Goal: Task Accomplishment & Management: Complete application form

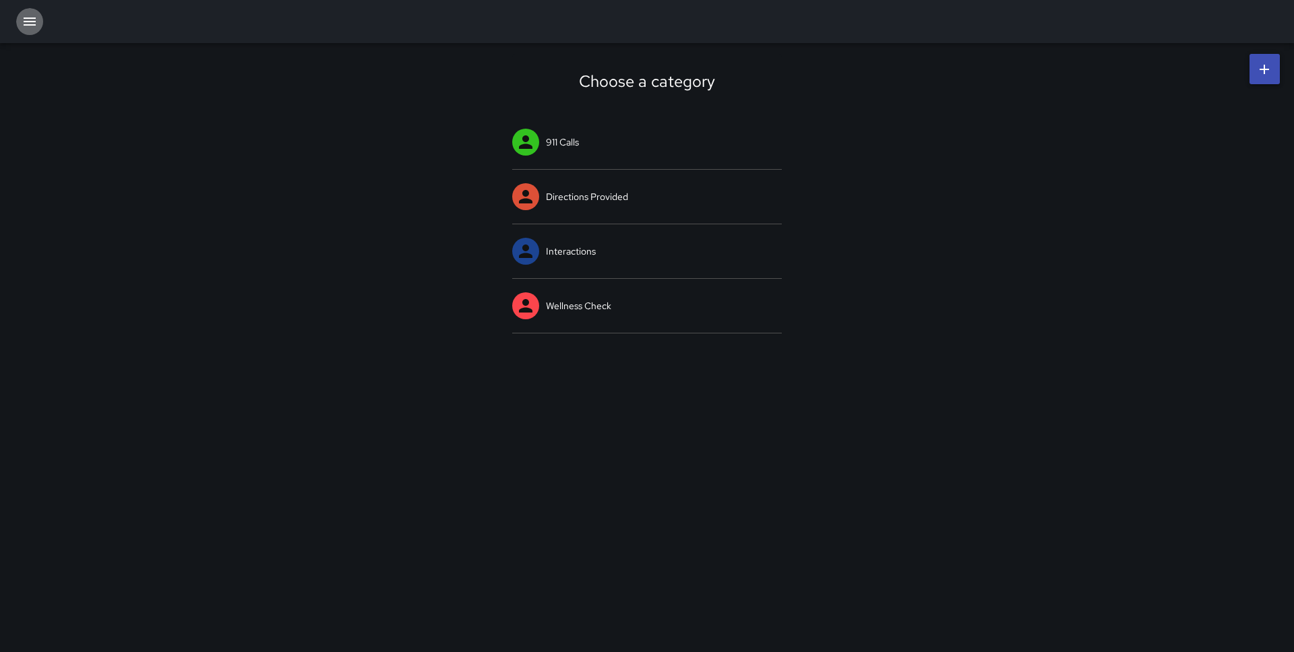
click at [30, 22] on icon "button" at bounding box center [30, 21] width 16 height 16
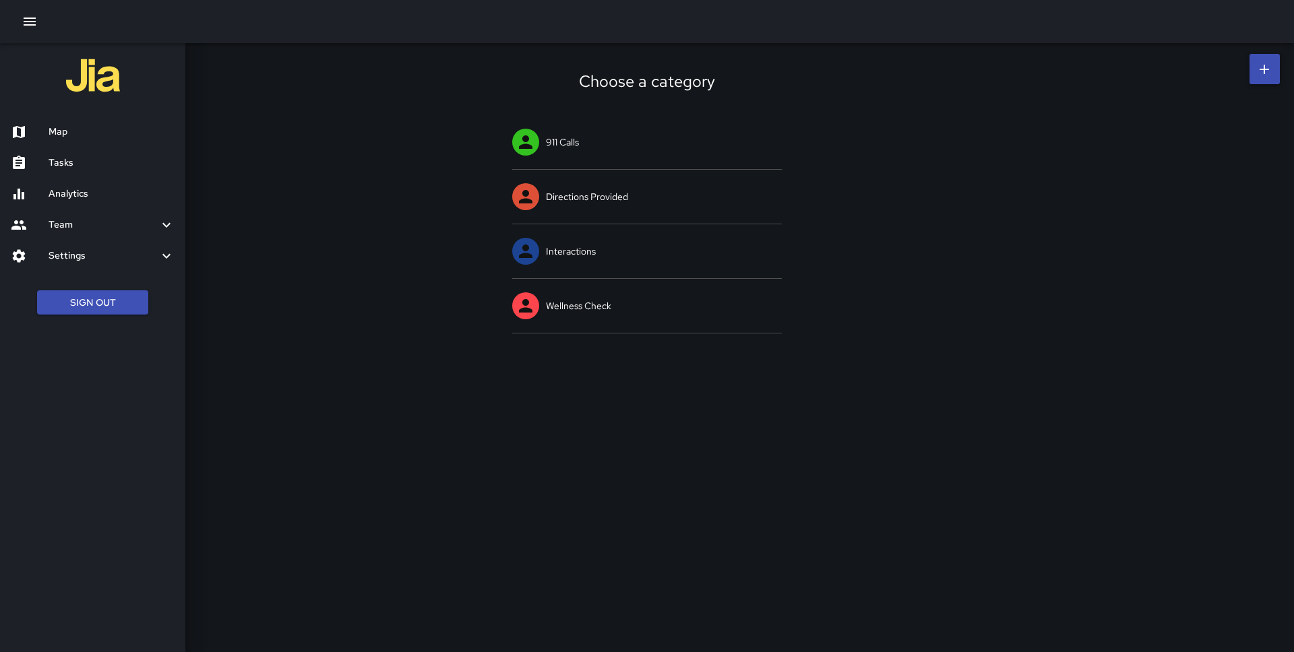
click at [61, 120] on div "Map" at bounding box center [92, 132] width 185 height 31
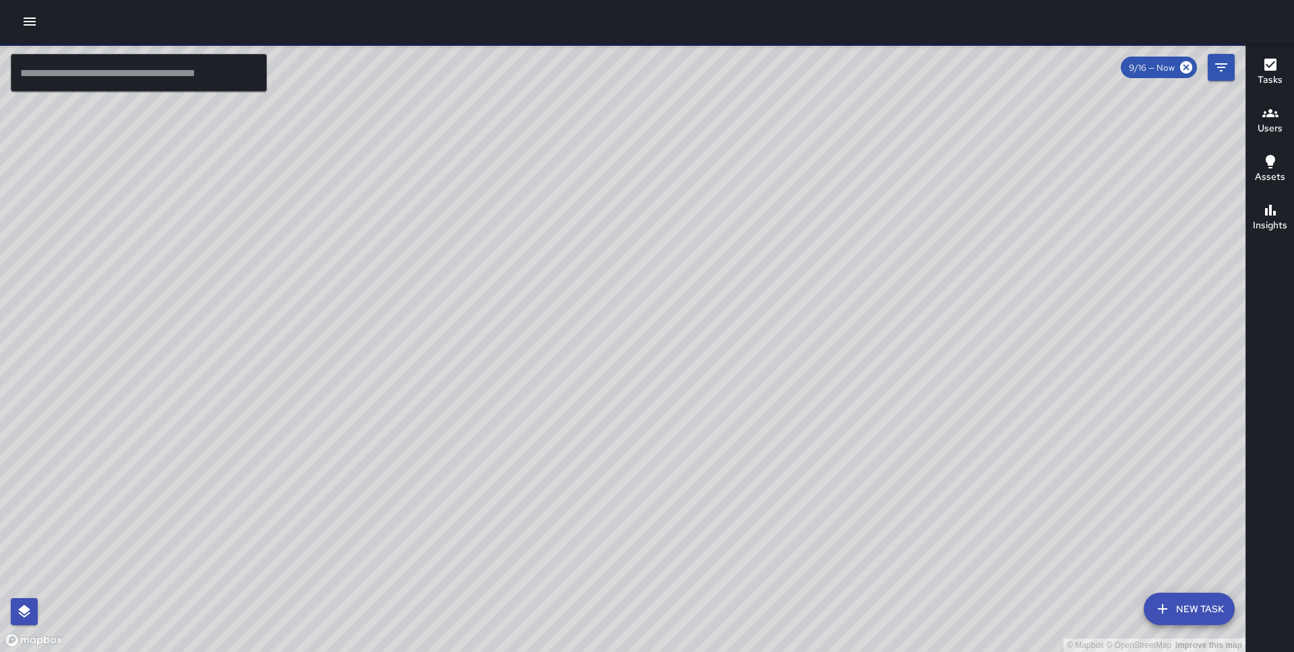
click at [28, 18] on icon "button" at bounding box center [30, 22] width 12 height 8
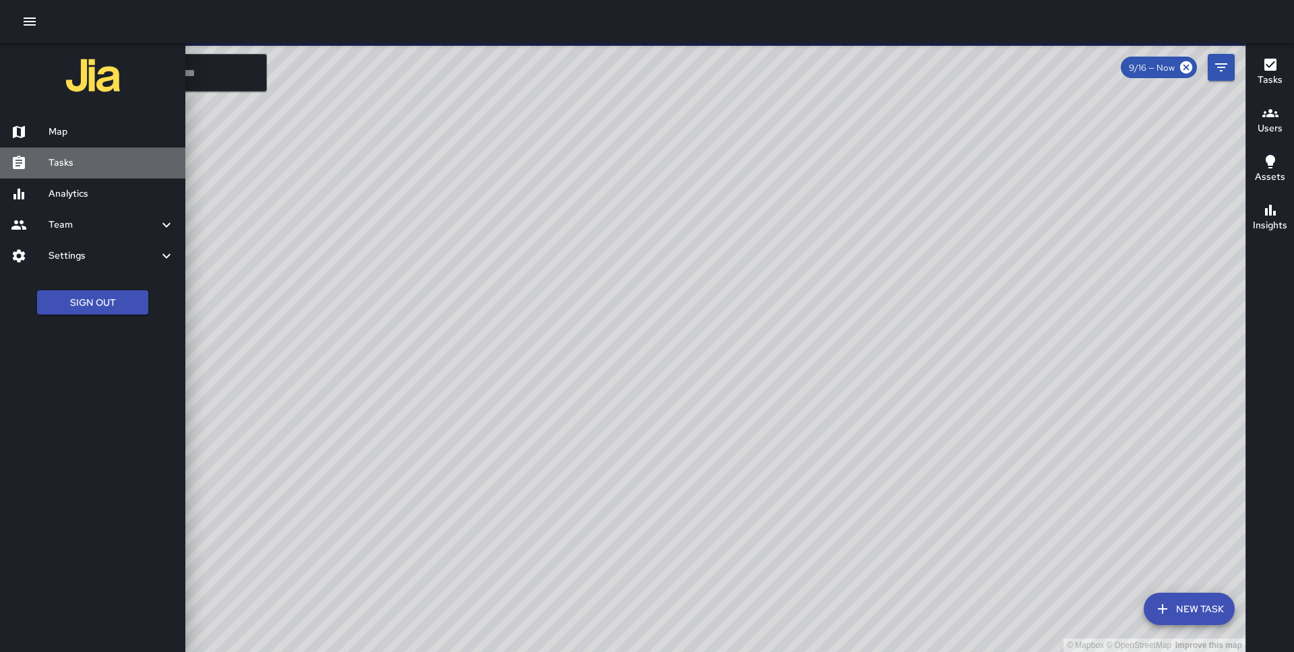
click at [63, 156] on h6 "Tasks" at bounding box center [112, 163] width 126 height 15
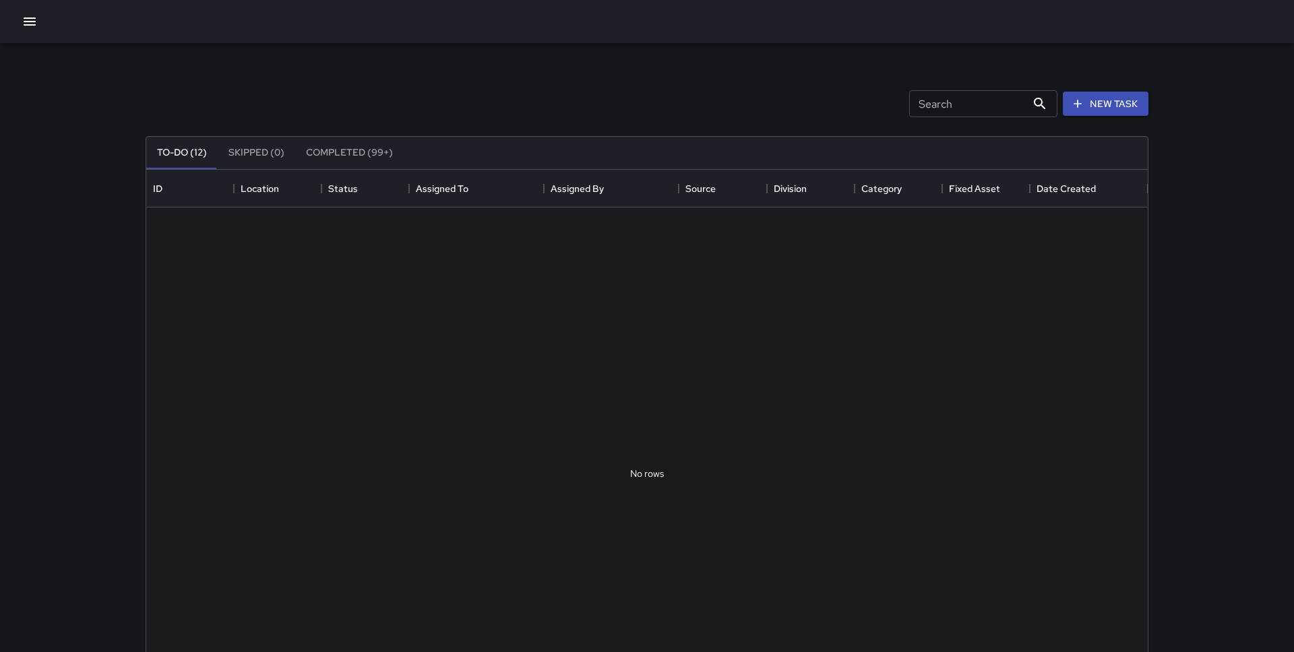
scroll to position [571, 1001]
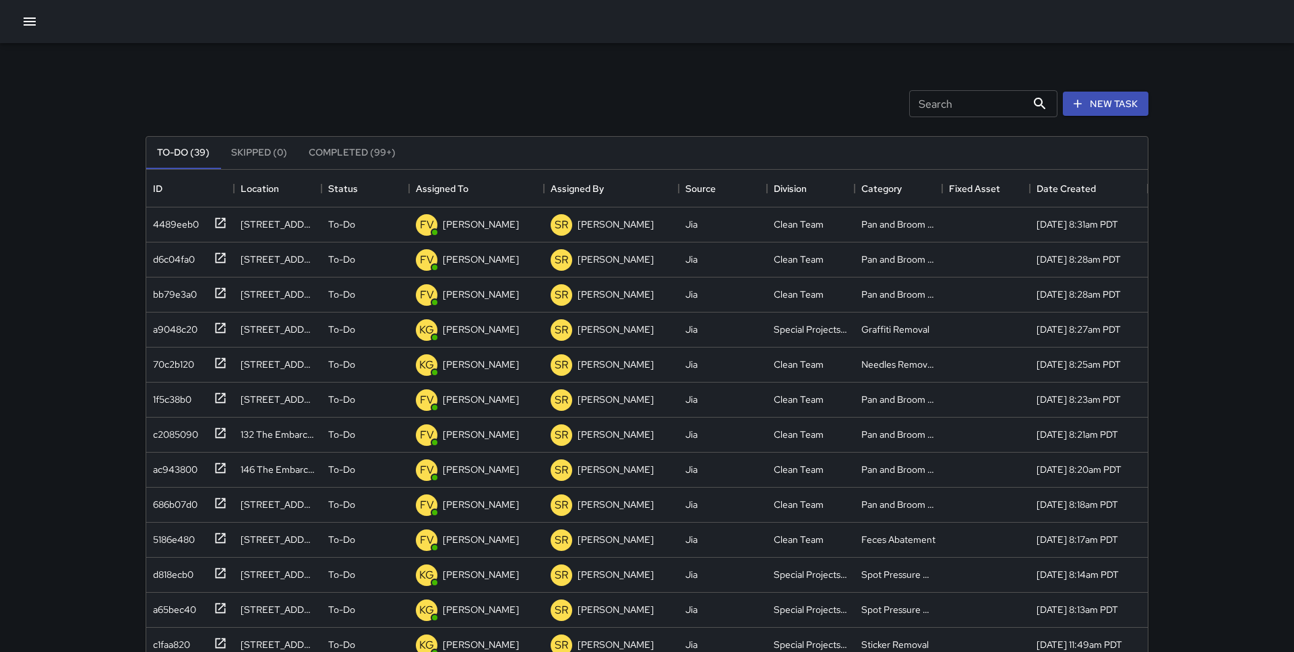
click at [340, 154] on button "Completed (99+)" at bounding box center [352, 153] width 108 height 32
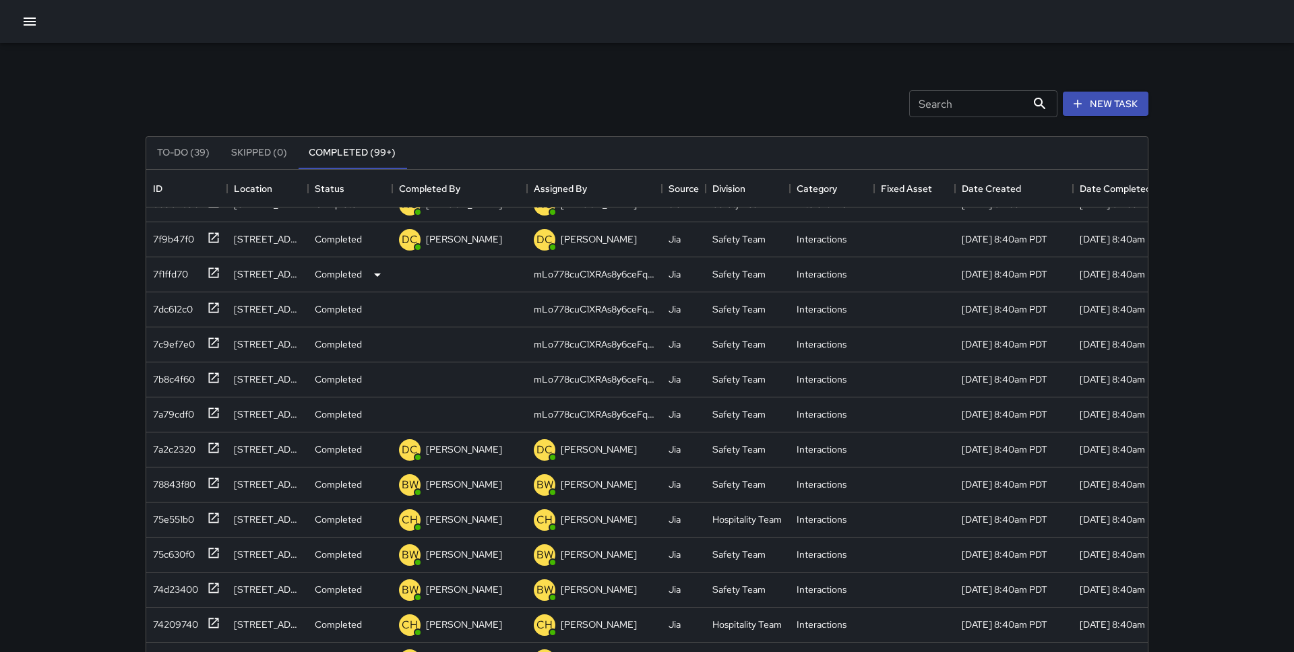
scroll to position [1282, 0]
click at [215, 276] on icon at bounding box center [213, 272] width 13 height 13
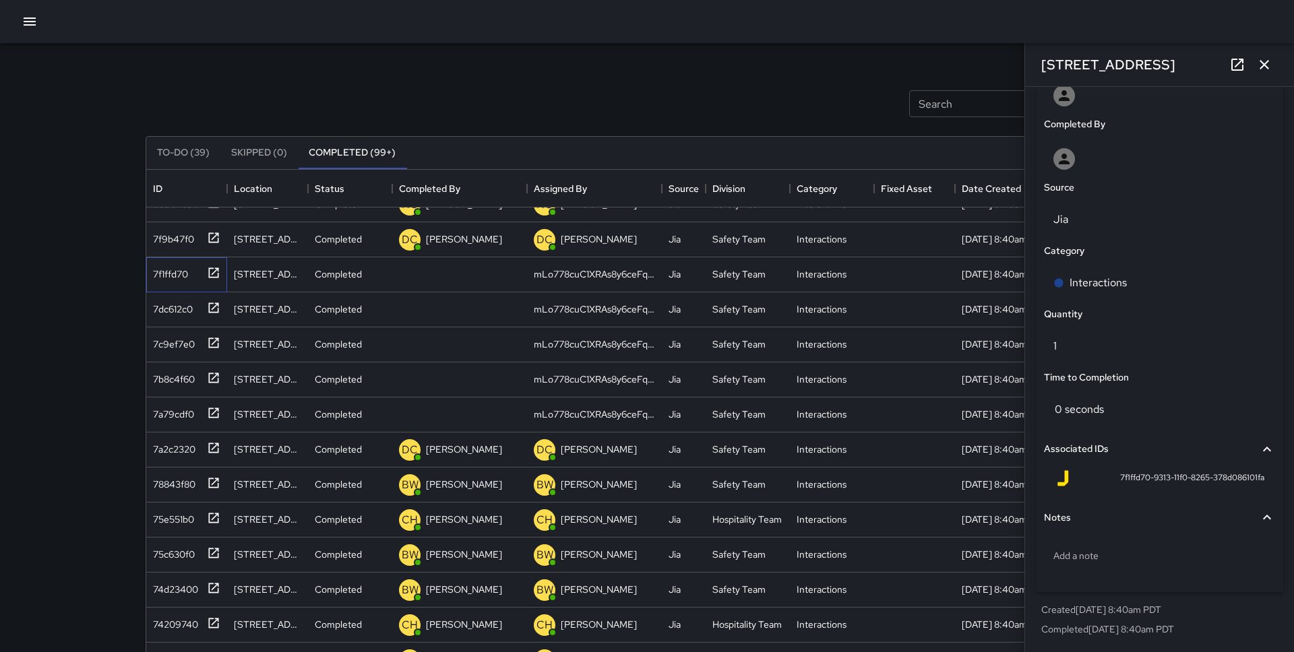
scroll to position [1317, 0]
click at [197, 340] on div "7c9ef7e0" at bounding box center [184, 342] width 73 height 22
click at [208, 458] on div "7a2c2320" at bounding box center [186, 450] width 81 height 35
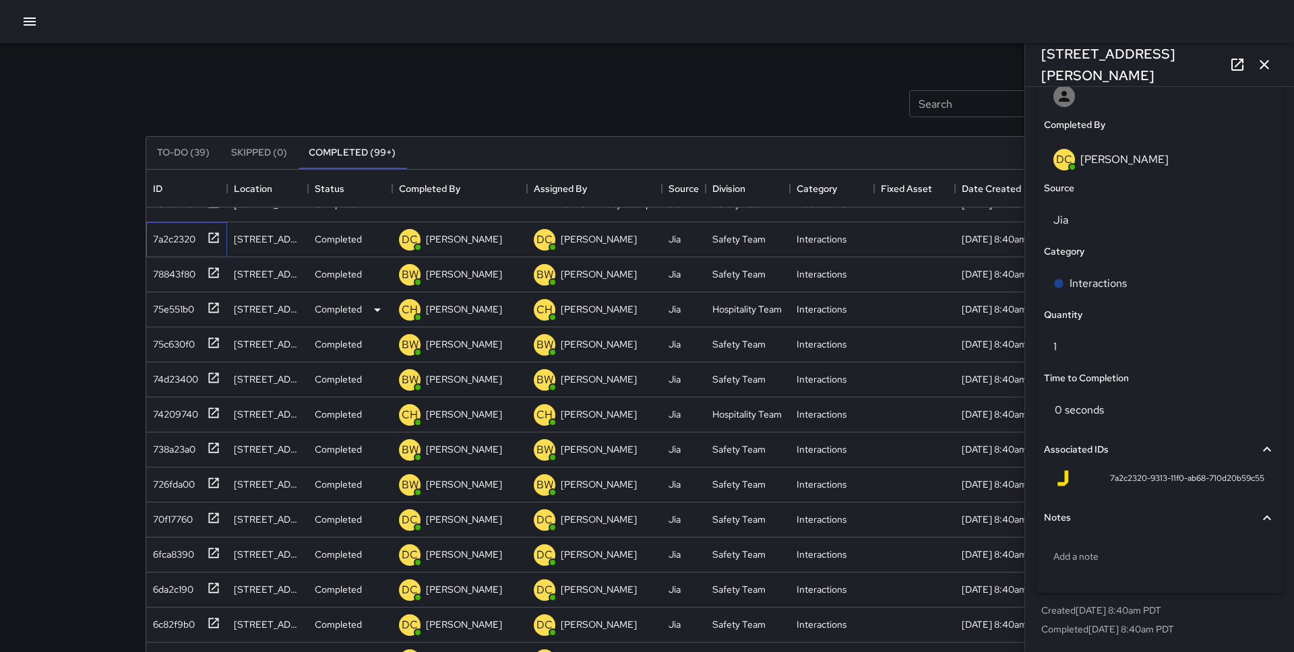
scroll to position [1668, 0]
click at [201, 438] on div at bounding box center [210, 446] width 19 height 22
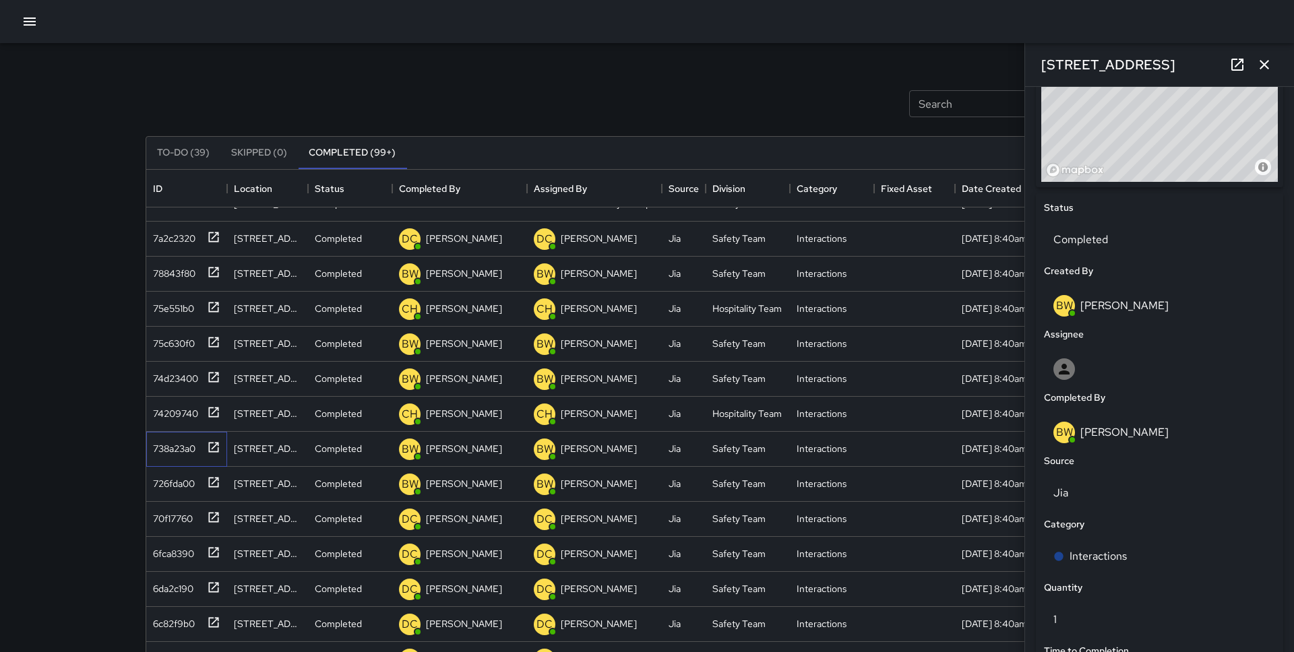
scroll to position [804, 0]
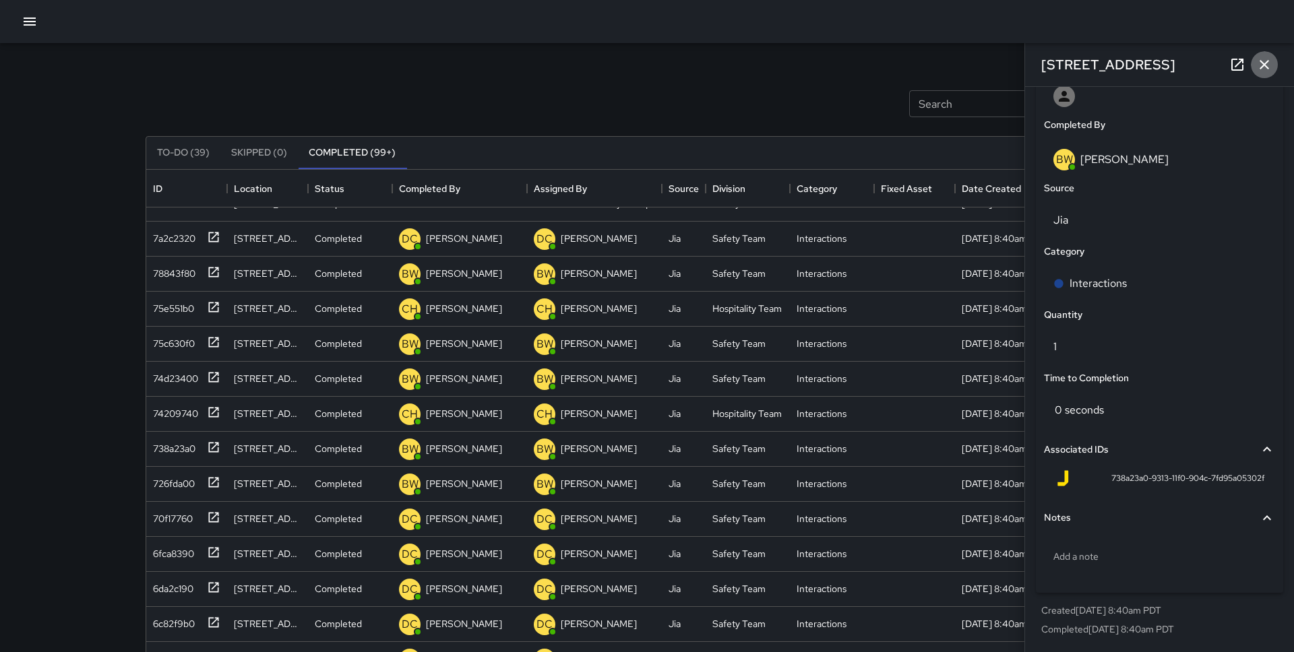
click at [1263, 58] on icon "button" at bounding box center [1264, 65] width 16 height 16
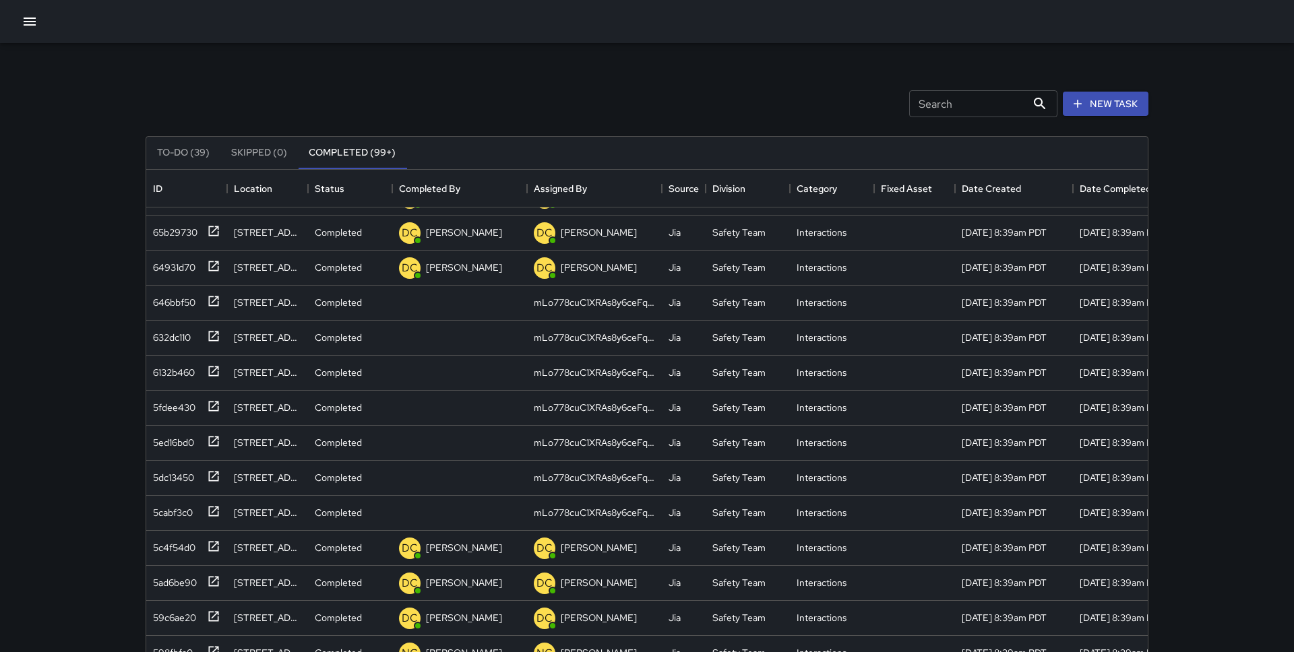
scroll to position [2347, 0]
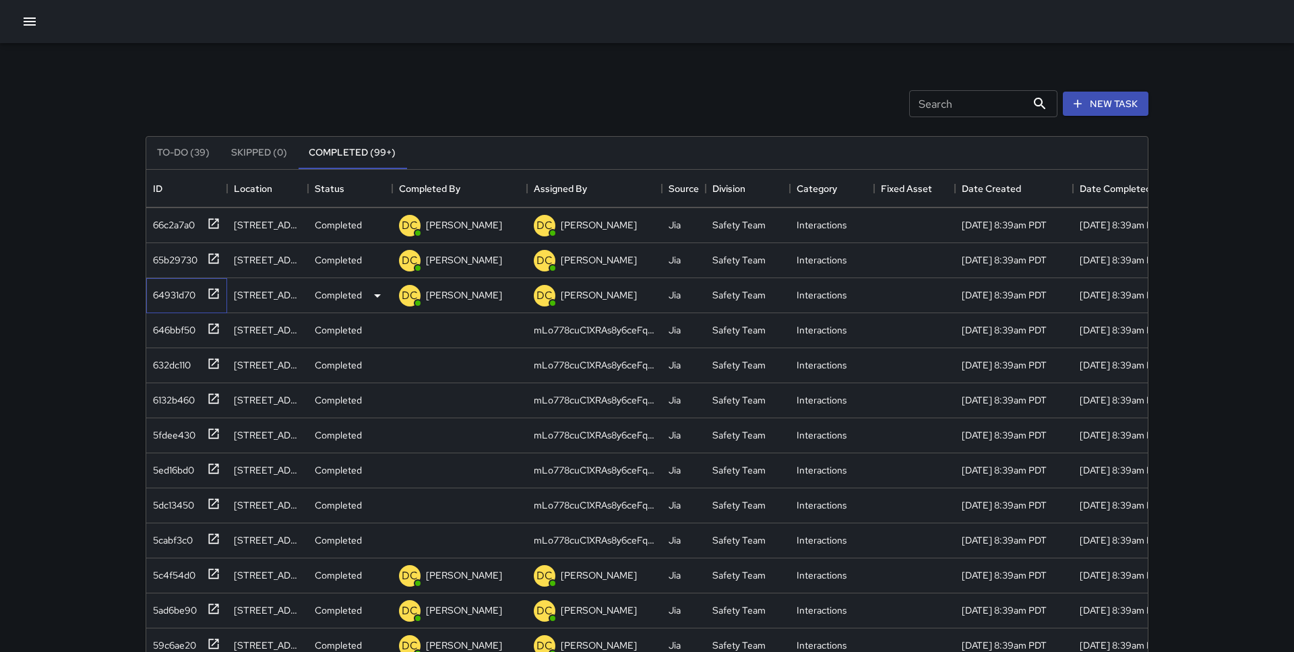
click at [196, 294] on div "64931d70" at bounding box center [184, 293] width 73 height 22
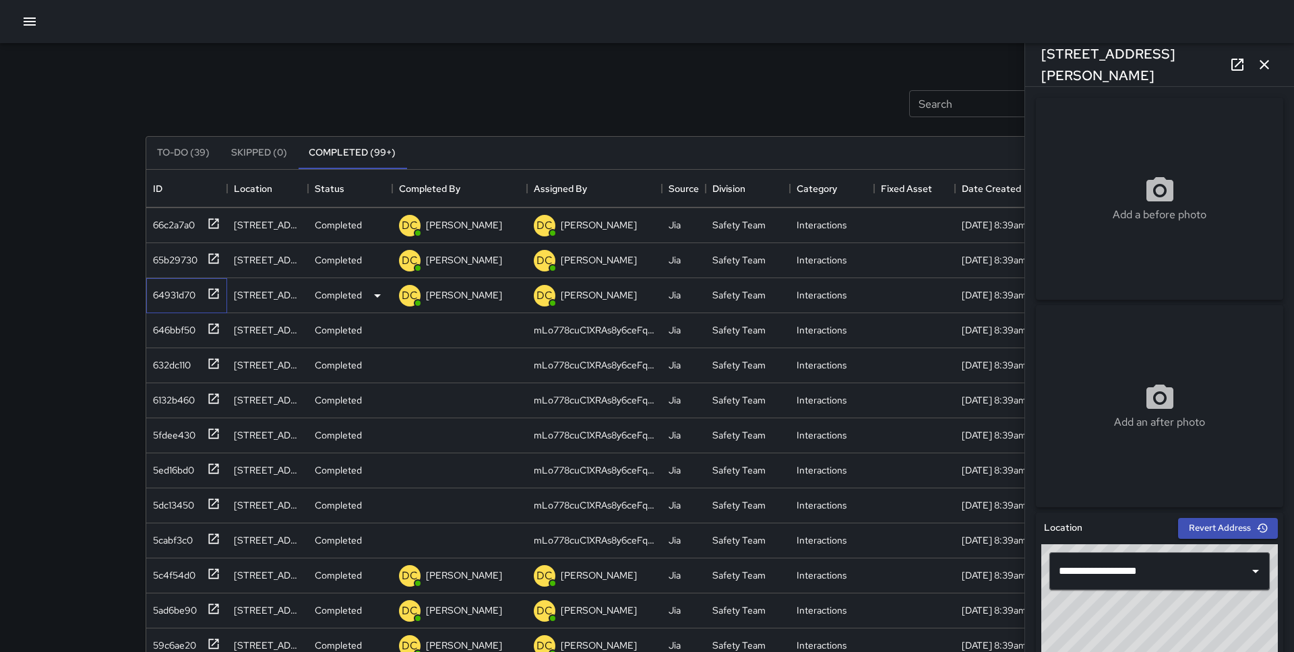
scroll to position [2417, 0]
click at [204, 381] on div "632dc110" at bounding box center [186, 365] width 81 height 35
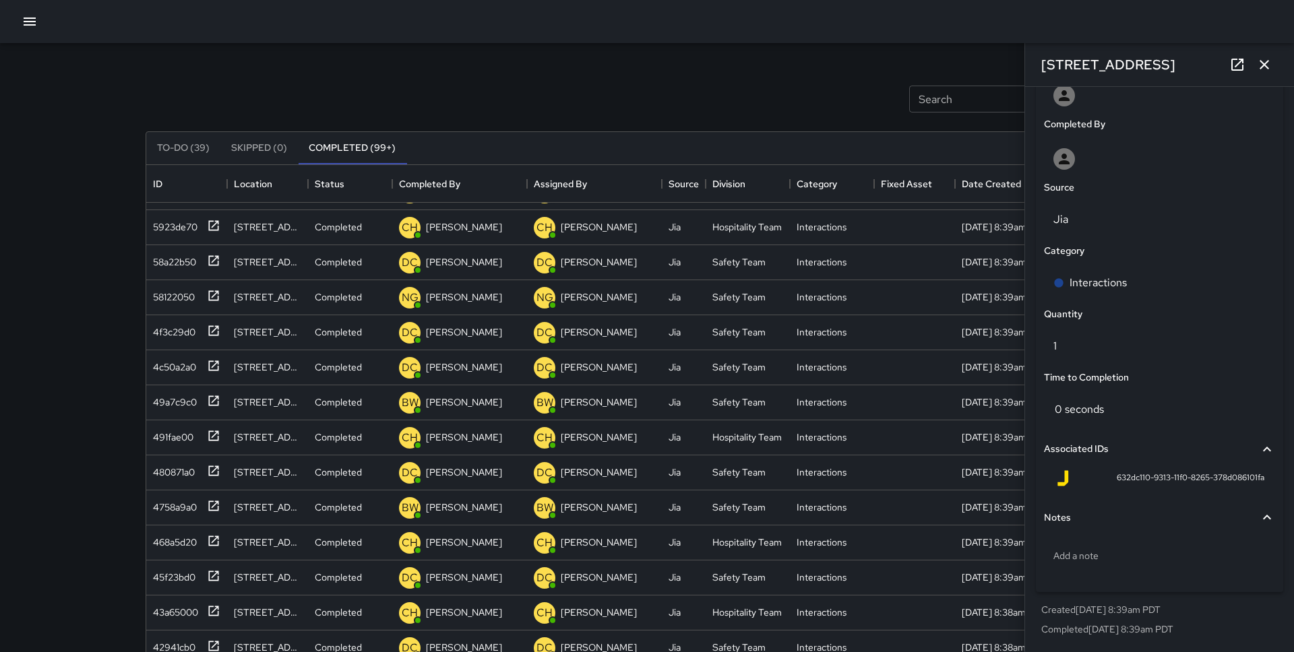
scroll to position [7, 0]
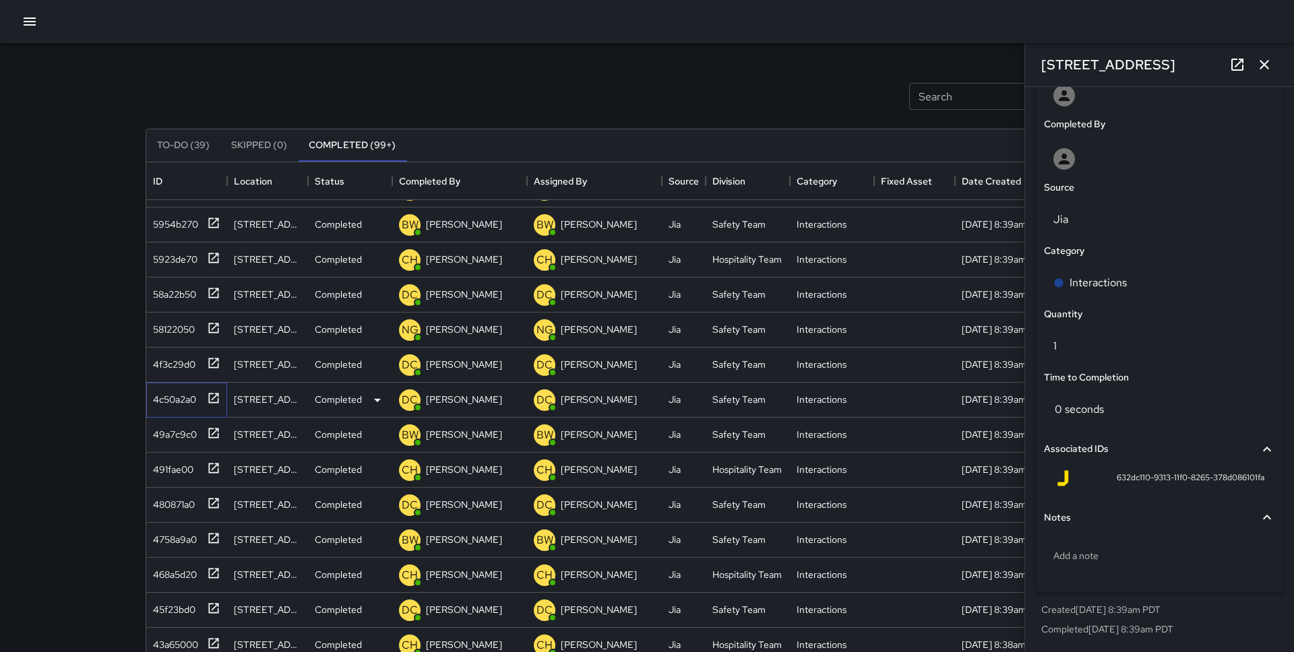
click at [215, 396] on icon at bounding box center [214, 398] width 10 height 10
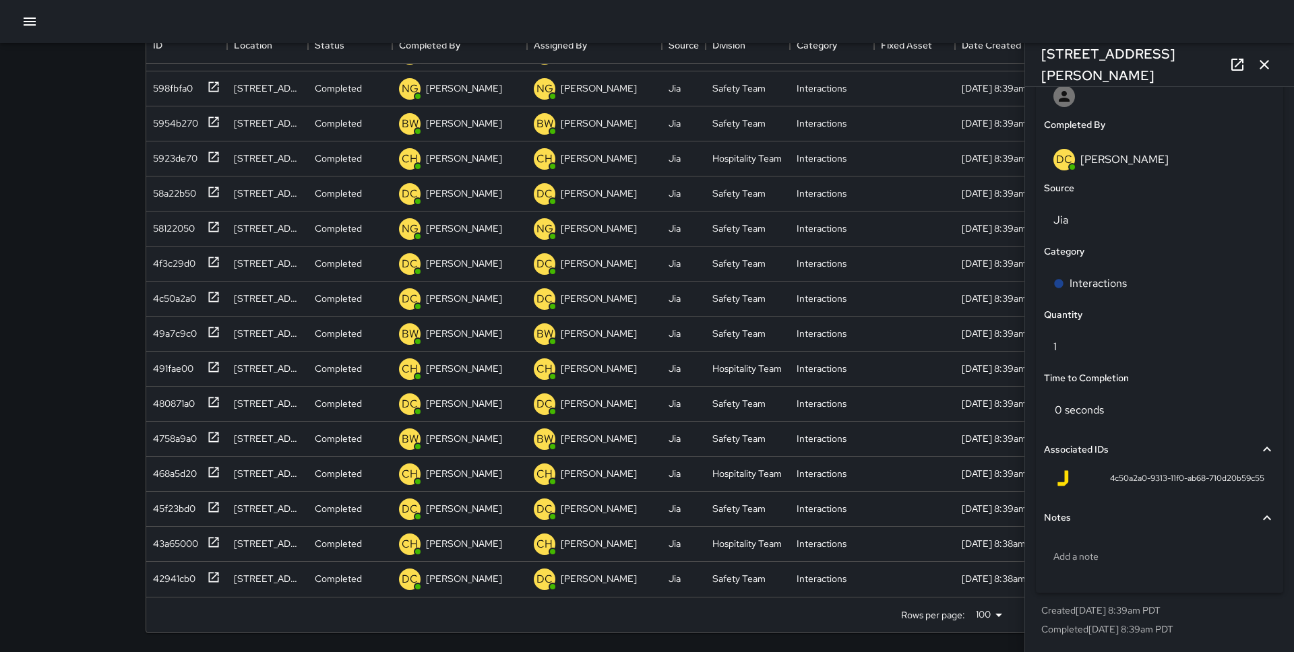
click at [1258, 67] on icon "button" at bounding box center [1264, 65] width 16 height 16
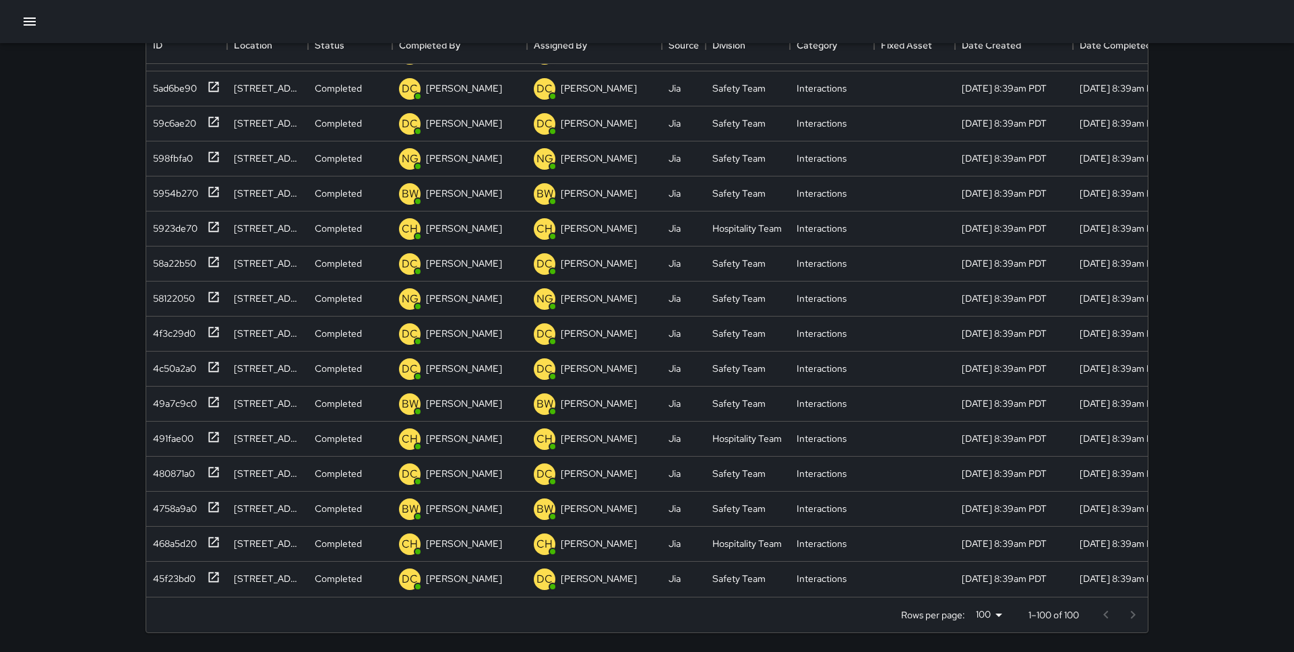
click at [1135, 615] on div at bounding box center [1119, 615] width 54 height 27
click at [1127, 615] on div at bounding box center [1119, 615] width 54 height 27
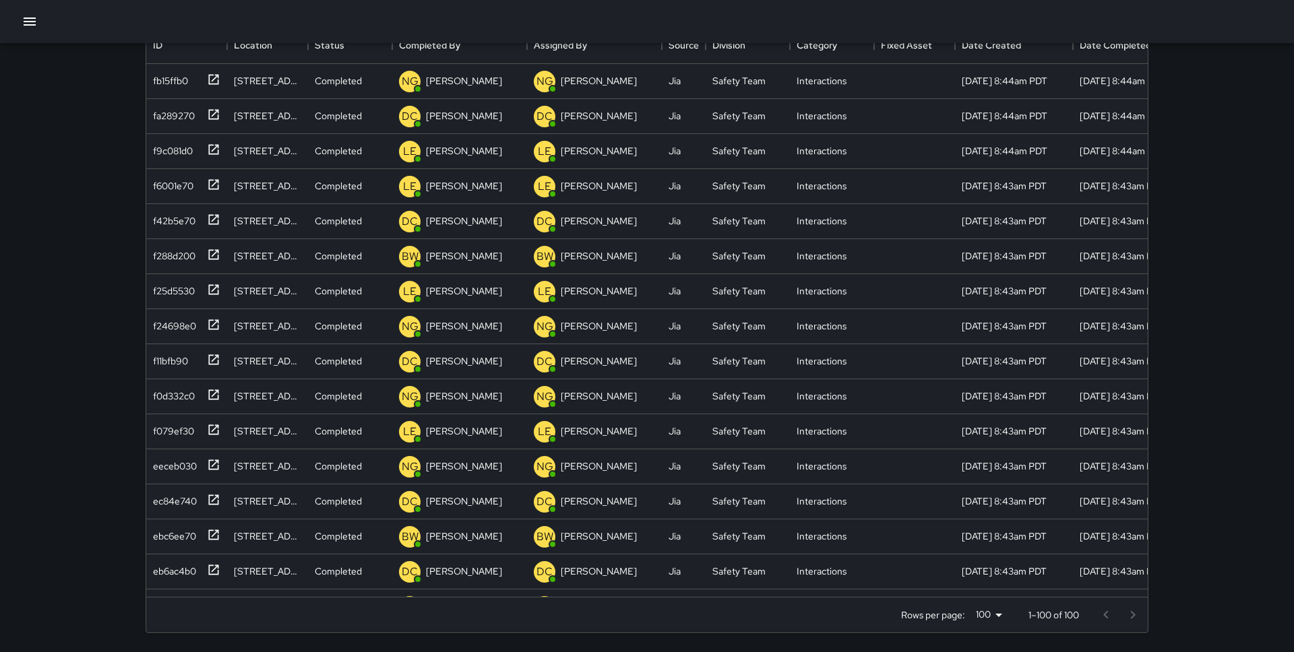
scroll to position [0, 0]
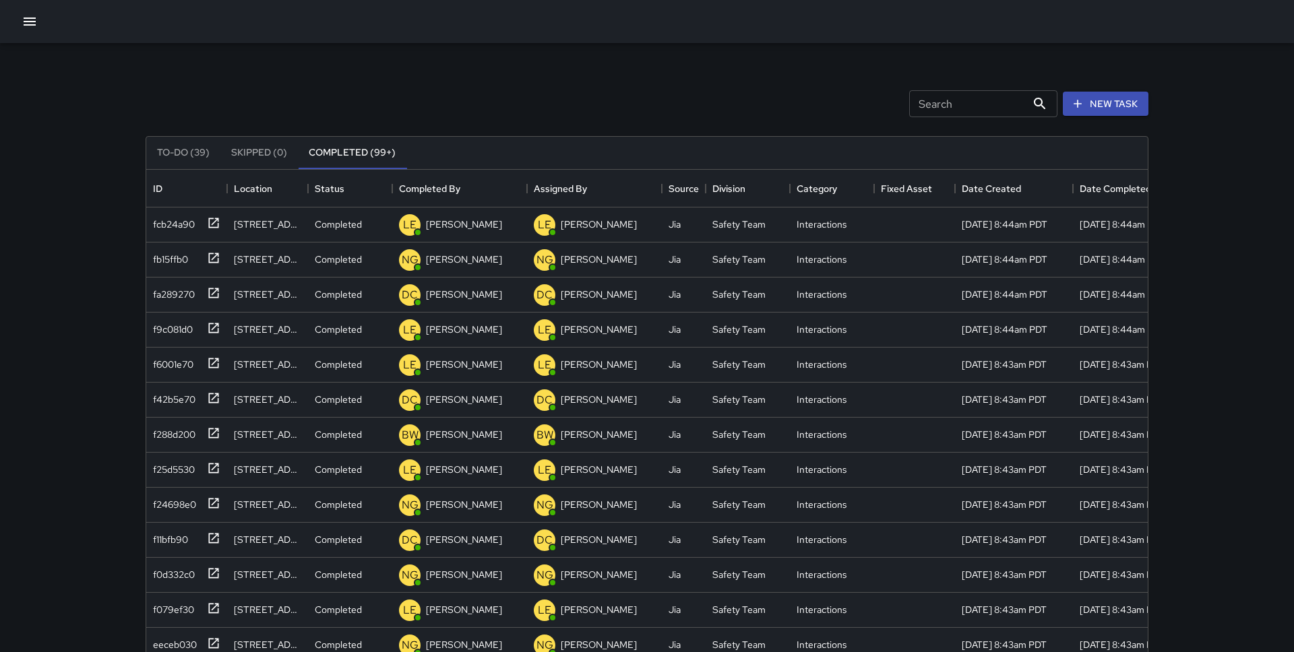
click at [36, 28] on icon "button" at bounding box center [30, 21] width 16 height 16
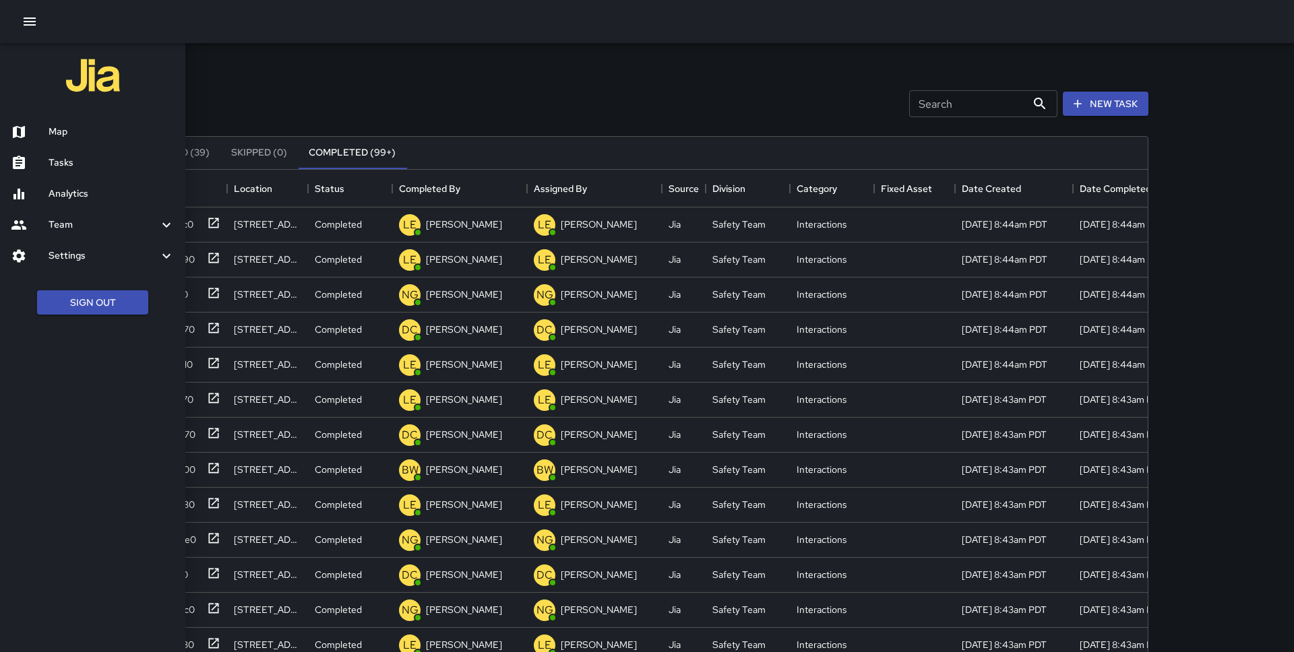
click at [75, 194] on h6 "Analytics" at bounding box center [112, 194] width 126 height 15
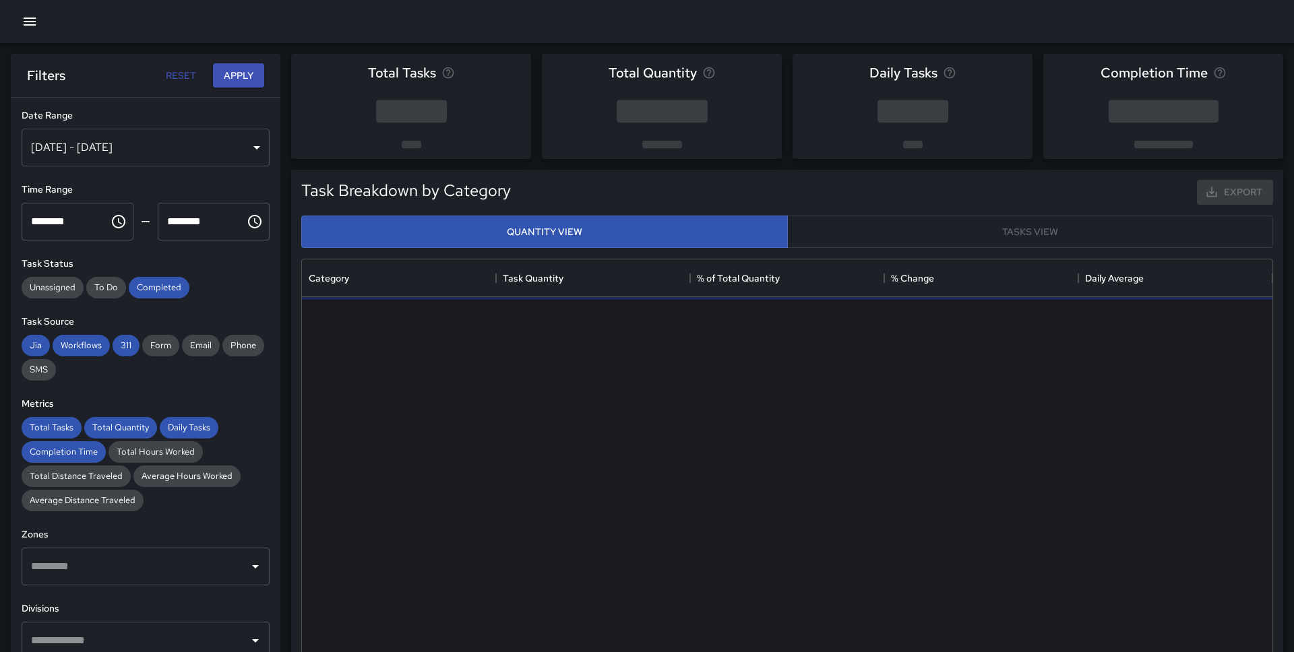
scroll to position [403, 970]
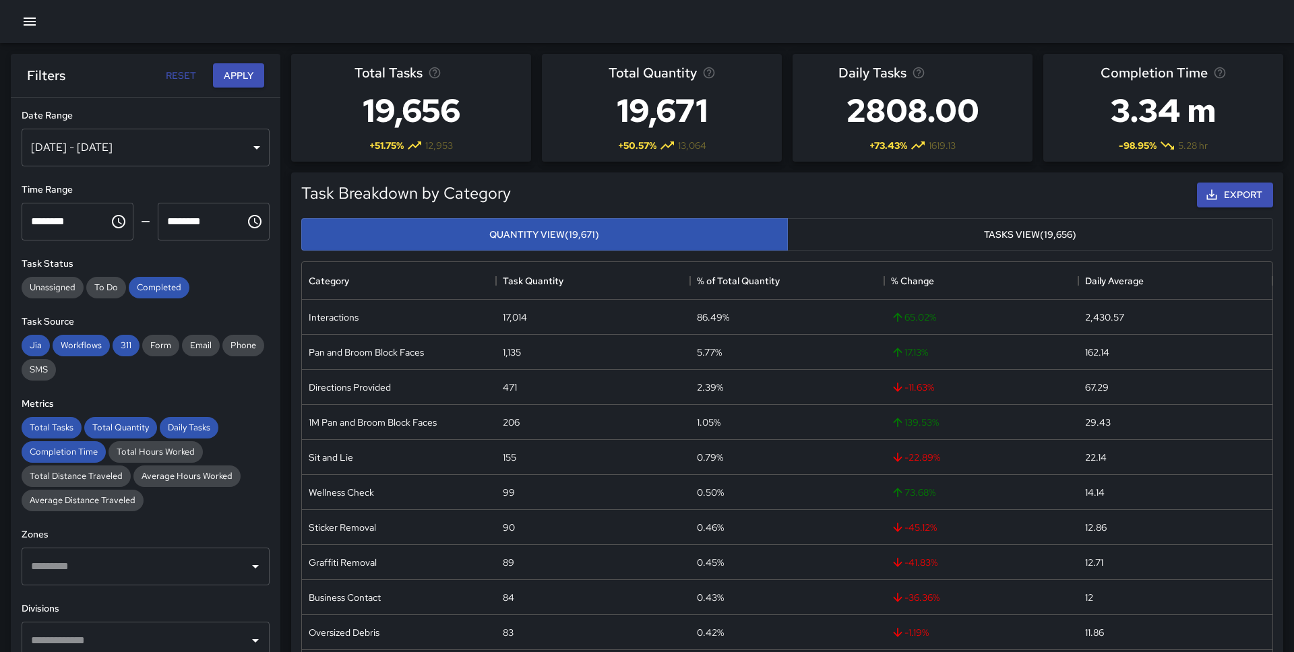
click at [883, 228] on button "Tasks View (19,656)" at bounding box center [1030, 234] width 487 height 33
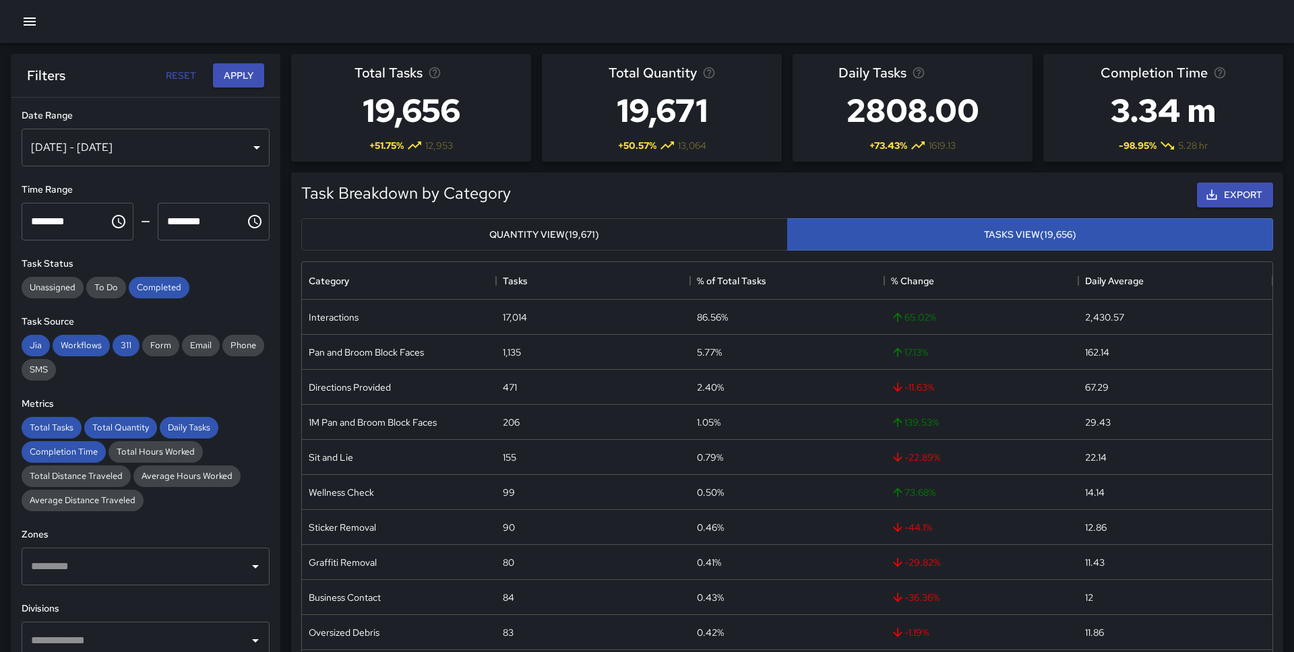
click at [753, 230] on button "Quantity View (19,671)" at bounding box center [544, 234] width 487 height 33
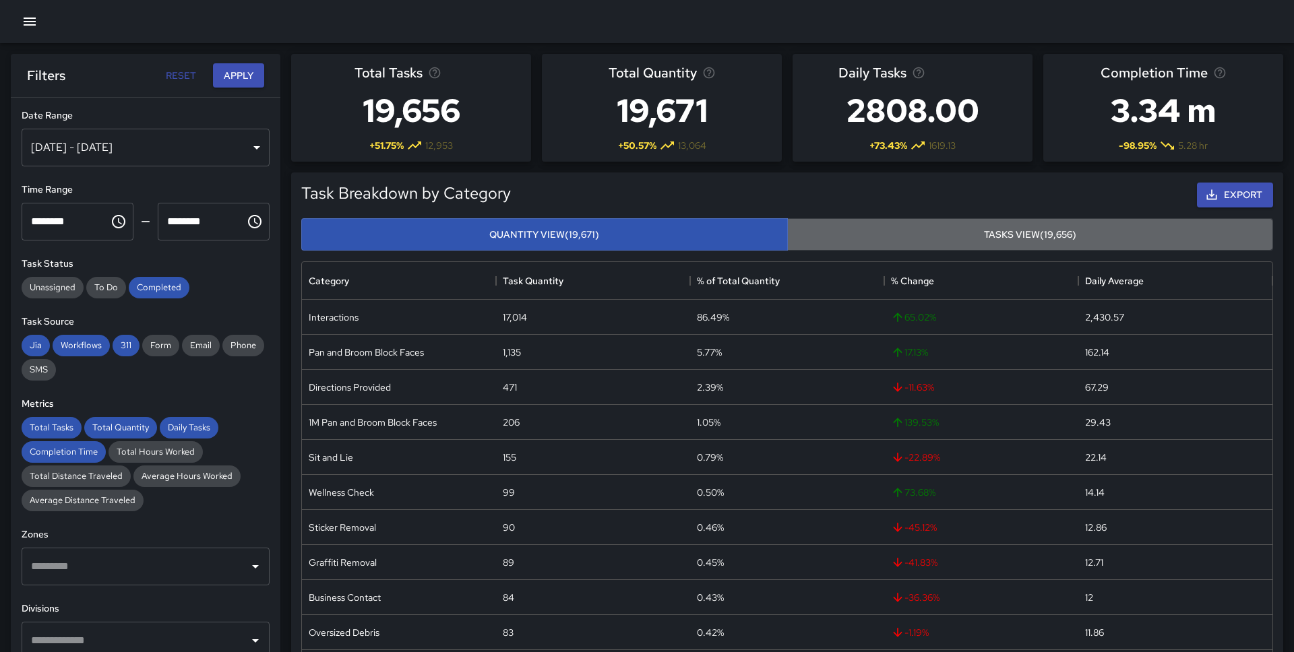
click at [836, 229] on button "Tasks View (19,656)" at bounding box center [1030, 234] width 487 height 33
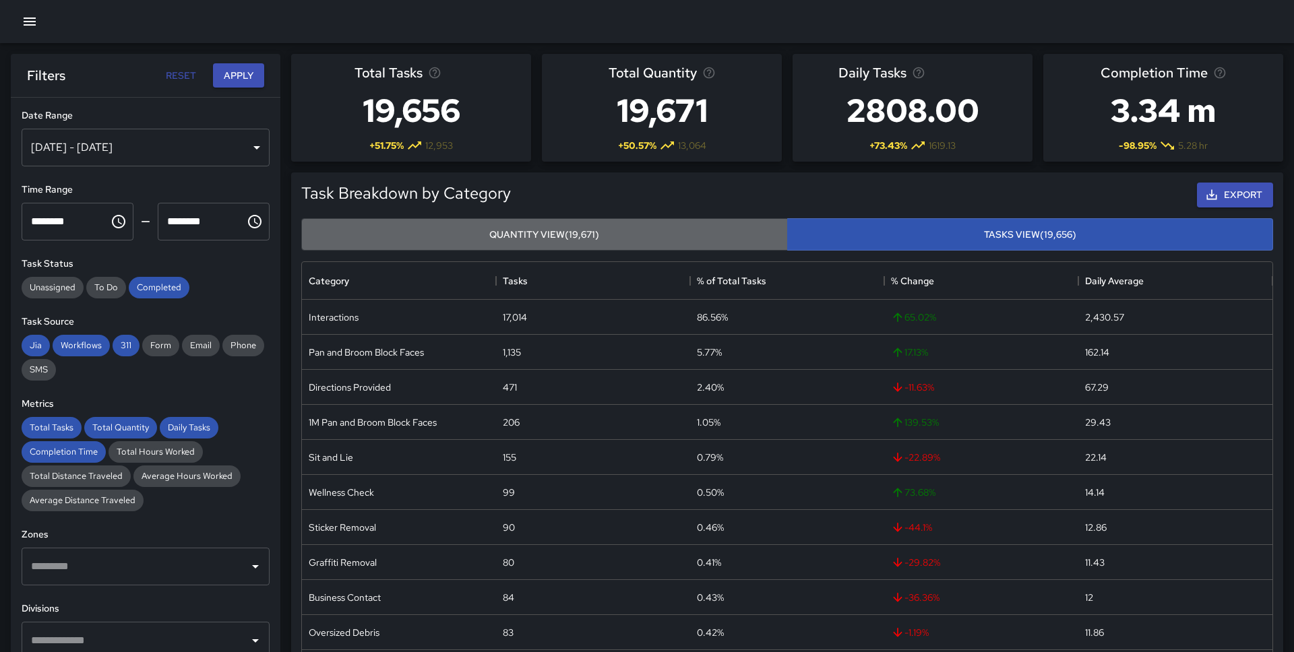
click at [737, 230] on button "Quantity View (19,671)" at bounding box center [544, 234] width 487 height 33
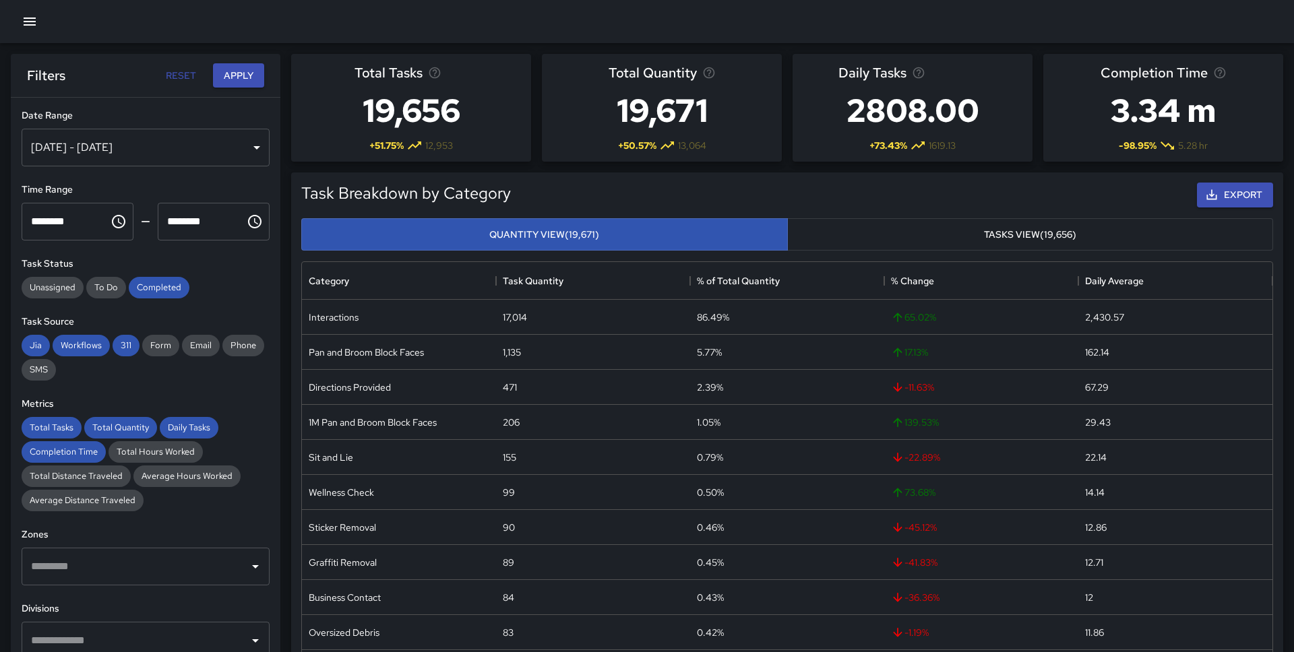
click at [832, 235] on button "Tasks View (19,656)" at bounding box center [1030, 234] width 487 height 33
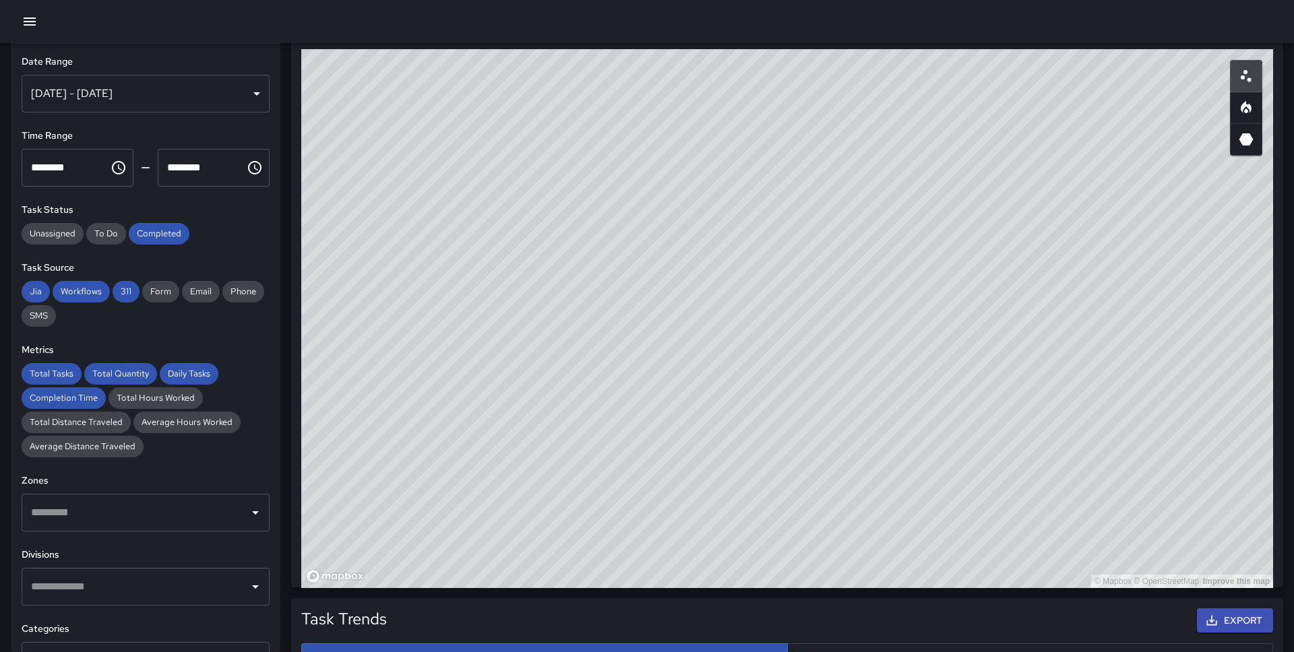
scroll to position [695, 0]
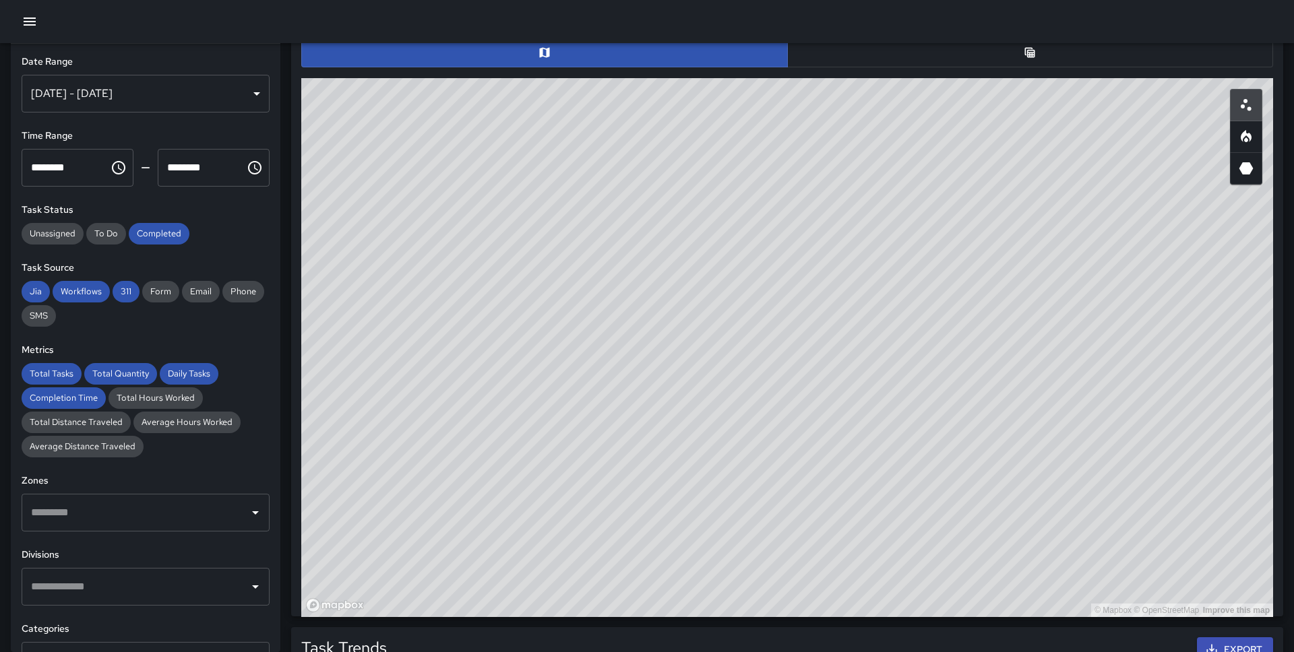
drag, startPoint x: 712, startPoint y: 445, endPoint x: 914, endPoint y: 250, distance: 280.7
click at [914, 250] on div "© Mapbox © OpenStreetMap Improve this map" at bounding box center [787, 347] width 972 height 539
click at [258, 92] on div "[DATE] - [DATE]" at bounding box center [146, 94] width 248 height 38
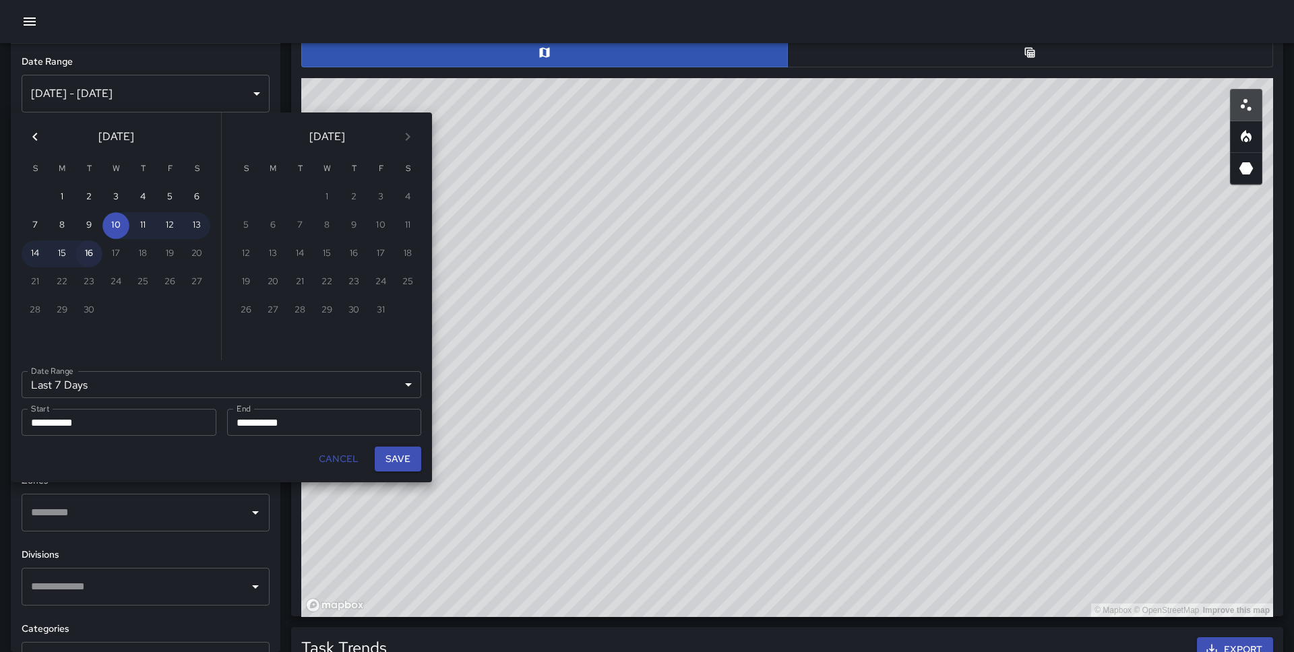
click at [89, 255] on button "16" at bounding box center [88, 254] width 27 height 27
type input "******"
type input "**********"
click at [398, 459] on button "Save" at bounding box center [398, 459] width 46 height 25
type input "**********"
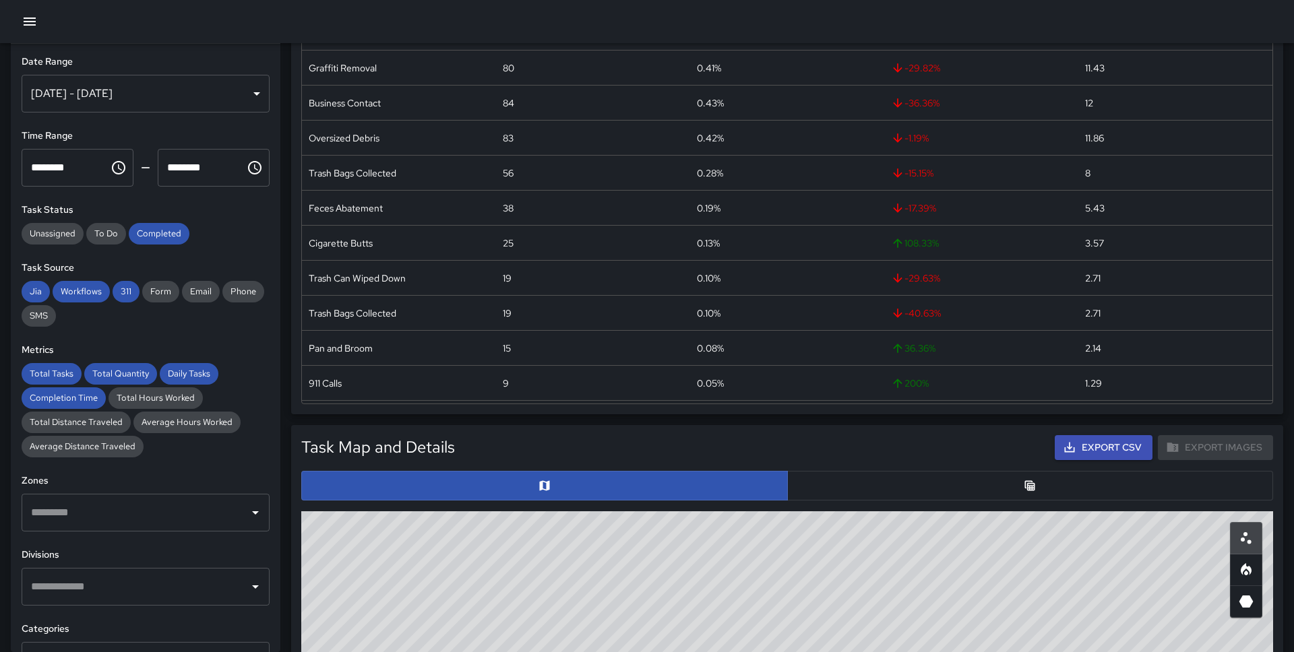
scroll to position [0, 0]
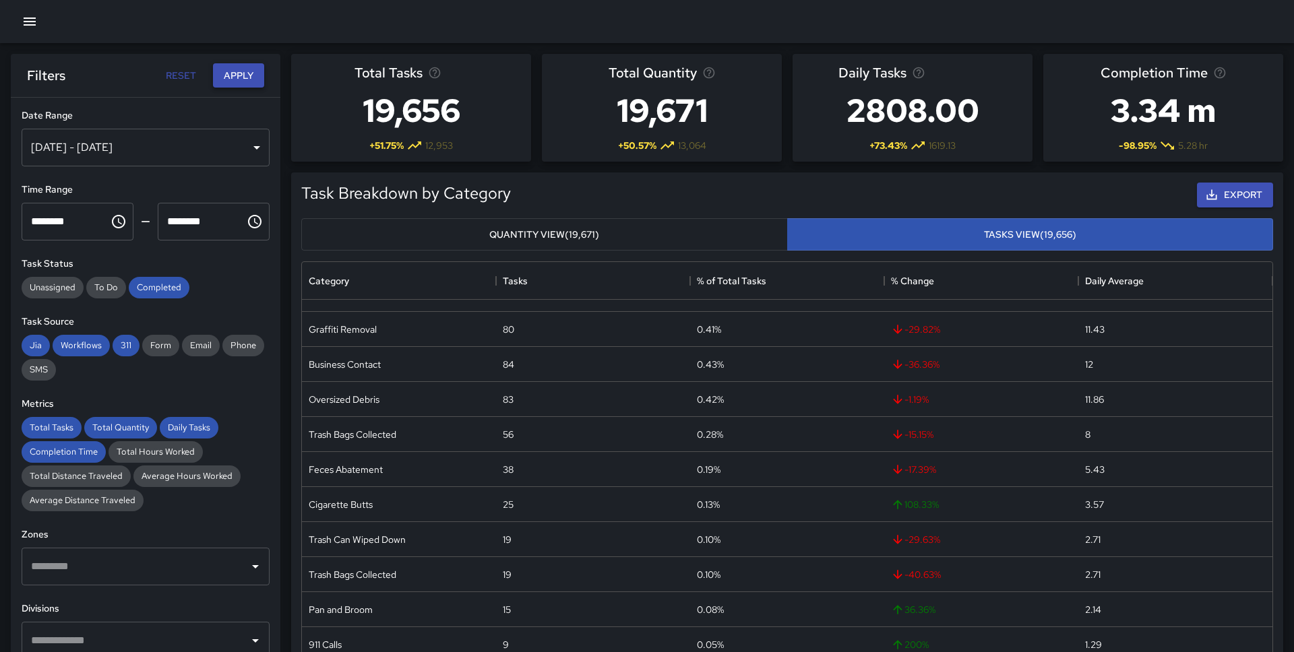
click at [243, 80] on button "Apply" at bounding box center [238, 75] width 51 height 25
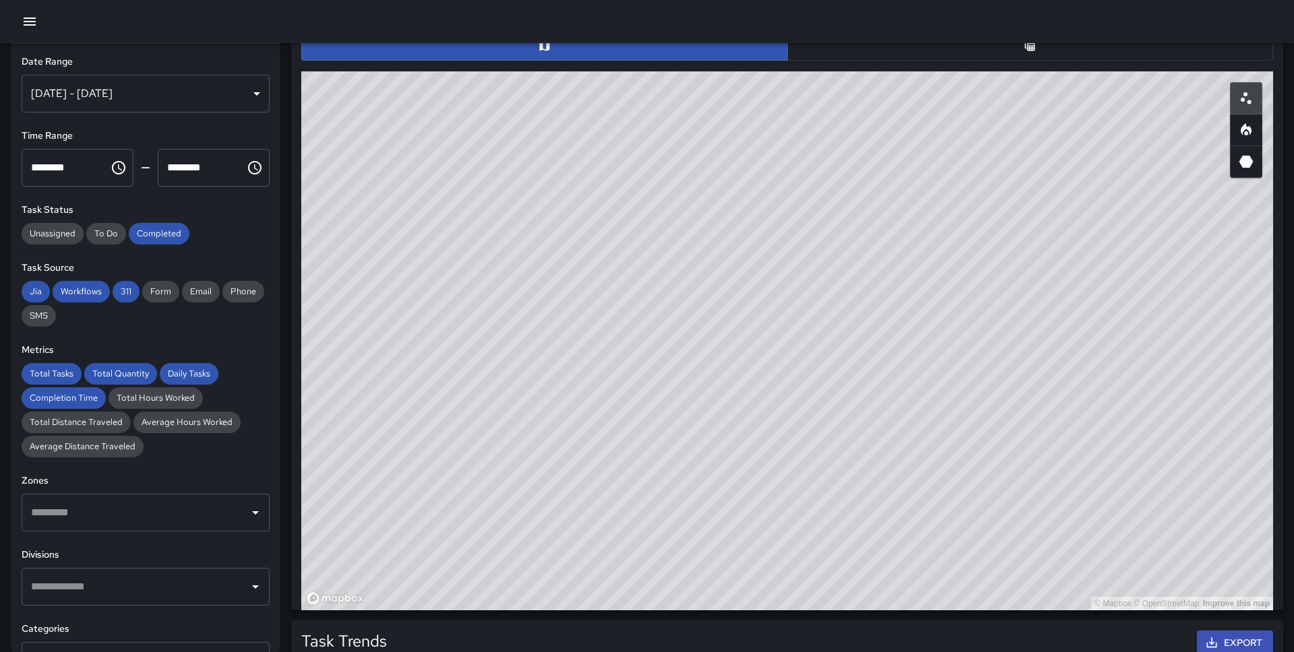
scroll to position [697, 0]
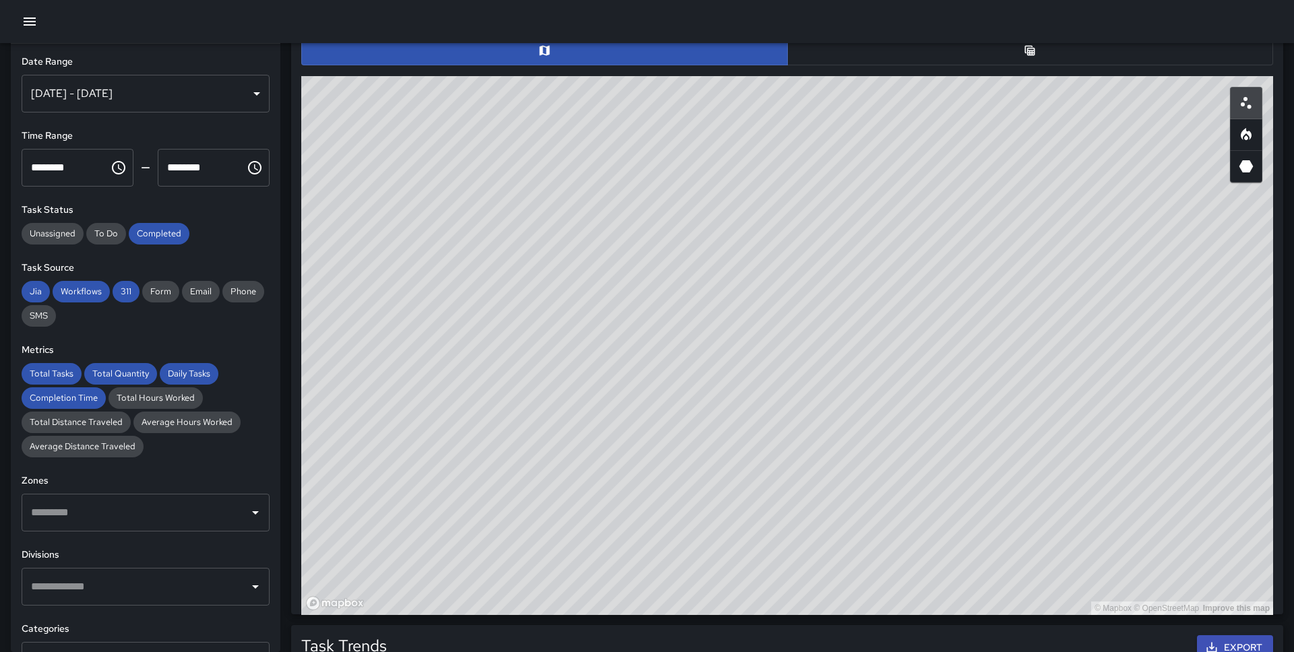
drag, startPoint x: 702, startPoint y: 369, endPoint x: 689, endPoint y: 449, distance: 80.6
click at [689, 449] on div "© Mapbox © OpenStreetMap Improve this map" at bounding box center [787, 345] width 972 height 539
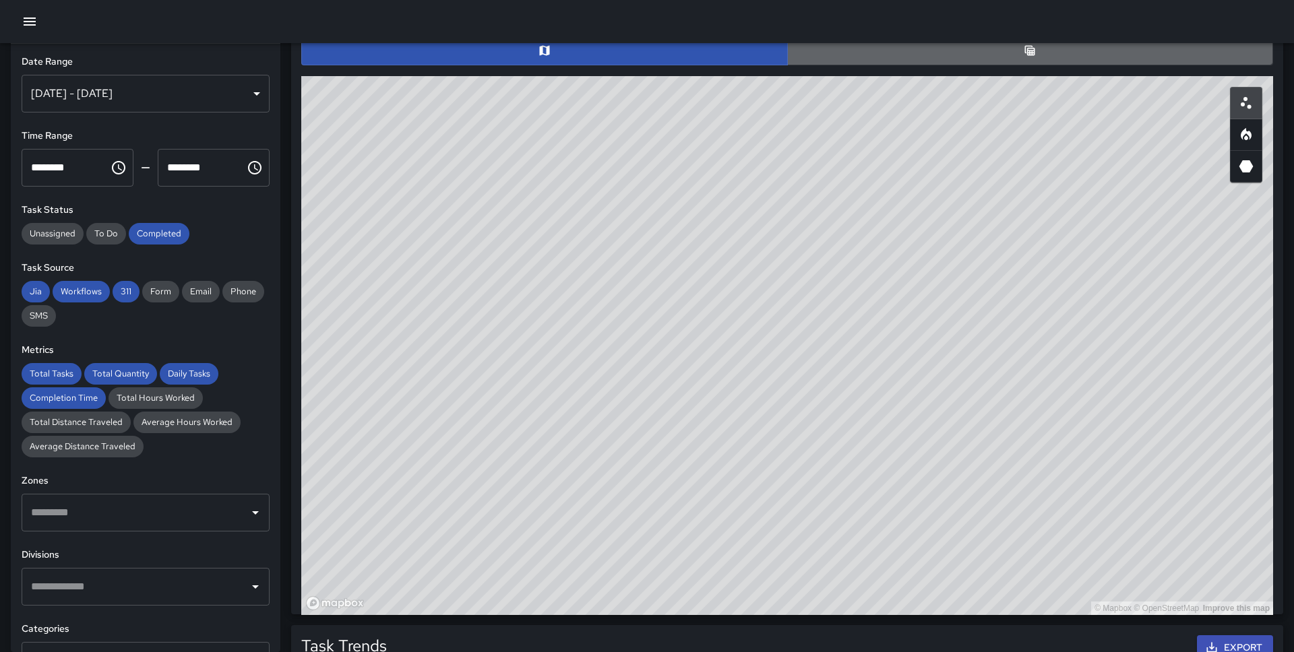
click at [952, 44] on button "button" at bounding box center [1030, 51] width 487 height 30
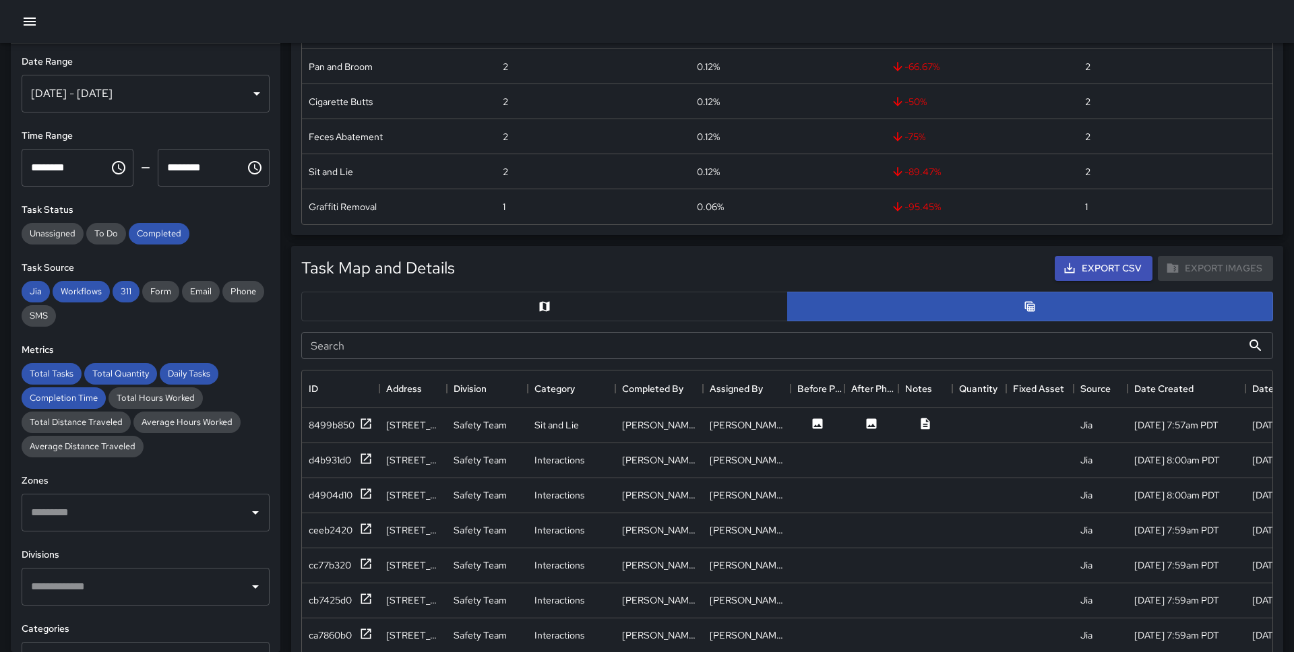
scroll to position [497, 0]
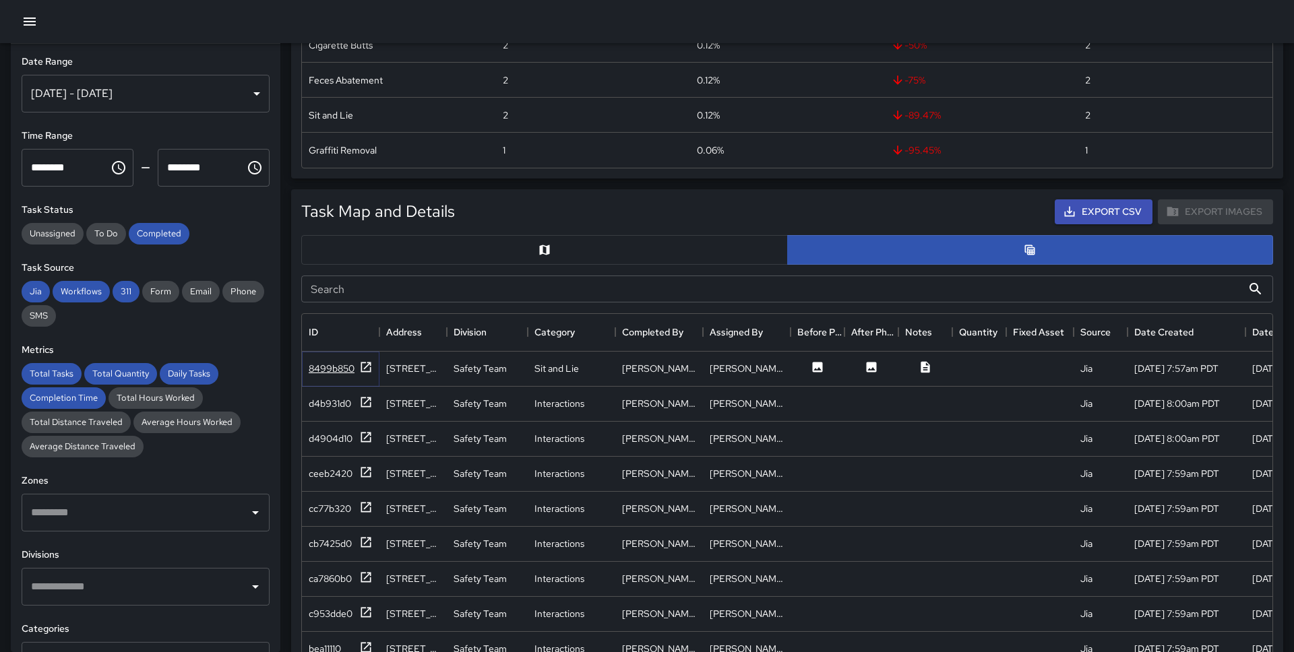
click at [366, 367] on icon at bounding box center [365, 367] width 13 height 13
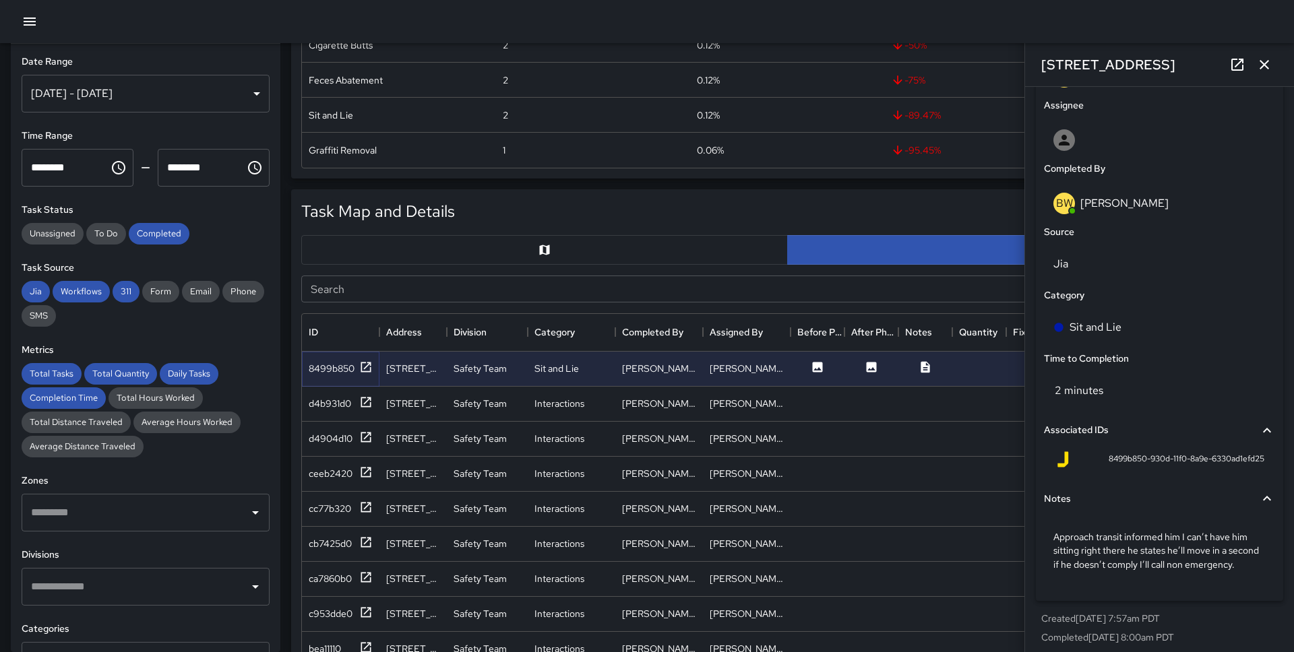
scroll to position [768, 0]
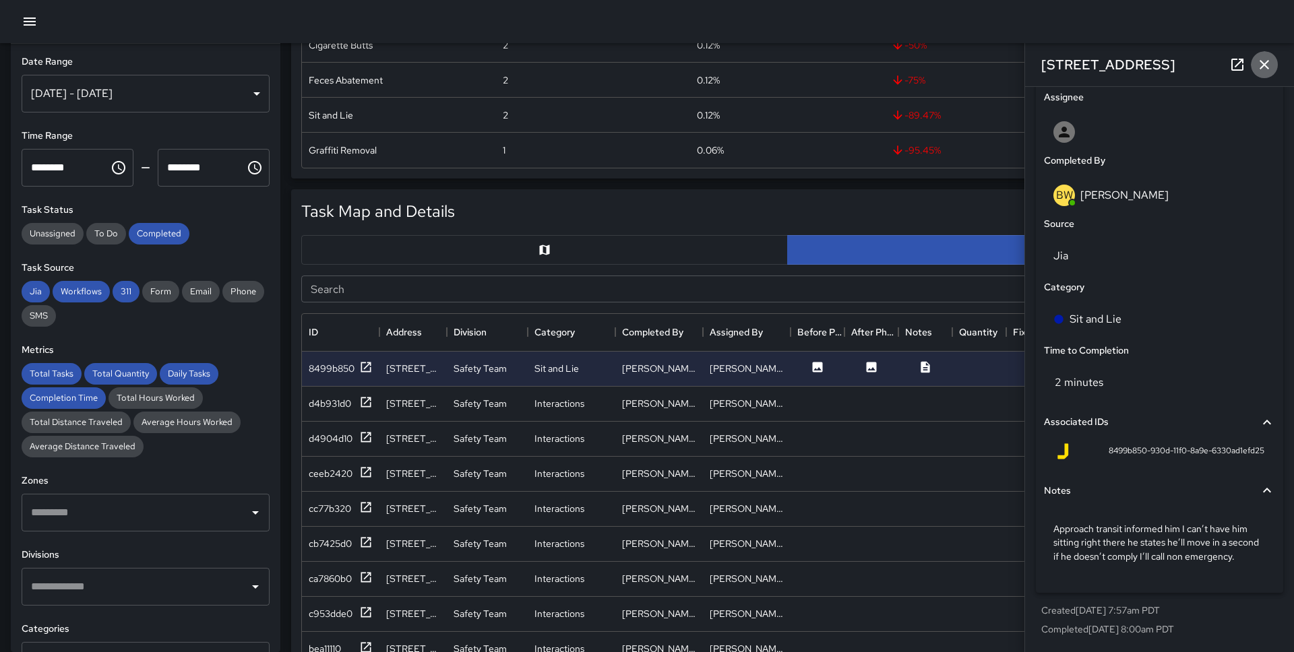
click at [1264, 61] on icon "button" at bounding box center [1264, 65] width 16 height 16
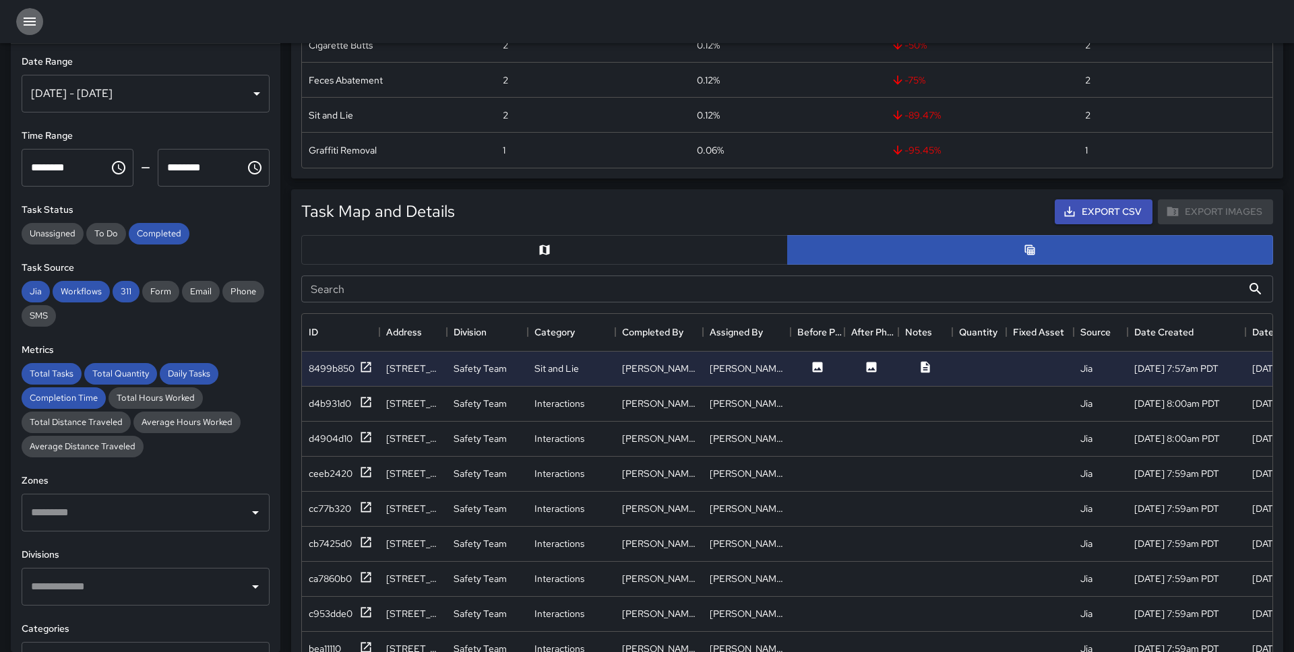
click at [30, 18] on icon "button" at bounding box center [30, 22] width 12 height 8
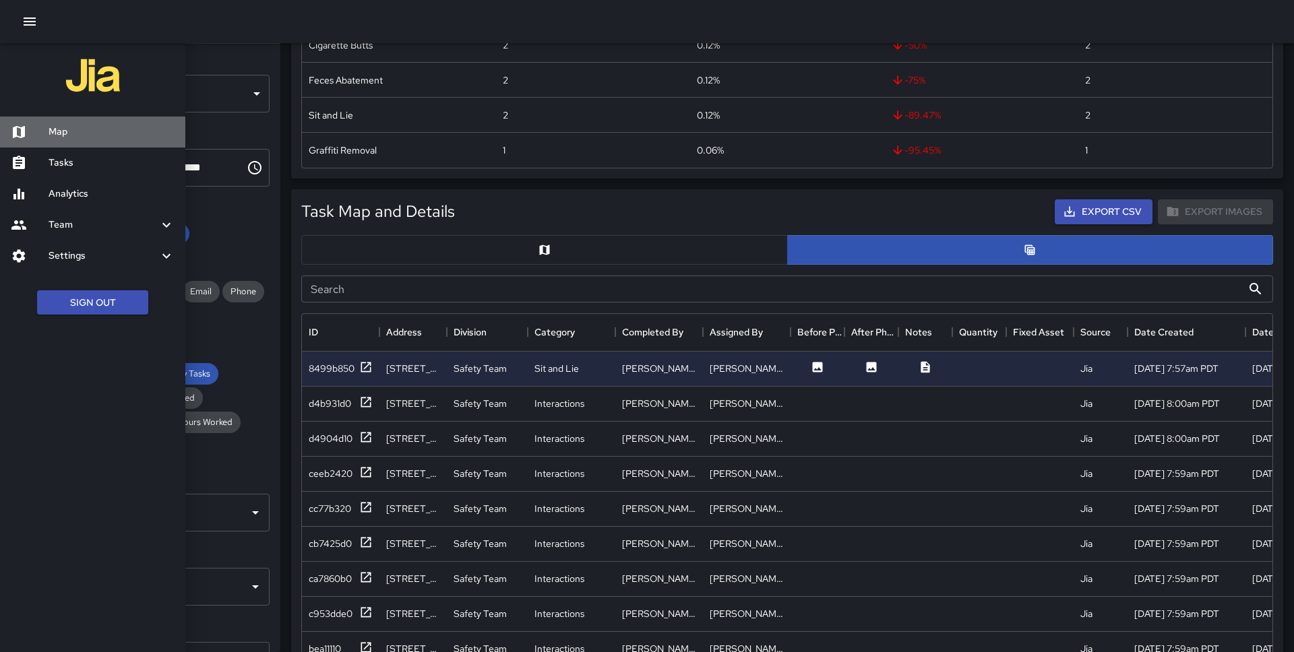
click at [55, 121] on div "Map" at bounding box center [92, 132] width 185 height 31
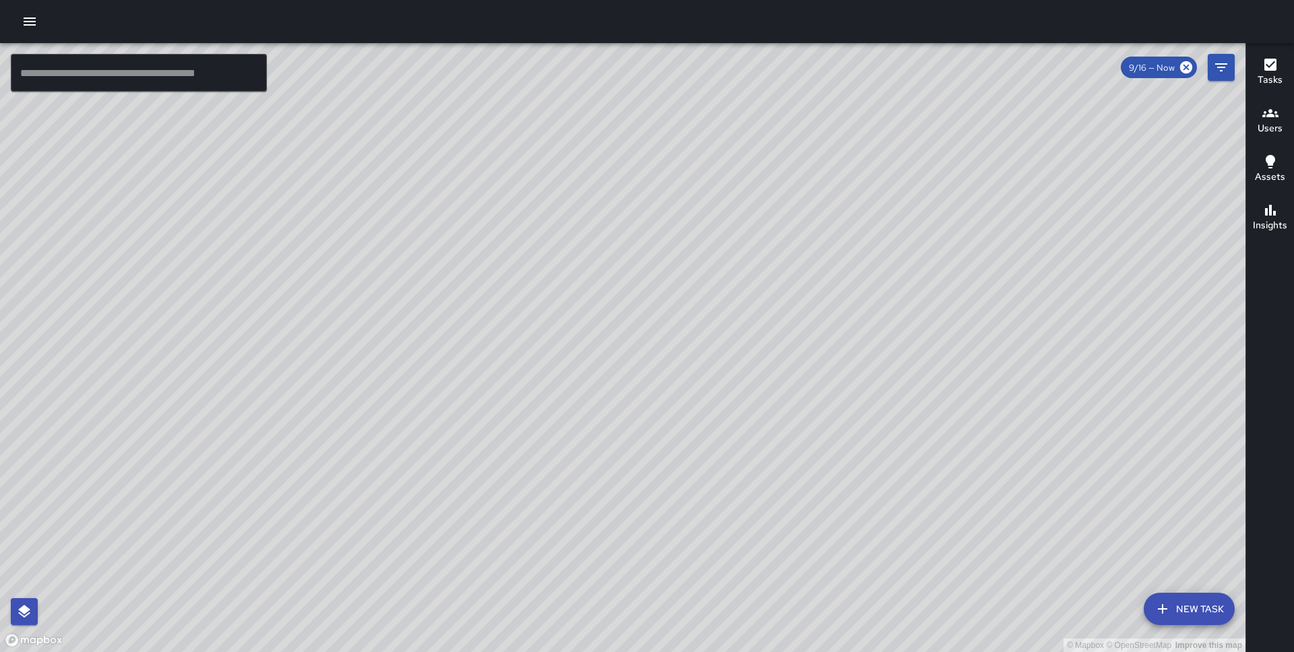
click at [811, 320] on div "© Mapbox © OpenStreetMap Improve this map" at bounding box center [622, 347] width 1245 height 609
click at [29, 33] on button "button" at bounding box center [29, 21] width 27 height 27
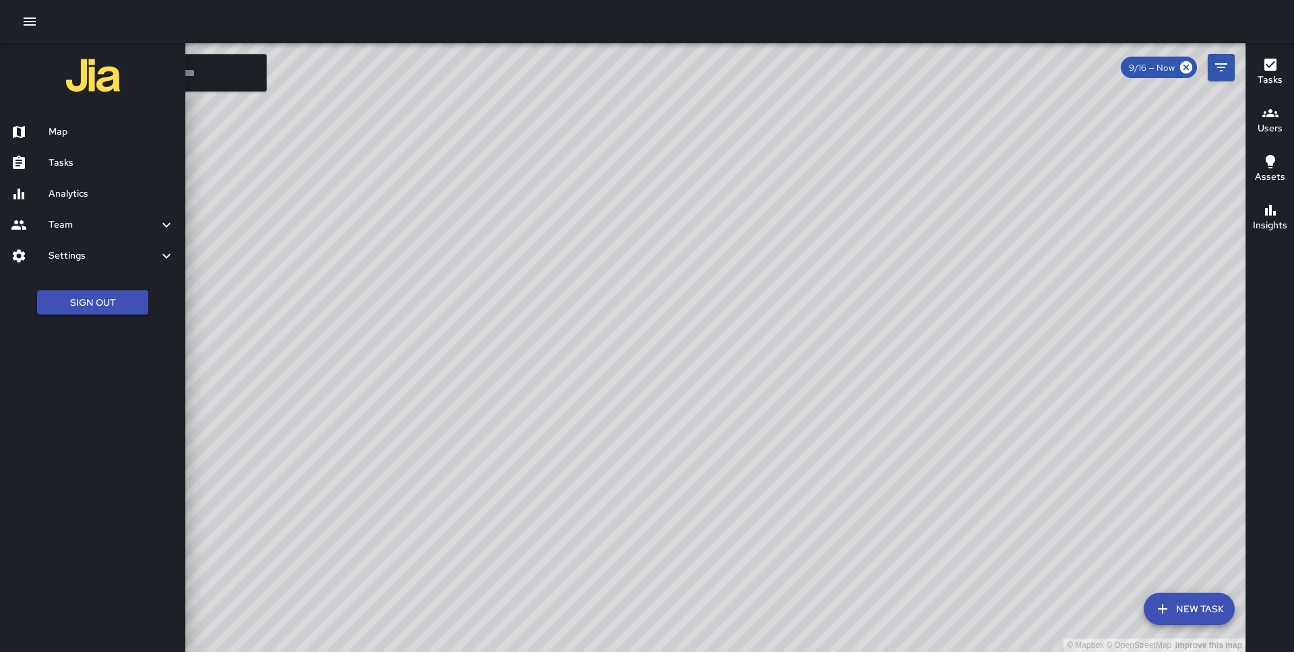
click at [58, 127] on h6 "Map" at bounding box center [112, 132] width 126 height 15
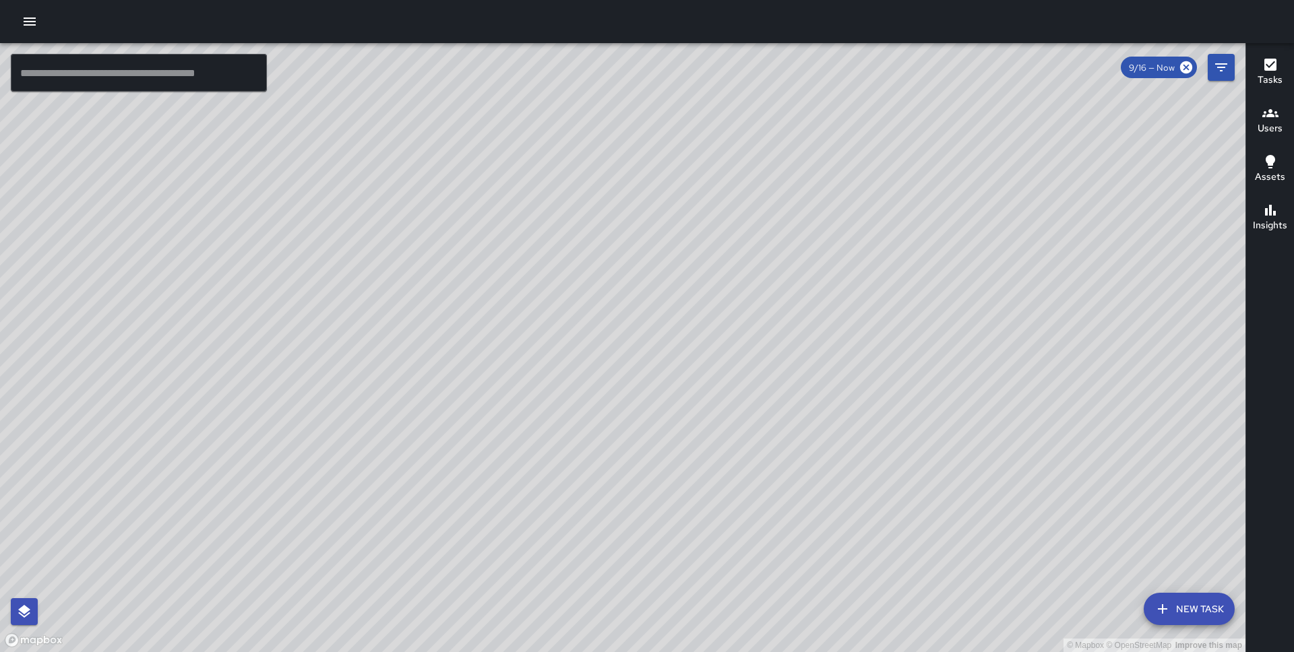
drag, startPoint x: 207, startPoint y: 307, endPoint x: 108, endPoint y: 187, distance: 155.6
click at [108, 187] on div "© Mapbox © OpenStreetMap Improve this map" at bounding box center [622, 347] width 1245 height 609
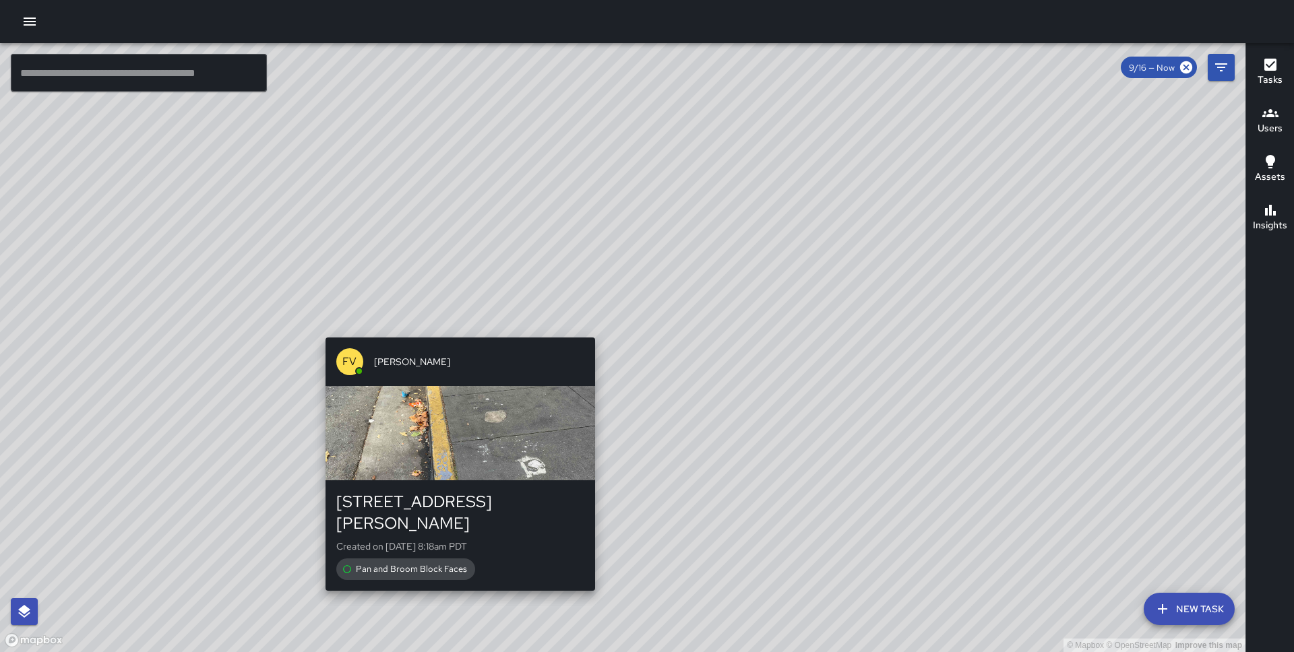
click at [453, 323] on div "© Mapbox © OpenStreetMap Improve this map FV [PERSON_NAME] [GEOGRAPHIC_DATA][PE…" at bounding box center [622, 347] width 1245 height 609
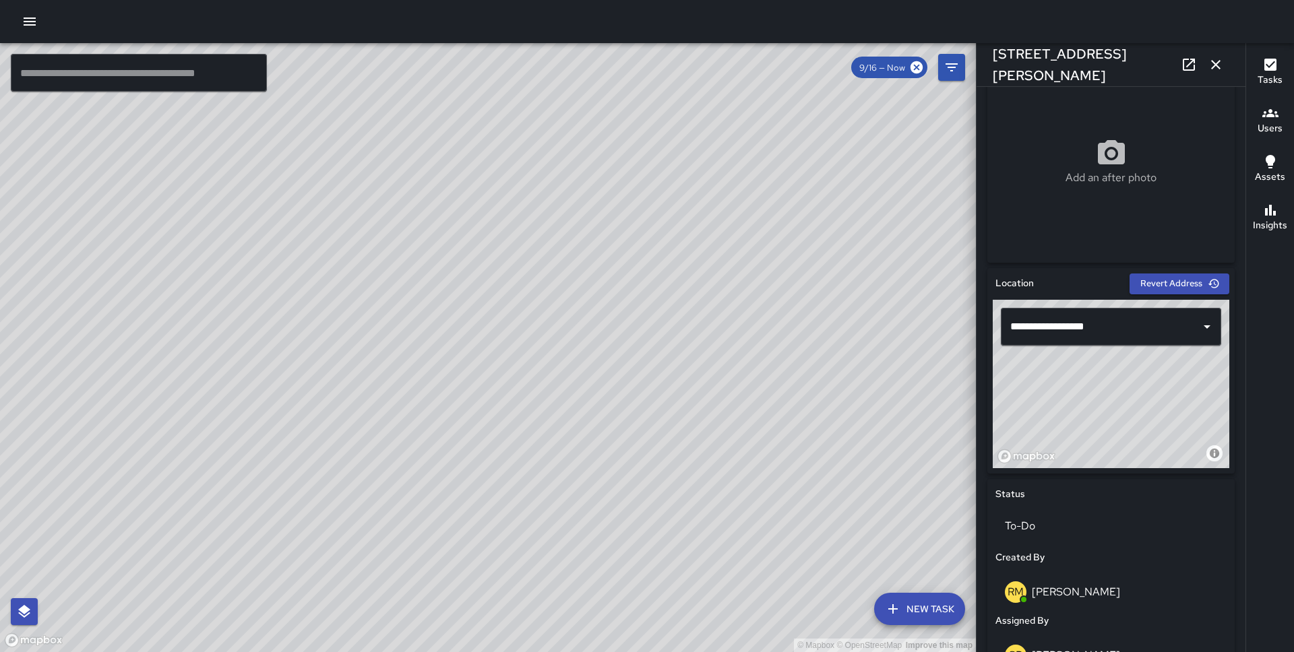
scroll to position [301, 0]
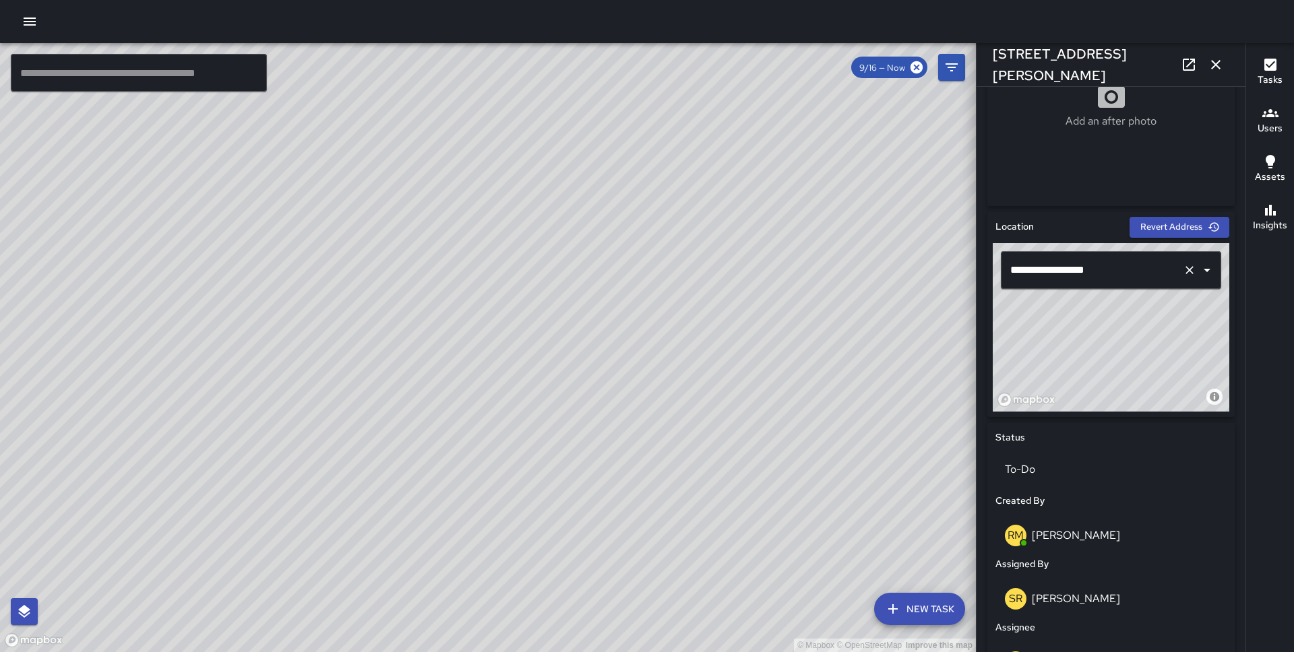
click at [1041, 278] on input "**********" at bounding box center [1092, 270] width 170 height 26
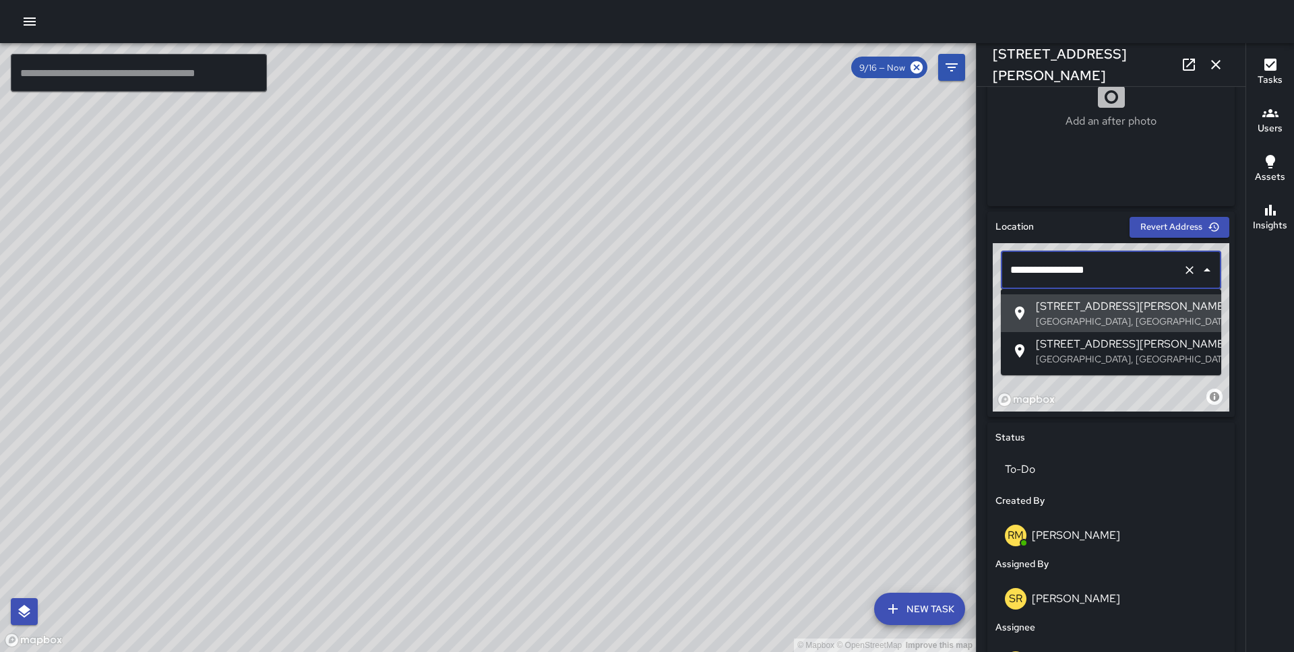
click at [1023, 265] on input "**********" at bounding box center [1092, 270] width 170 height 26
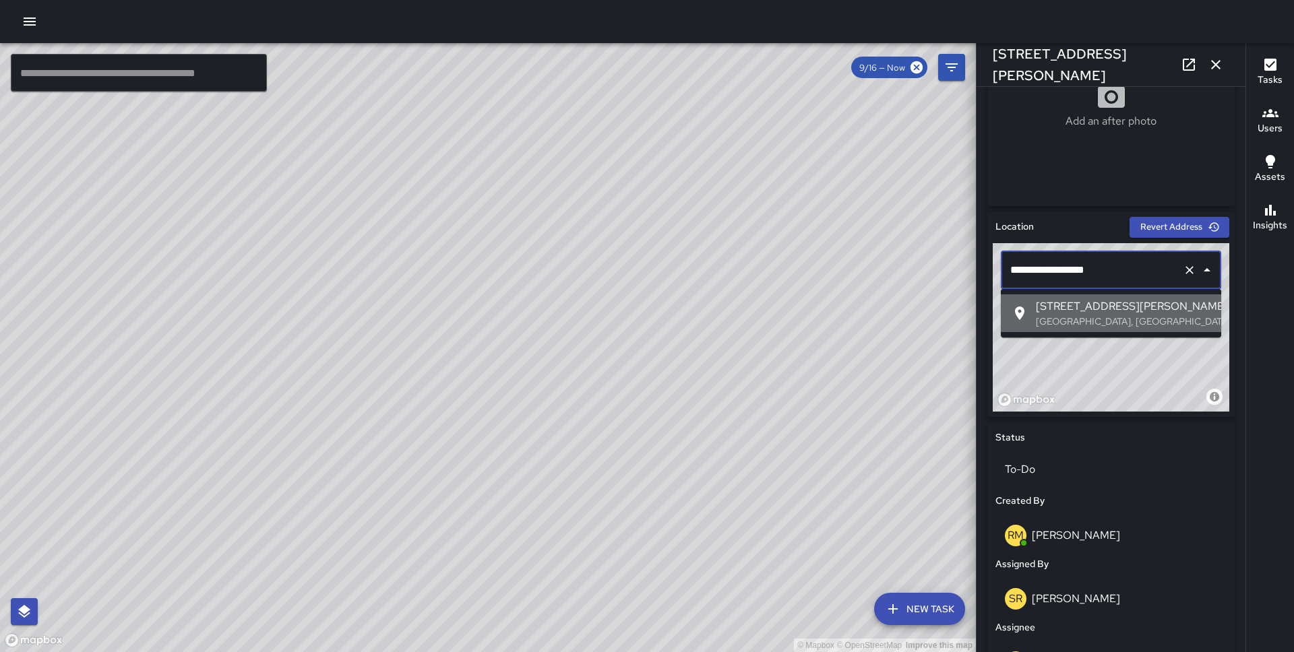
click at [1082, 323] on p "[GEOGRAPHIC_DATA], [GEOGRAPHIC_DATA], [GEOGRAPHIC_DATA]" at bounding box center [1123, 321] width 175 height 13
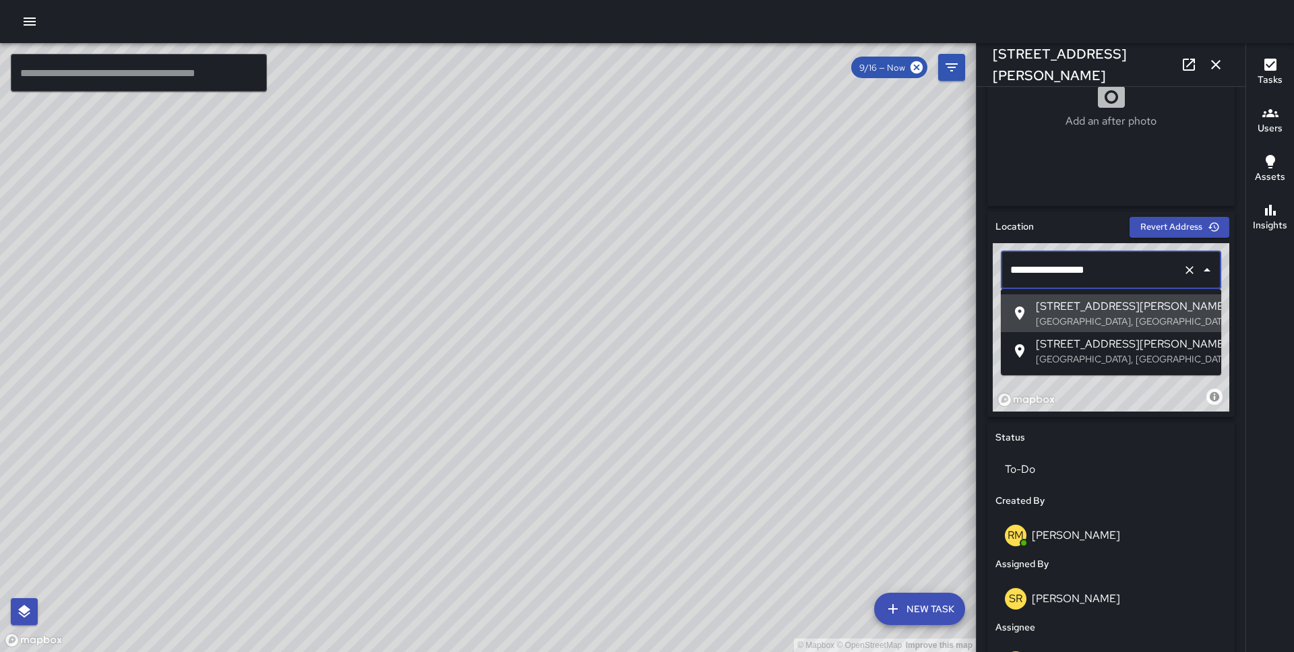
click at [1018, 265] on input "**********" at bounding box center [1092, 270] width 170 height 26
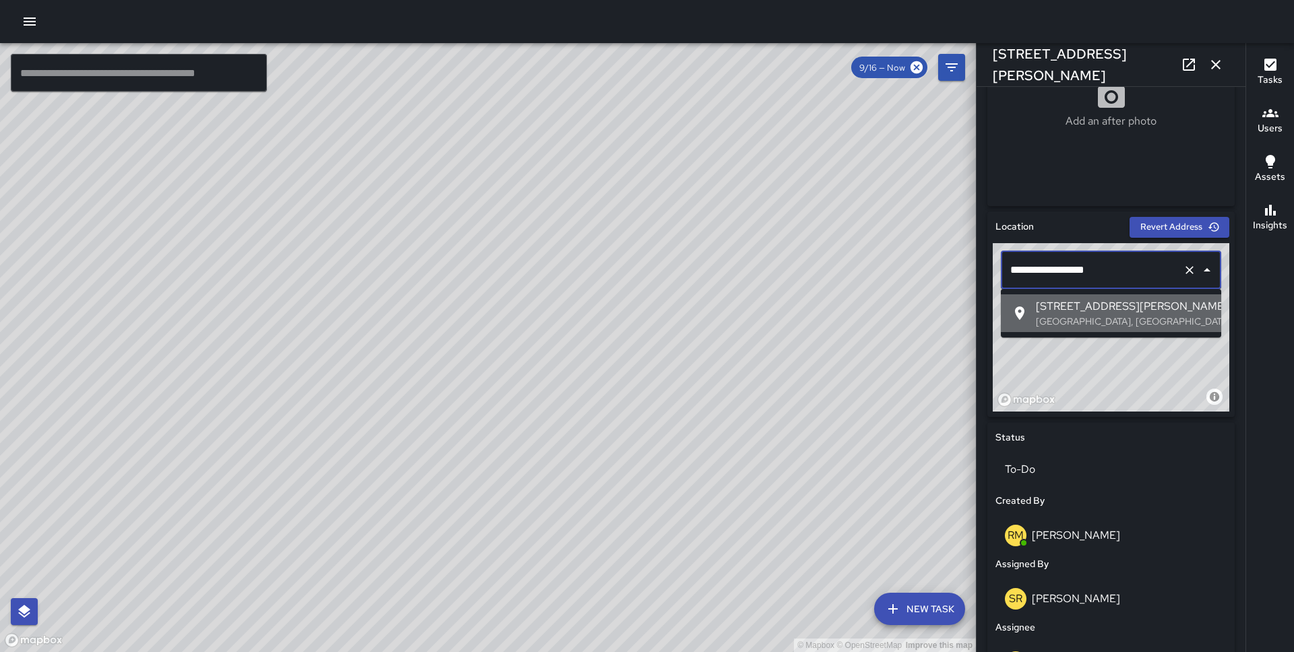
click at [1036, 304] on span "[STREET_ADDRESS][PERSON_NAME]" at bounding box center [1123, 307] width 175 height 16
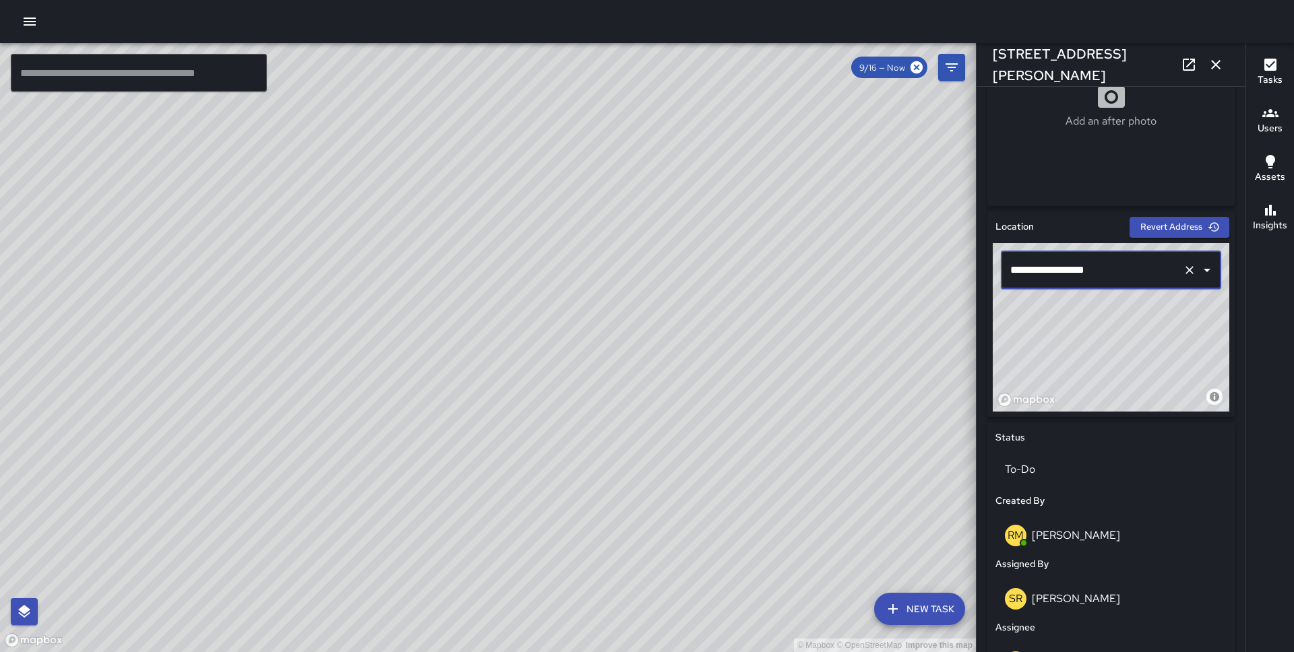
click at [1016, 270] on input "**********" at bounding box center [1092, 270] width 170 height 26
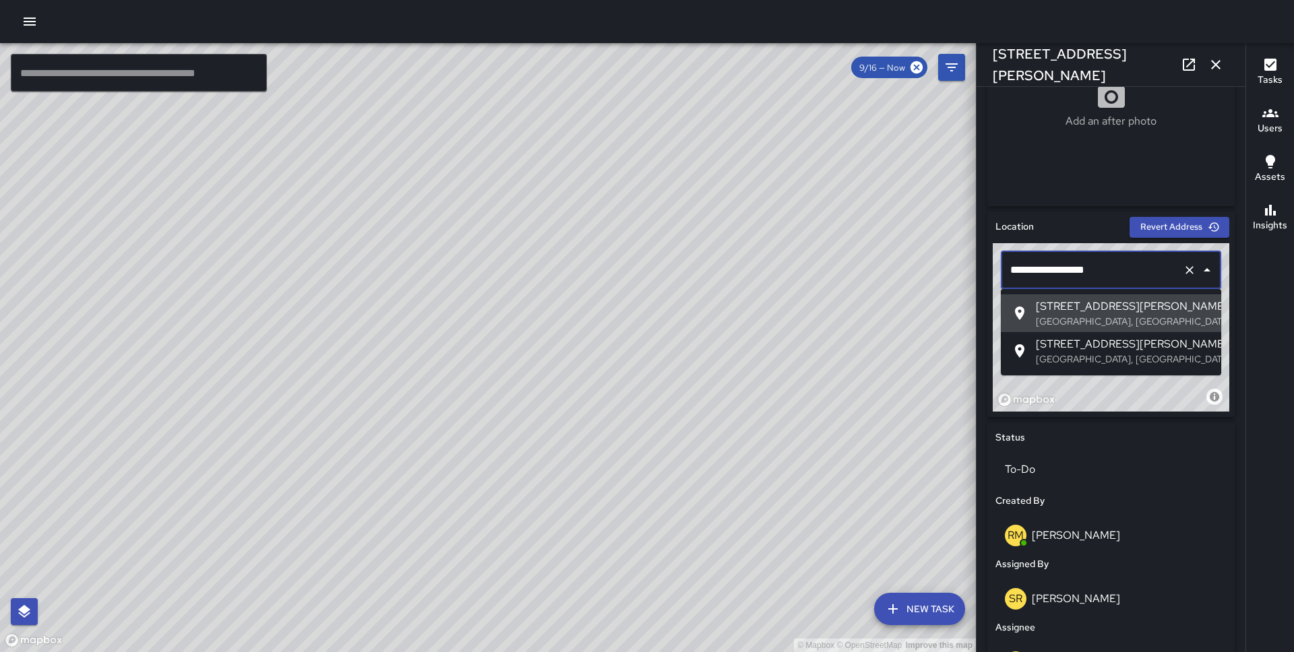
click at [1016, 270] on input "**********" at bounding box center [1092, 270] width 170 height 26
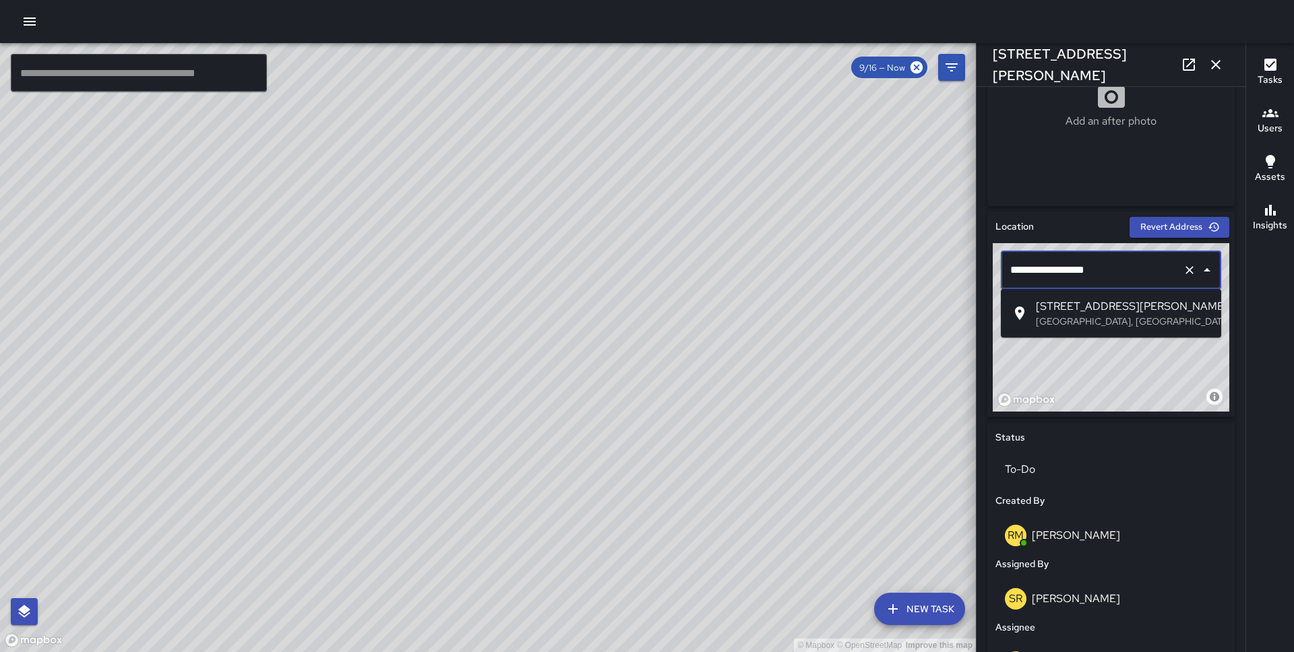
click at [1038, 312] on span "[STREET_ADDRESS][PERSON_NAME]" at bounding box center [1123, 307] width 175 height 16
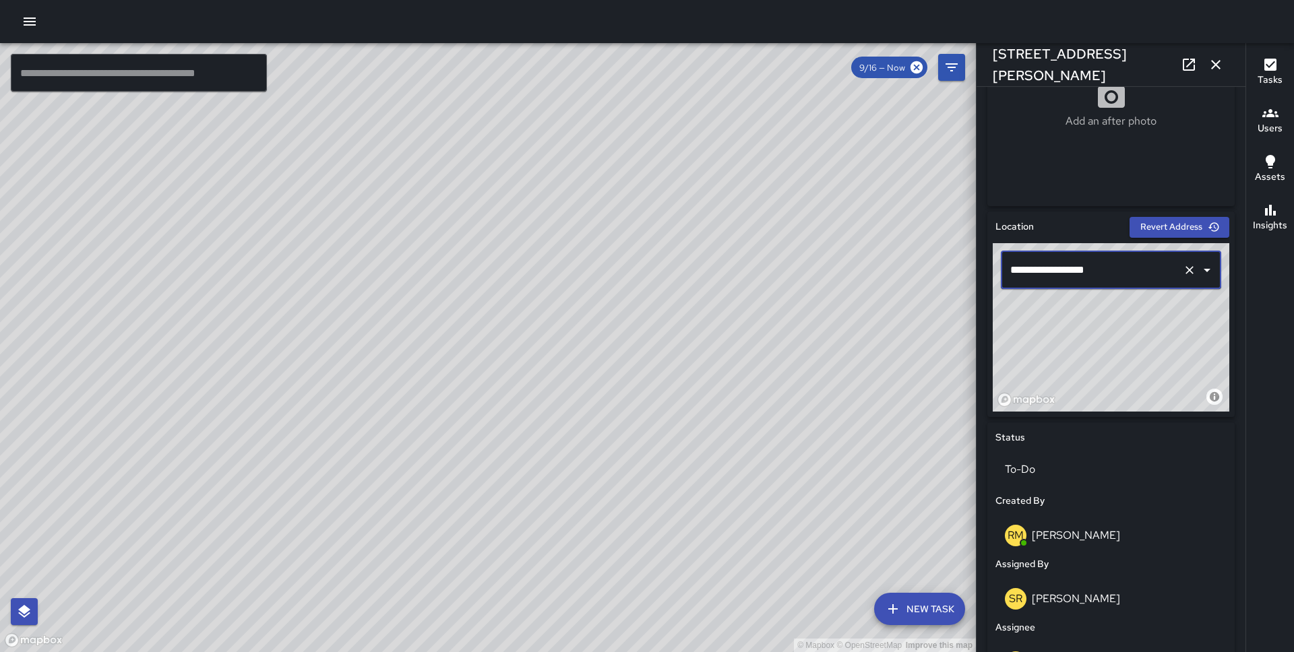
click at [1018, 271] on input "**********" at bounding box center [1092, 270] width 170 height 26
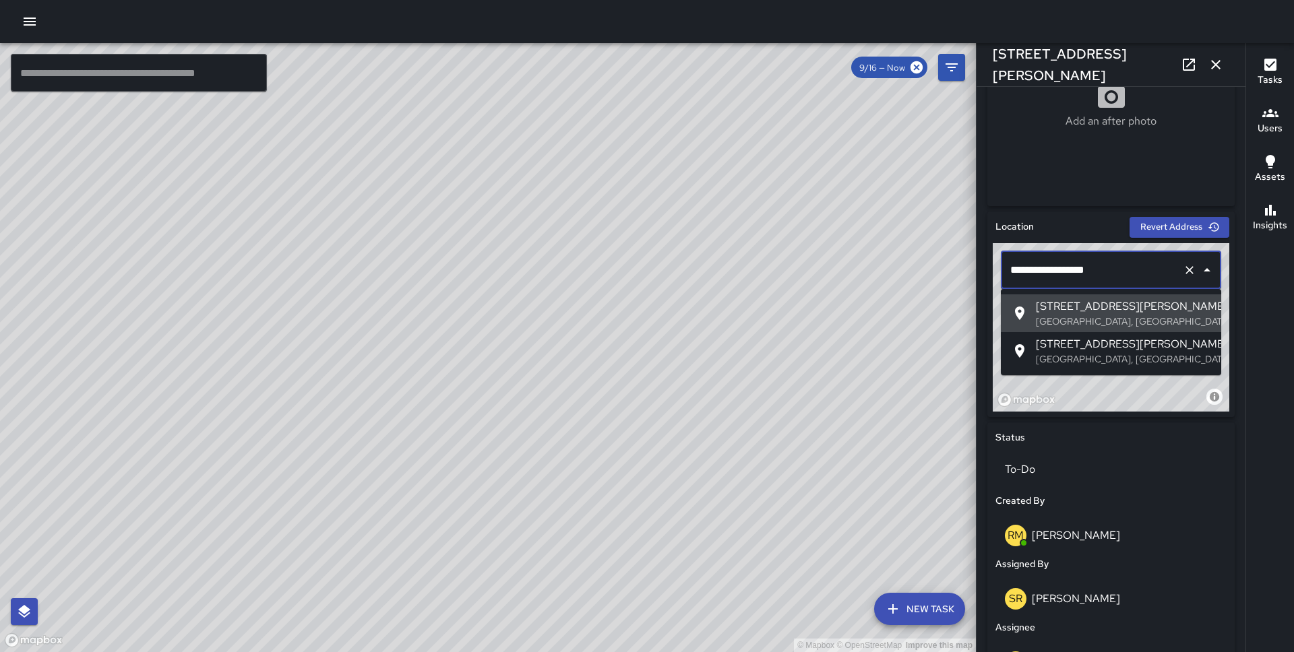
click at [1018, 271] on input "**********" at bounding box center [1092, 270] width 170 height 26
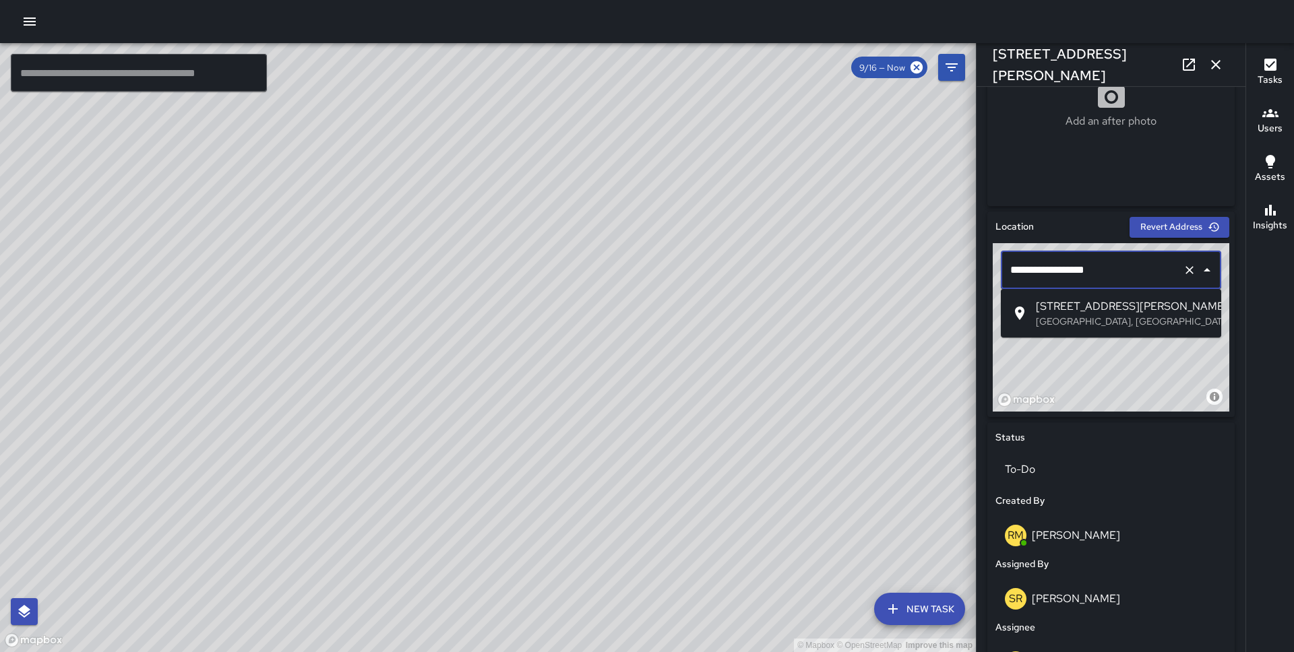
click at [1024, 305] on icon at bounding box center [1019, 313] width 16 height 16
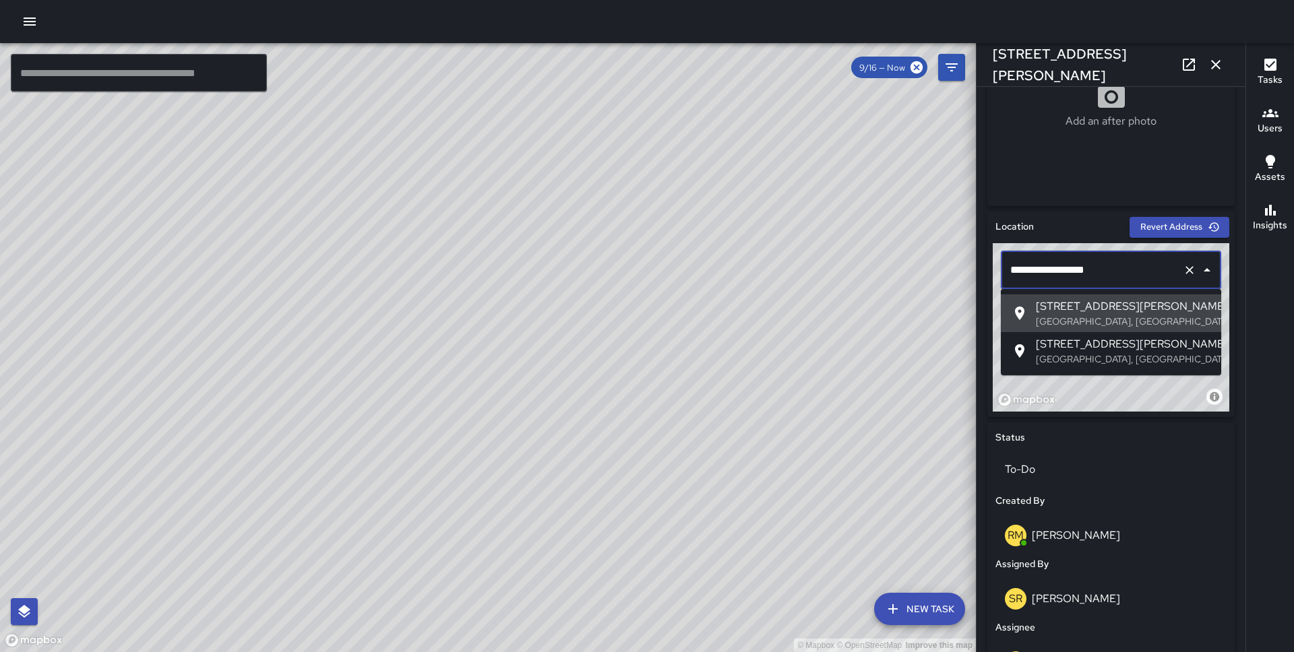
click at [1025, 268] on input "**********" at bounding box center [1092, 270] width 170 height 26
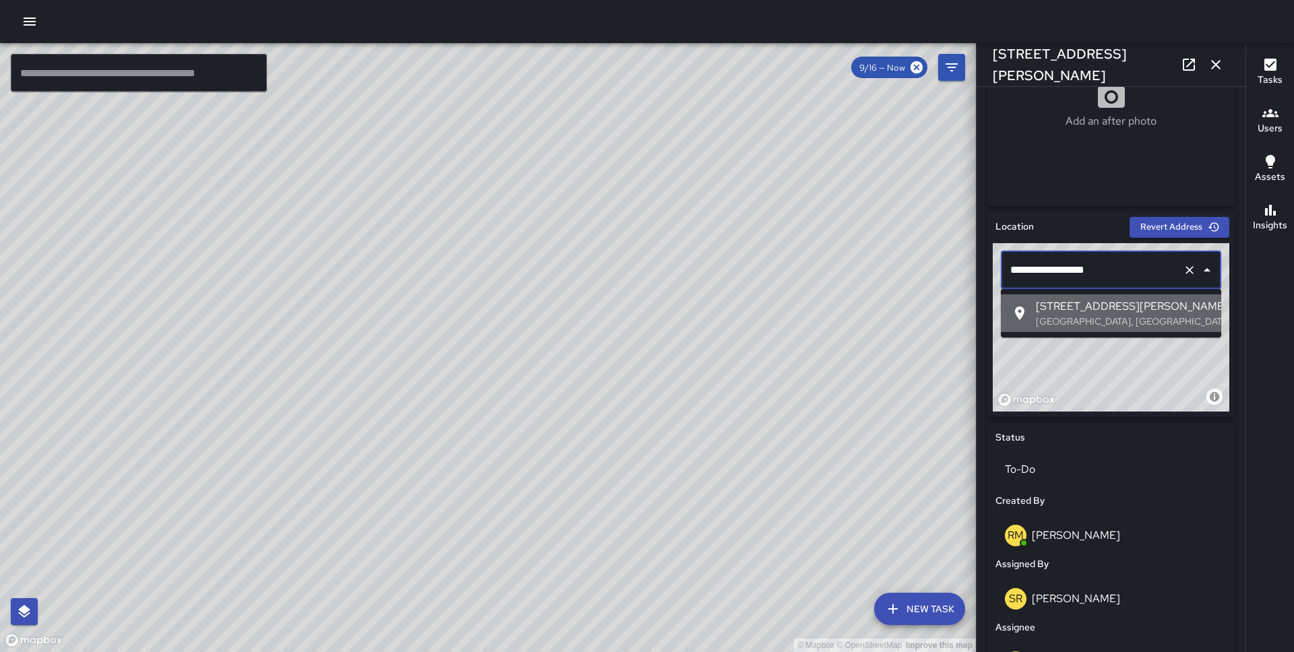
click at [1069, 315] on p "[GEOGRAPHIC_DATA], [GEOGRAPHIC_DATA], [GEOGRAPHIC_DATA]" at bounding box center [1123, 321] width 175 height 13
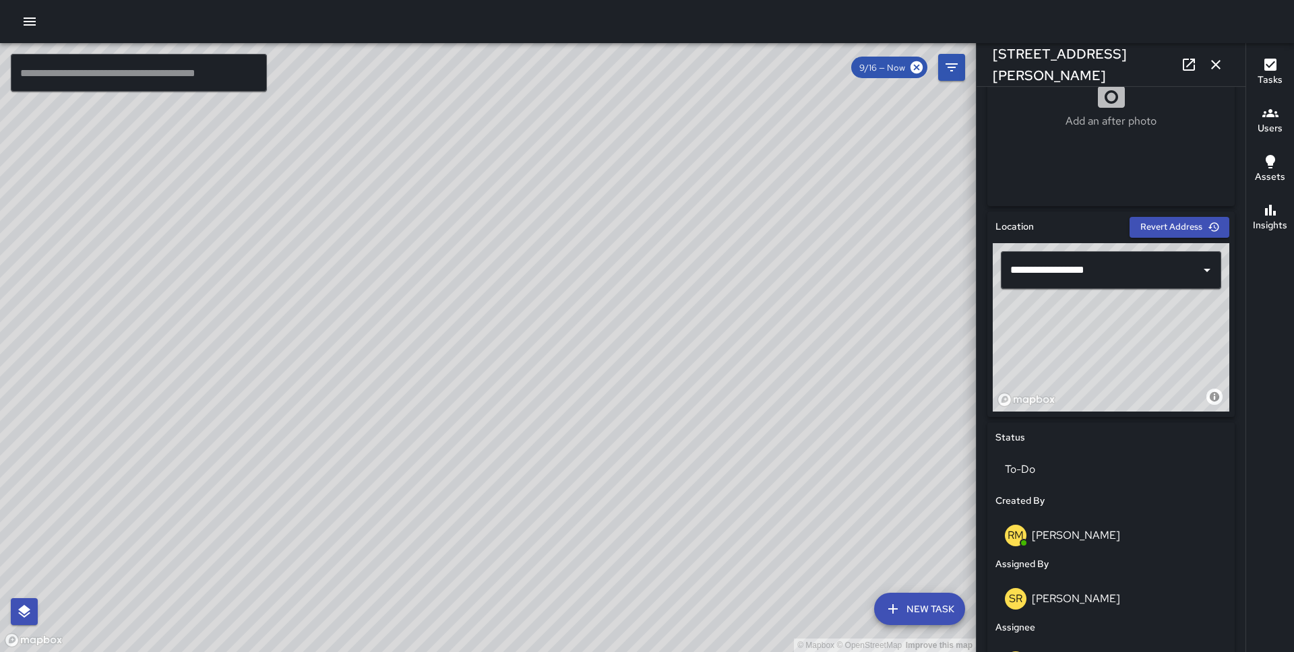
drag, startPoint x: 1098, startPoint y: 328, endPoint x: 1293, endPoint y: 519, distance: 273.0
click at [1293, 519] on div "© Mapbox © OpenStreetMap Improve this map ​ New Task 9/16 — Now Map Layers Task…" at bounding box center [647, 347] width 1294 height 609
drag, startPoint x: 1145, startPoint y: 332, endPoint x: 1186, endPoint y: 354, distance: 47.1
click at [1186, 354] on div "© Mapbox © OpenStreetMap Improve this map" at bounding box center [1111, 327] width 237 height 168
drag, startPoint x: 1186, startPoint y: 354, endPoint x: 1169, endPoint y: 350, distance: 17.3
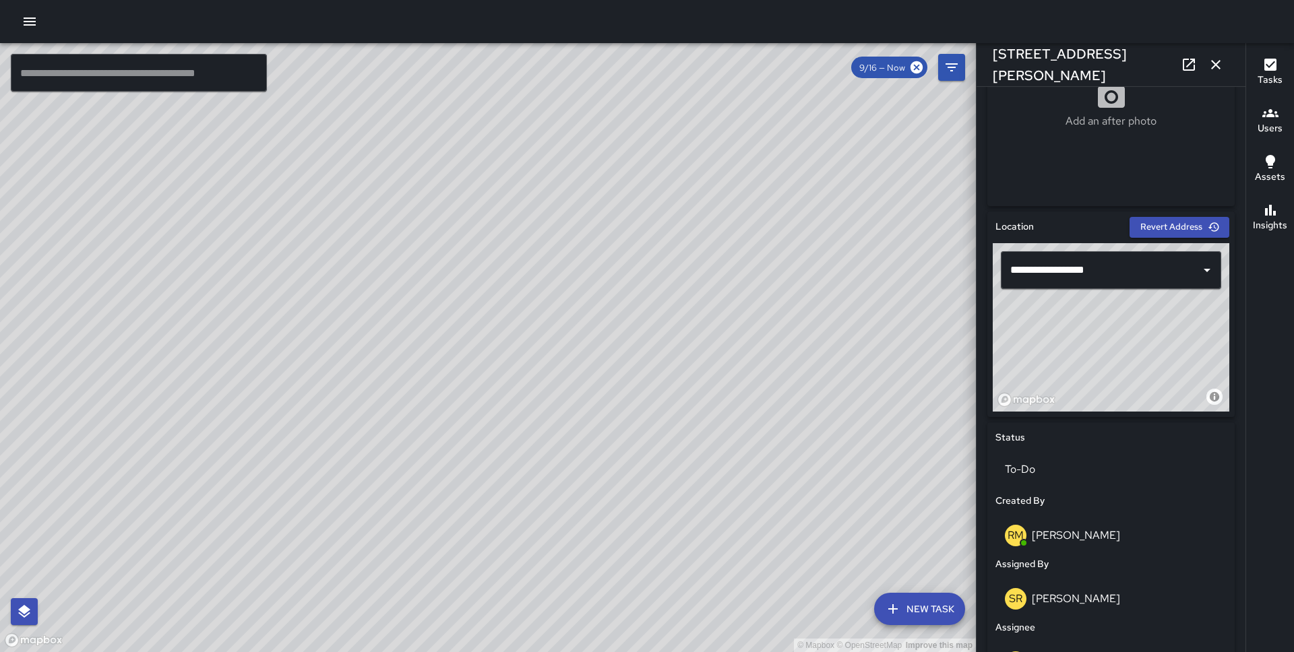
click at [1169, 350] on div "© Mapbox © OpenStreetMap Improve this map" at bounding box center [1111, 327] width 237 height 168
drag, startPoint x: 1169, startPoint y: 350, endPoint x: 1172, endPoint y: 342, distance: 8.8
click at [1172, 342] on div "© Mapbox © OpenStreetMap Improve this map" at bounding box center [1111, 327] width 237 height 168
drag, startPoint x: 1144, startPoint y: 357, endPoint x: 1159, endPoint y: 350, distance: 17.2
click at [1159, 350] on div "© Mapbox © OpenStreetMap Improve this map" at bounding box center [1111, 327] width 237 height 168
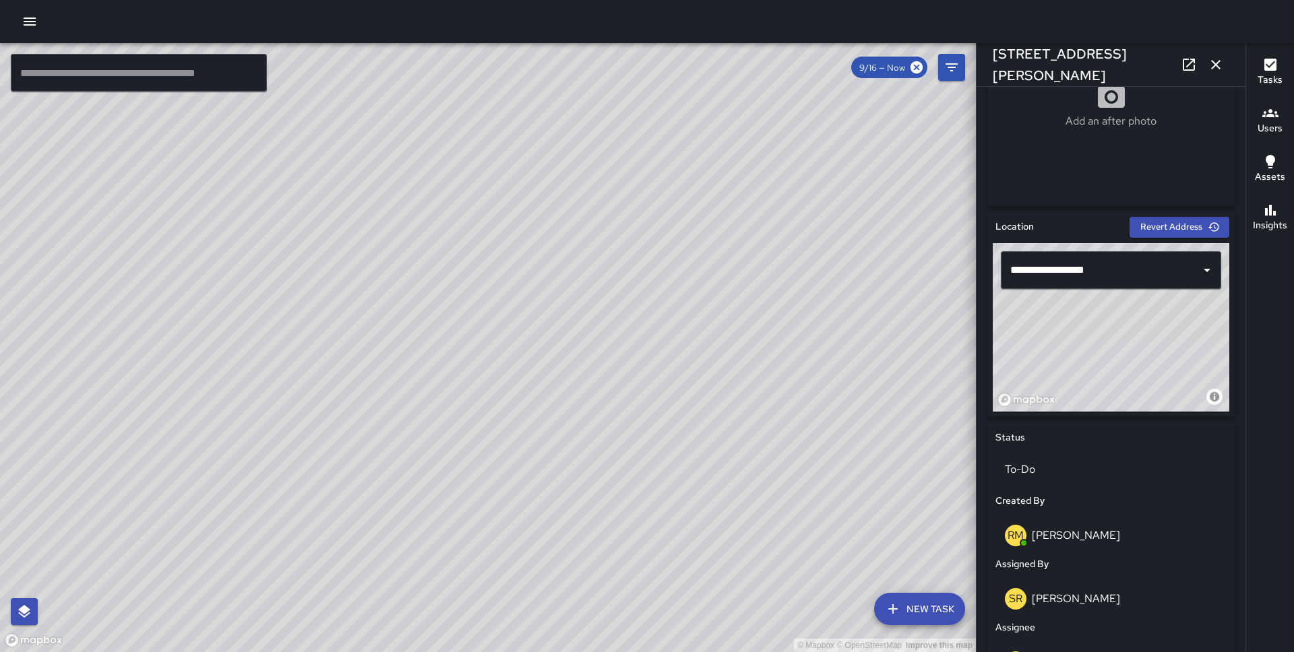
drag, startPoint x: 1159, startPoint y: 350, endPoint x: 1168, endPoint y: 342, distance: 12.0
click at [1168, 342] on div "© Mapbox © OpenStreetMap Improve this map" at bounding box center [1111, 327] width 237 height 168
drag, startPoint x: 1168, startPoint y: 342, endPoint x: 1185, endPoint y: 326, distance: 23.4
click at [1185, 326] on div "© Mapbox © OpenStreetMap Improve this map" at bounding box center [1111, 327] width 237 height 168
drag, startPoint x: 1185, startPoint y: 326, endPoint x: 1164, endPoint y: 370, distance: 48.5
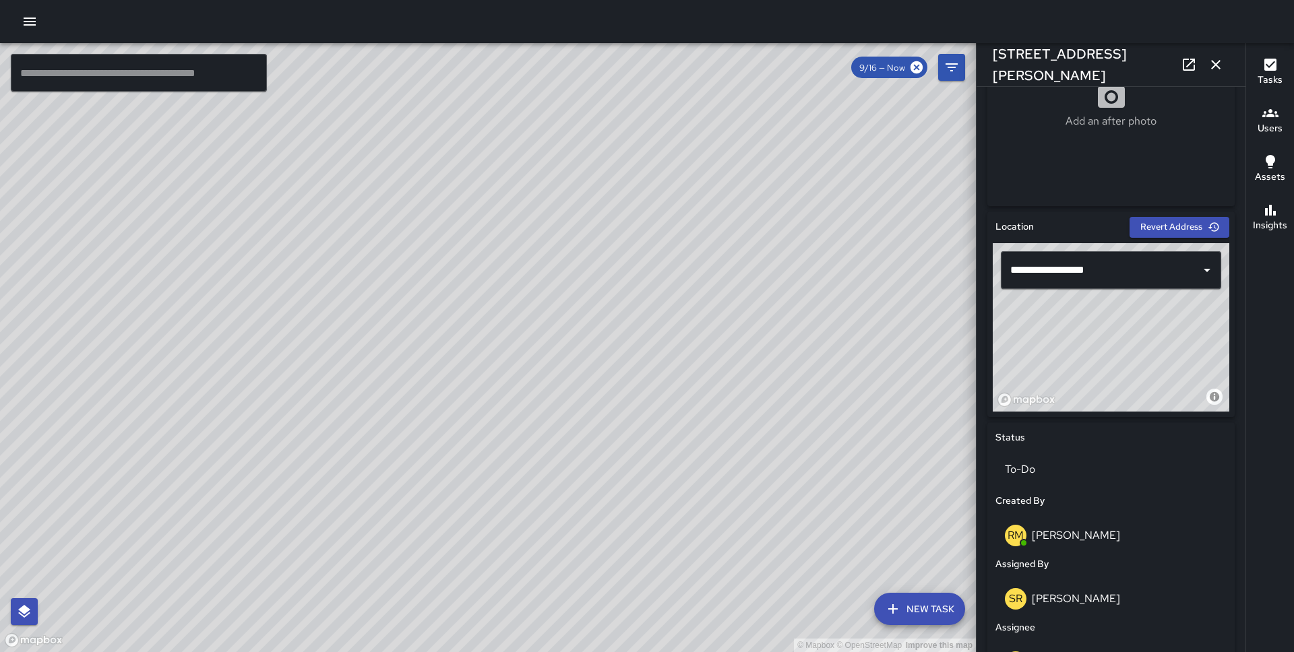
click at [1164, 370] on div "© Mapbox © OpenStreetMap Improve this map" at bounding box center [1111, 327] width 237 height 168
type input "**********"
click at [594, 470] on div "© Mapbox © OpenStreetMap Improve this map FV [PERSON_NAME] [STREET_ADDRESS][PER…" at bounding box center [488, 347] width 976 height 609
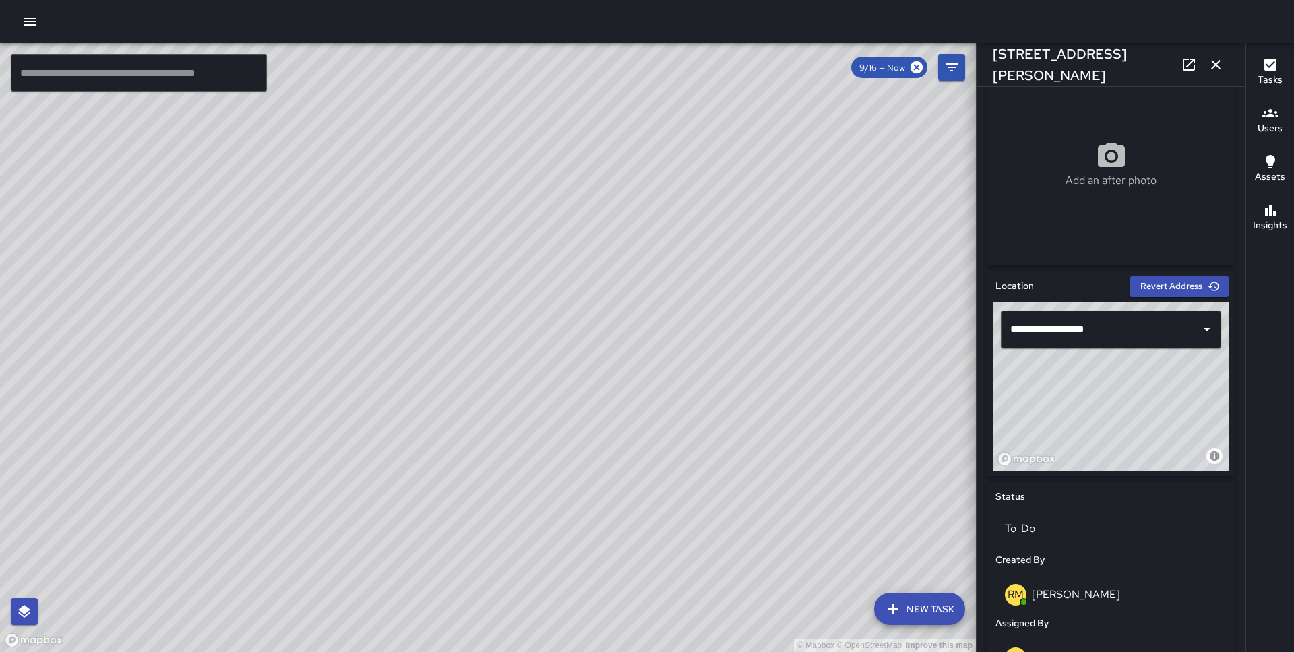
scroll to position [273, 0]
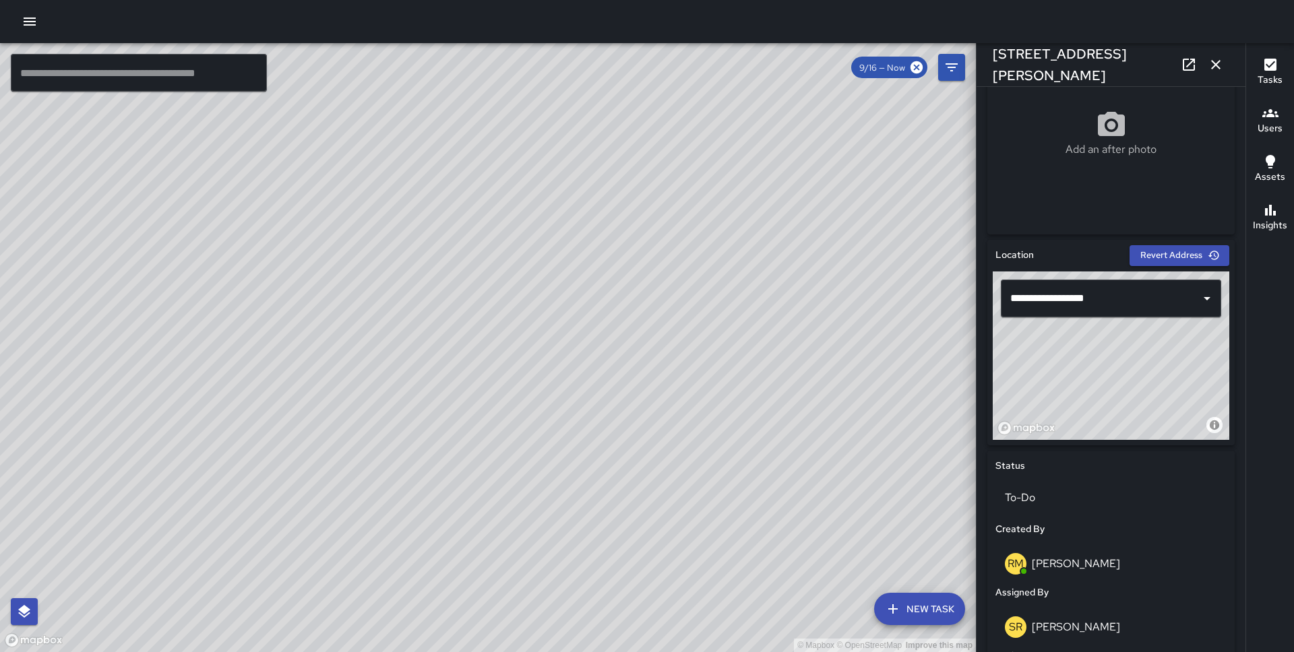
drag, startPoint x: 1137, startPoint y: 361, endPoint x: 1148, endPoint y: 350, distance: 15.2
click at [1148, 350] on div "© Mapbox © OpenStreetMap Improve this map" at bounding box center [1111, 356] width 237 height 168
click at [1218, 70] on icon "button" at bounding box center [1216, 65] width 16 height 16
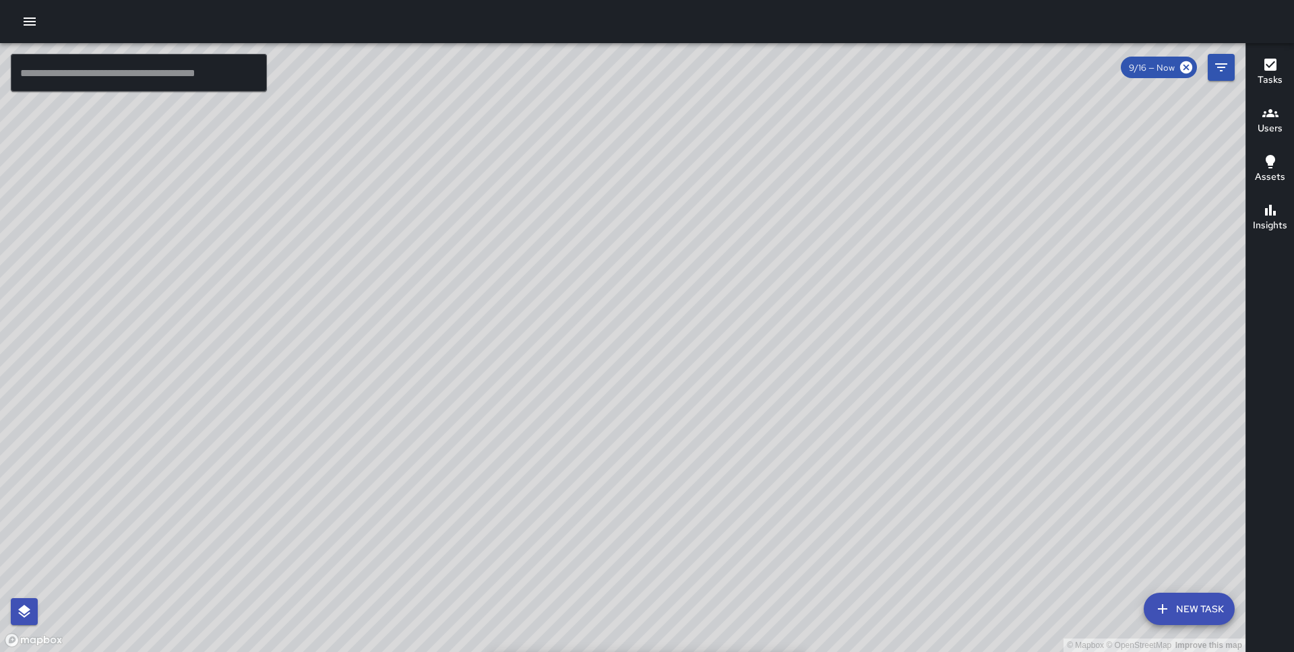
drag, startPoint x: 376, startPoint y: 274, endPoint x: 652, endPoint y: 259, distance: 276.6
click at [652, 259] on div "© Mapbox © OpenStreetMap Improve this map" at bounding box center [622, 347] width 1245 height 609
drag, startPoint x: 605, startPoint y: 208, endPoint x: 588, endPoint y: 414, distance: 206.9
click at [588, 414] on div "© Mapbox © OpenStreetMap Improve this map" at bounding box center [622, 347] width 1245 height 609
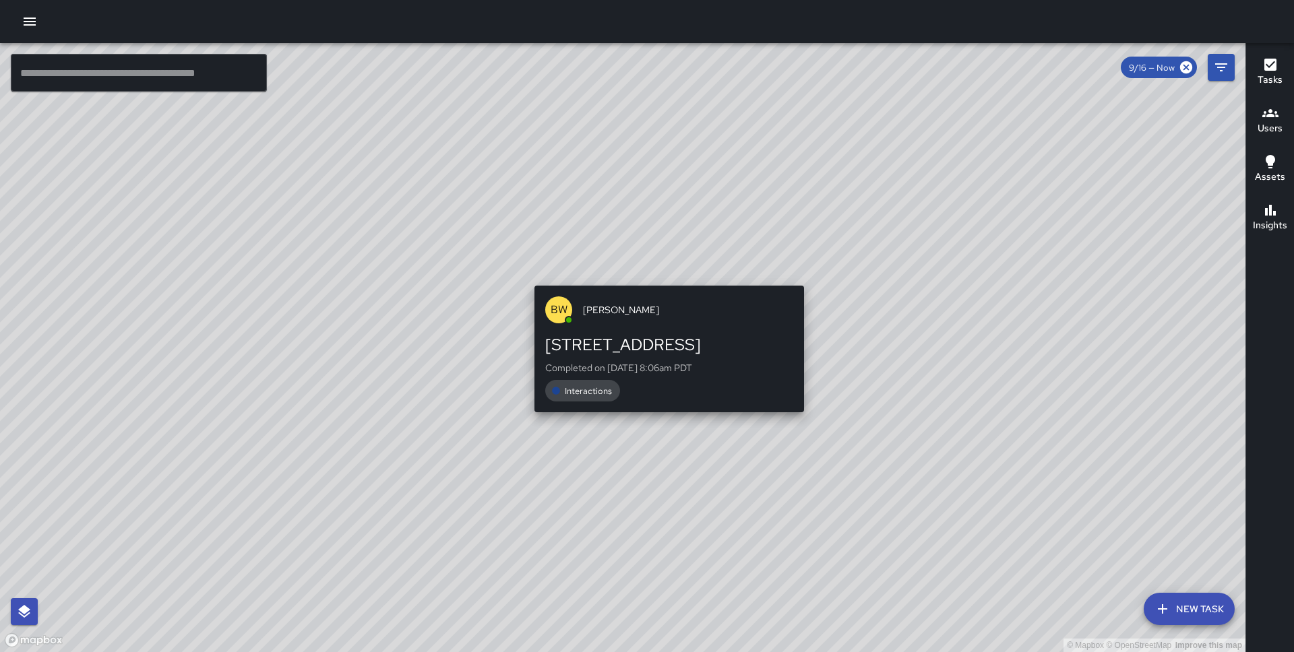
click at [663, 273] on div "© Mapbox © OpenStreetMap Improve this map BW [PERSON_NAME][GEOGRAPHIC_DATA][STR…" at bounding box center [622, 347] width 1245 height 609
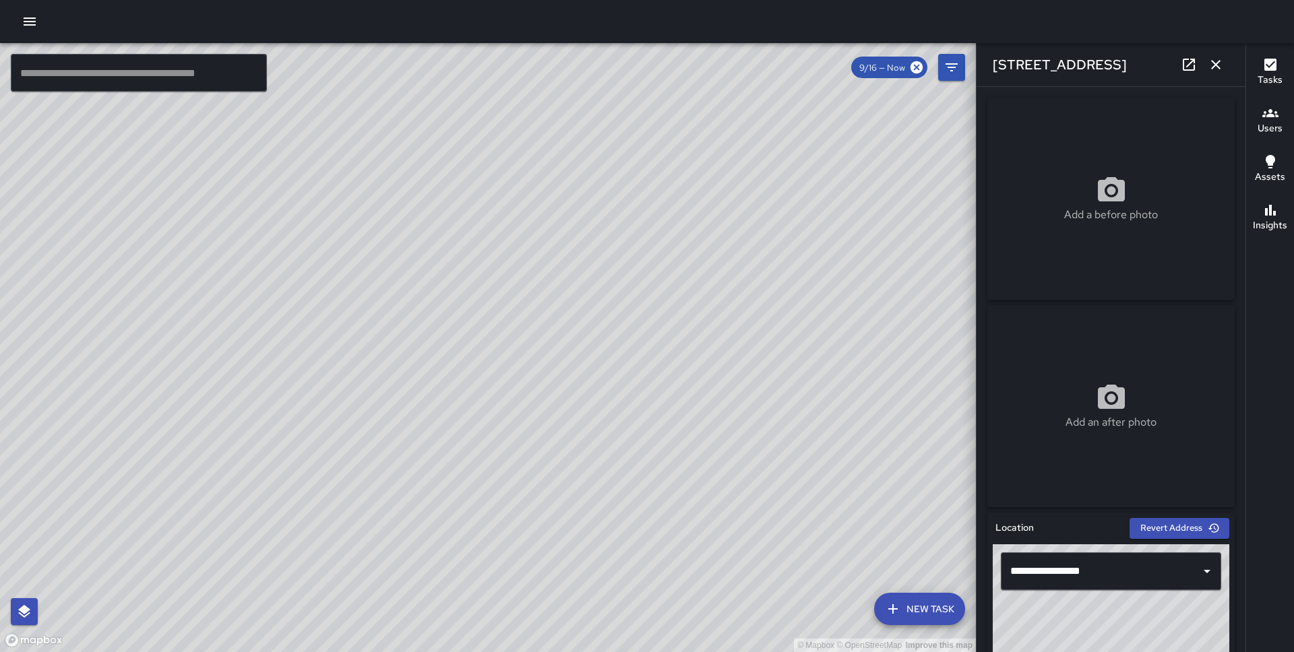
scroll to position [804, 0]
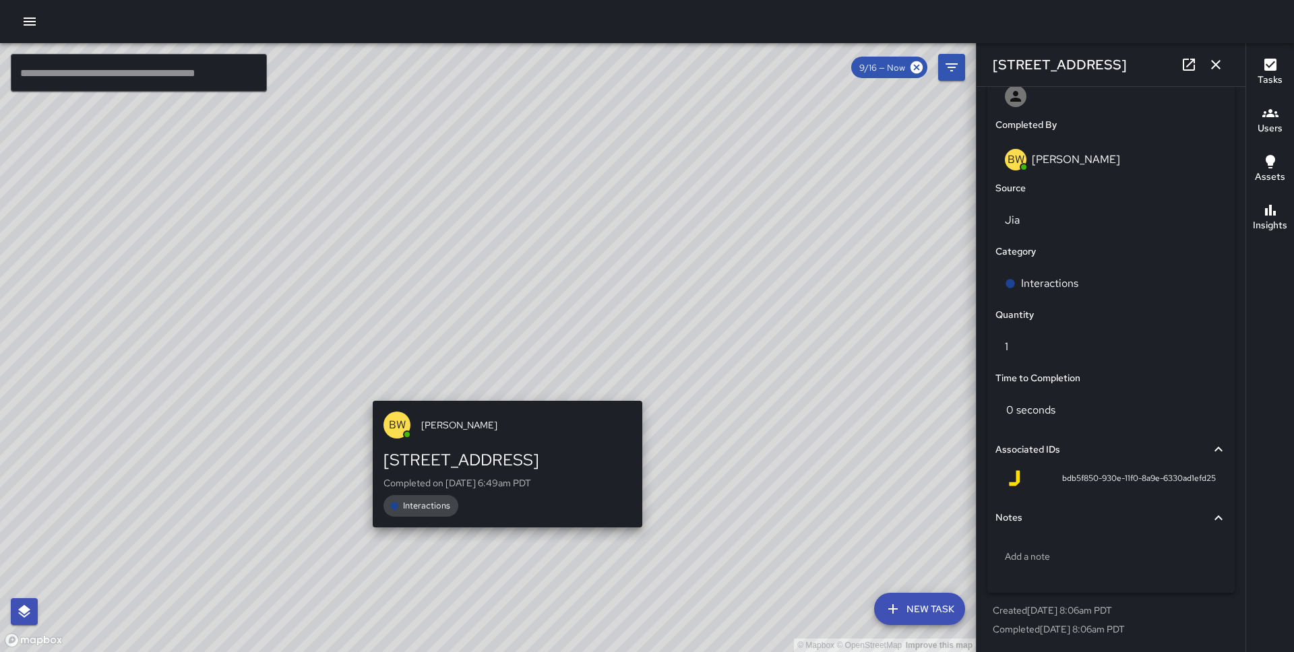
click at [495, 394] on div "© Mapbox © OpenStreetMap Improve this map BW [PERSON_NAME][GEOGRAPHIC_DATA][STR…" at bounding box center [488, 347] width 976 height 609
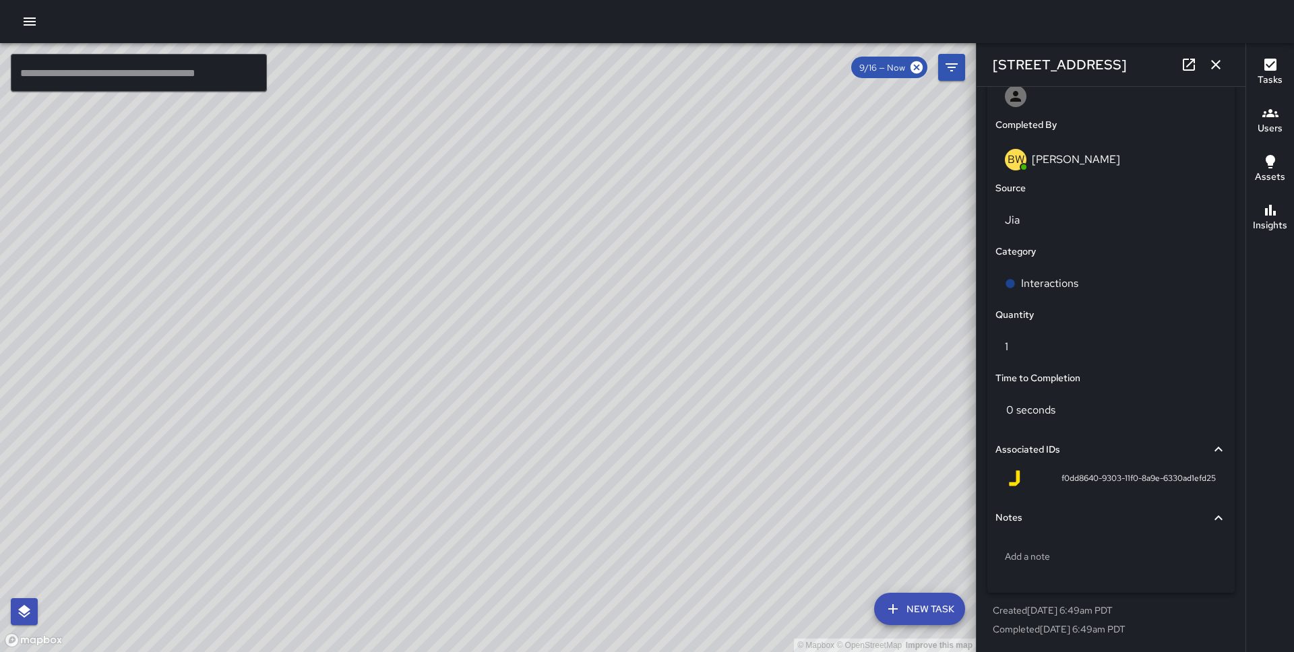
drag, startPoint x: 639, startPoint y: 340, endPoint x: 809, endPoint y: 219, distance: 208.8
click at [809, 219] on div "© Mapbox © OpenStreetMap Improve this map" at bounding box center [488, 347] width 976 height 609
drag, startPoint x: 784, startPoint y: 236, endPoint x: 767, endPoint y: 237, distance: 17.5
click at [767, 237] on div "© Mapbox © OpenStreetMap Improve this map" at bounding box center [488, 347] width 976 height 609
click at [776, 192] on div "© Mapbox © OpenStreetMap Improve this map FV [PERSON_NAME] [STREET_ADDRESS] Com…" at bounding box center [488, 347] width 976 height 609
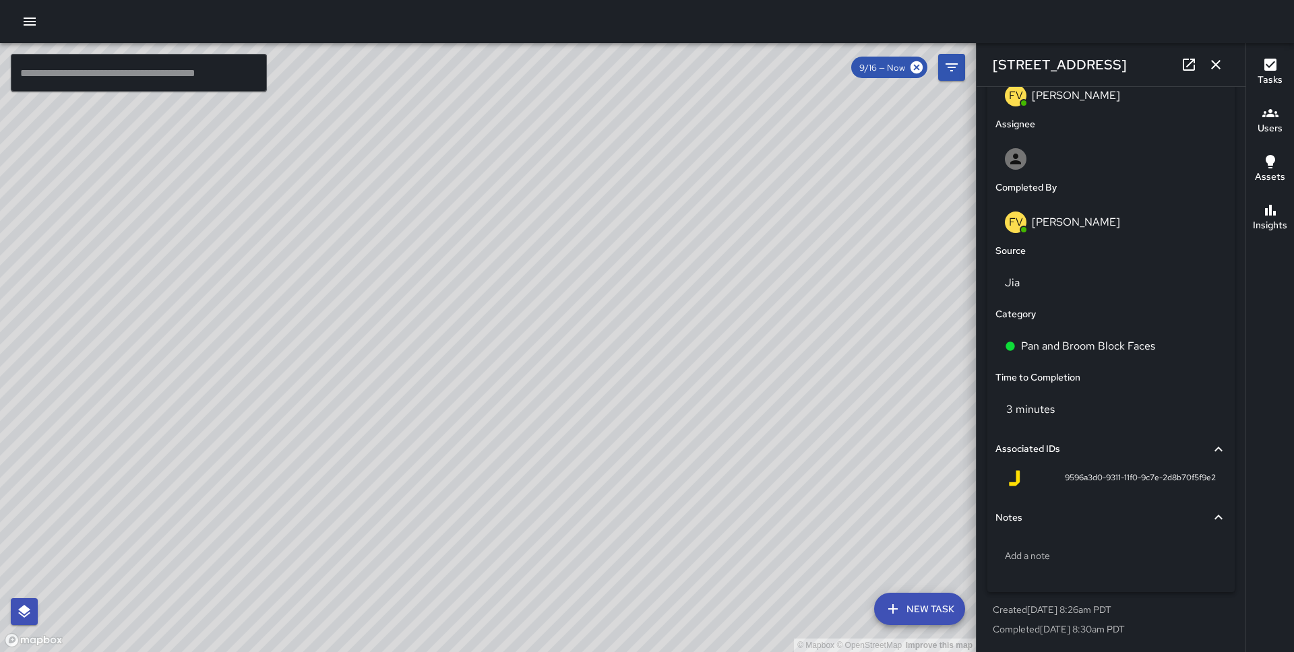
scroll to position [741, 0]
type input "**********"
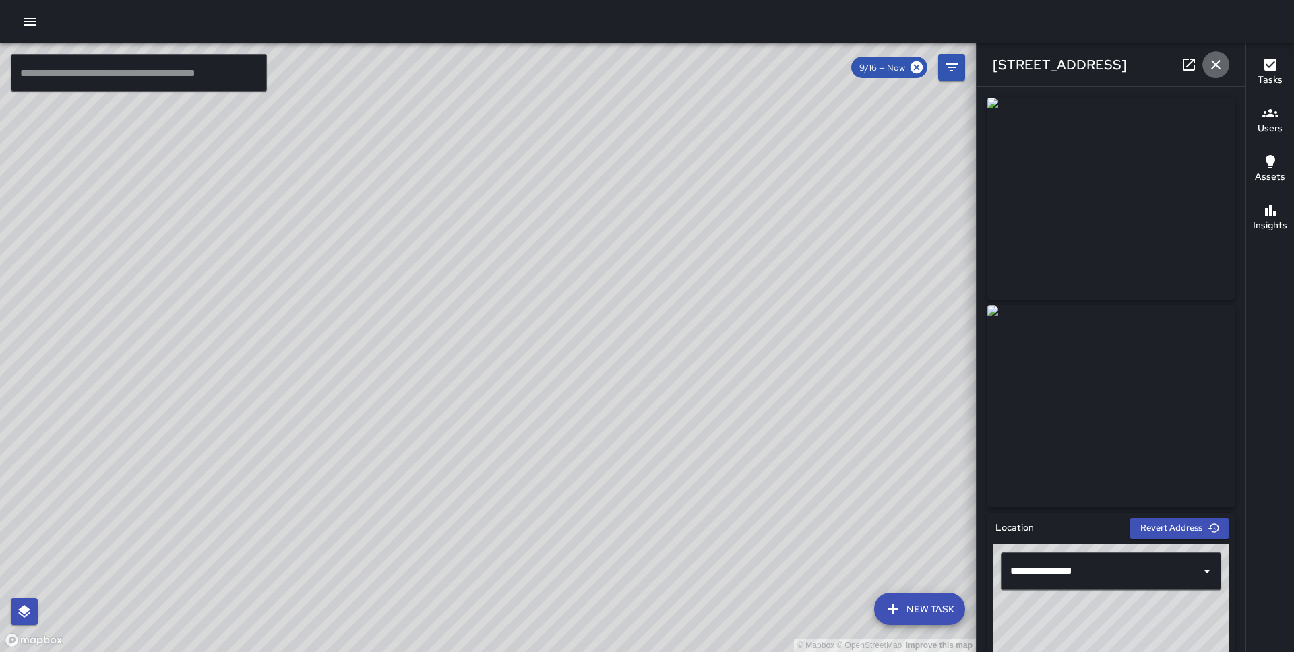
click at [1219, 60] on icon "button" at bounding box center [1215, 64] width 9 height 9
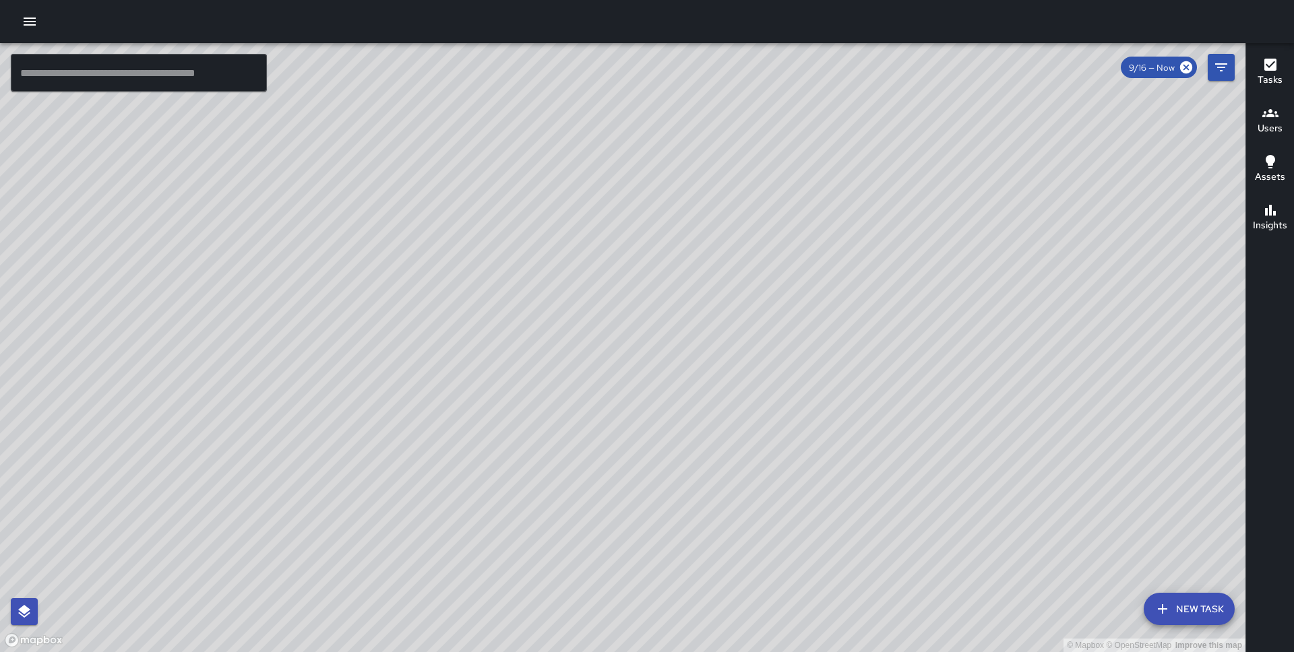
drag, startPoint x: 765, startPoint y: 431, endPoint x: 685, endPoint y: 251, distance: 197.0
click at [685, 251] on div "© Mapbox © OpenStreetMap Improve this map" at bounding box center [622, 347] width 1245 height 609
drag, startPoint x: 685, startPoint y: 251, endPoint x: 848, endPoint y: 111, distance: 215.0
click at [848, 111] on div "© Mapbox © OpenStreetMap Improve this map" at bounding box center [622, 347] width 1245 height 609
drag, startPoint x: 623, startPoint y: 407, endPoint x: 760, endPoint y: 361, distance: 144.3
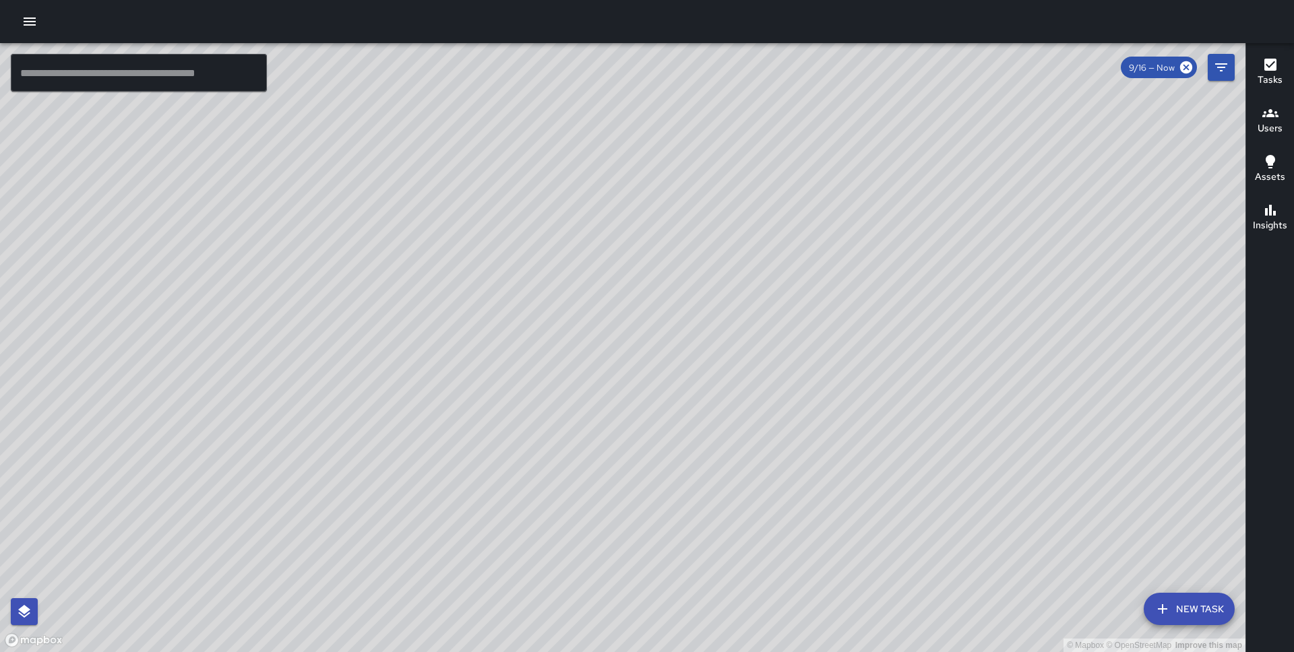
click at [760, 361] on div "© Mapbox © OpenStreetMap Improve this map" at bounding box center [622, 347] width 1245 height 609
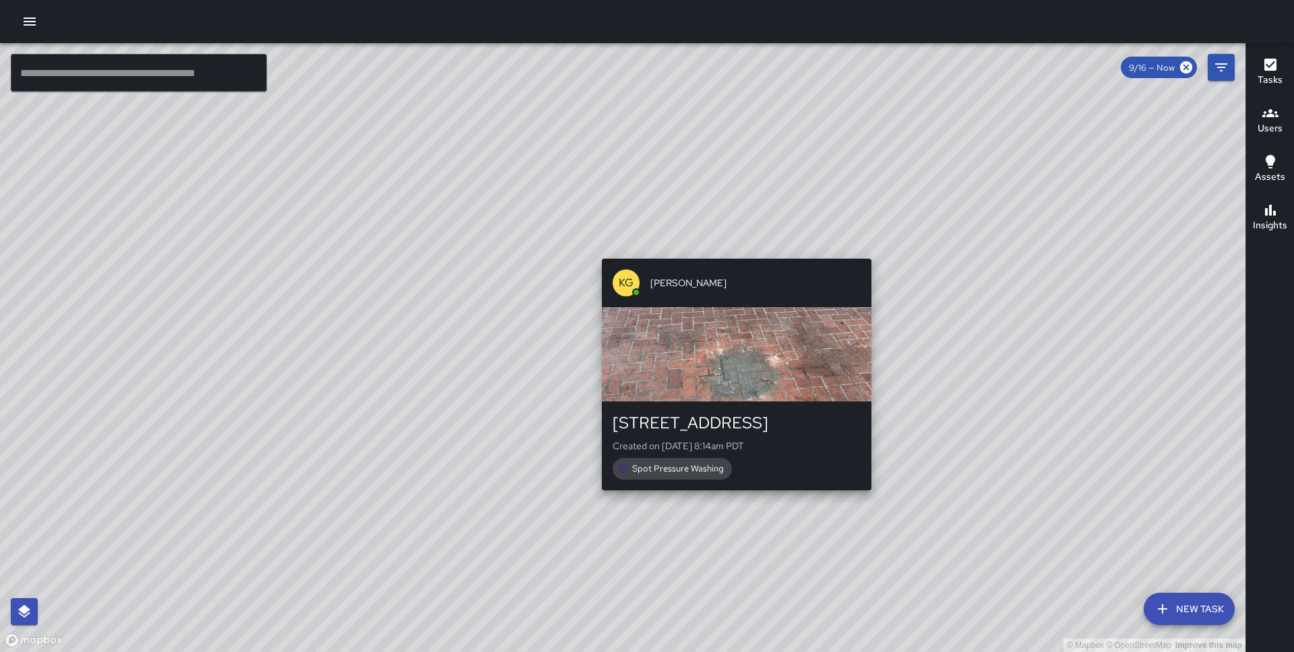
click at [731, 251] on div "© Mapbox © OpenStreetMap Improve this map KG [PERSON_NAME] [GEOGRAPHIC_DATA] Cr…" at bounding box center [622, 347] width 1245 height 609
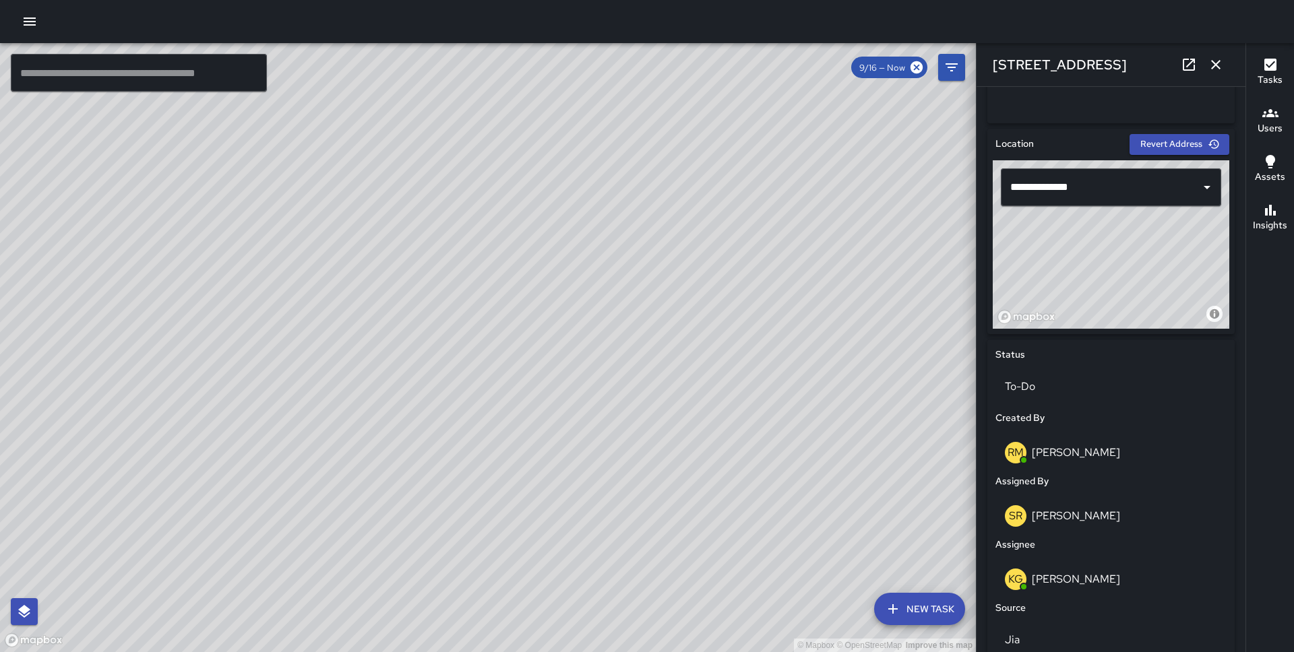
scroll to position [385, 0]
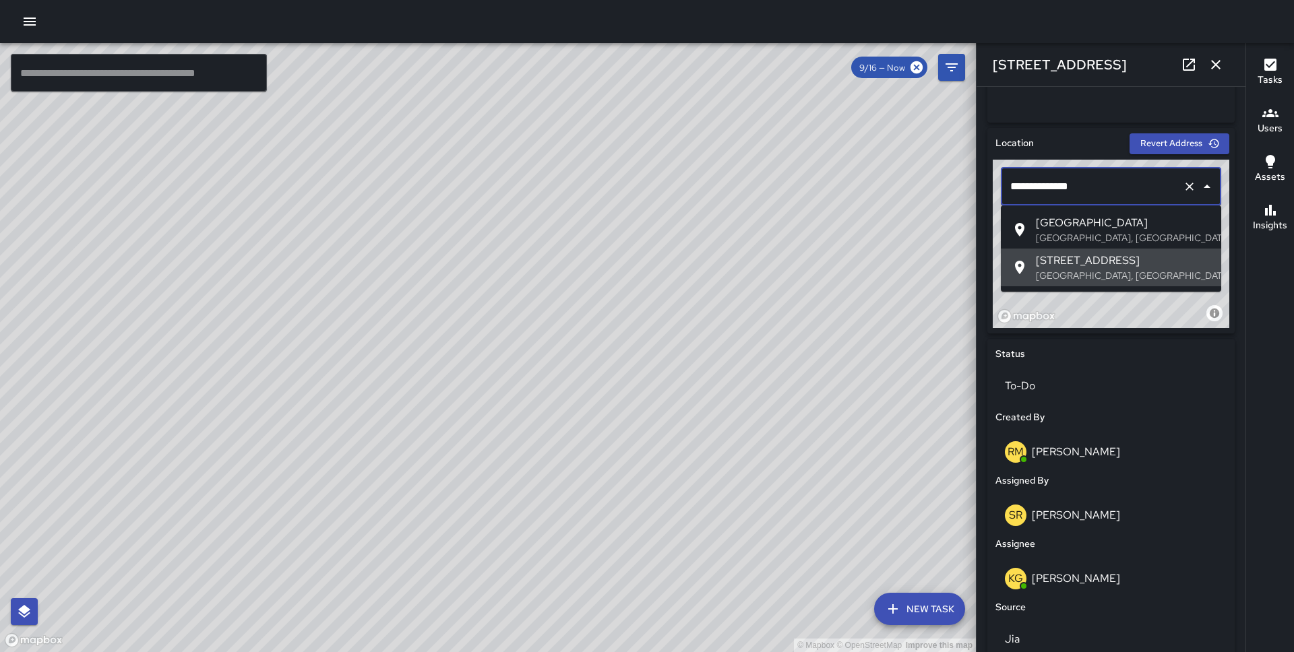
click at [1028, 187] on input "**********" at bounding box center [1092, 187] width 170 height 26
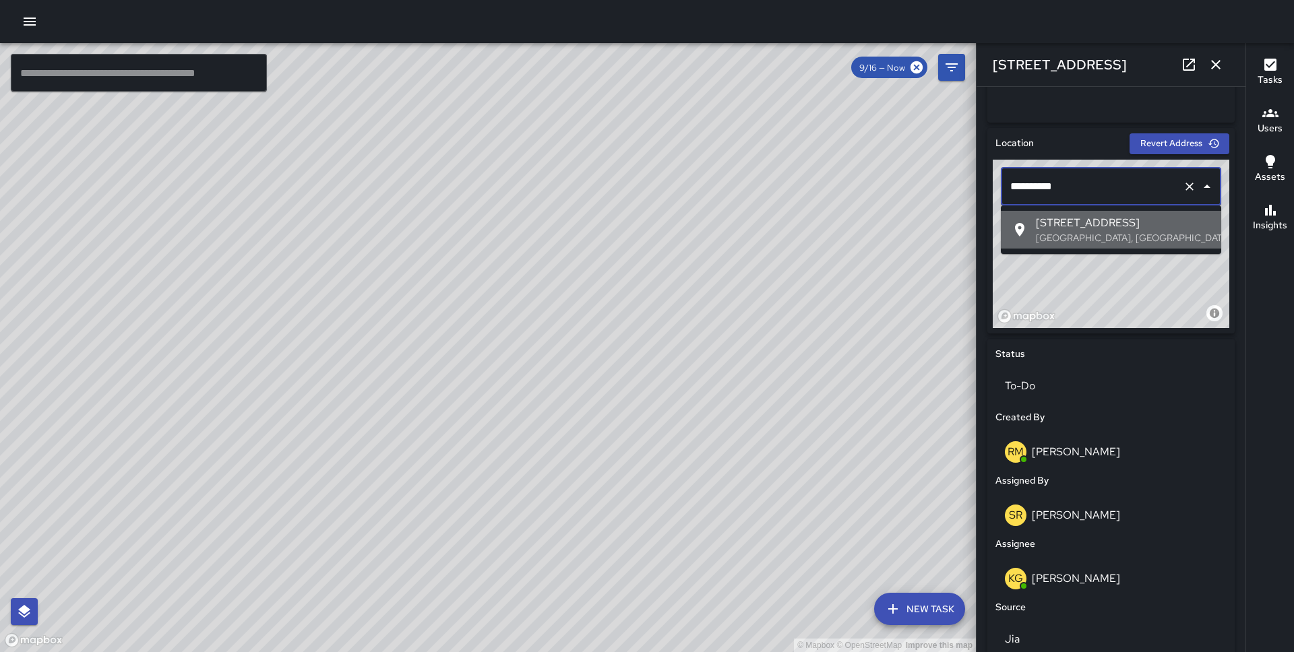
click at [1069, 226] on span "[STREET_ADDRESS]" at bounding box center [1123, 223] width 175 height 16
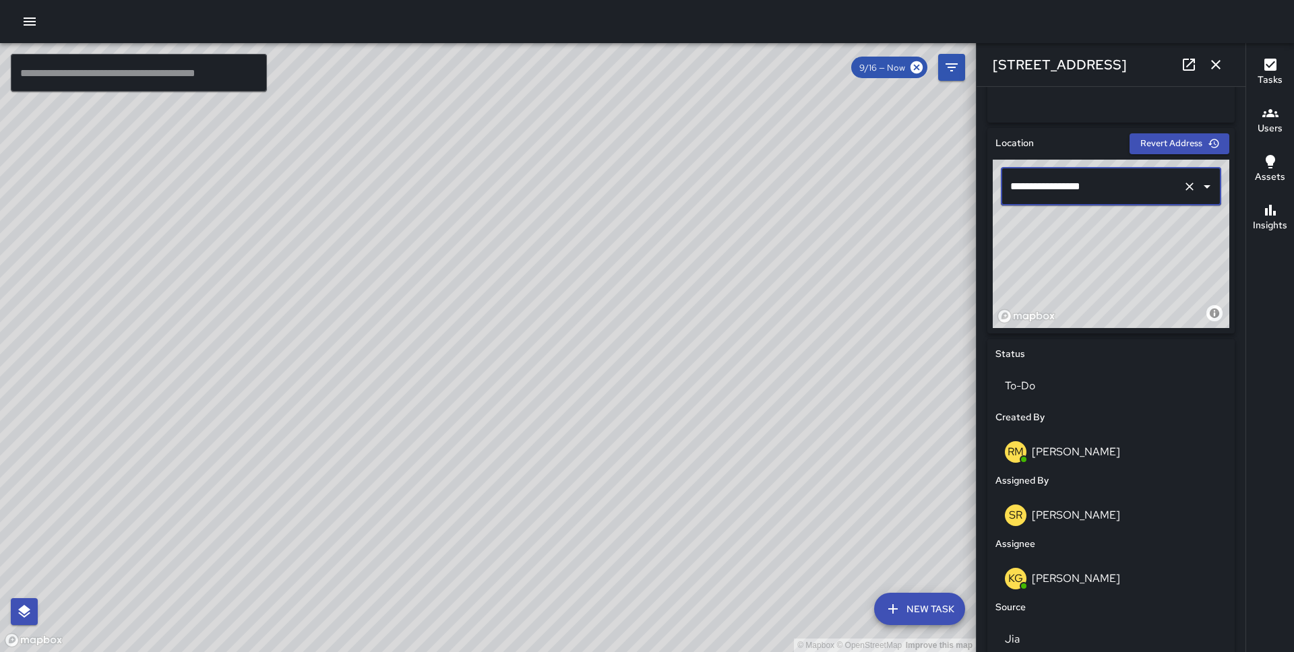
click at [1019, 185] on input "**********" at bounding box center [1092, 187] width 170 height 26
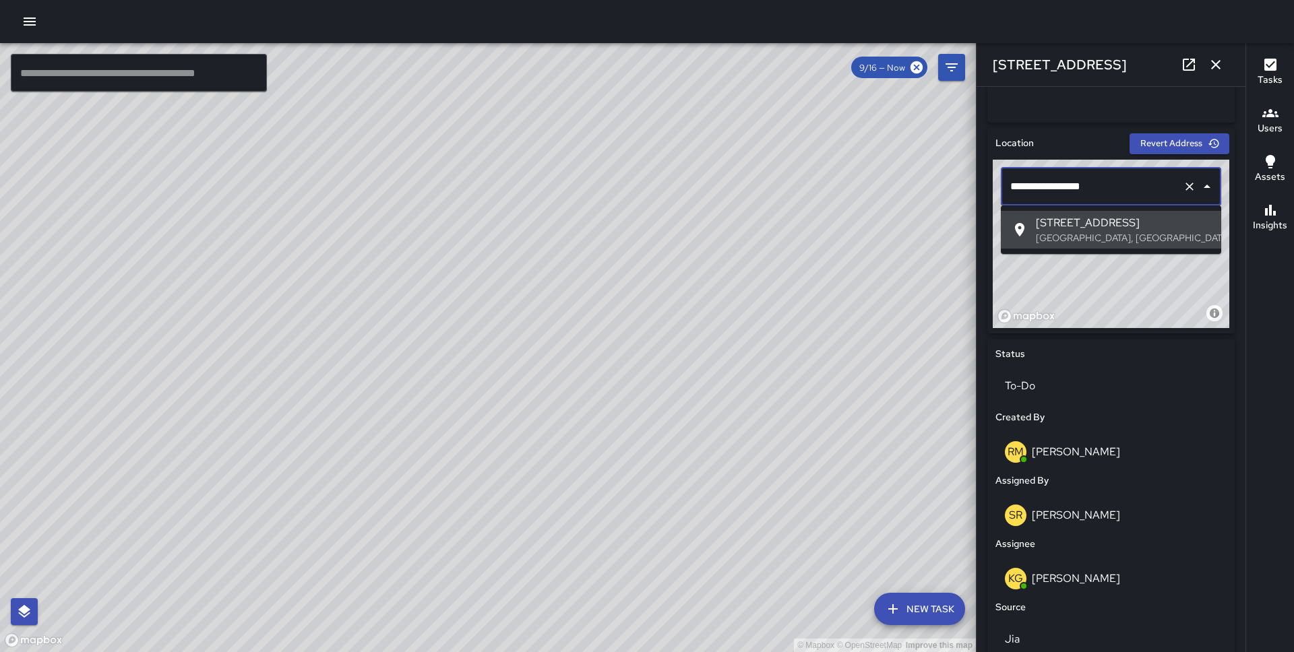
click at [1019, 185] on input "**********" at bounding box center [1092, 187] width 170 height 26
click at [1042, 234] on p "[GEOGRAPHIC_DATA], [GEOGRAPHIC_DATA], [GEOGRAPHIC_DATA]" at bounding box center [1123, 237] width 175 height 13
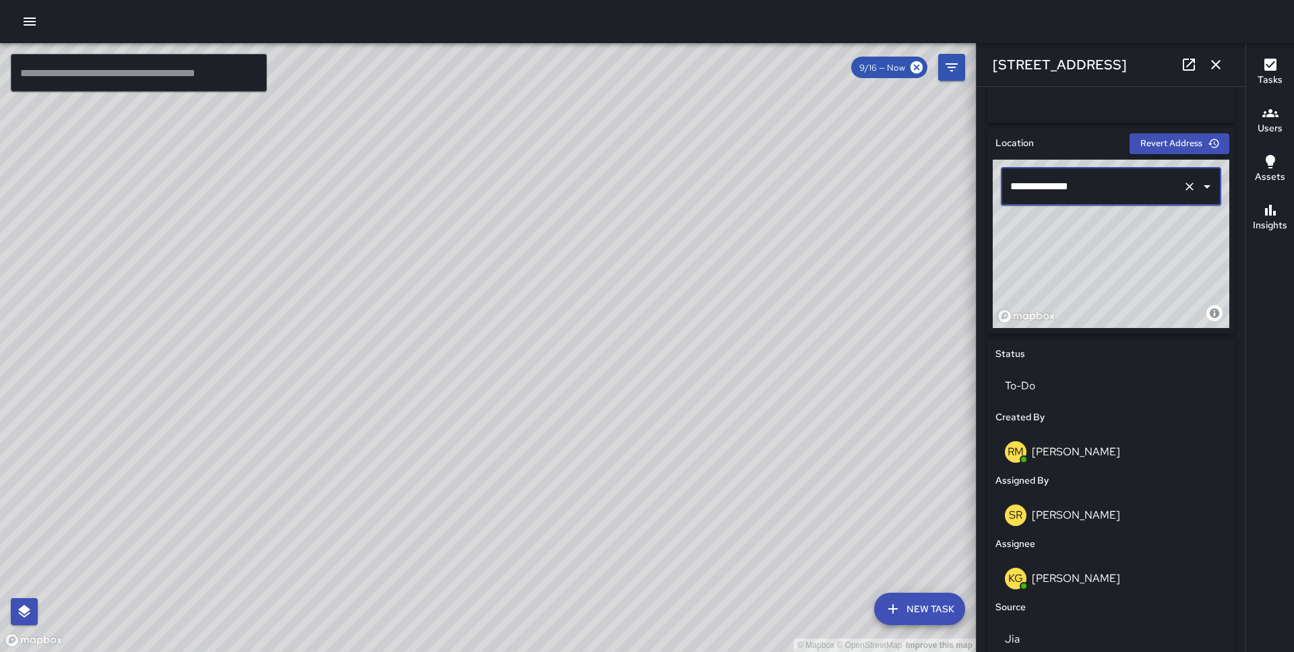
click at [1032, 191] on input "**********" at bounding box center [1092, 187] width 170 height 26
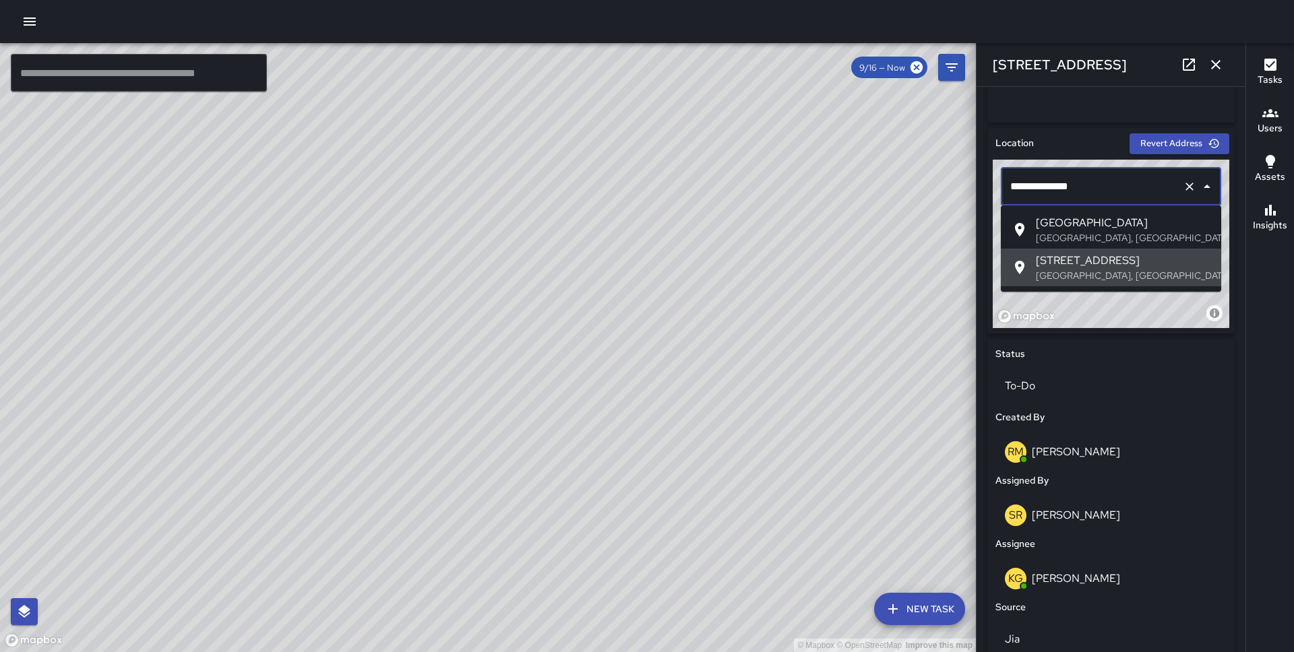
click at [1032, 191] on input "**********" at bounding box center [1092, 187] width 170 height 26
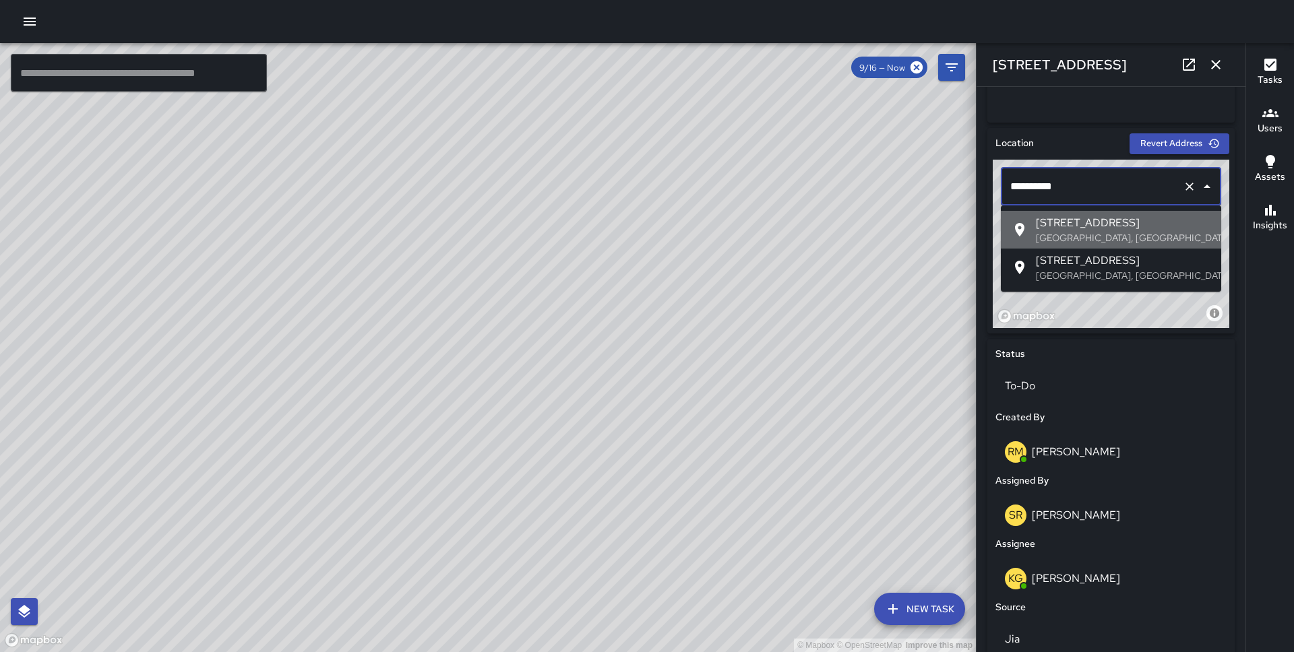
click at [1058, 222] on span "[STREET_ADDRESS]" at bounding box center [1123, 223] width 175 height 16
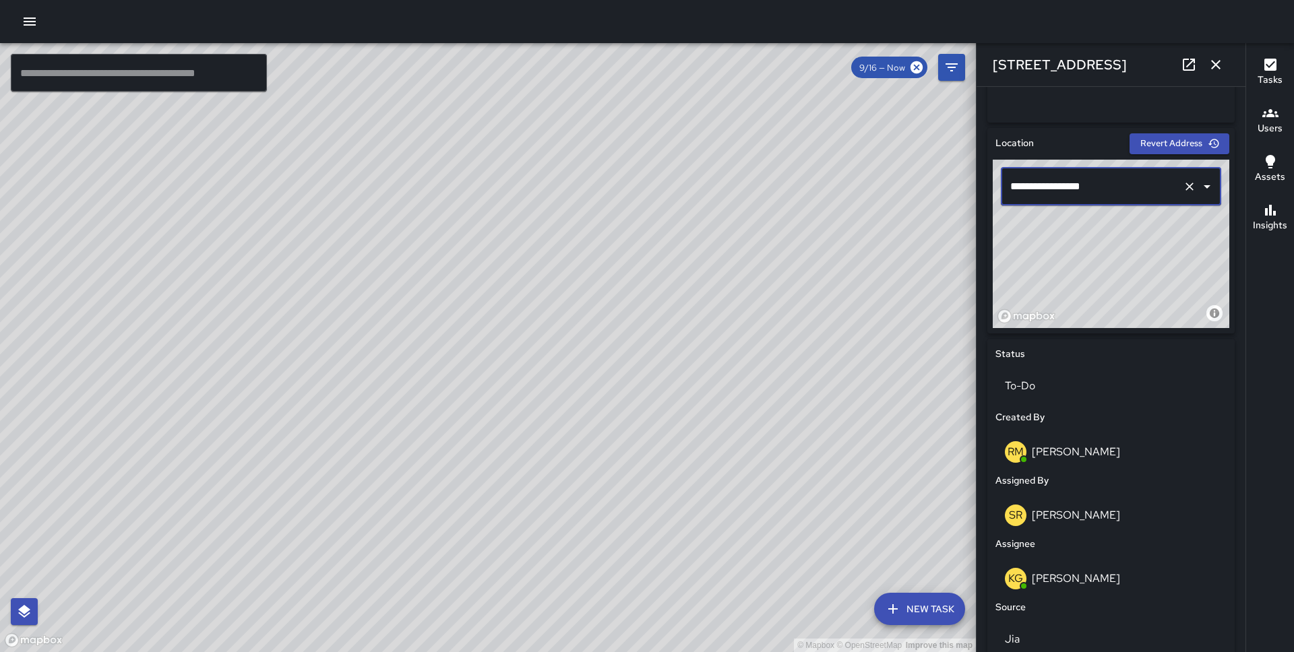
type input "**********"
click at [1218, 65] on icon "button" at bounding box center [1216, 65] width 16 height 16
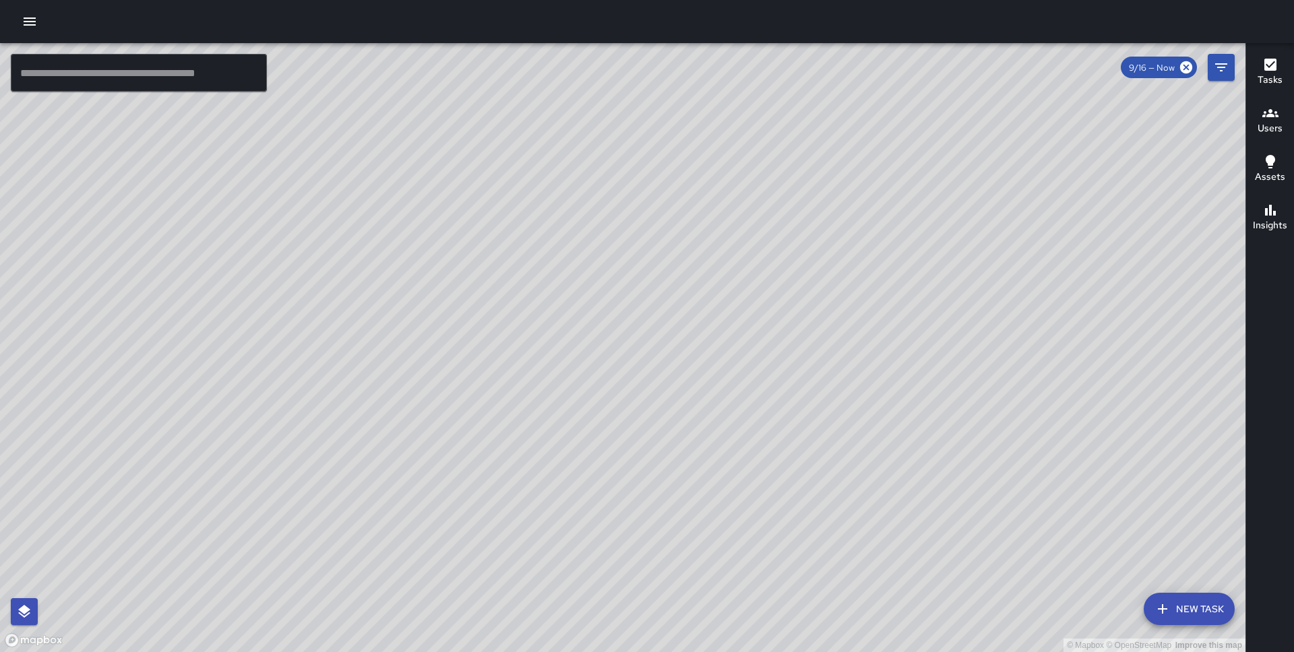
drag, startPoint x: 770, startPoint y: 375, endPoint x: 948, endPoint y: 163, distance: 277.4
click at [948, 163] on div "© Mapbox © OpenStreetMap Improve this map" at bounding box center [622, 347] width 1245 height 609
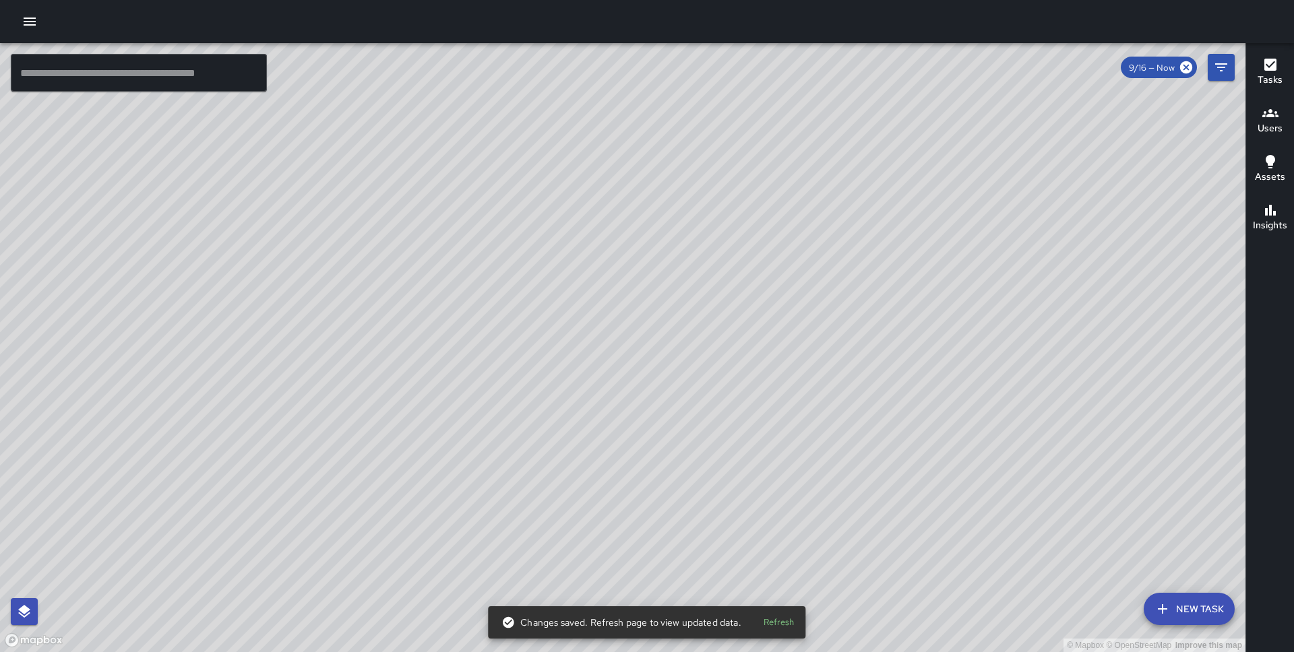
drag, startPoint x: 702, startPoint y: 422, endPoint x: 827, endPoint y: 272, distance: 196.2
click at [827, 272] on div "© Mapbox © OpenStreetMap Improve this map" at bounding box center [622, 347] width 1245 height 609
drag, startPoint x: 782, startPoint y: 268, endPoint x: 729, endPoint y: 320, distance: 74.3
click at [729, 320] on div "© Mapbox © OpenStreetMap Improve this map" at bounding box center [622, 347] width 1245 height 609
click at [1224, 65] on icon "Filters" at bounding box center [1221, 67] width 16 height 16
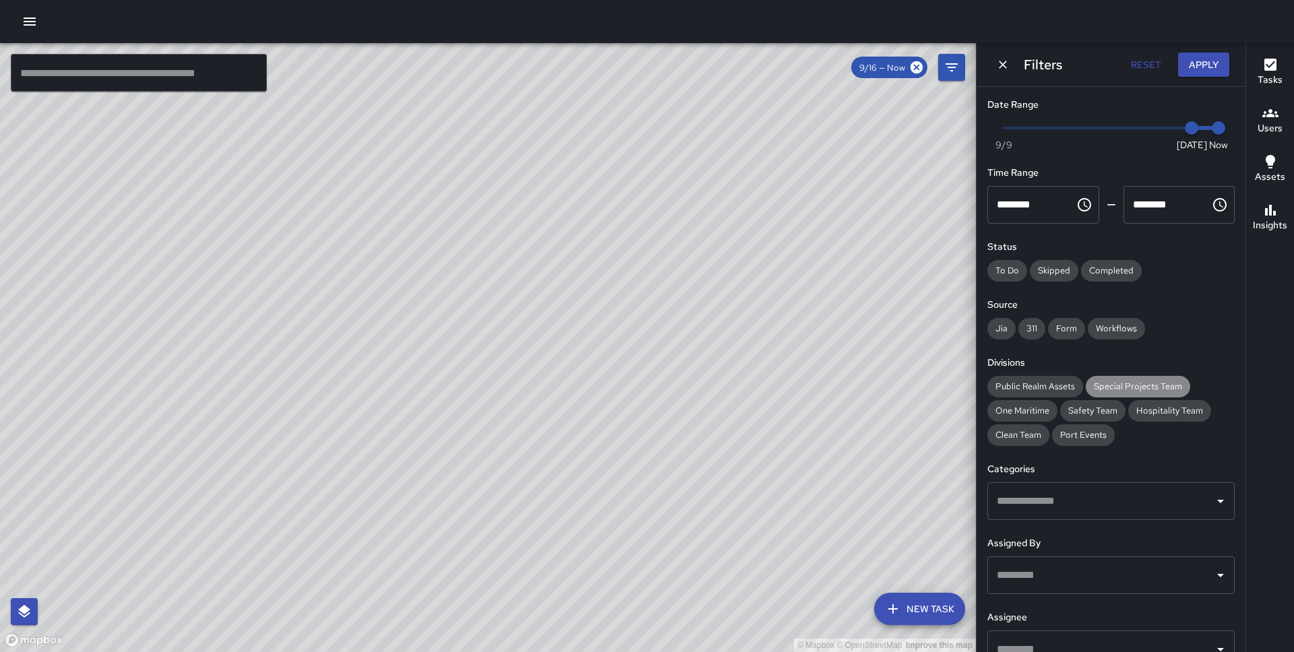
click at [1118, 386] on span "Special Projects Team" at bounding box center [1138, 386] width 104 height 11
click at [1200, 65] on button "Apply" at bounding box center [1203, 65] width 51 height 25
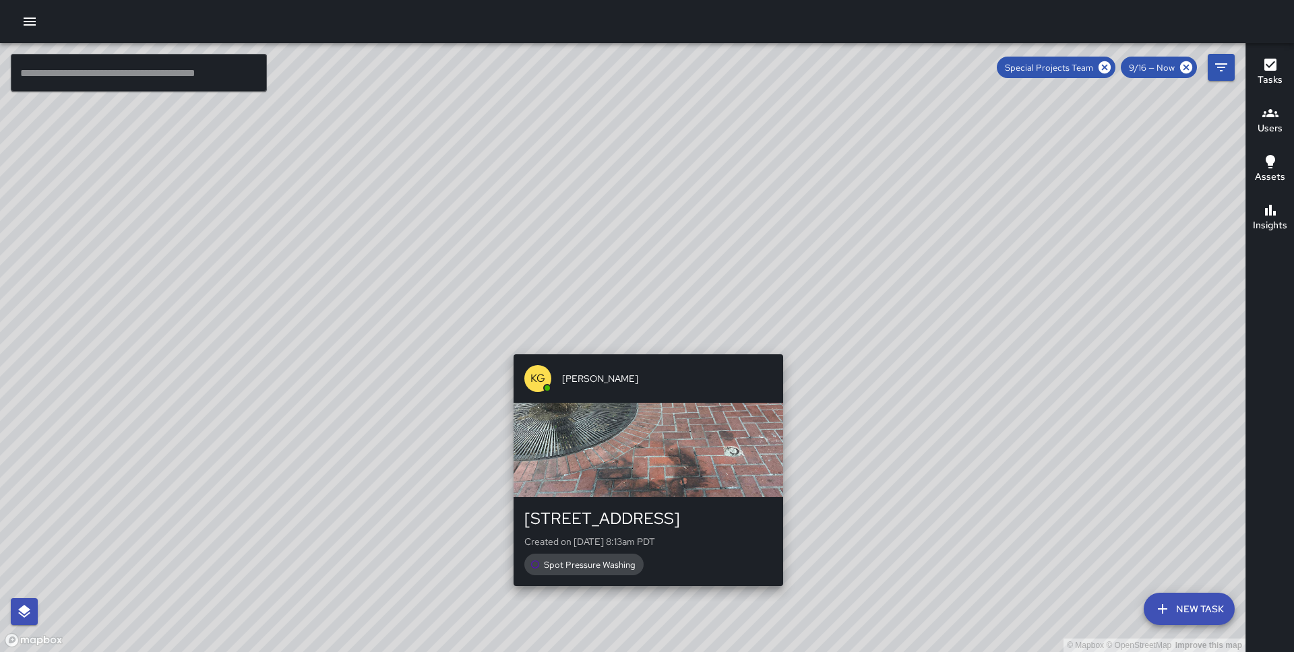
click at [641, 345] on div "© Mapbox © OpenStreetMap Improve this map KG [PERSON_NAME] [STREET_ADDRESS] Cre…" at bounding box center [622, 347] width 1245 height 609
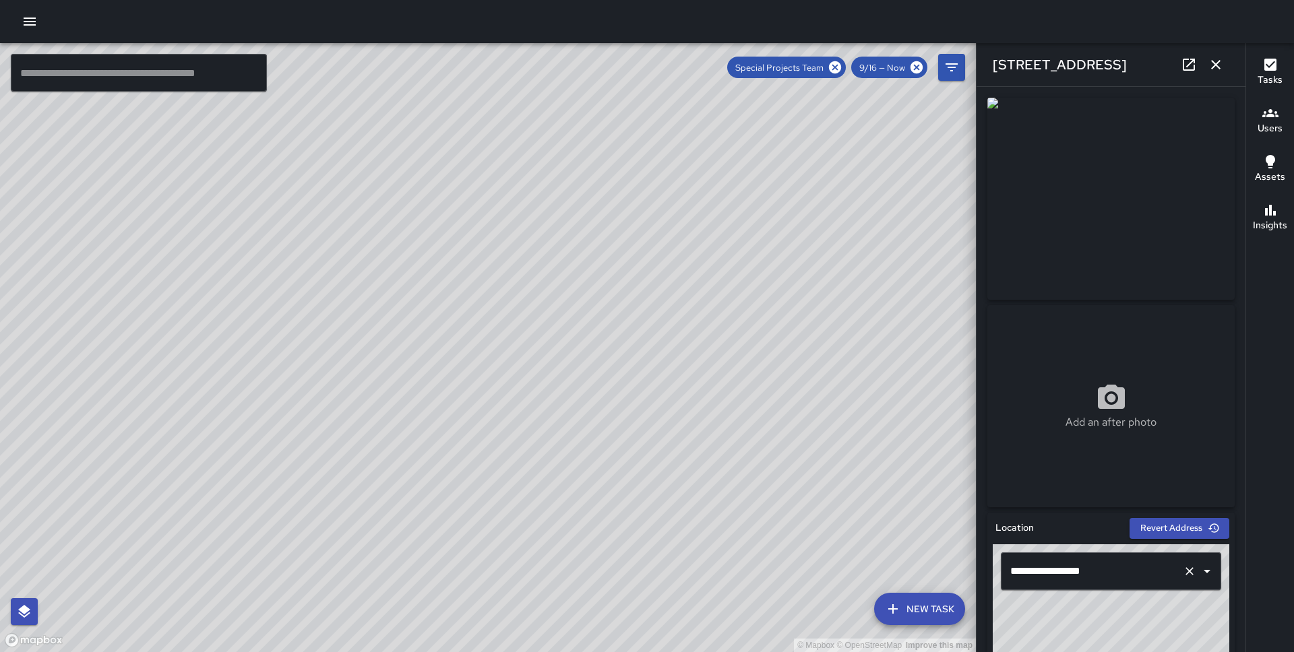
click at [1017, 571] on input "**********" at bounding box center [1092, 572] width 170 height 26
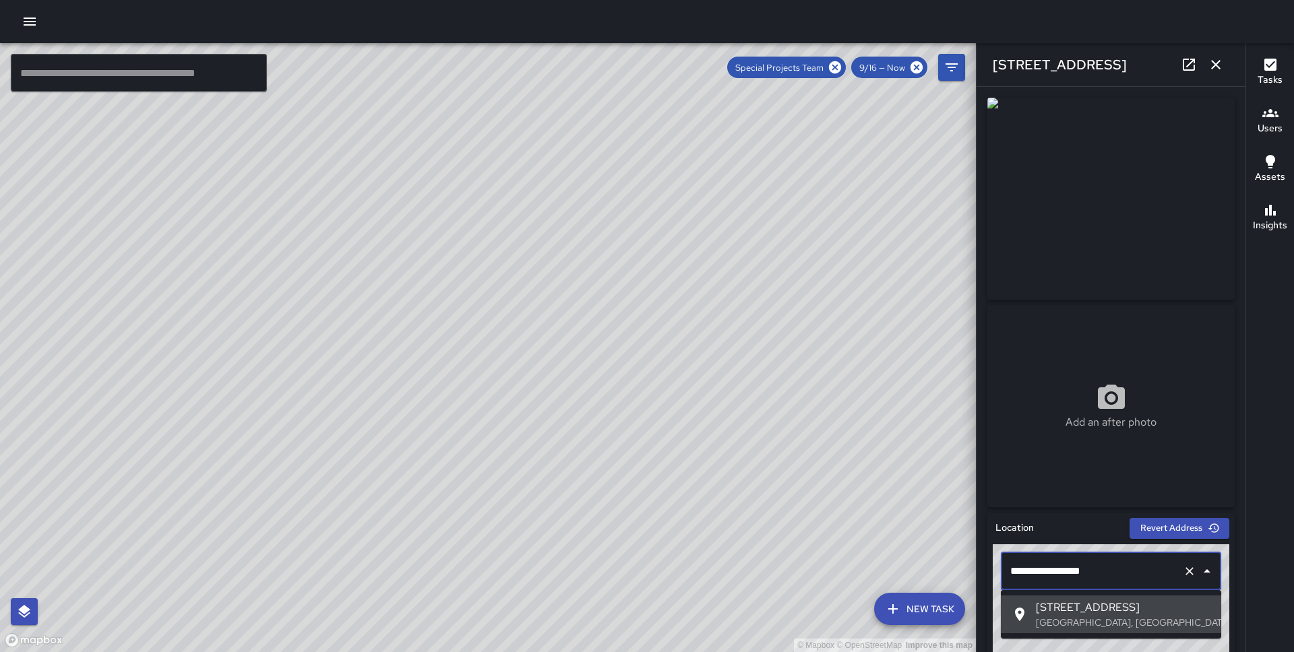
click at [1017, 571] on input "**********" at bounding box center [1092, 572] width 170 height 26
click at [1028, 568] on input "**********" at bounding box center [1092, 572] width 170 height 26
click at [1086, 613] on span "[STREET_ADDRESS]" at bounding box center [1123, 608] width 175 height 16
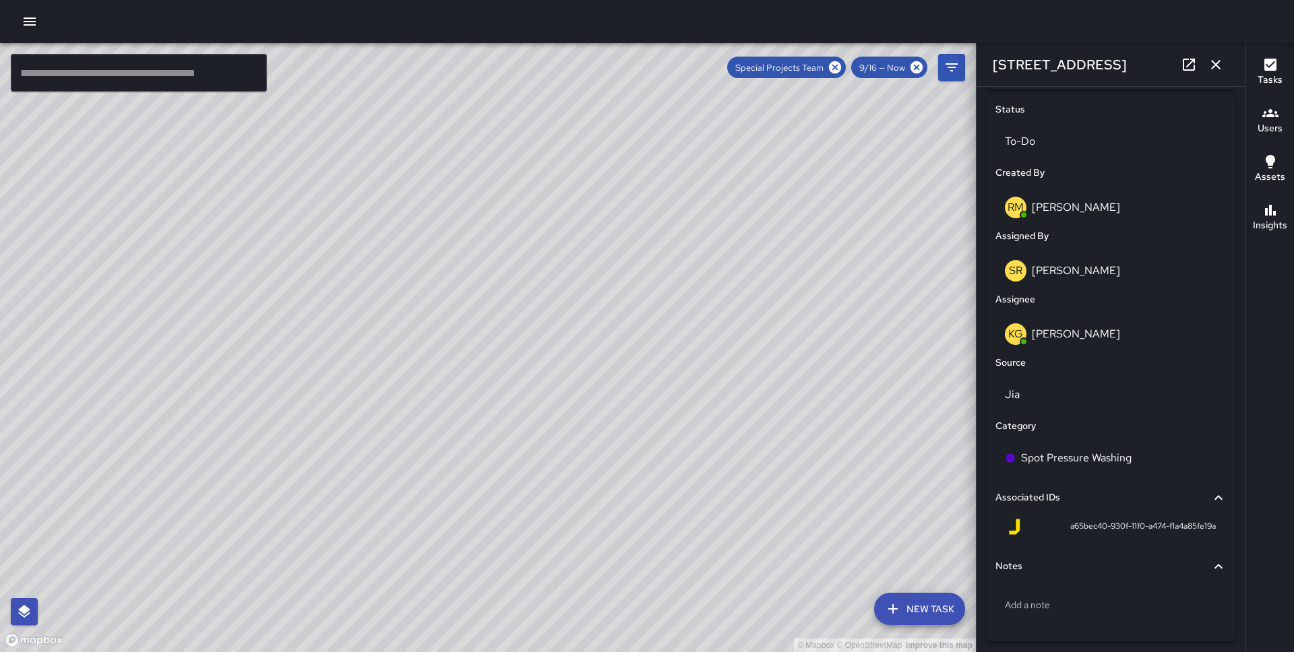
scroll to position [659, 0]
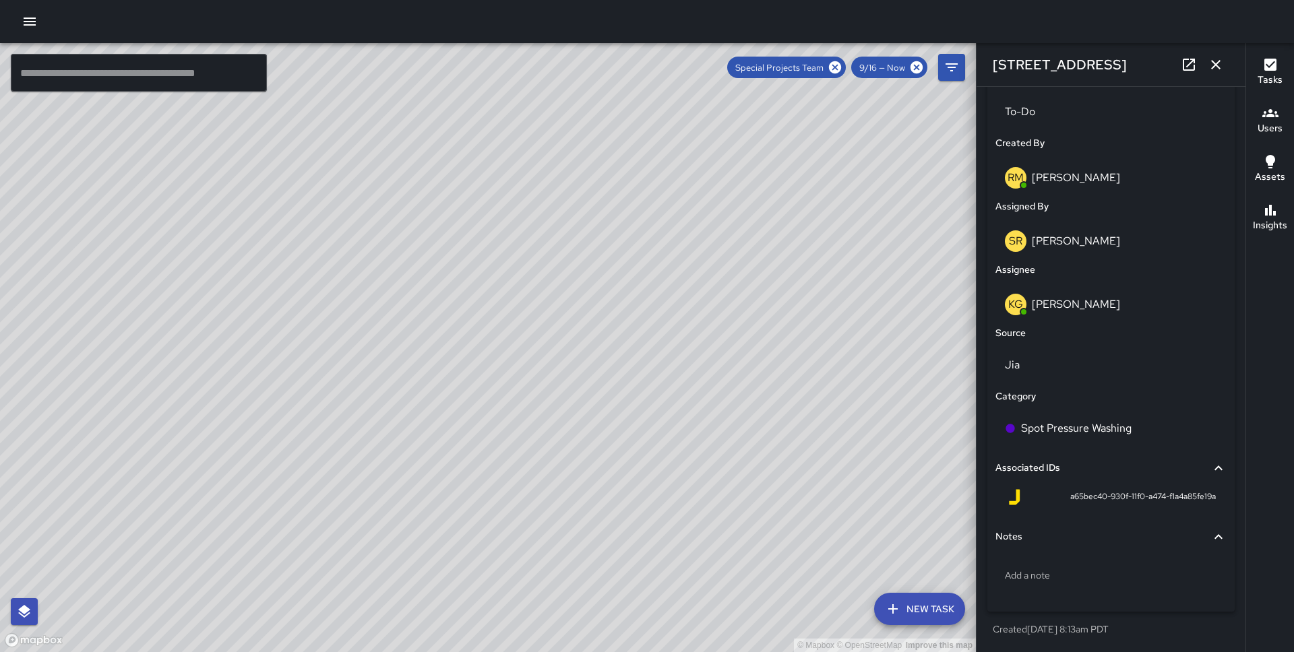
type input "**********"
click at [1216, 67] on icon "button" at bounding box center [1216, 65] width 16 height 16
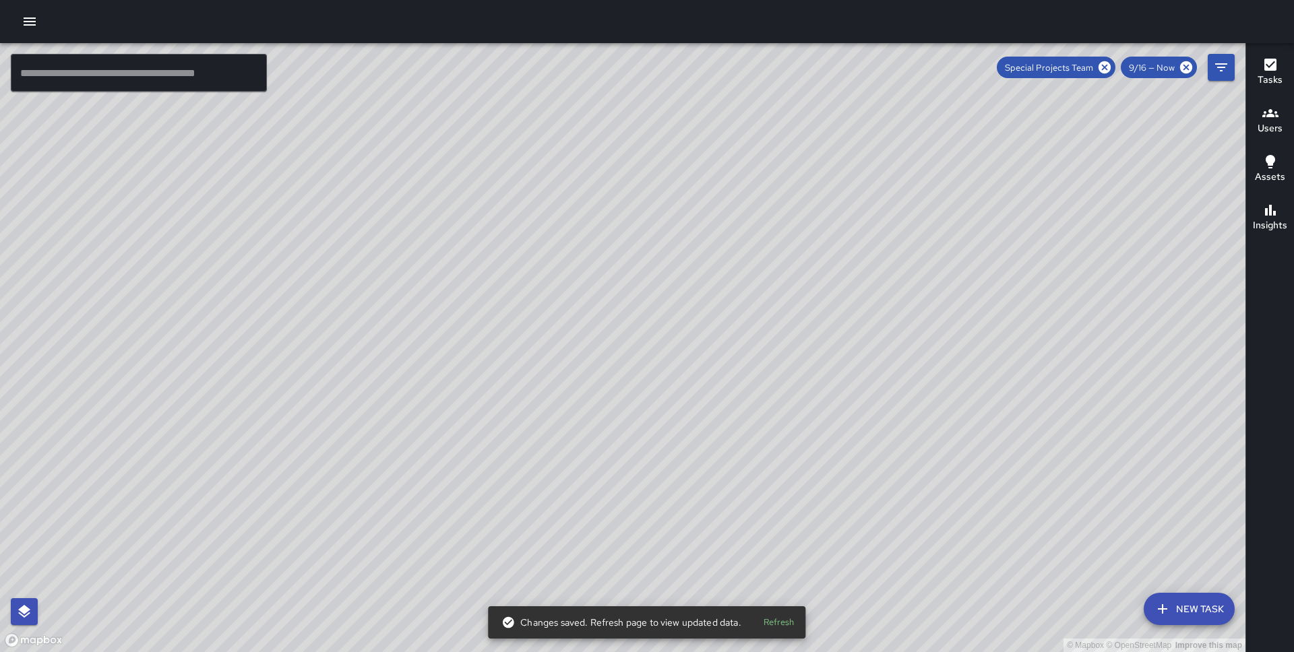
drag, startPoint x: 780, startPoint y: 303, endPoint x: 637, endPoint y: 463, distance: 214.3
click at [637, 463] on div "© Mapbox © OpenStreetMap Improve this map" at bounding box center [622, 347] width 1245 height 609
drag, startPoint x: 637, startPoint y: 224, endPoint x: 611, endPoint y: 411, distance: 188.6
click at [611, 411] on div "© Mapbox © OpenStreetMap Improve this map" at bounding box center [622, 347] width 1245 height 609
click at [1110, 65] on icon at bounding box center [1104, 67] width 12 height 12
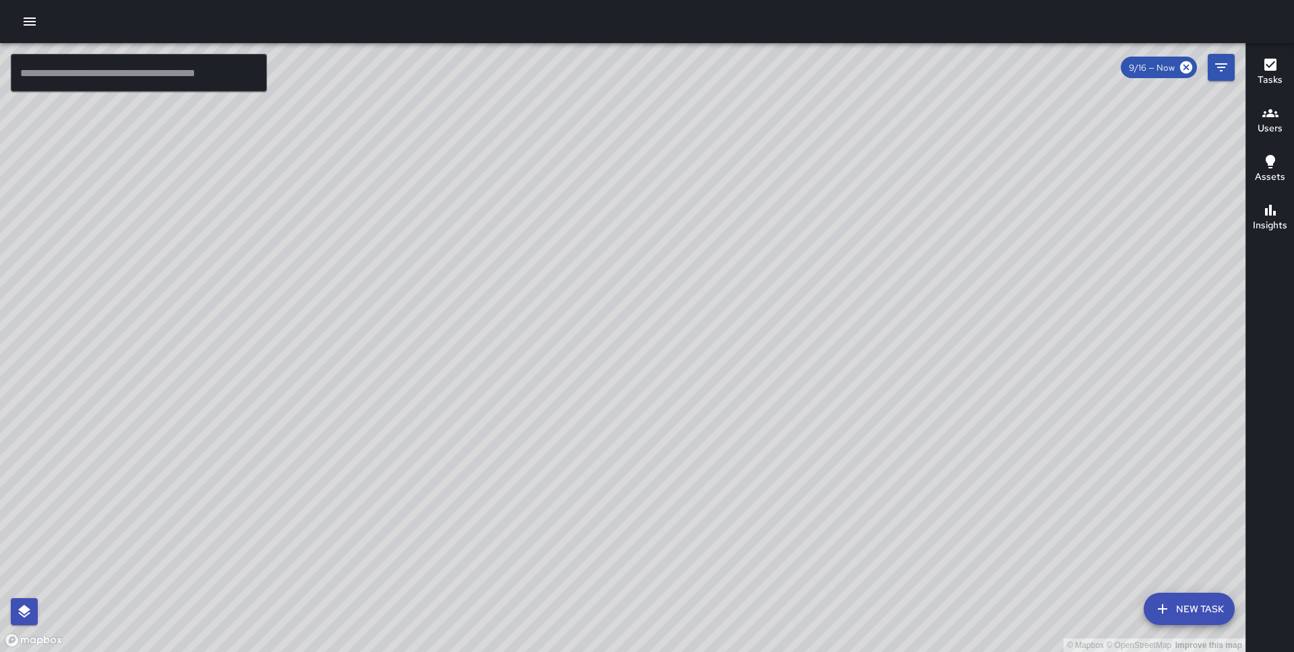
drag, startPoint x: 341, startPoint y: 295, endPoint x: 303, endPoint y: 182, distance: 119.5
click at [303, 182] on div "© Mapbox © OpenStreetMap Improve this map" at bounding box center [622, 347] width 1245 height 609
drag, startPoint x: 303, startPoint y: 182, endPoint x: 407, endPoint y: 475, distance: 311.2
click at [407, 475] on div "© Mapbox © OpenStreetMap Improve this map" at bounding box center [622, 347] width 1245 height 609
drag, startPoint x: 1125, startPoint y: 527, endPoint x: 979, endPoint y: 411, distance: 186.1
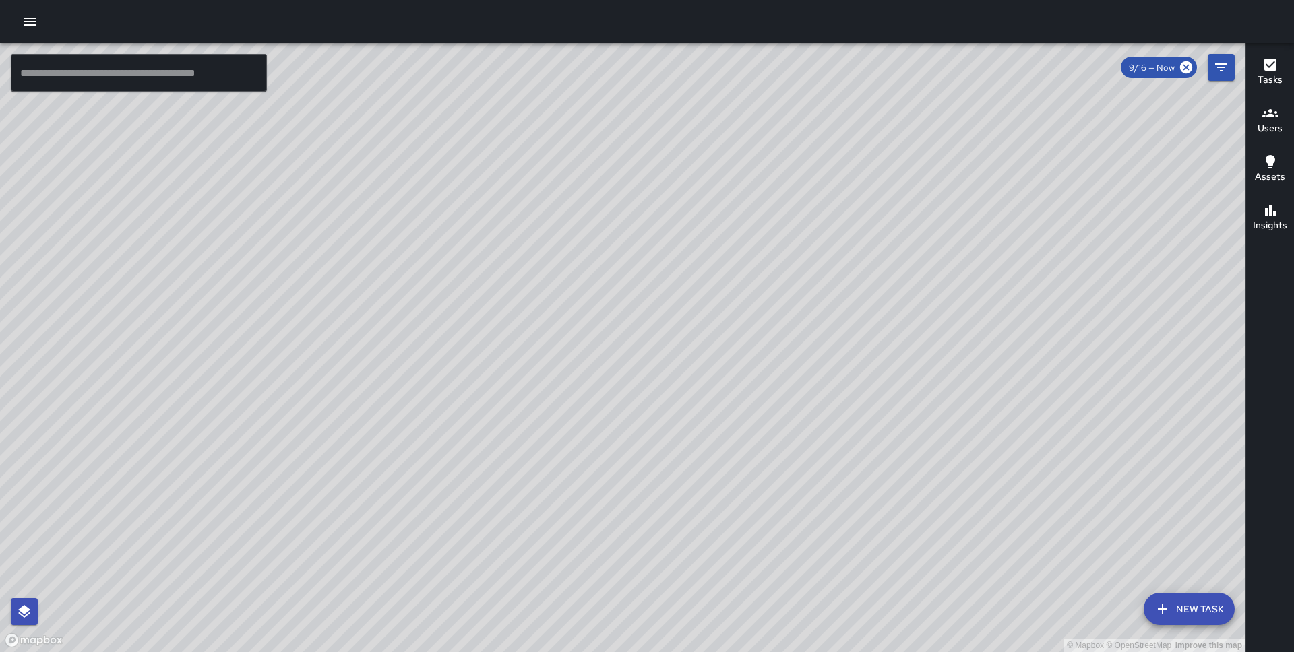
click at [979, 411] on div "© Mapbox © OpenStreetMap Improve this map" at bounding box center [622, 347] width 1245 height 609
drag, startPoint x: 98, startPoint y: 248, endPoint x: 571, endPoint y: 527, distance: 549.2
click at [571, 527] on div "© Mapbox © OpenStreetMap Improve this map" at bounding box center [622, 347] width 1245 height 609
drag, startPoint x: 313, startPoint y: 312, endPoint x: 620, endPoint y: 453, distance: 337.7
click at [620, 454] on div "© Mapbox © OpenStreetMap Improve this map" at bounding box center [622, 347] width 1245 height 609
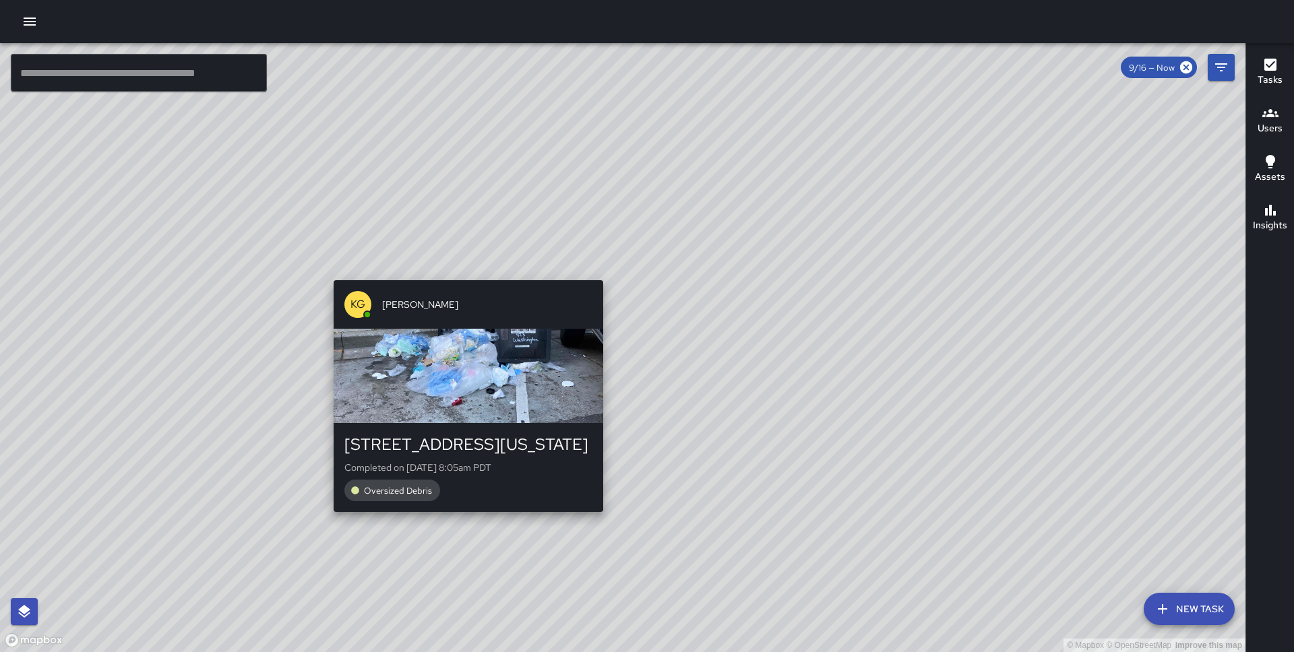
click at [463, 519] on div "© Mapbox © OpenStreetMap Improve this map KG [PERSON_NAME] [STREET_ADDRESS][US_…" at bounding box center [622, 347] width 1245 height 609
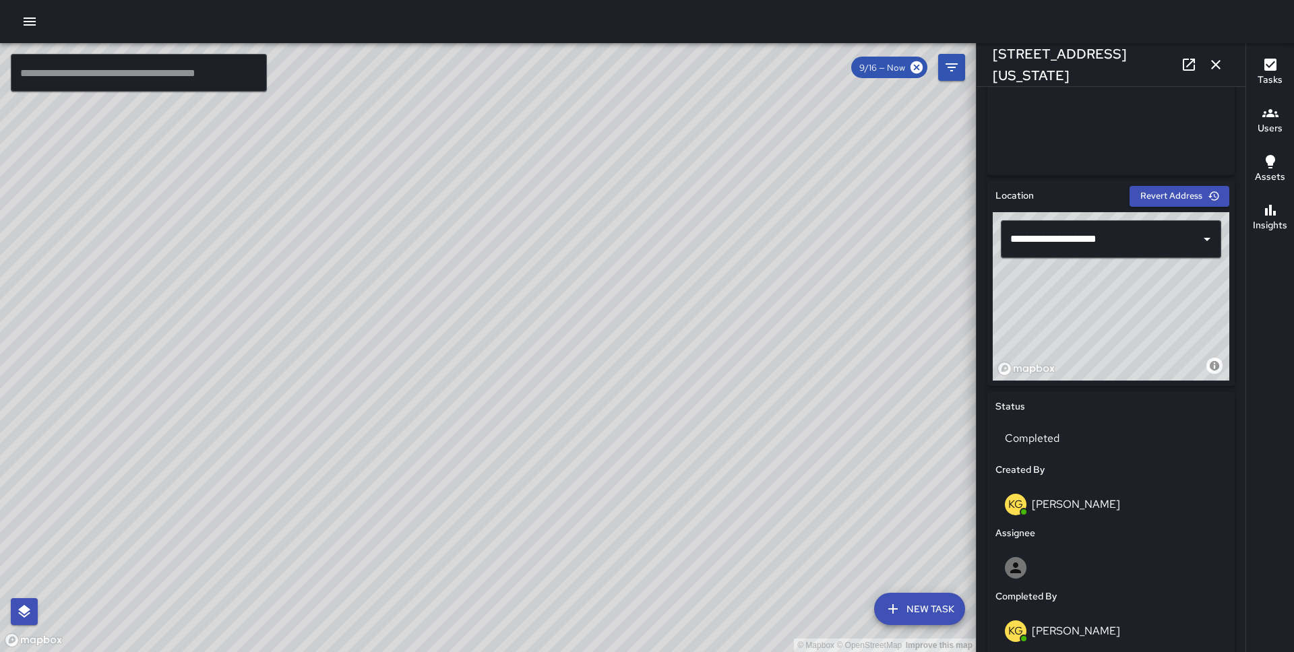
scroll to position [0, 0]
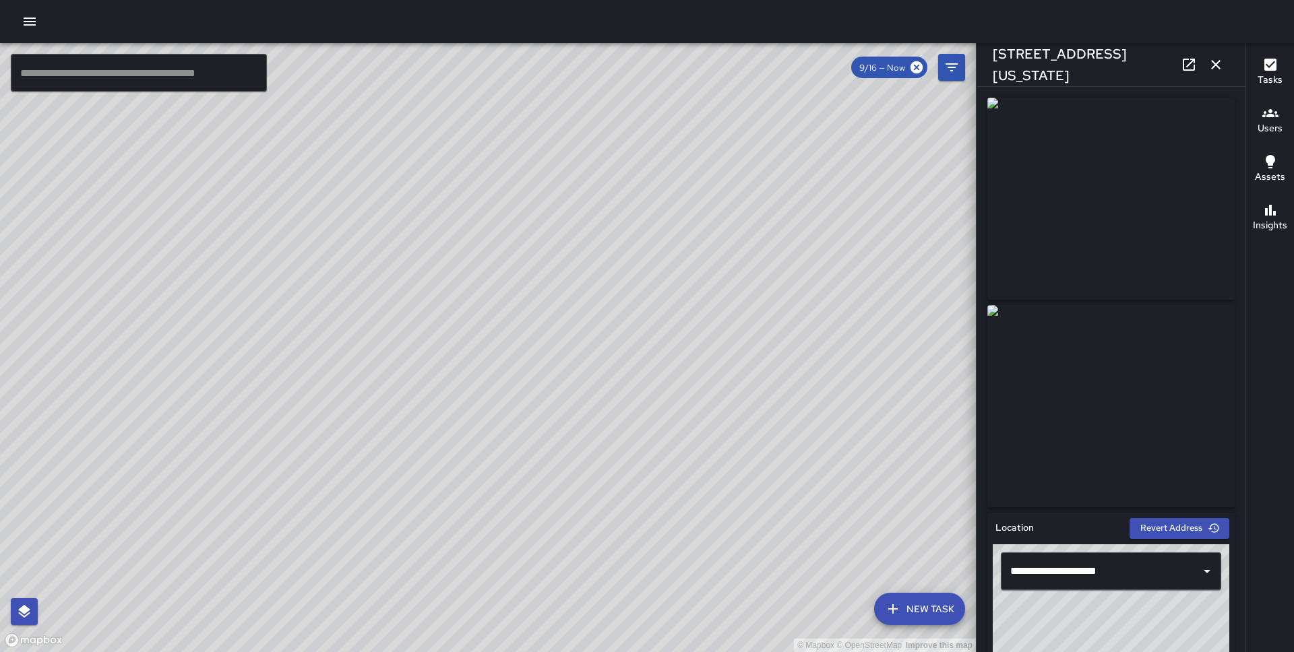
click at [1215, 59] on icon "button" at bounding box center [1216, 65] width 16 height 16
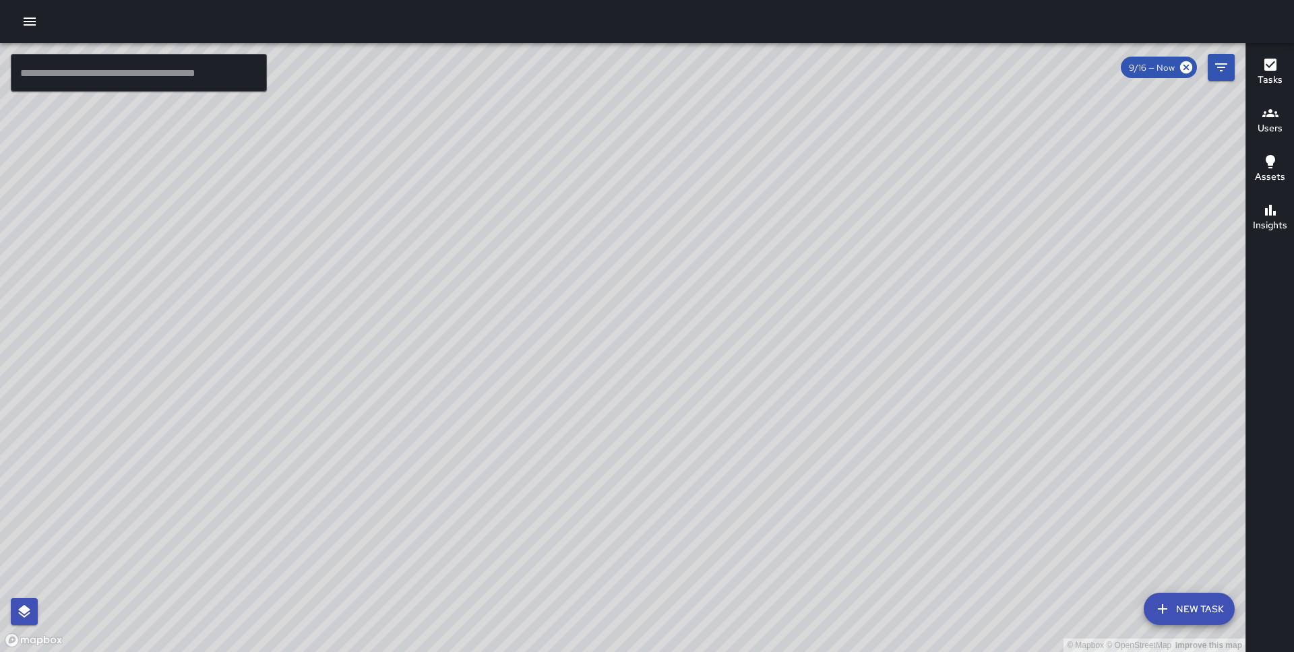
drag, startPoint x: 338, startPoint y: 296, endPoint x: 667, endPoint y: 499, distance: 386.0
click at [667, 499] on div "© Mapbox © OpenStreetMap Improve this map" at bounding box center [622, 347] width 1245 height 609
click at [1199, 596] on button "New Task" at bounding box center [1189, 609] width 91 height 32
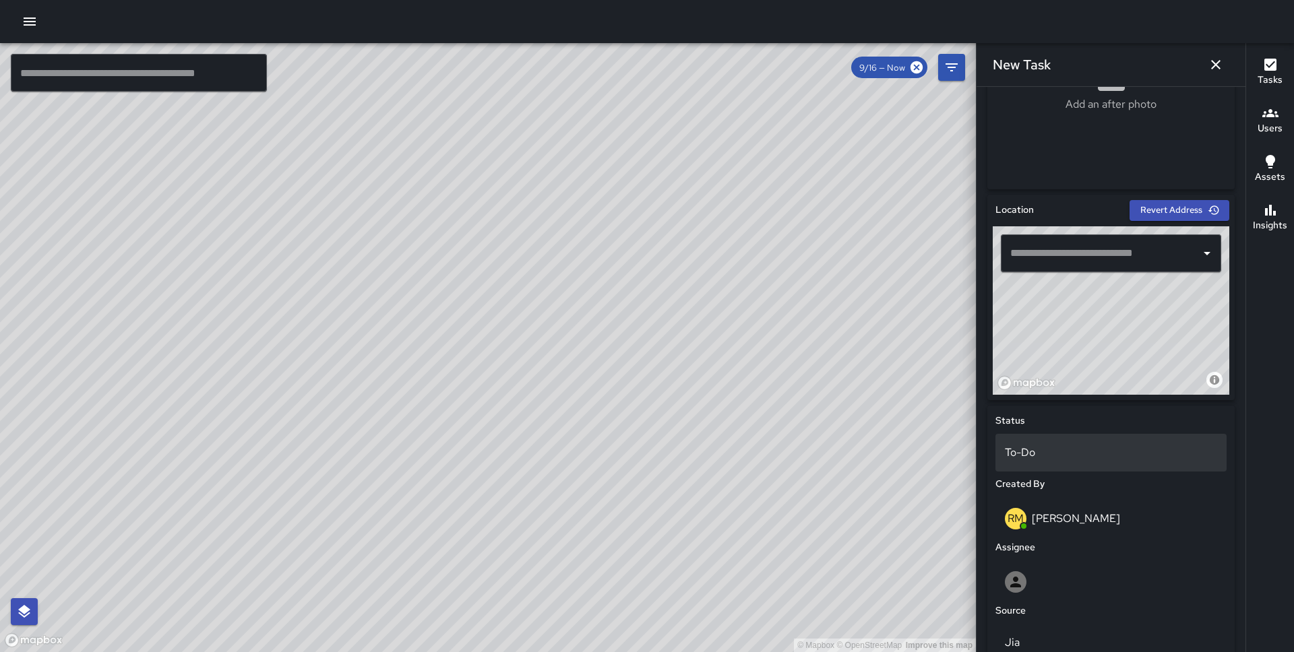
scroll to position [381, 0]
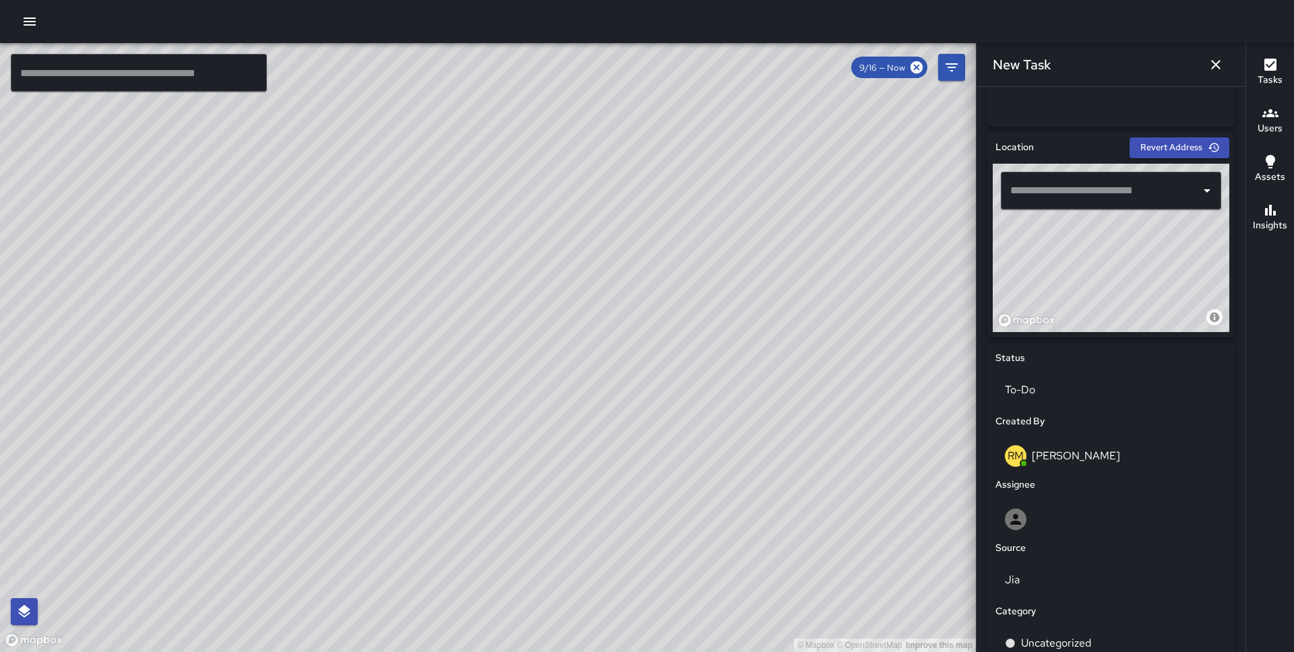
click at [1078, 179] on input "text" at bounding box center [1101, 191] width 188 height 26
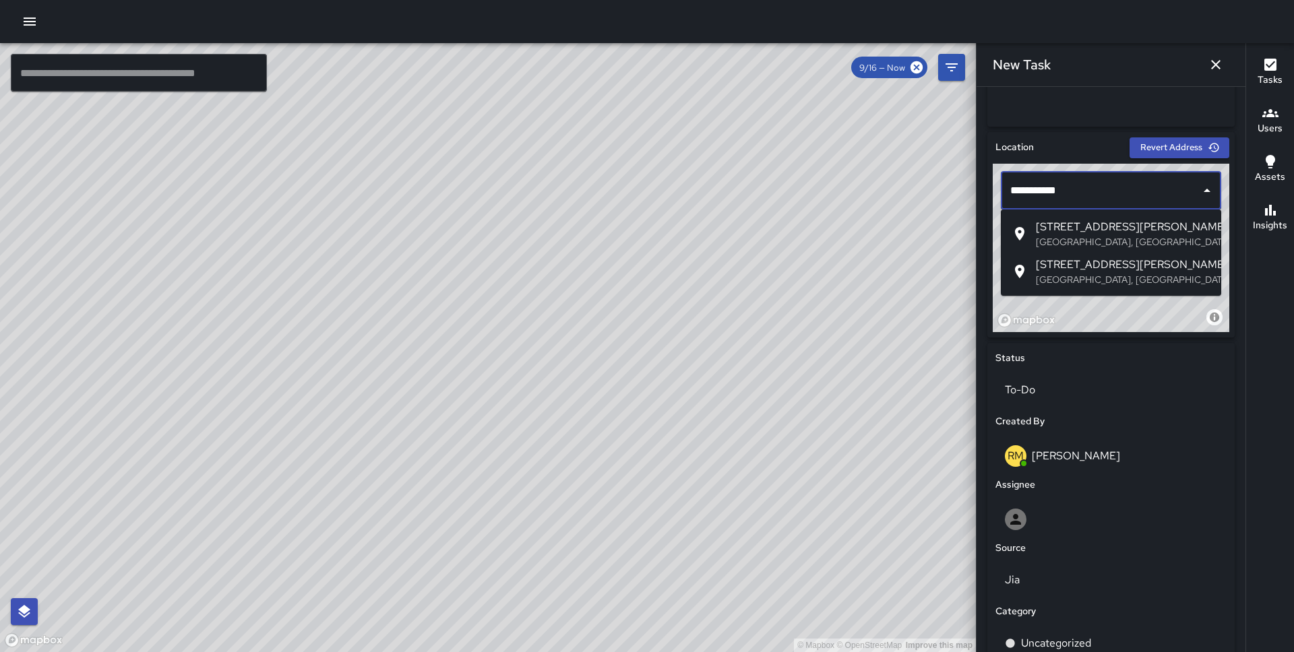
click at [1102, 229] on span "[STREET_ADDRESS][PERSON_NAME]" at bounding box center [1123, 227] width 175 height 16
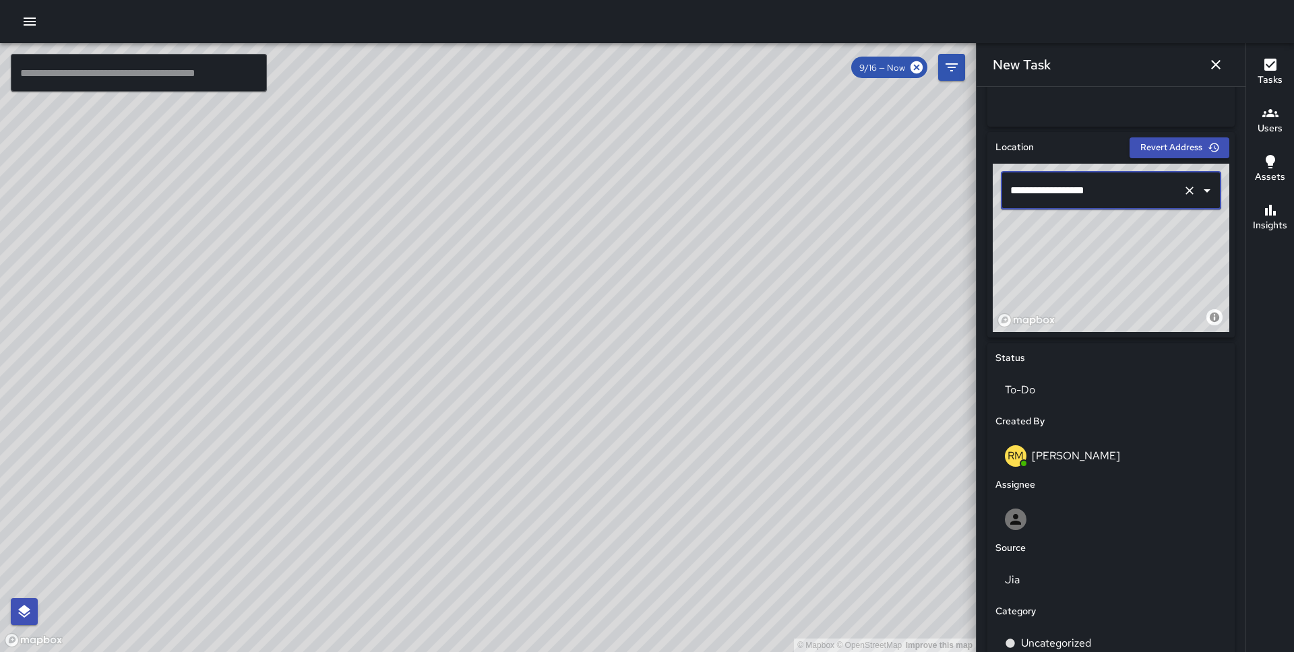
scroll to position [549, 0]
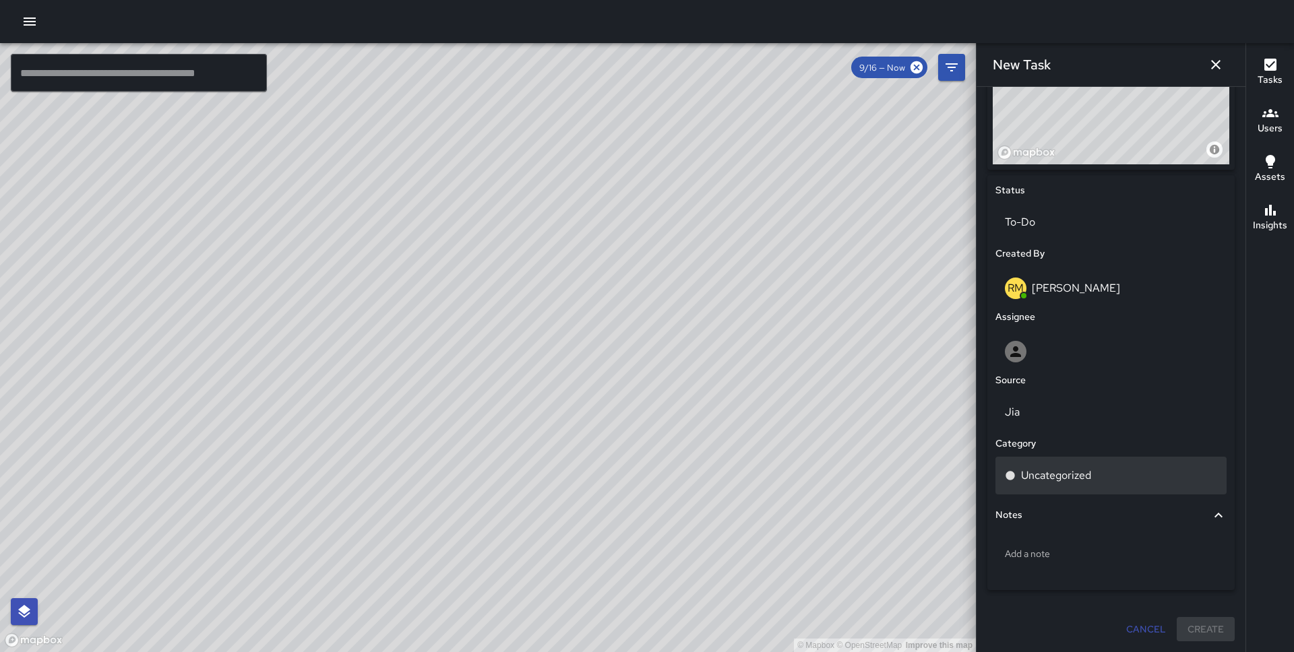
type input "**********"
click at [1088, 468] on p "Uncategorized" at bounding box center [1056, 476] width 70 height 16
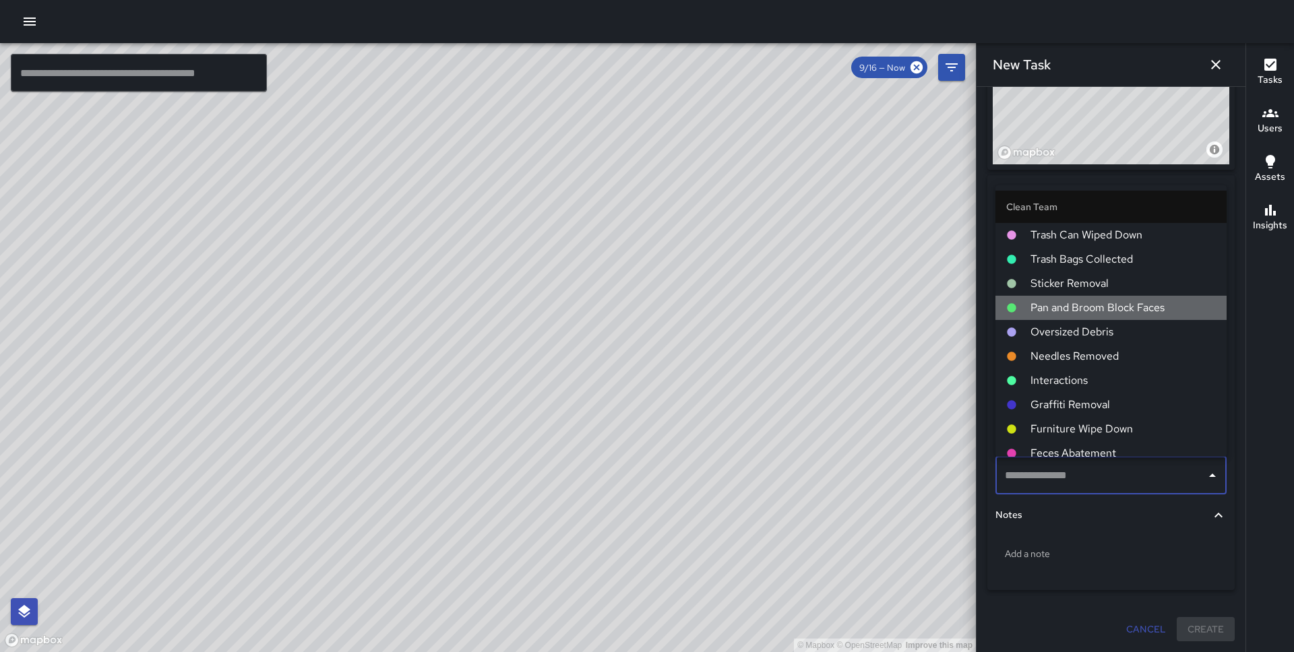
click at [1098, 307] on span "Pan and Broom Block Faces" at bounding box center [1122, 308] width 185 height 16
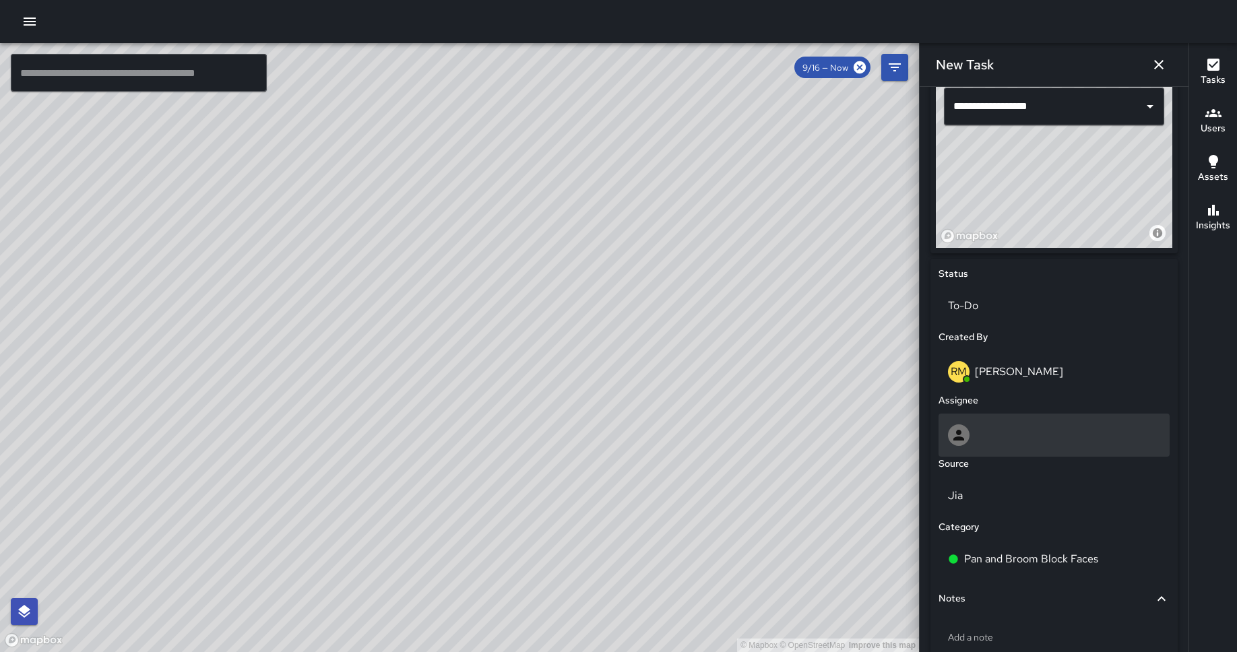
scroll to position [468, 0]
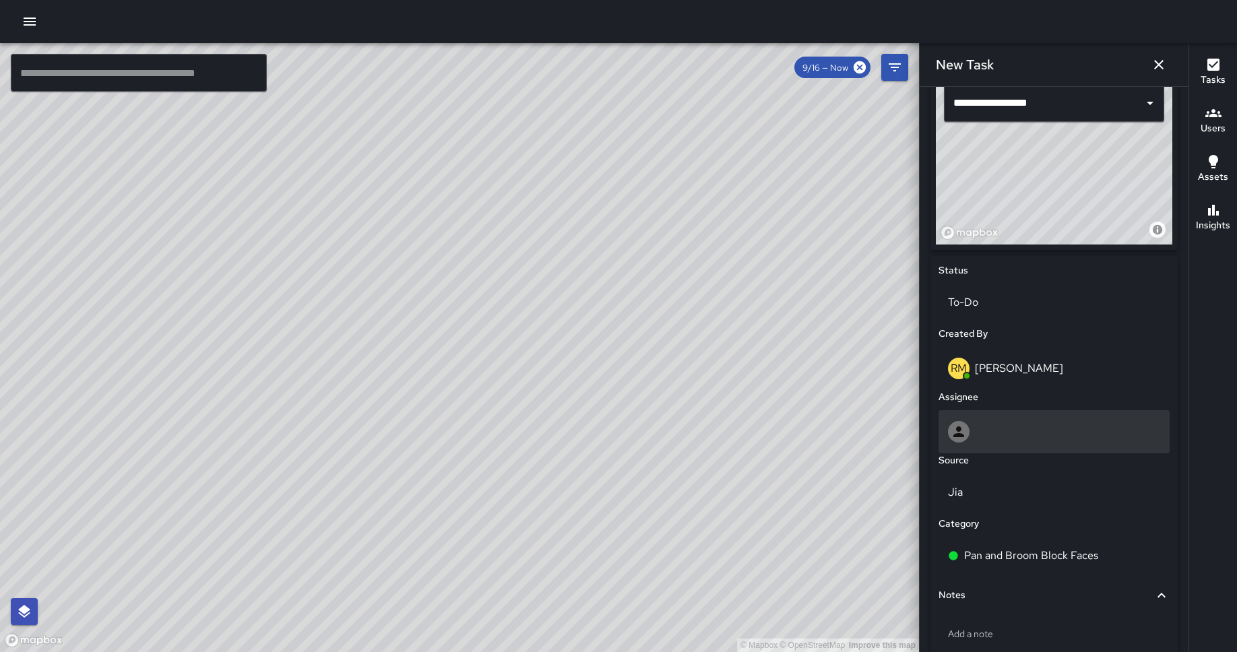
click at [1013, 439] on div at bounding box center [1054, 432] width 212 height 22
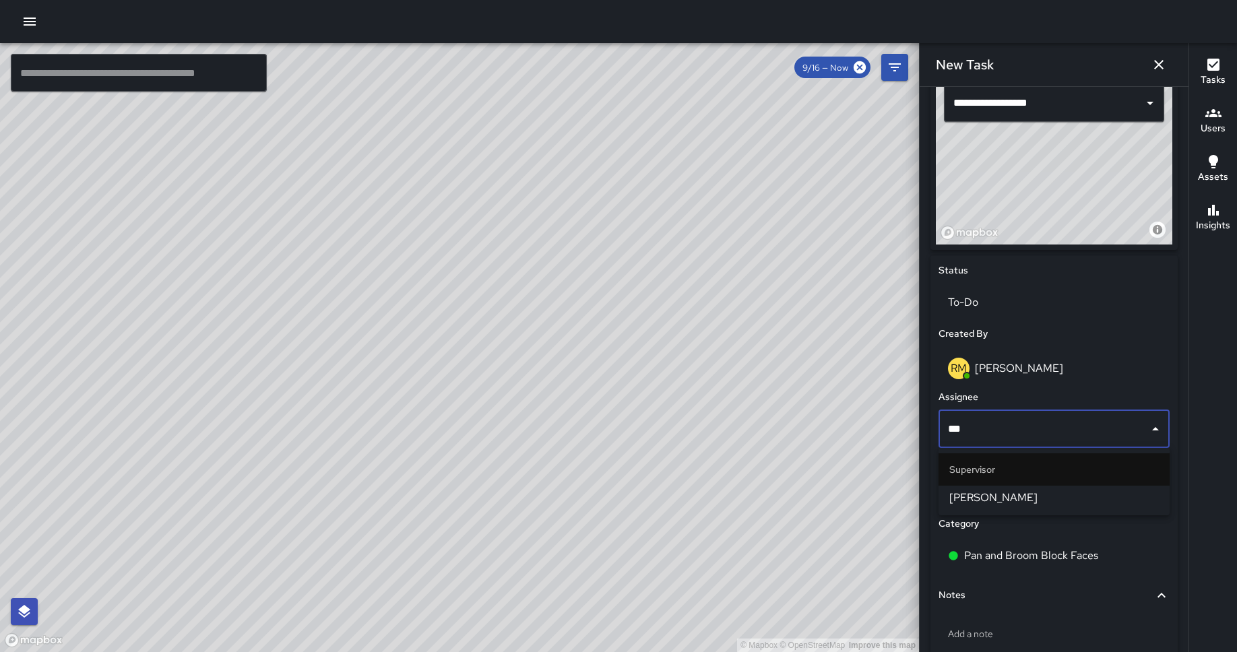
type input "****"
click at [997, 495] on span "[PERSON_NAME]" at bounding box center [1054, 498] width 210 height 16
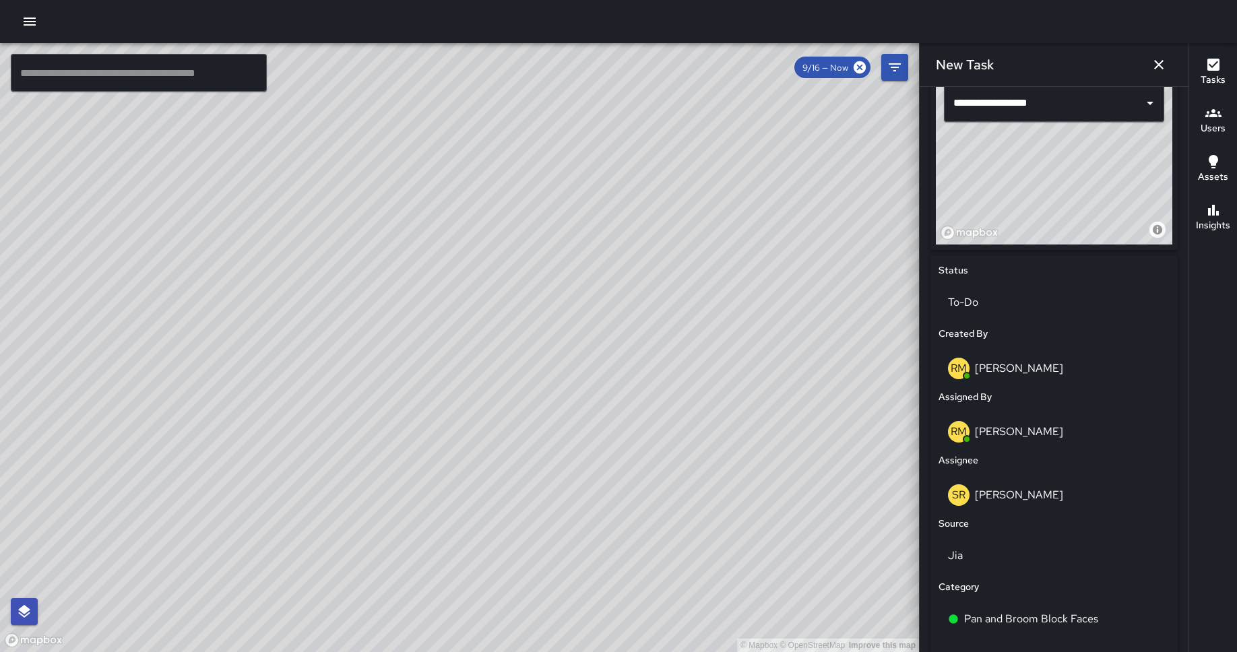
scroll to position [612, 0]
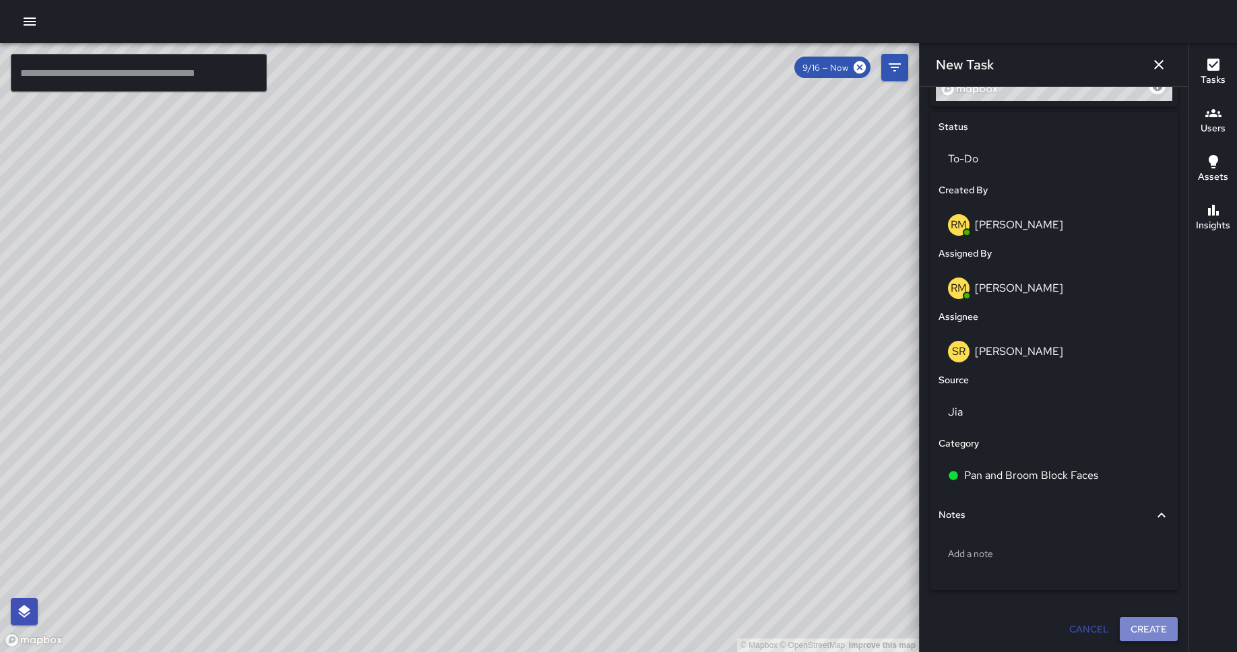
click at [1152, 627] on button "Create" at bounding box center [1149, 629] width 58 height 25
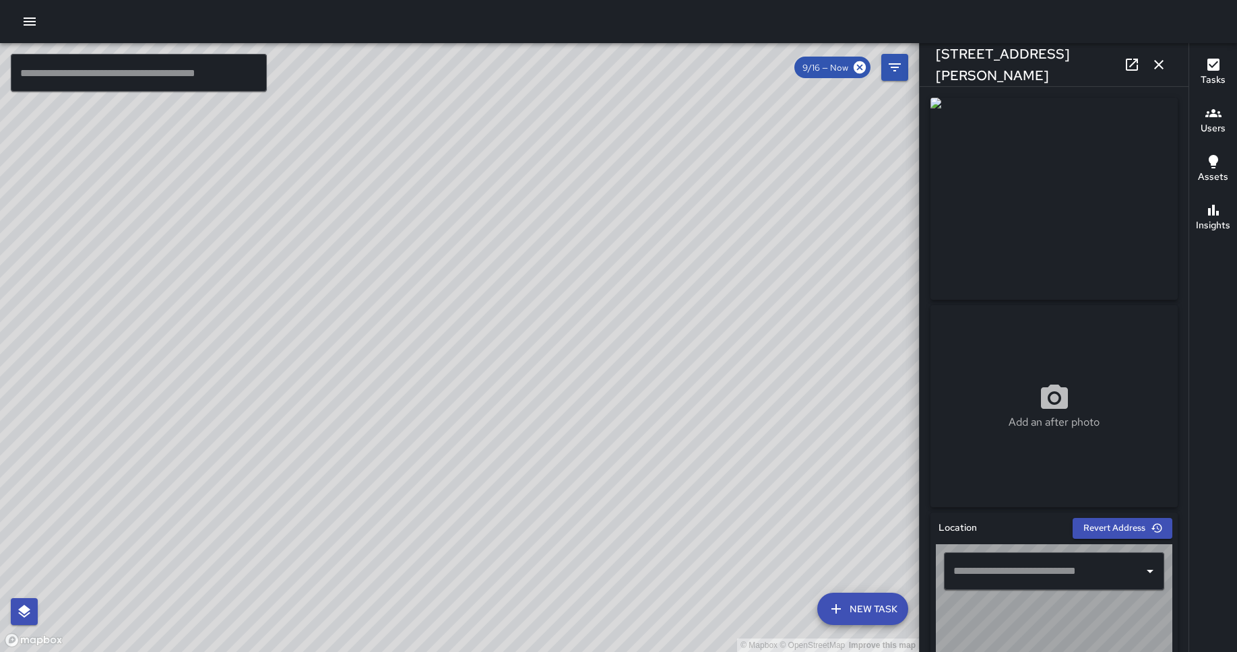
type input "**********"
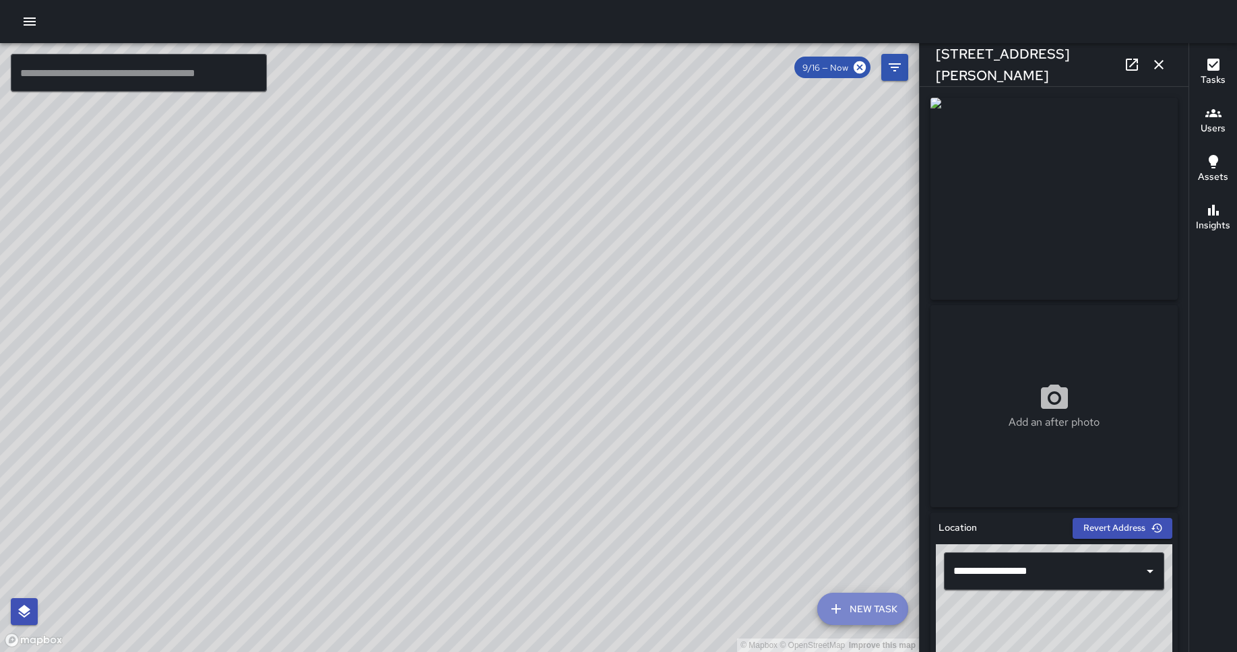
click at [881, 613] on button "New Task" at bounding box center [862, 609] width 91 height 32
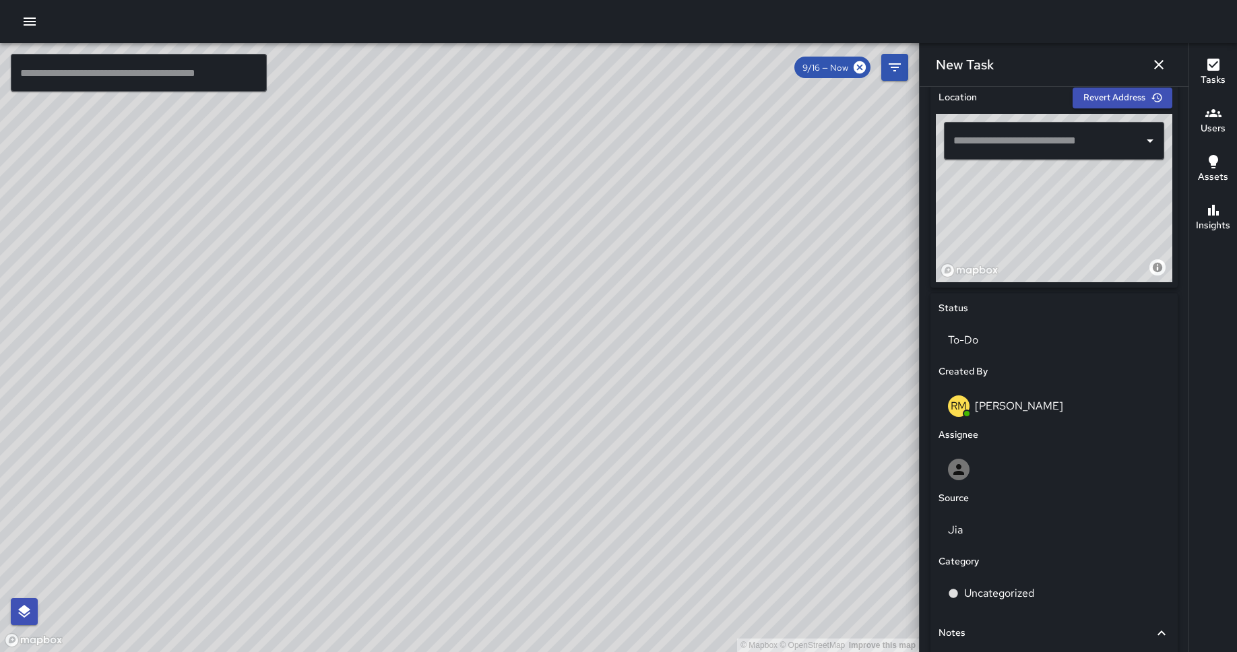
scroll to position [356, 0]
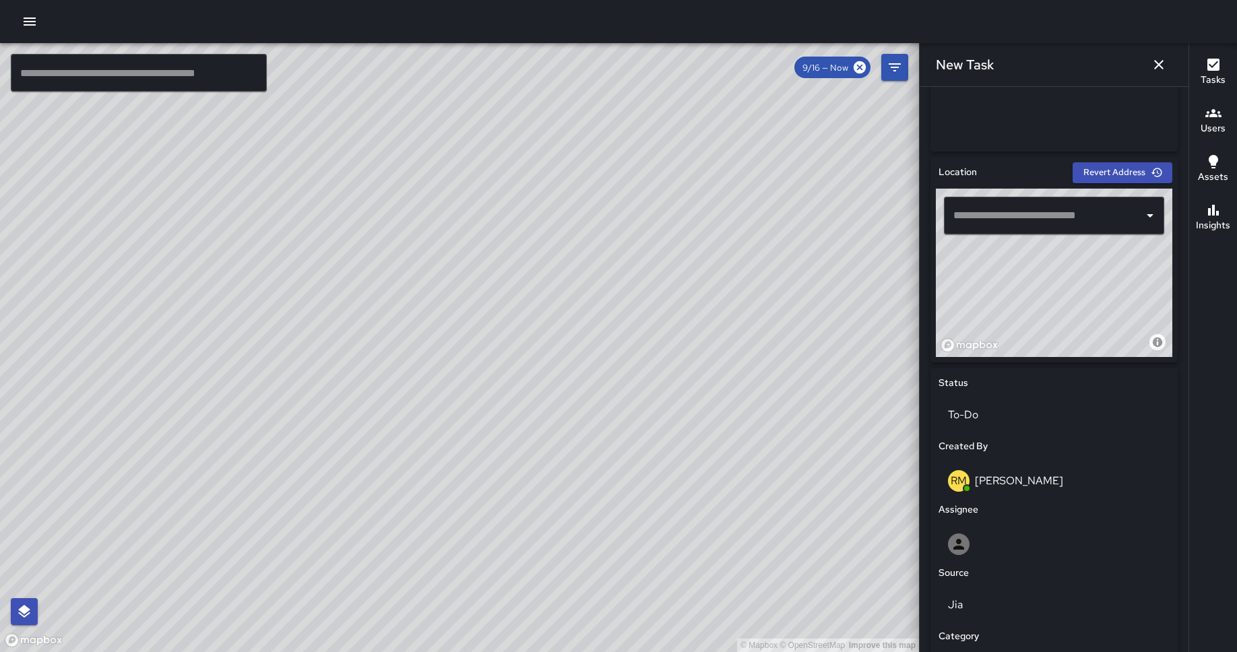
click at [1034, 216] on input "text" at bounding box center [1044, 216] width 188 height 26
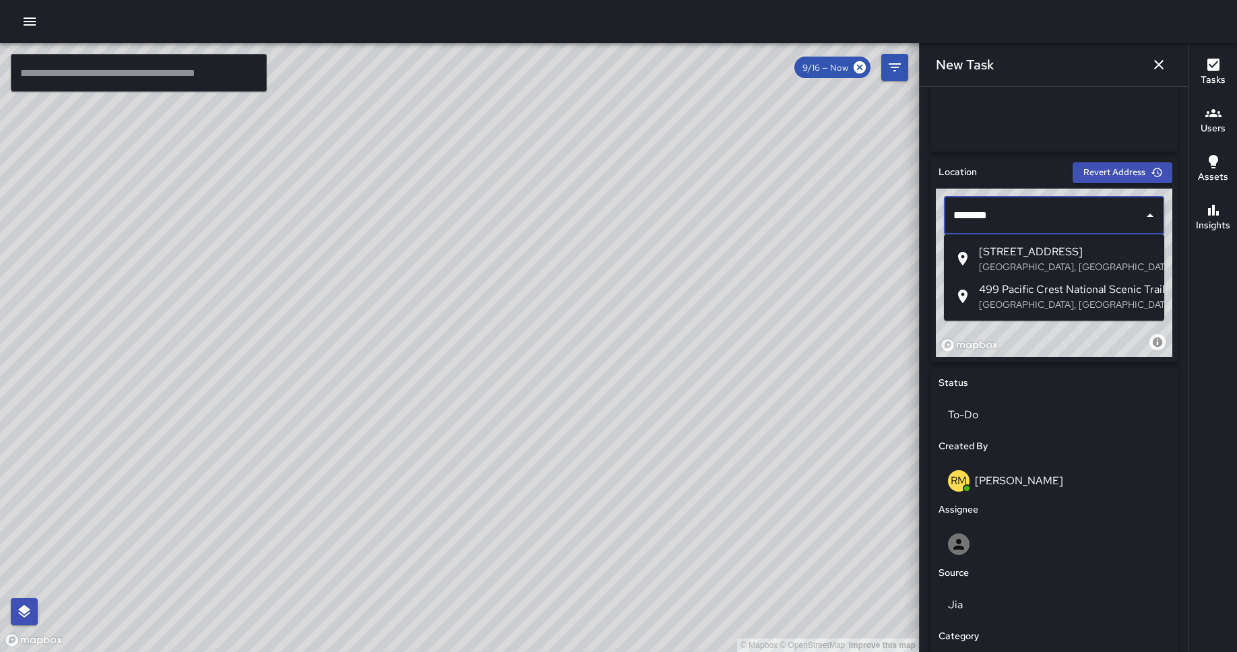
click at [1045, 248] on span "[STREET_ADDRESS]" at bounding box center [1066, 252] width 175 height 16
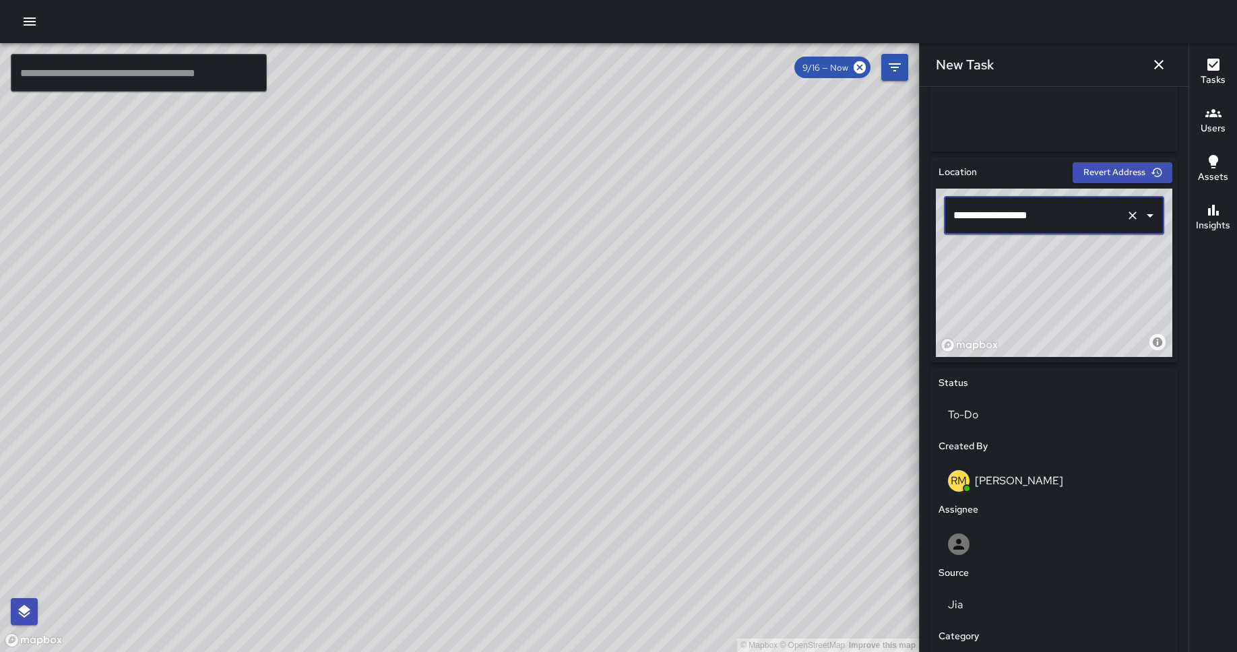
click at [1020, 210] on input "**********" at bounding box center [1035, 216] width 170 height 26
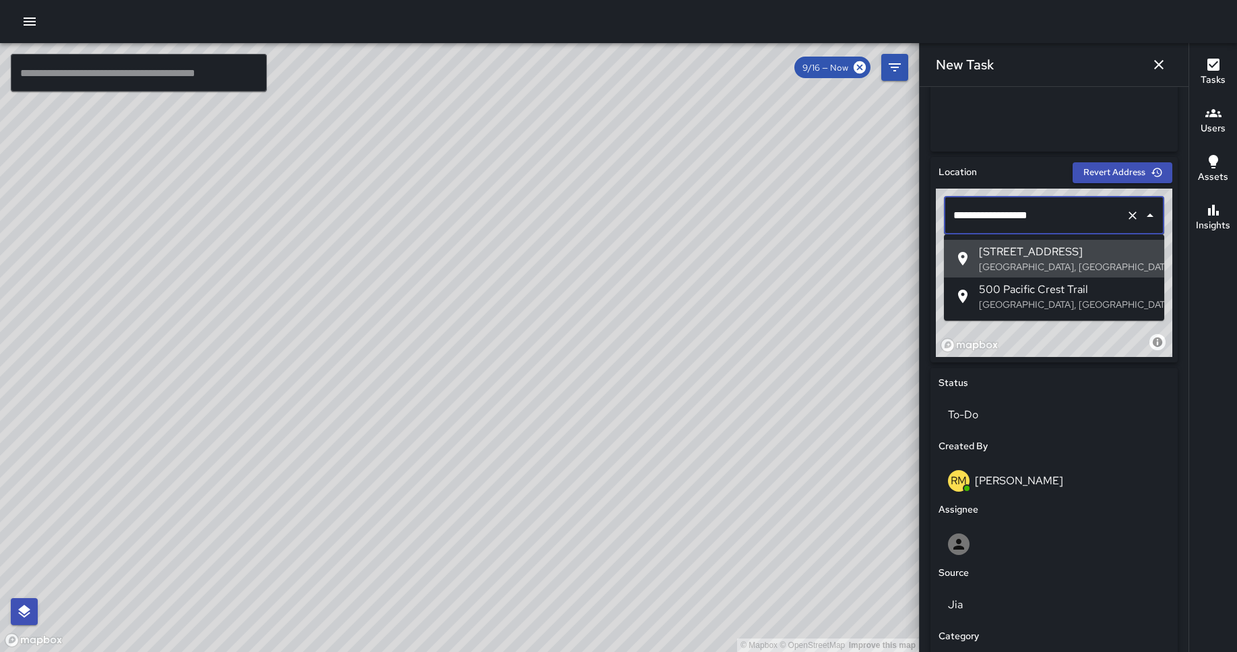
click at [1020, 210] on input "**********" at bounding box center [1035, 216] width 170 height 26
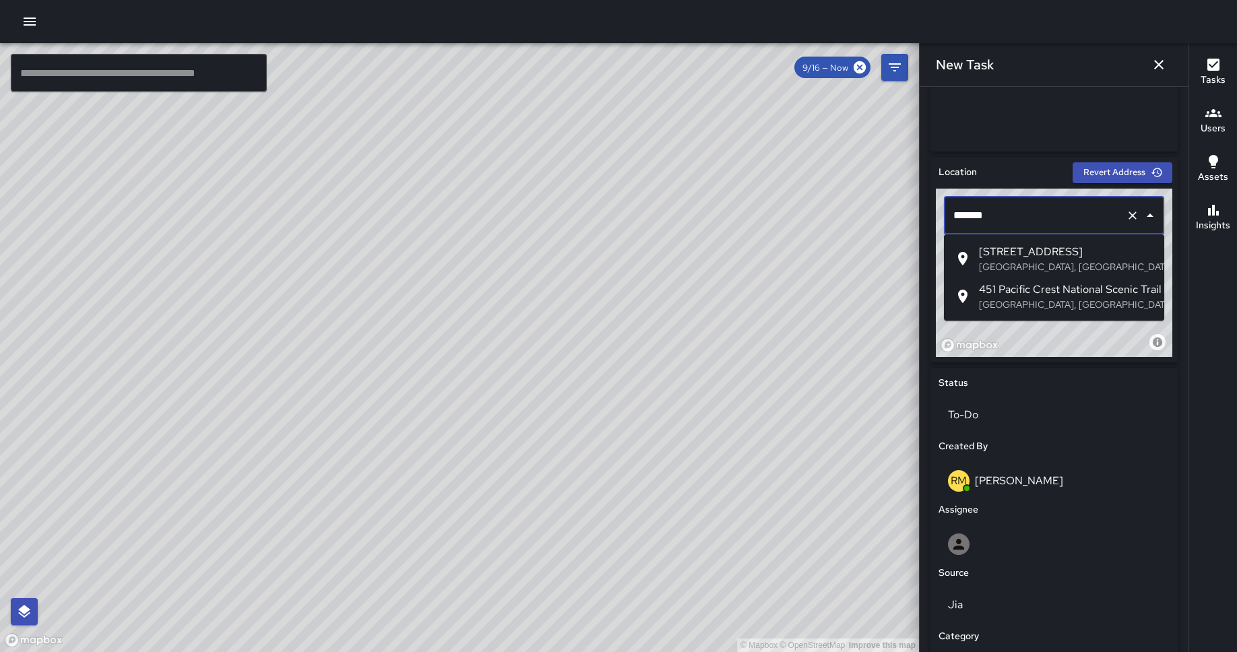
click at [1025, 253] on span "[STREET_ADDRESS]" at bounding box center [1066, 252] width 175 height 16
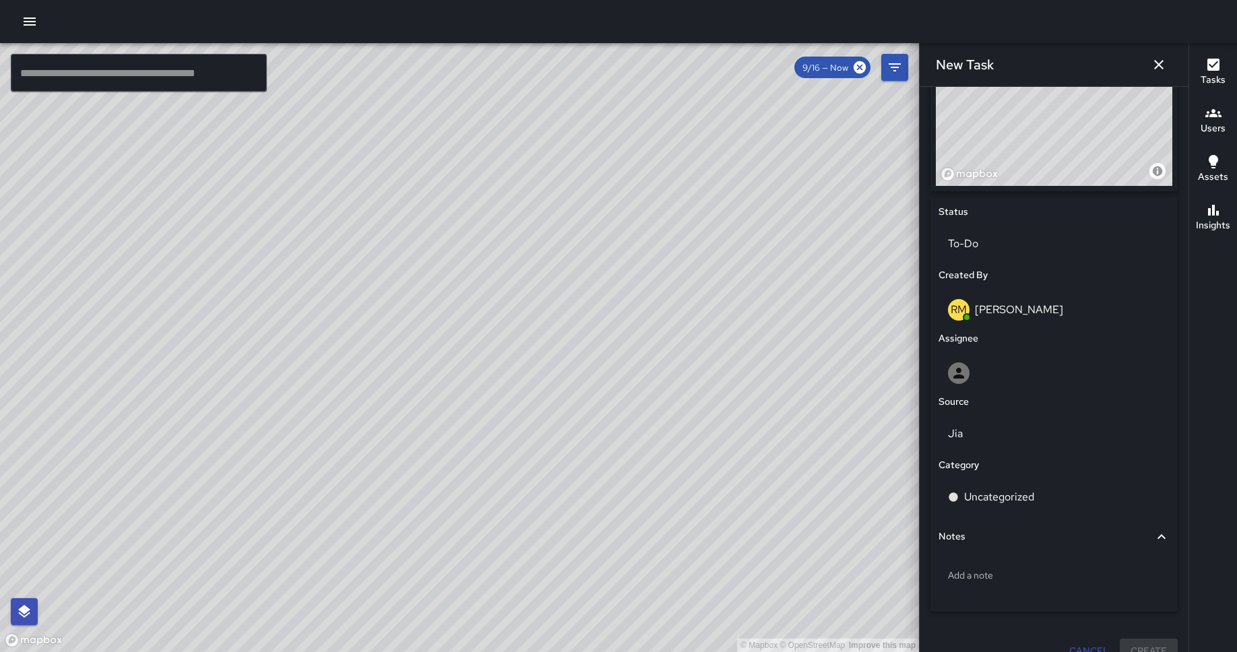
scroll to position [530, 0]
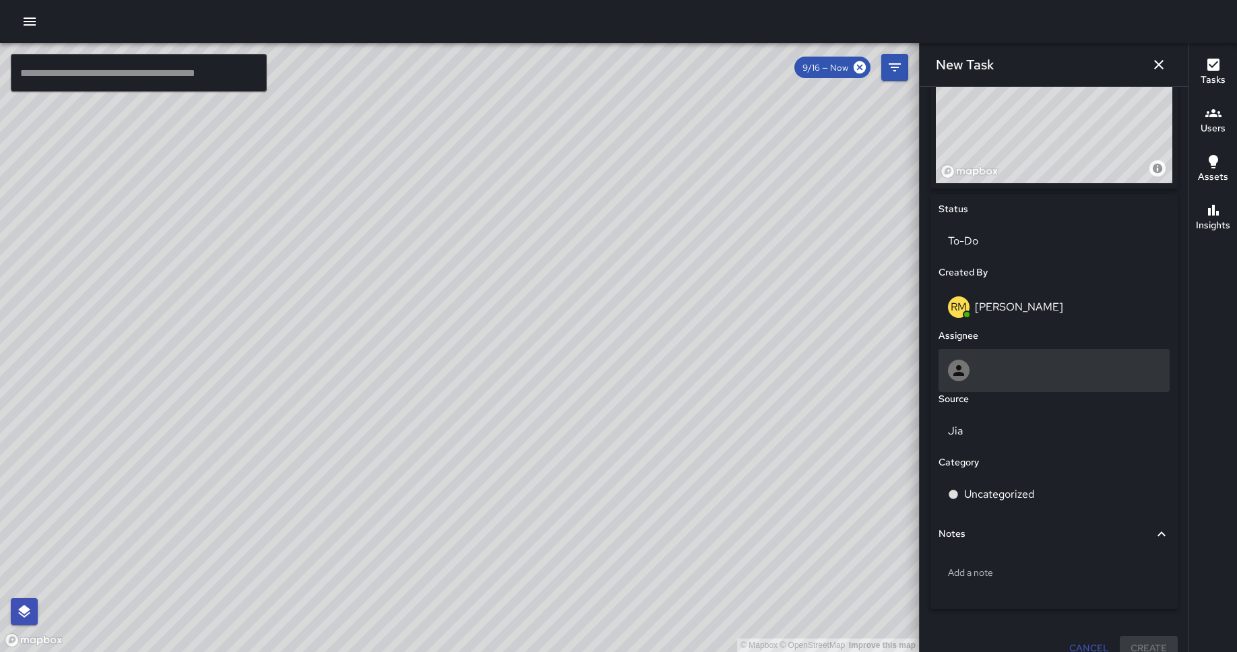
type input "**********"
click at [993, 365] on div at bounding box center [1054, 371] width 212 height 22
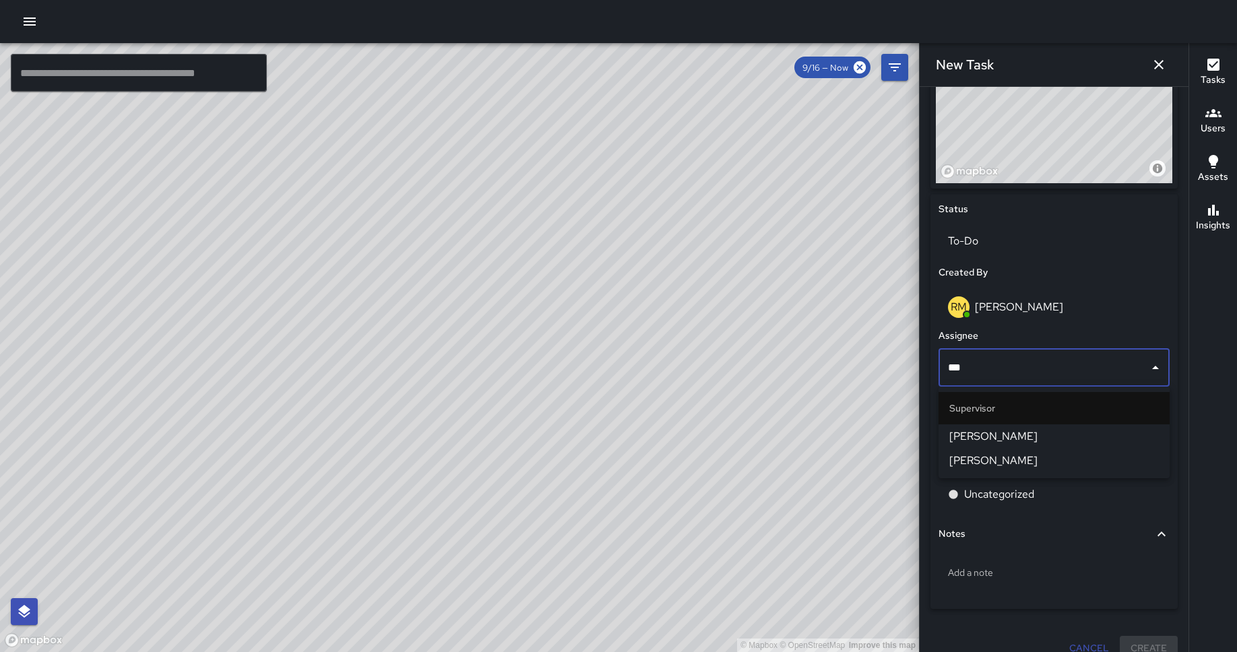
type input "****"
click at [1003, 433] on span "[PERSON_NAME]" at bounding box center [1054, 437] width 210 height 16
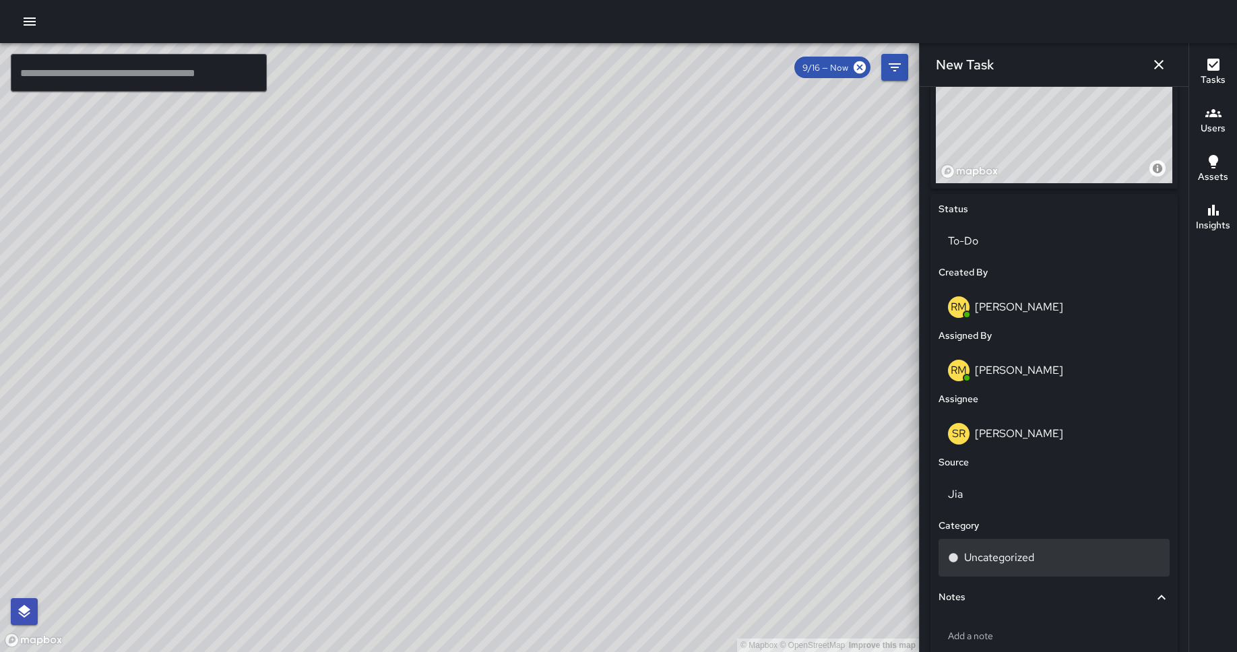
click at [1009, 550] on p "Uncategorized" at bounding box center [999, 558] width 70 height 16
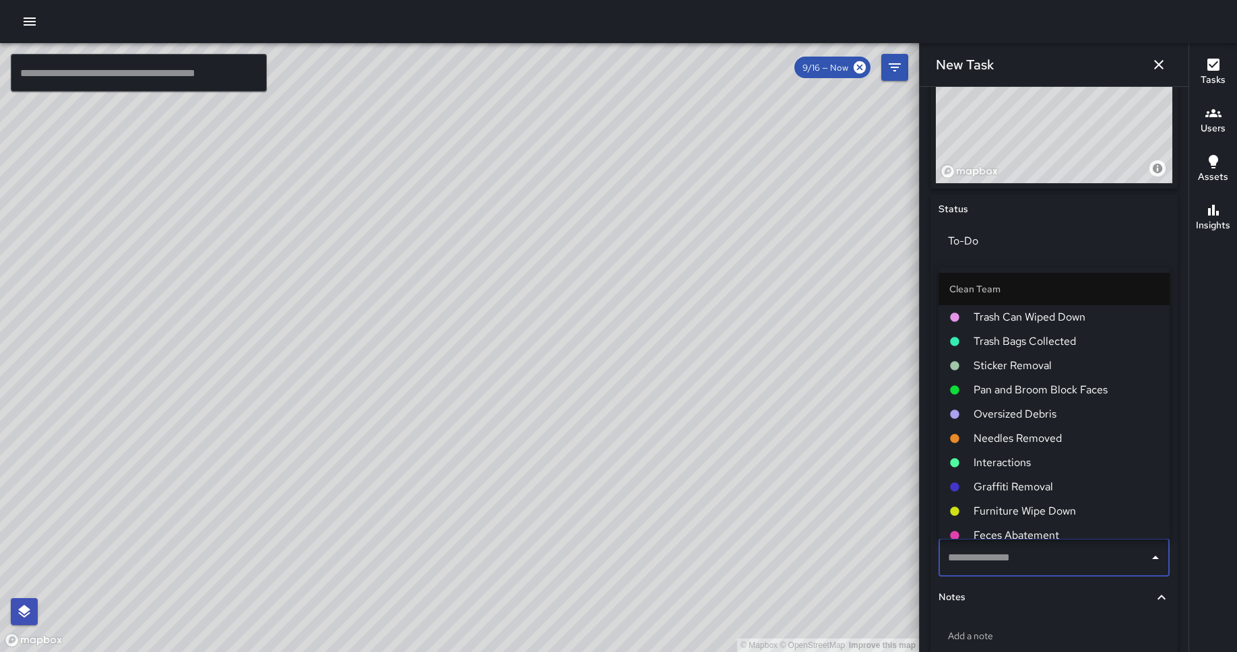
click at [1031, 379] on li "Pan and Broom Block Faces" at bounding box center [1054, 390] width 231 height 24
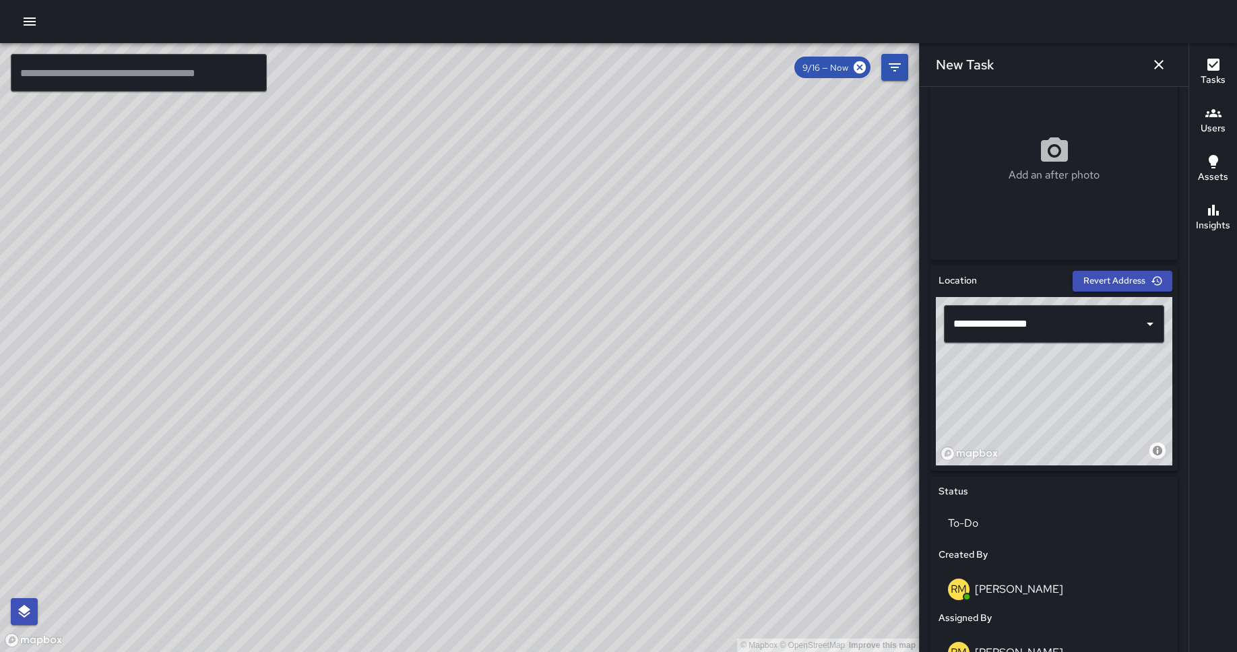
scroll to position [243, 0]
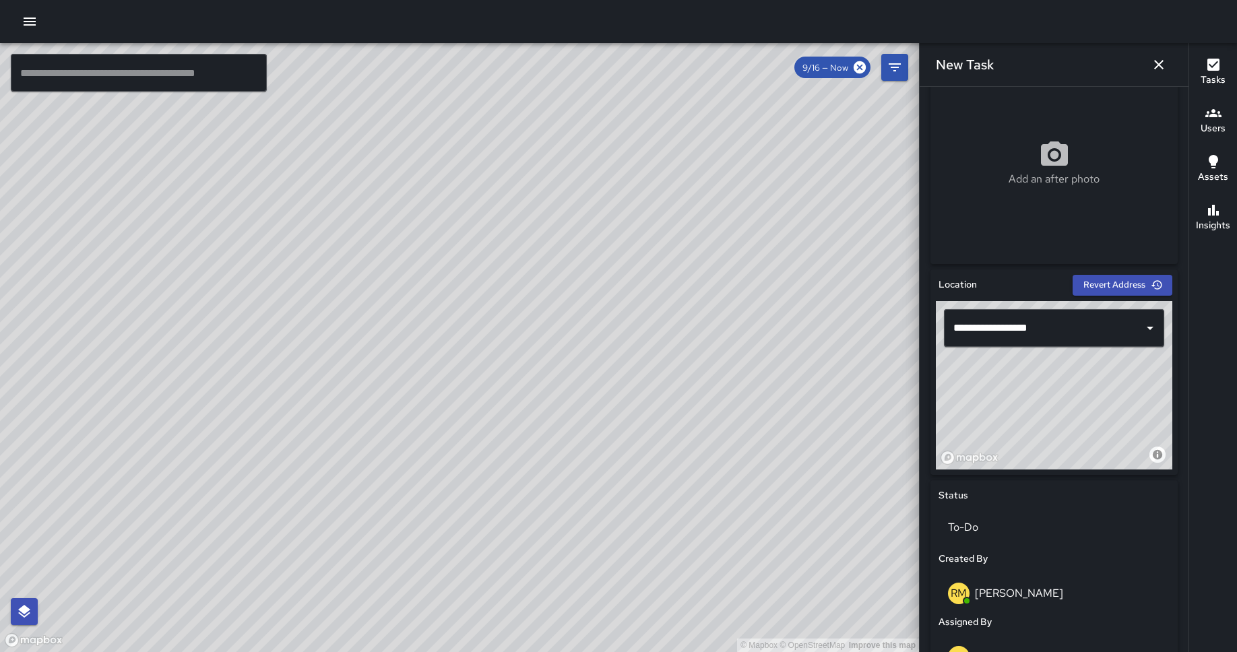
drag, startPoint x: 1066, startPoint y: 371, endPoint x: 1077, endPoint y: 435, distance: 64.3
click at [1077, 435] on div "© Mapbox © OpenStreetMap Improve this map" at bounding box center [1054, 385] width 237 height 168
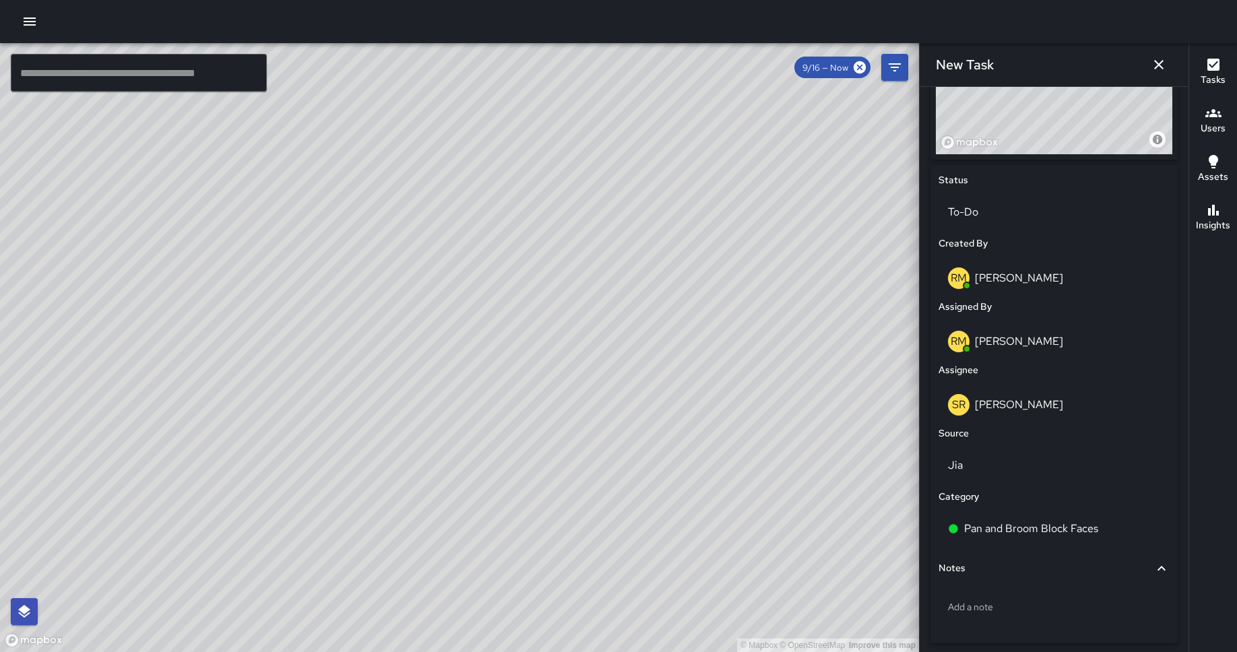
scroll to position [612, 0]
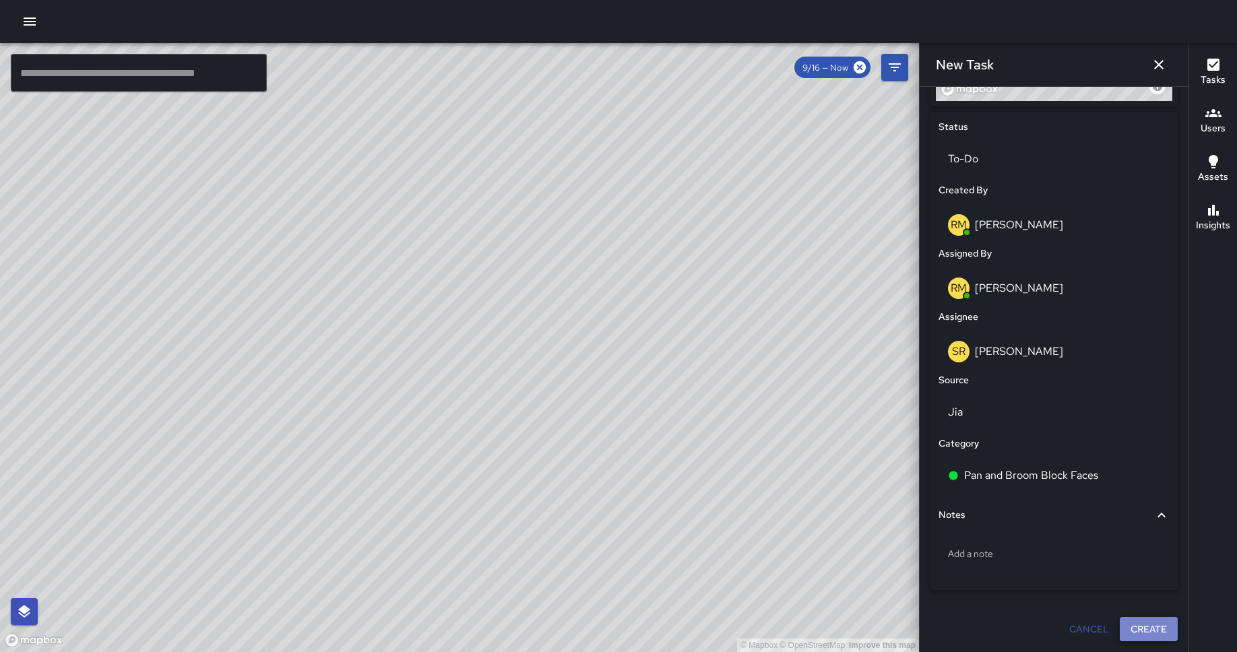
click at [1140, 623] on button "Create" at bounding box center [1149, 629] width 58 height 25
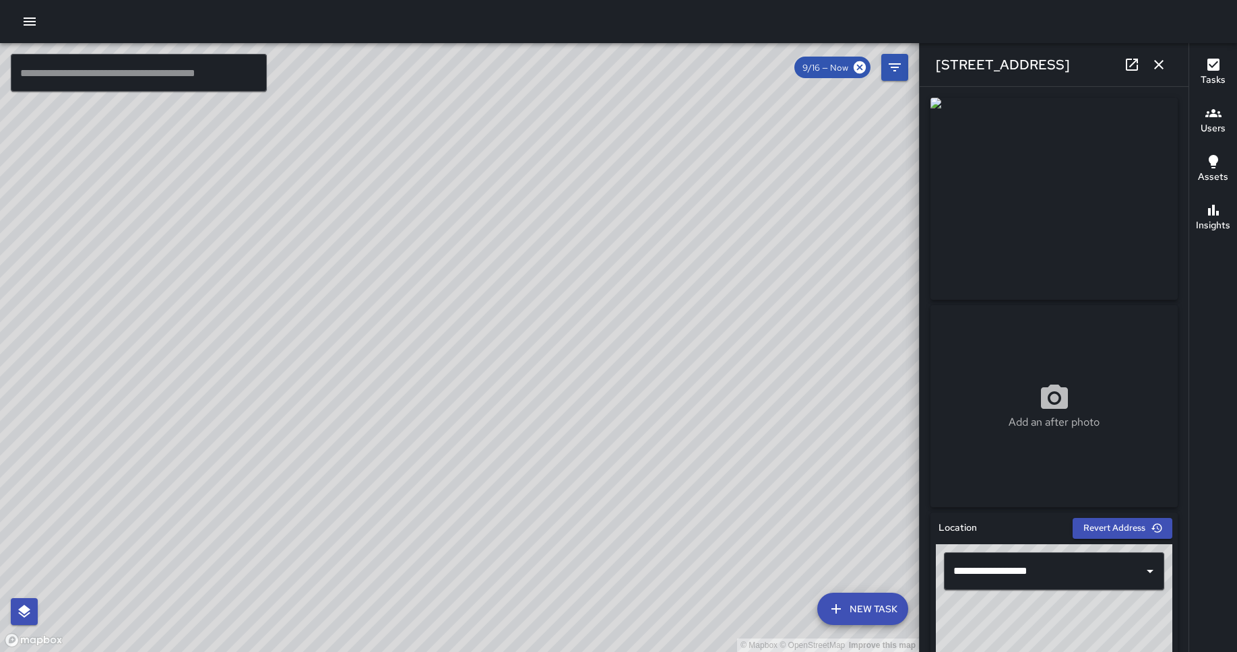
click at [503, 546] on div "© Mapbox © OpenStreetMap Improve this map" at bounding box center [459, 347] width 919 height 609
click at [503, 552] on div "© Mapbox © OpenStreetMap Improve this map SR [PERSON_NAME] [STREET_ADDRESS][PER…" at bounding box center [459, 347] width 919 height 609
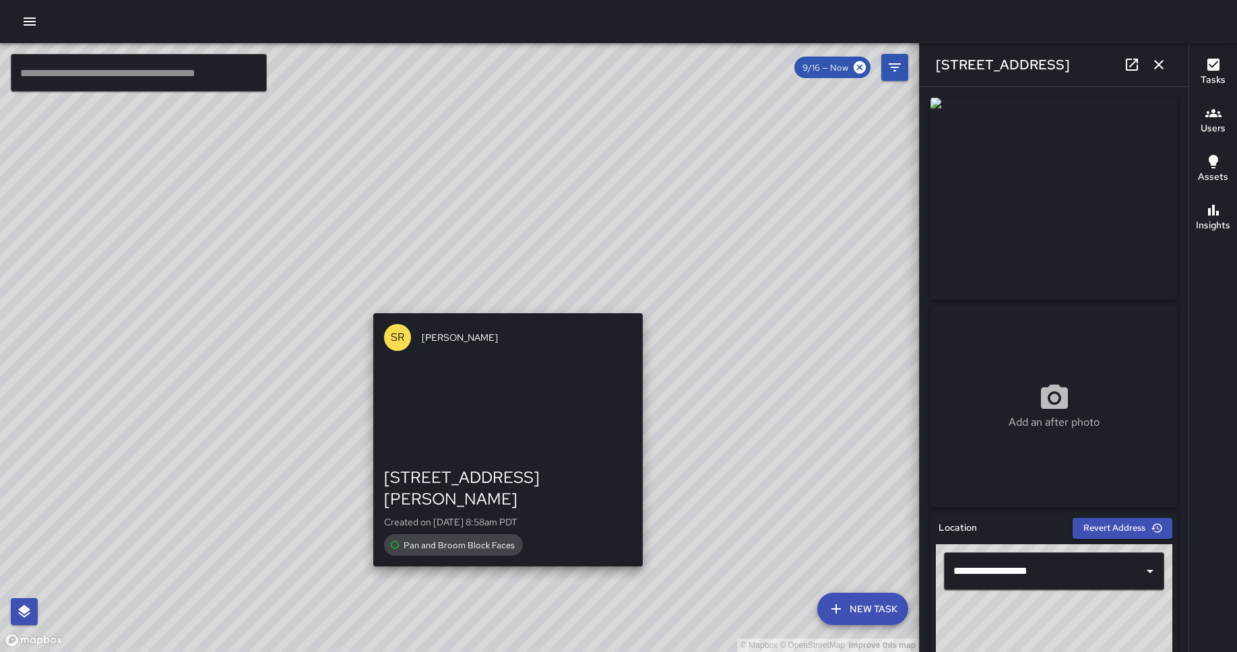
type input "**********"
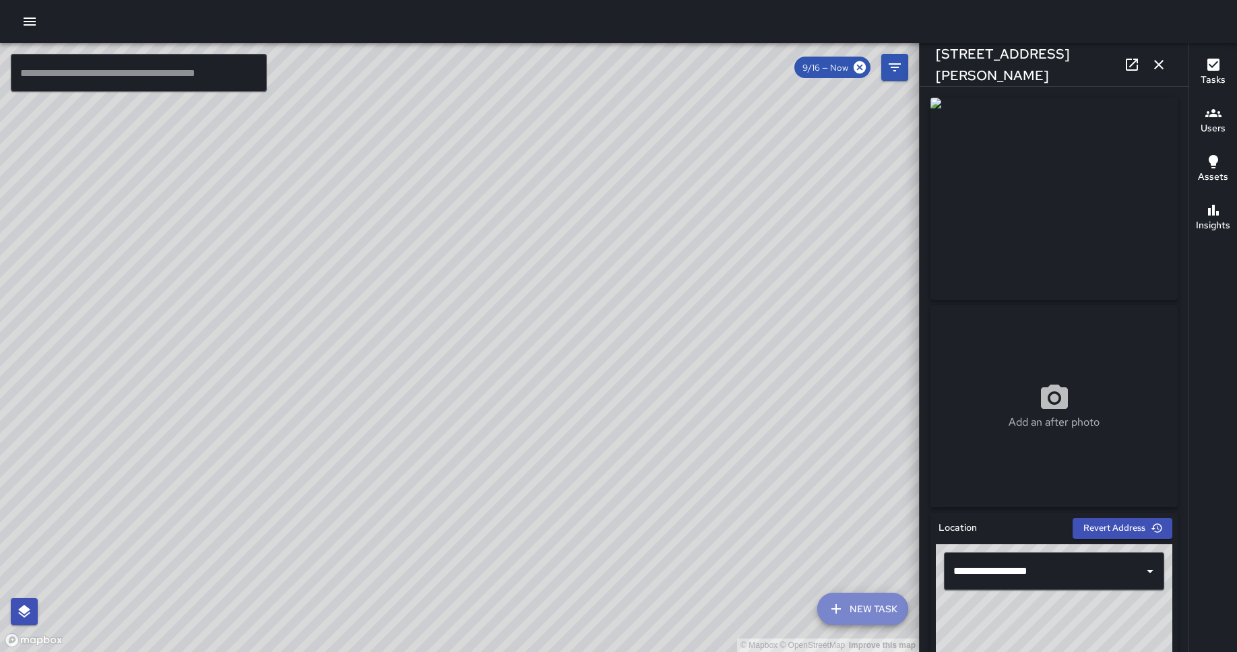
click at [842, 612] on icon "button" at bounding box center [836, 609] width 16 height 16
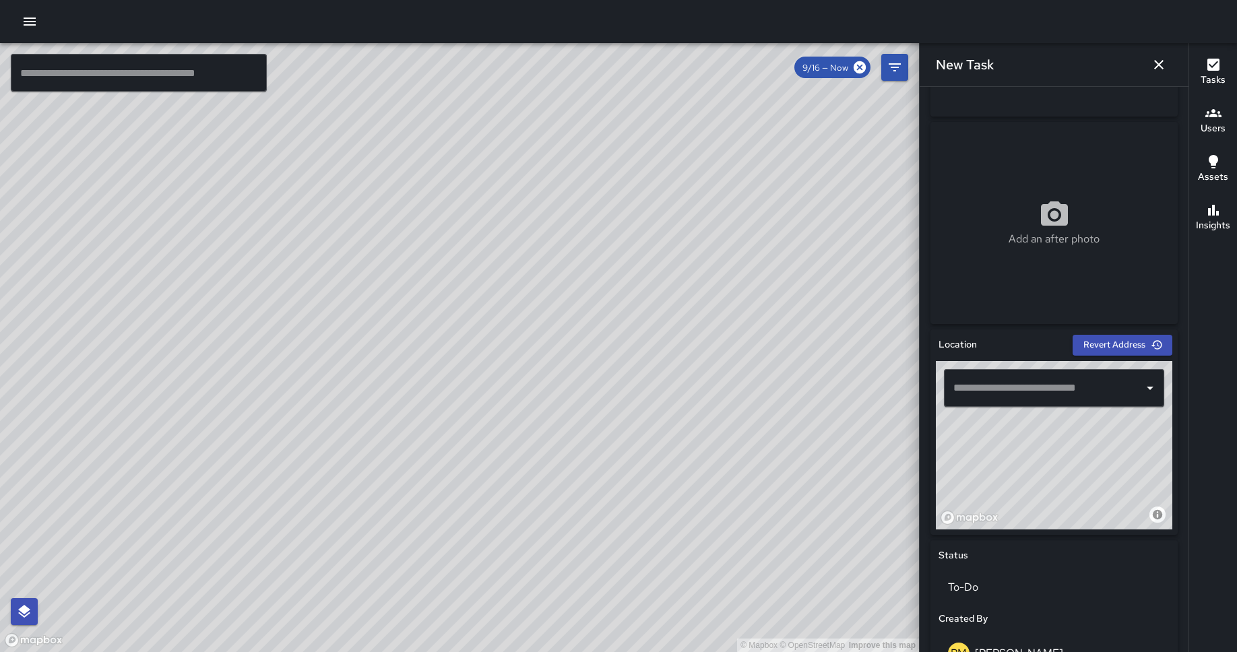
scroll to position [196, 0]
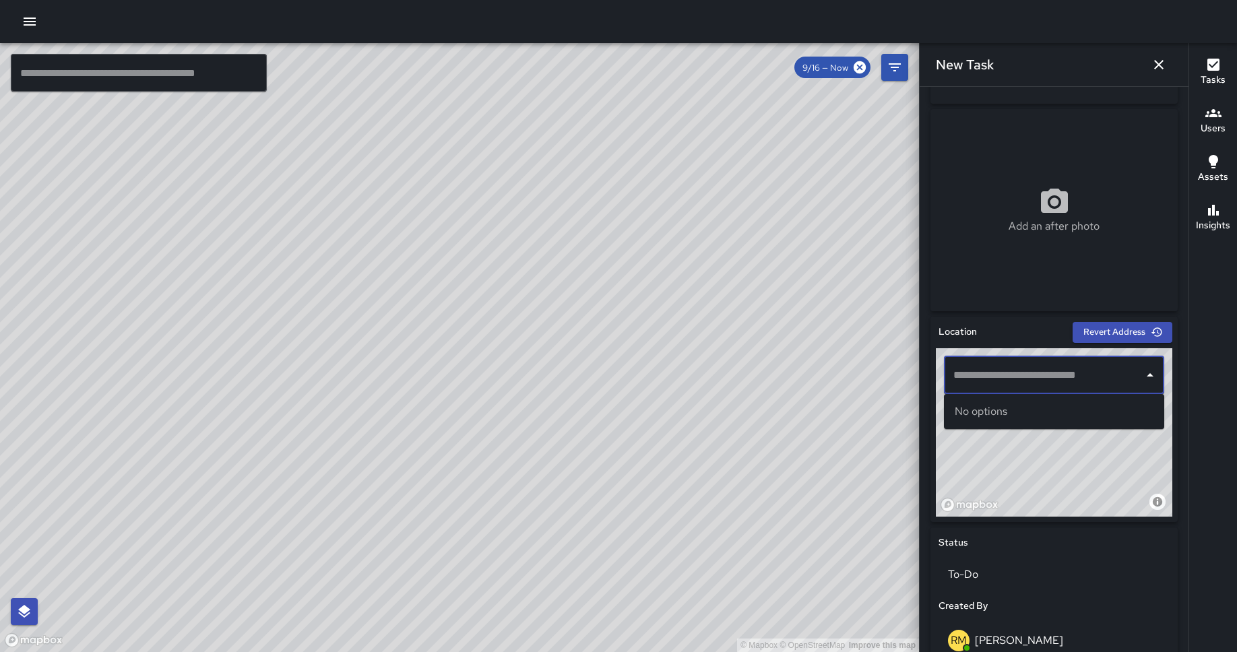
click at [1015, 377] on input "text" at bounding box center [1044, 376] width 188 height 26
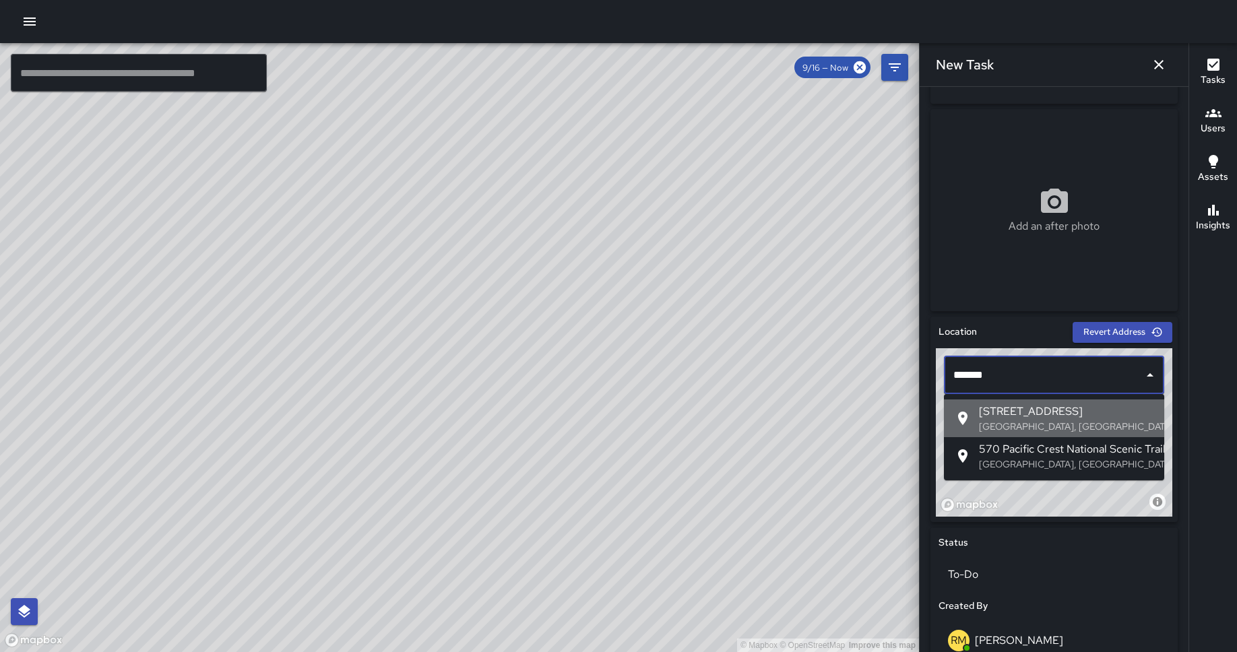
click at [1023, 420] on p "[GEOGRAPHIC_DATA], [GEOGRAPHIC_DATA], [GEOGRAPHIC_DATA]" at bounding box center [1066, 426] width 175 height 13
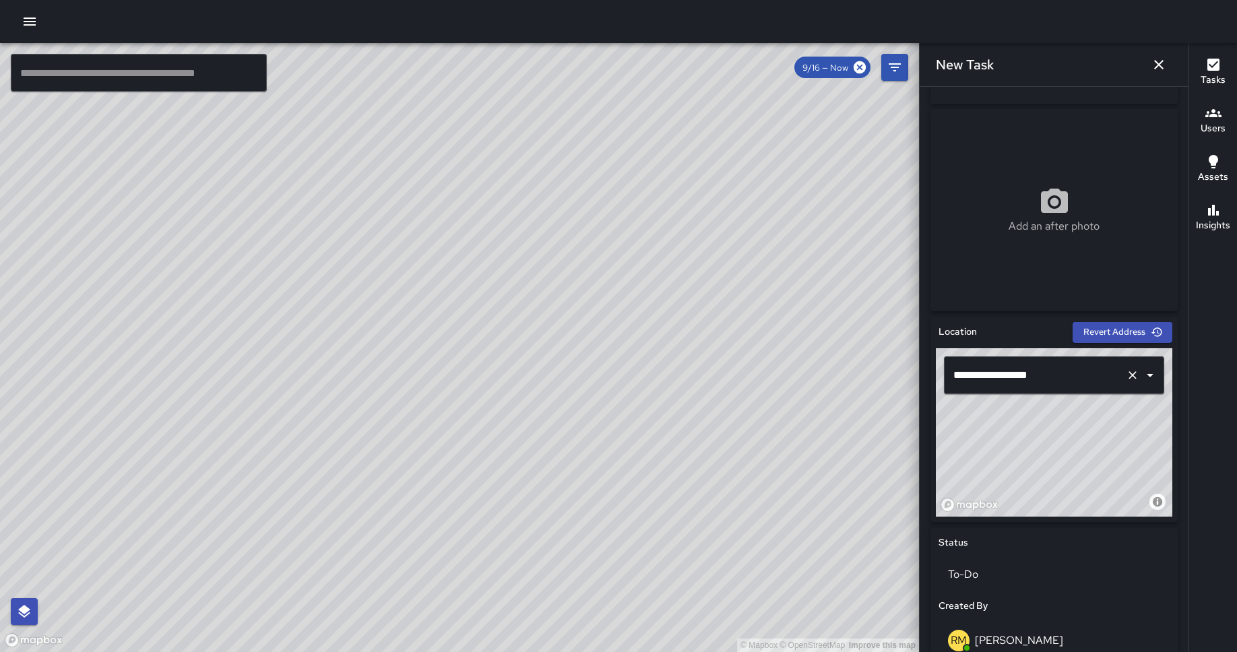
drag, startPoint x: 1071, startPoint y: 446, endPoint x: 1067, endPoint y: 393, distance: 53.4
click at [1067, 393] on div "**********" at bounding box center [1054, 432] width 237 height 168
type input "**********"
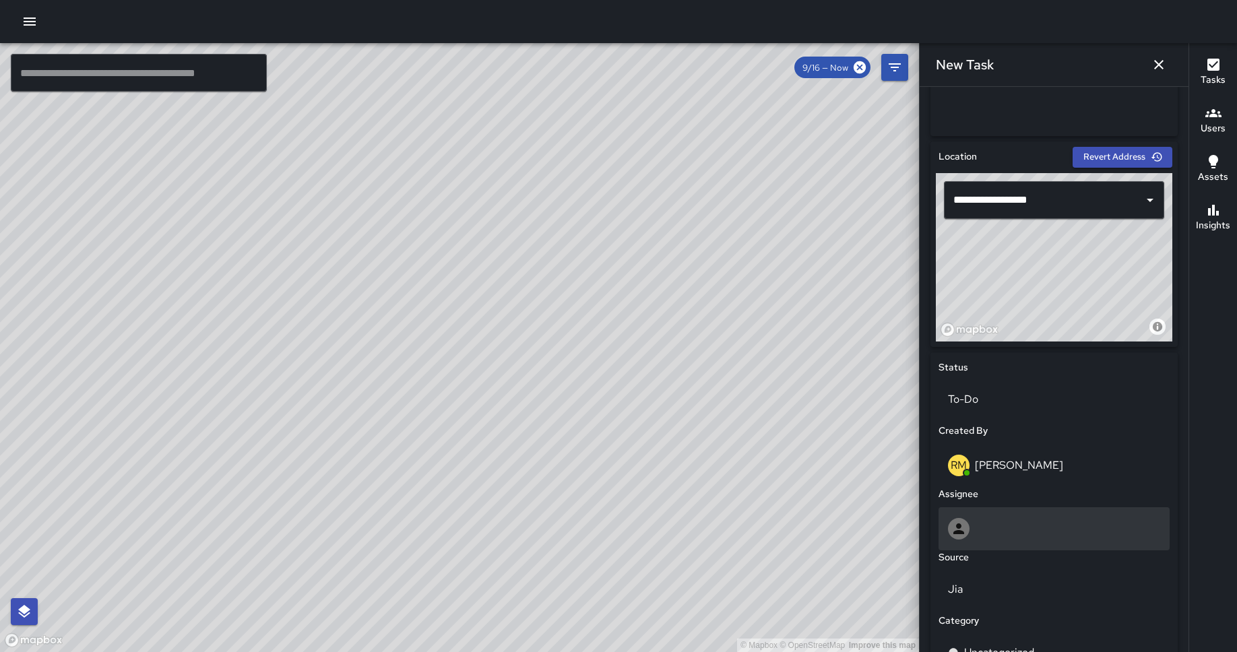
scroll to position [549, 0]
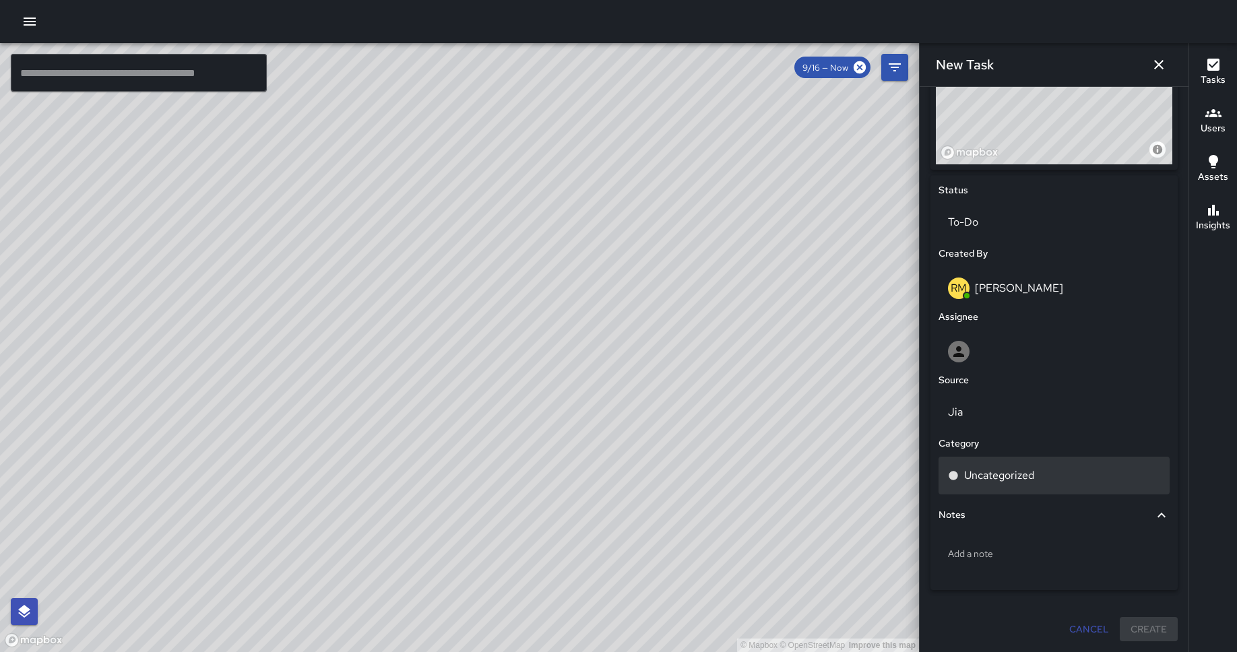
click at [1020, 481] on p "Uncategorized" at bounding box center [999, 476] width 70 height 16
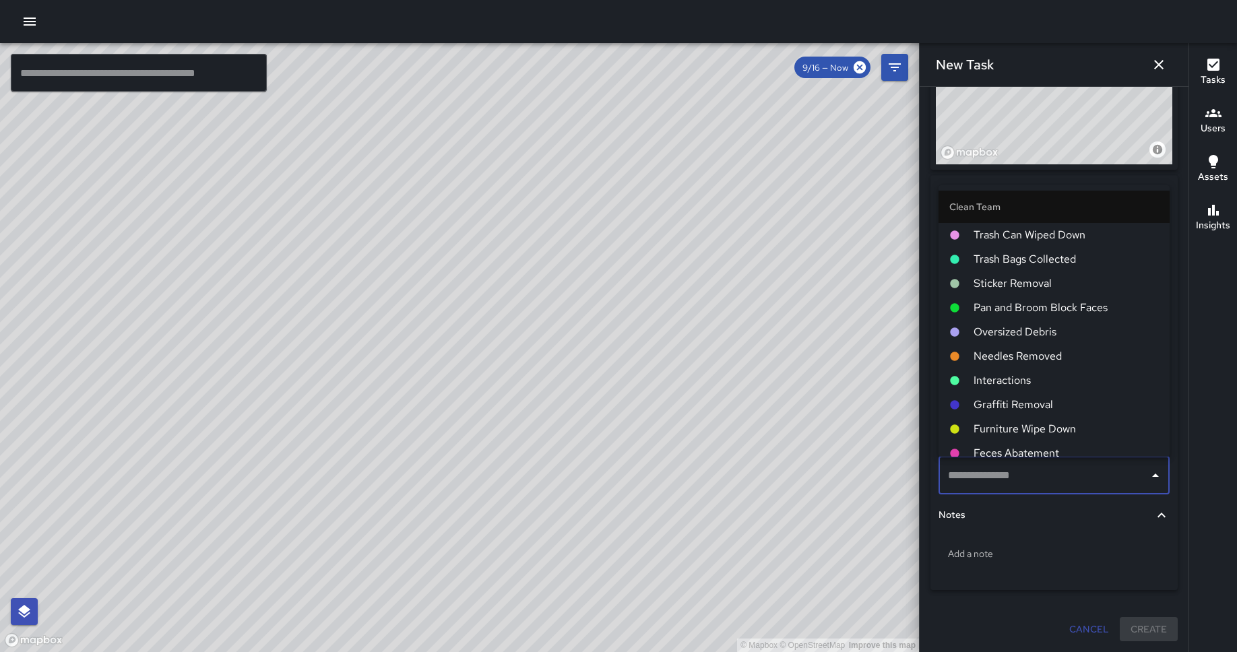
click at [1036, 312] on span "Pan and Broom Block Faces" at bounding box center [1066, 308] width 185 height 16
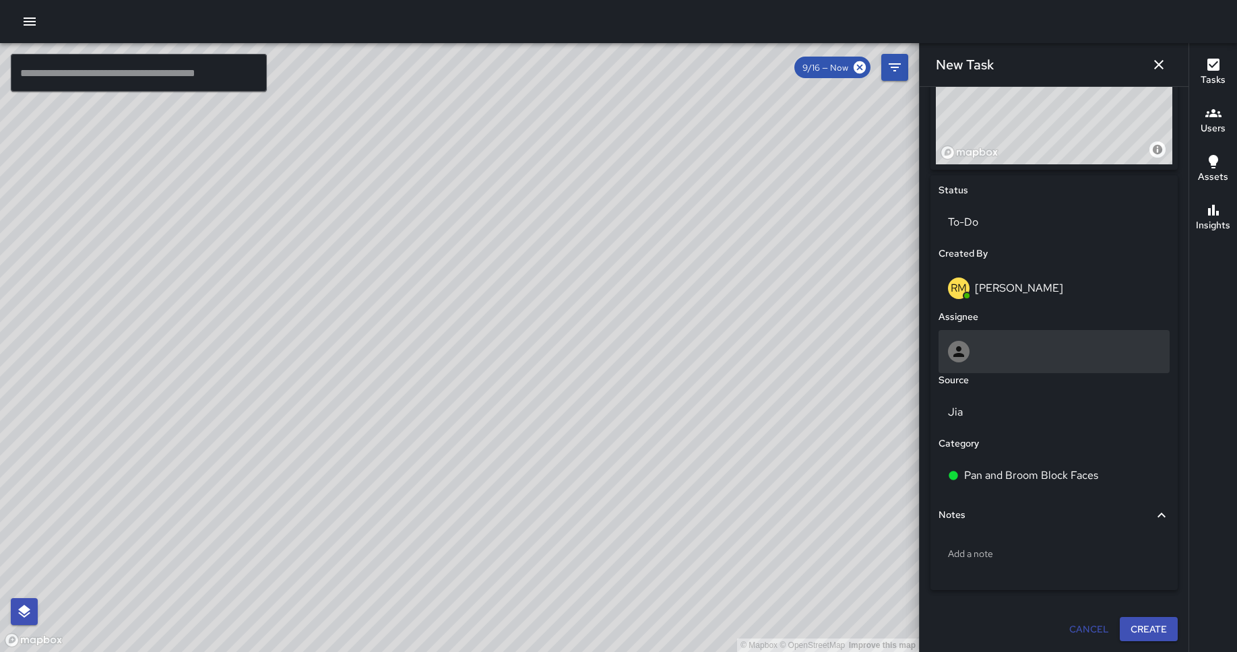
click at [1001, 352] on div at bounding box center [1054, 352] width 212 height 22
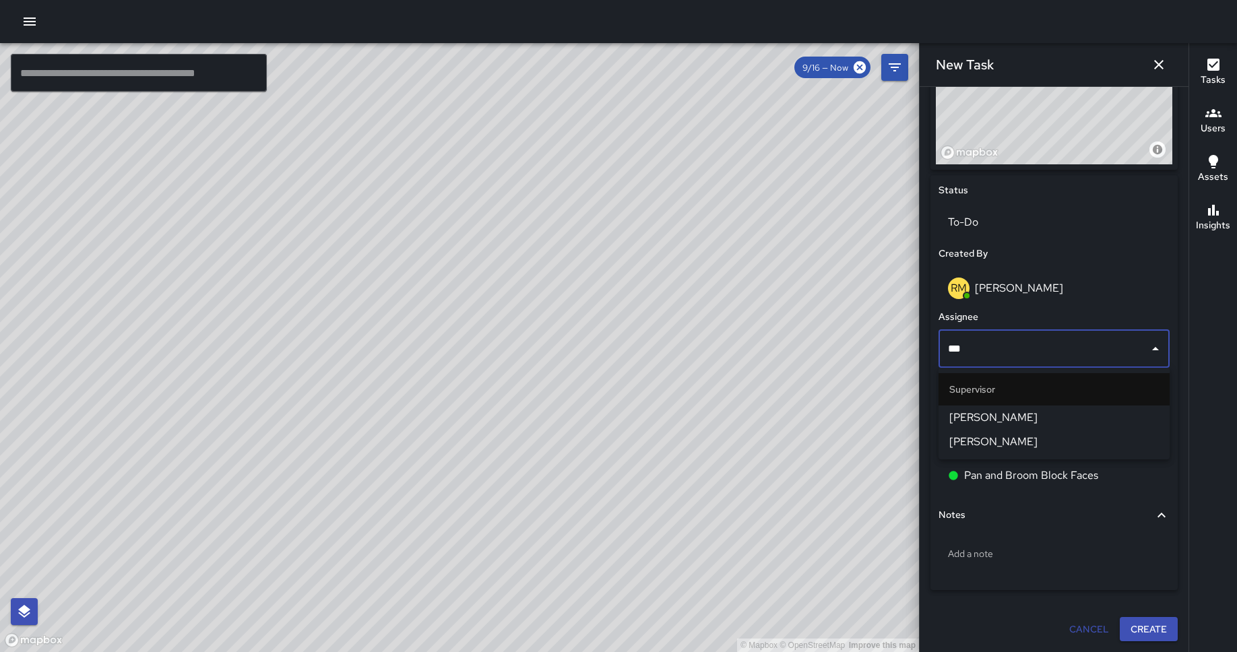
type input "****"
click at [1009, 413] on span "[PERSON_NAME]" at bounding box center [1054, 418] width 210 height 16
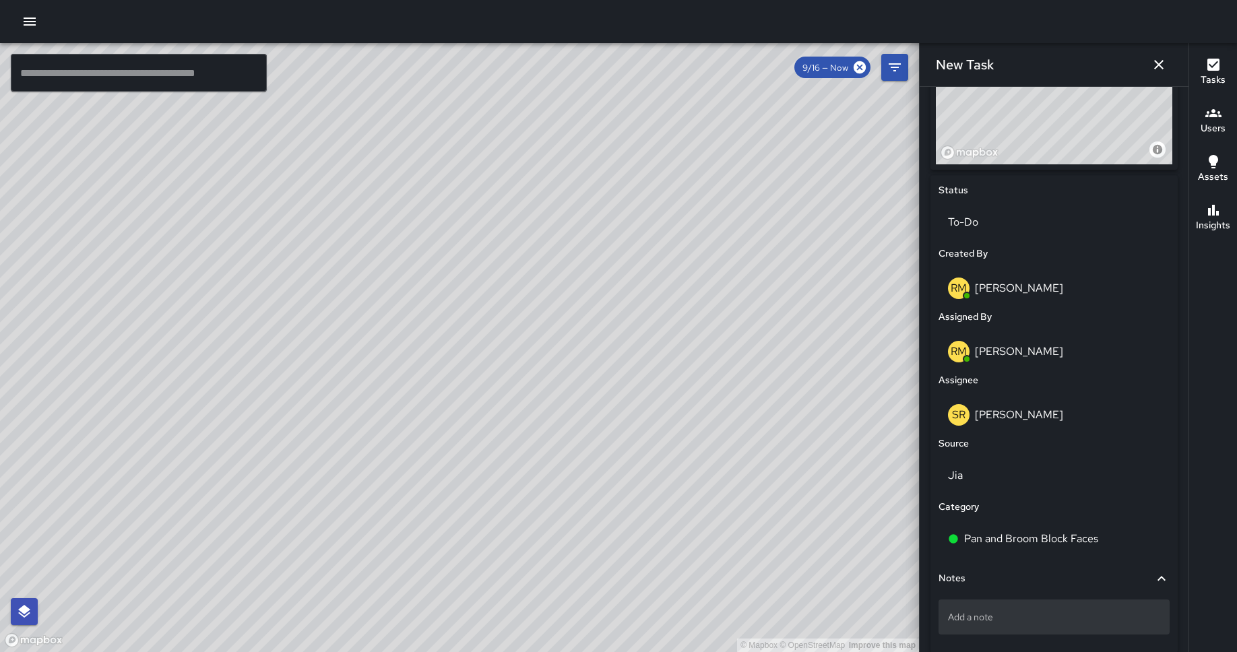
scroll to position [612, 0]
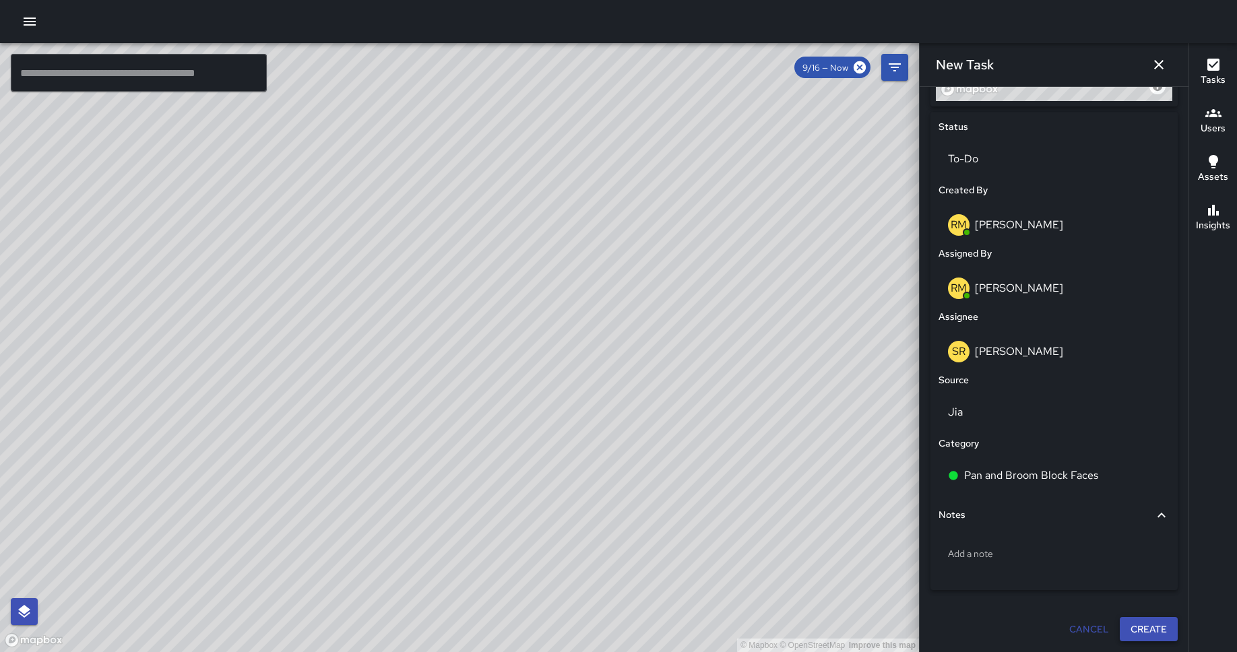
click at [1152, 632] on button "Create" at bounding box center [1149, 629] width 58 height 25
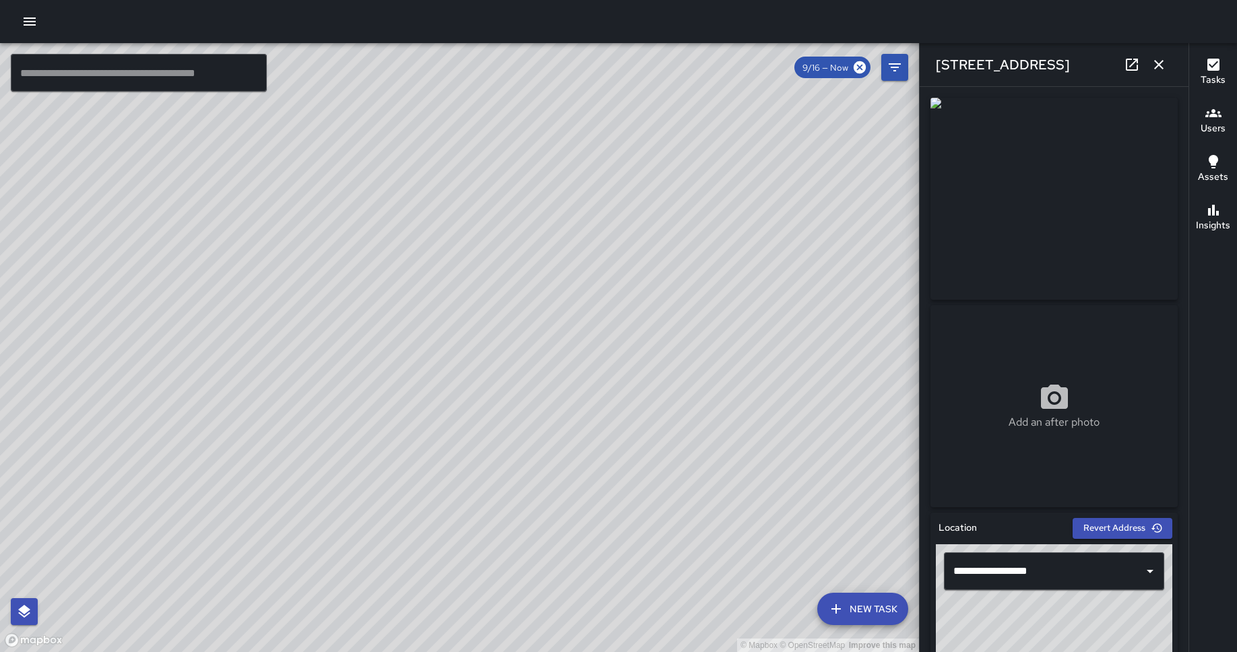
click at [1160, 67] on icon "button" at bounding box center [1159, 65] width 16 height 16
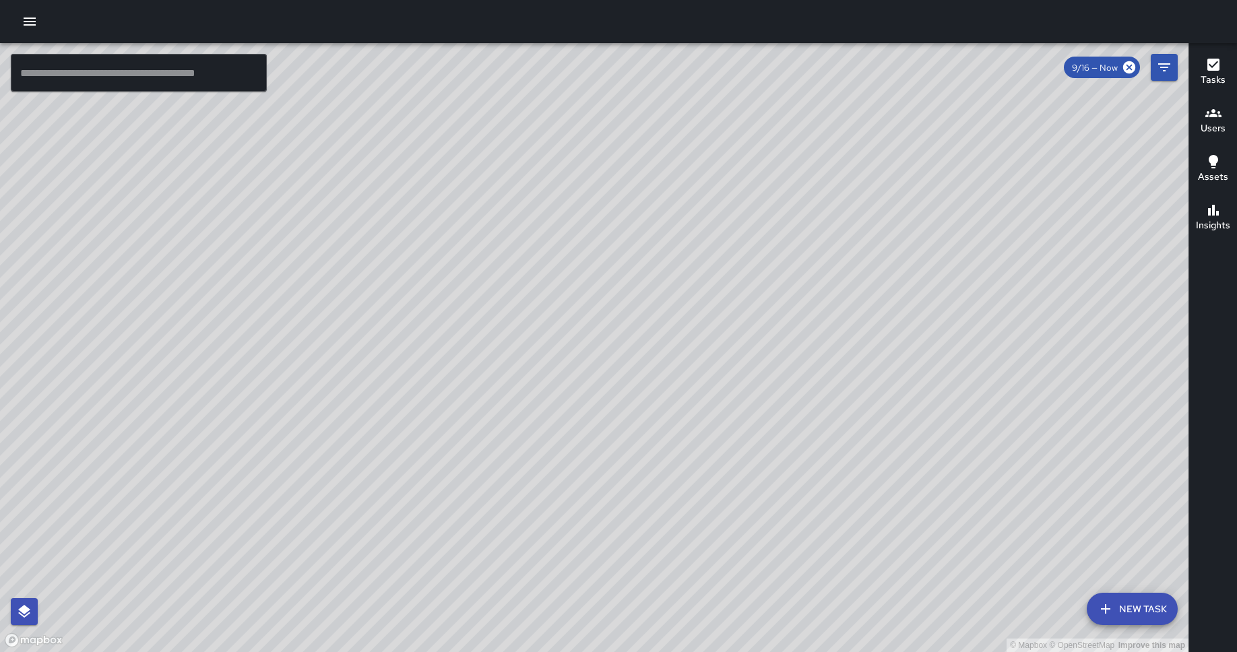
drag, startPoint x: 944, startPoint y: 367, endPoint x: 768, endPoint y: 247, distance: 213.8
click at [768, 247] on div "© Mapbox © OpenStreetMap Improve this map" at bounding box center [594, 347] width 1189 height 609
drag, startPoint x: 554, startPoint y: 441, endPoint x: 237, endPoint y: 129, distance: 445.0
click at [237, 129] on div "© Mapbox © OpenStreetMap Improve this map" at bounding box center [594, 347] width 1189 height 609
drag, startPoint x: 816, startPoint y: 475, endPoint x: 688, endPoint y: 390, distance: 153.6
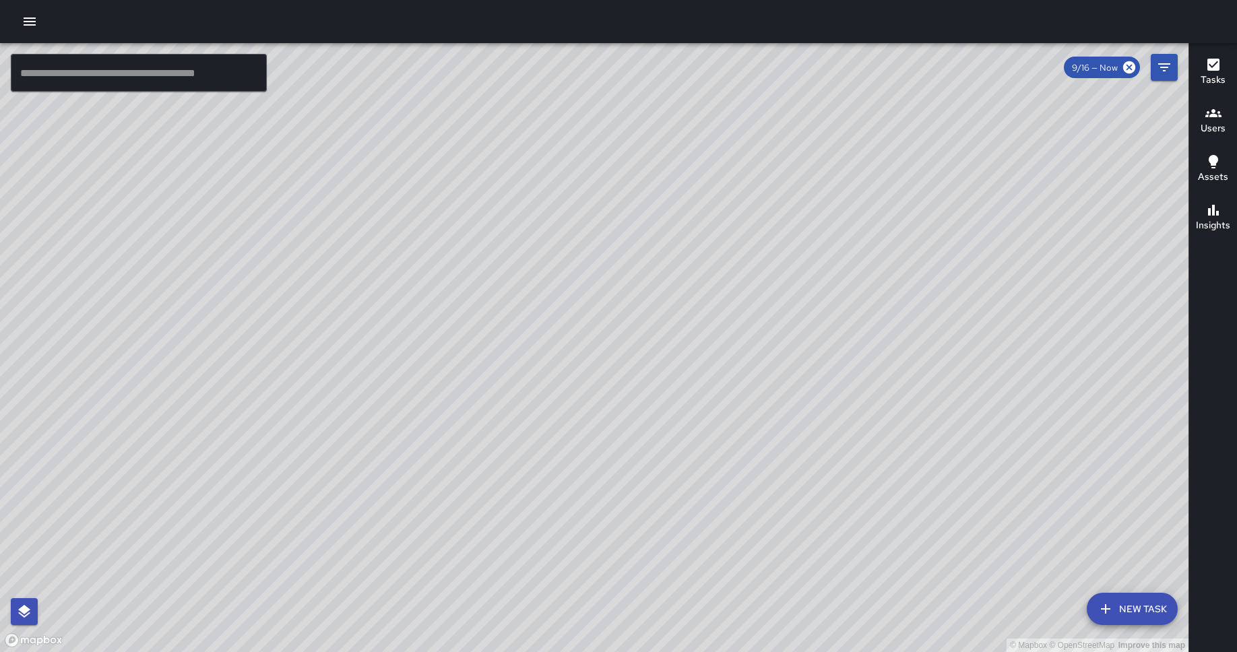
click at [688, 390] on div "© Mapbox © OpenStreetMap Improve this map" at bounding box center [594, 347] width 1189 height 609
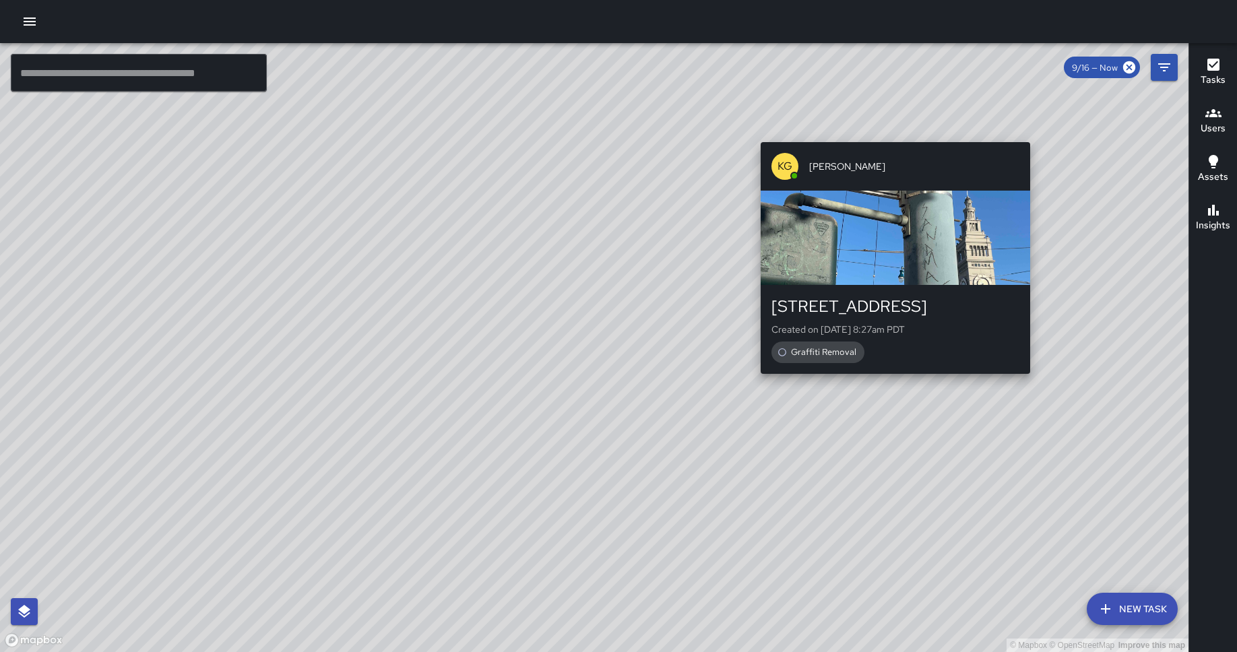
click at [1036, 133] on div "© Mapbox © OpenStreetMap Improve this map KG [PERSON_NAME] [STREET_ADDRESS] Cre…" at bounding box center [594, 347] width 1189 height 609
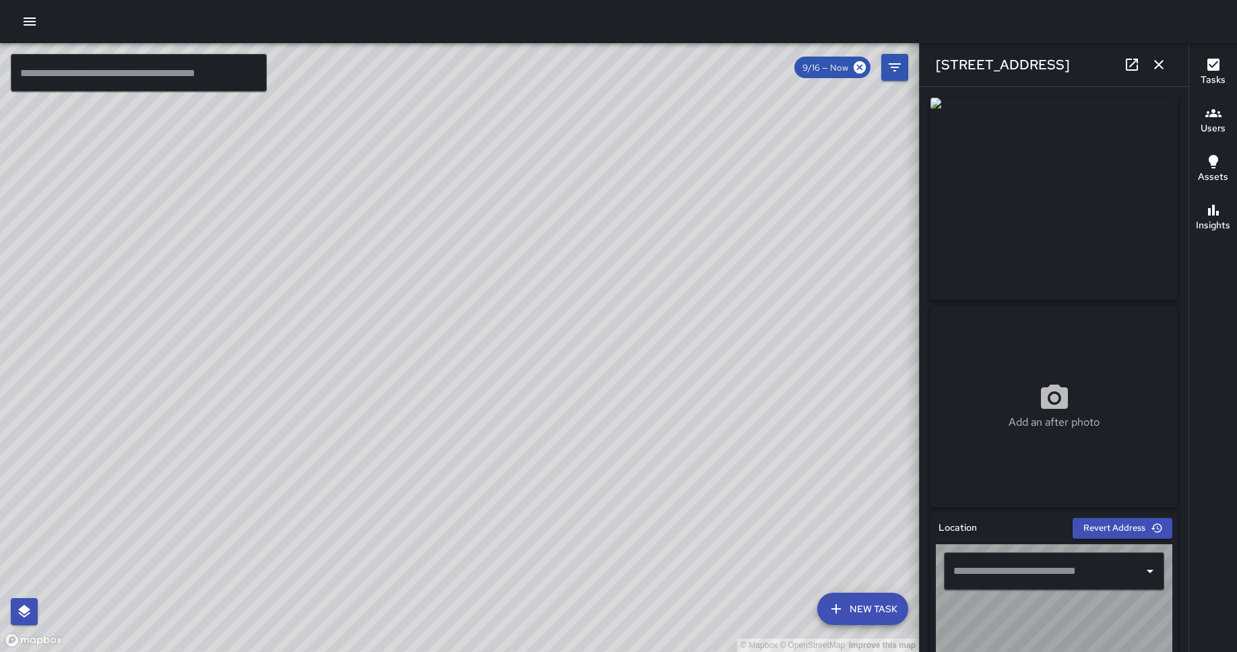
type input "**********"
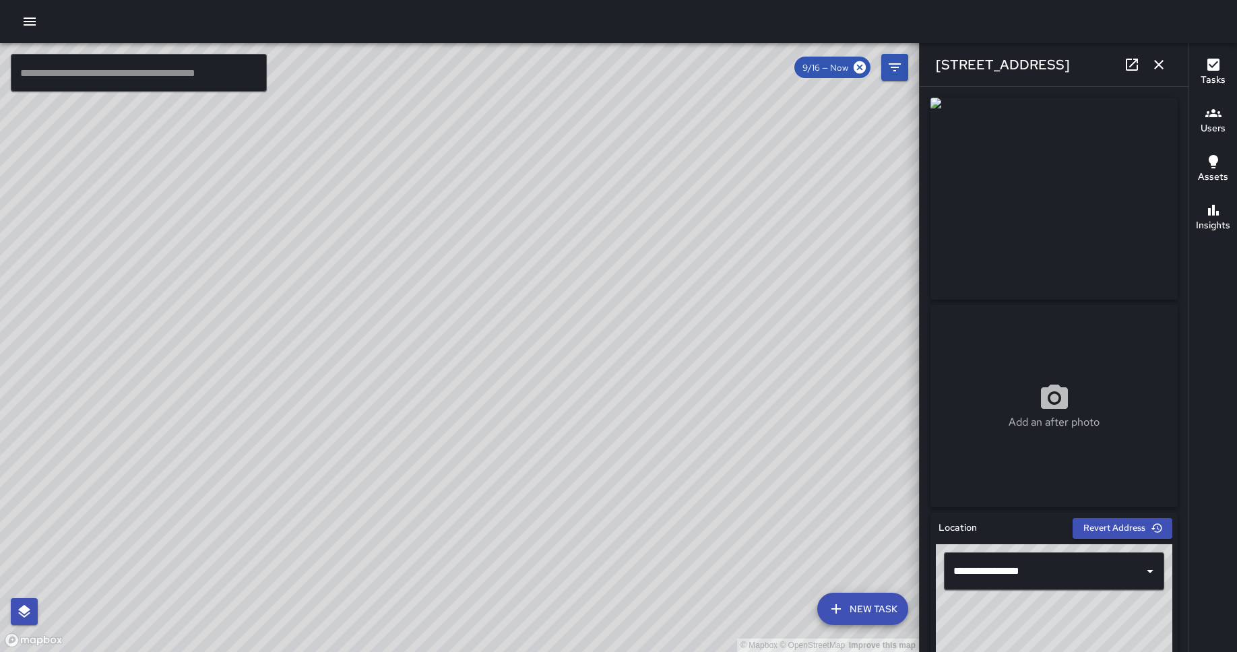
drag, startPoint x: 311, startPoint y: 520, endPoint x: 689, endPoint y: 187, distance: 503.2
click at [689, 187] on div "© Mapbox © OpenStreetMap Improve this map" at bounding box center [459, 347] width 919 height 609
click at [680, 132] on div "© Mapbox © OpenStreetMap Improve this map KG [PERSON_NAME][GEOGRAPHIC_DATA][STR…" at bounding box center [459, 347] width 919 height 609
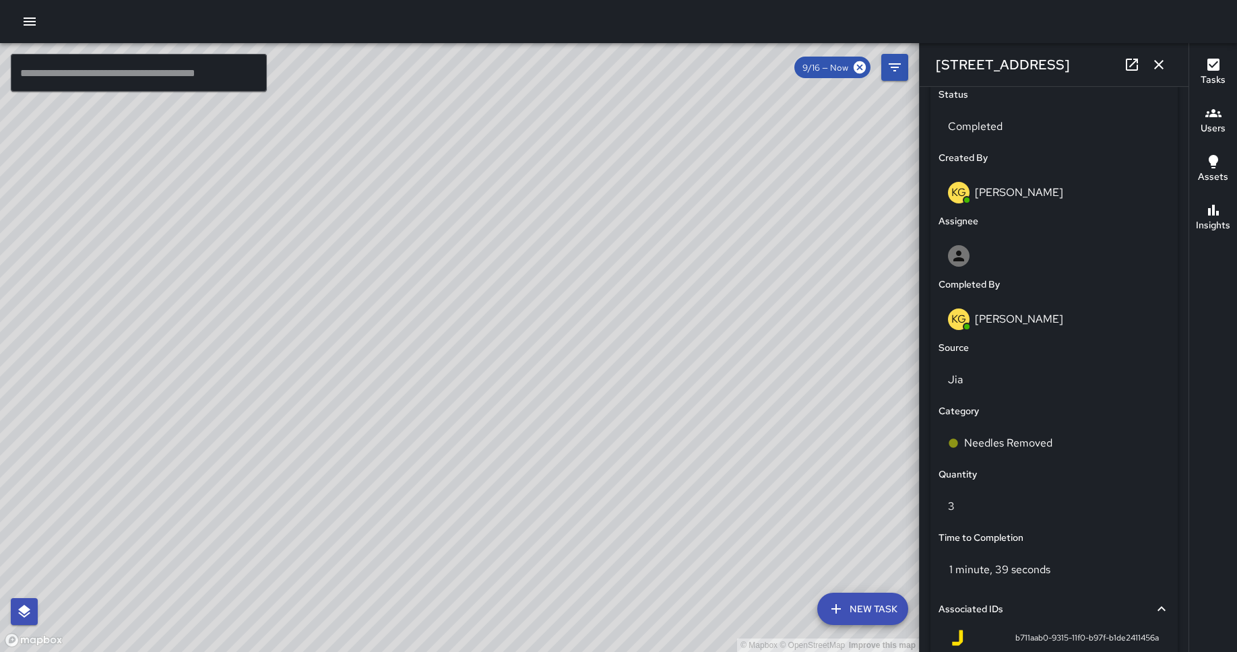
scroll to position [679, 0]
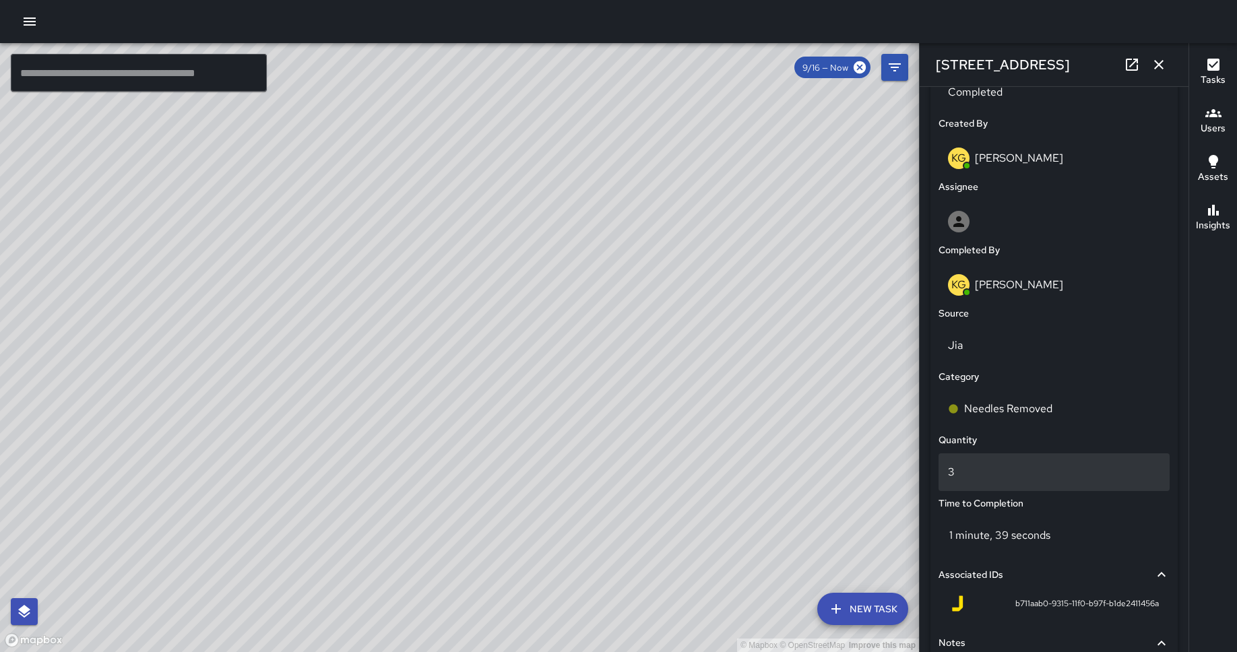
click at [967, 469] on p "3" at bounding box center [1054, 472] width 212 height 16
type input "*"
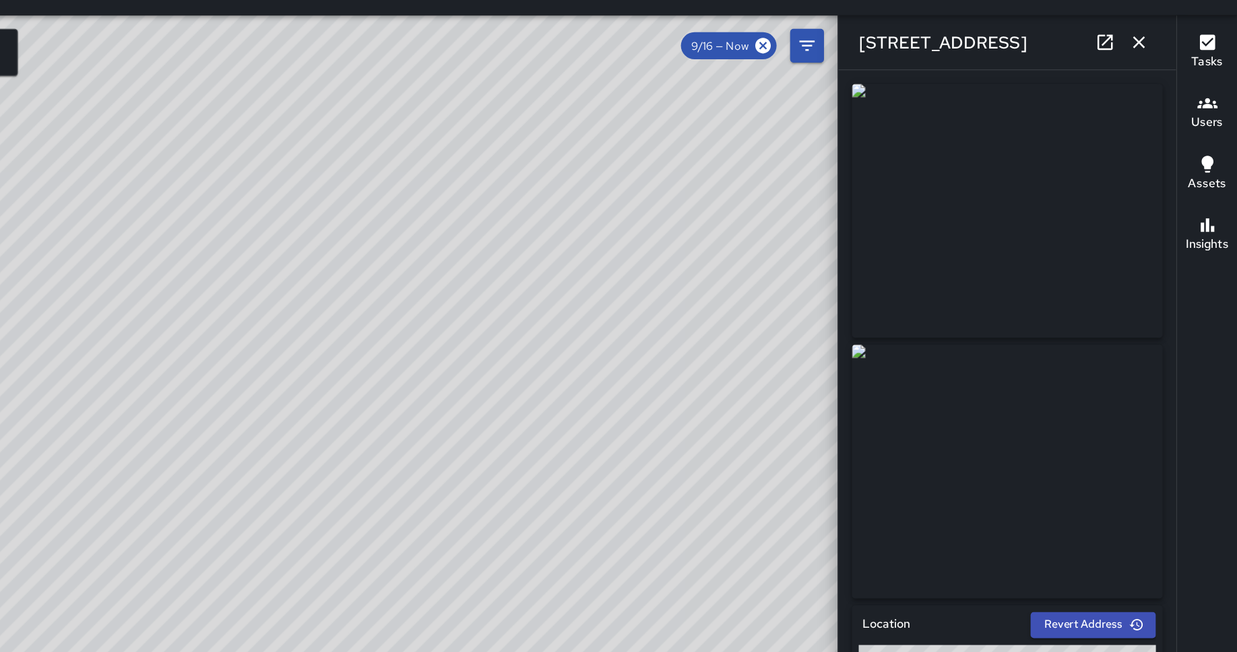
scroll to position [0, 0]
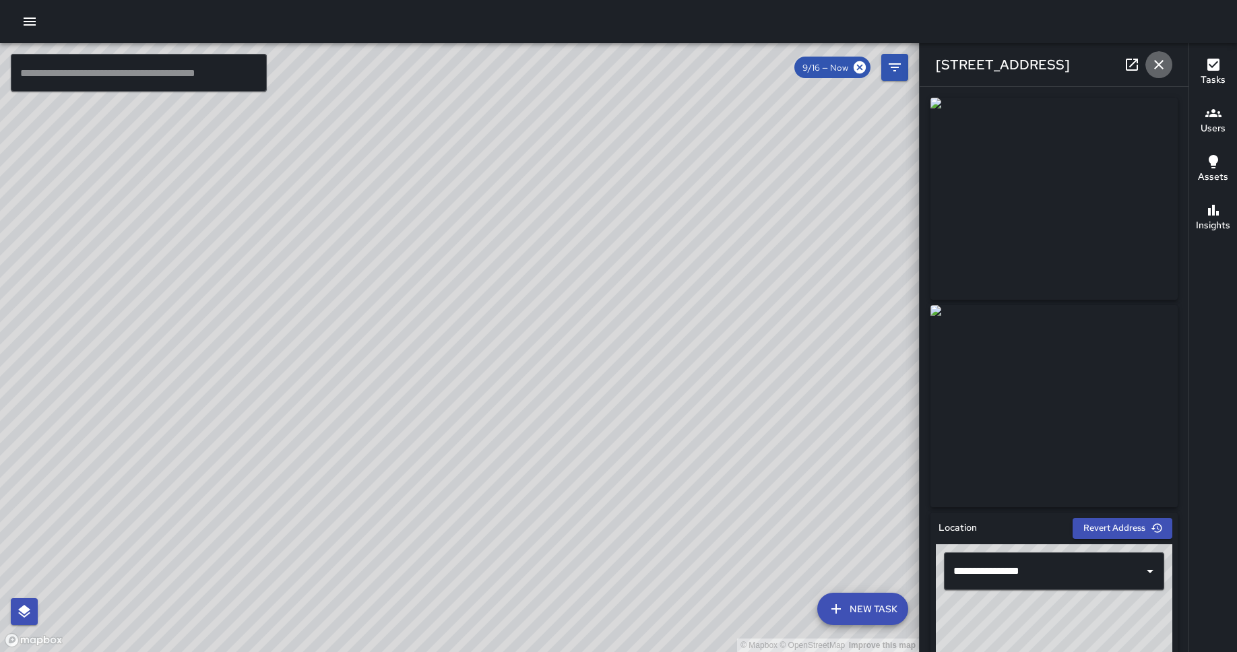
click at [1160, 67] on icon "button" at bounding box center [1158, 64] width 9 height 9
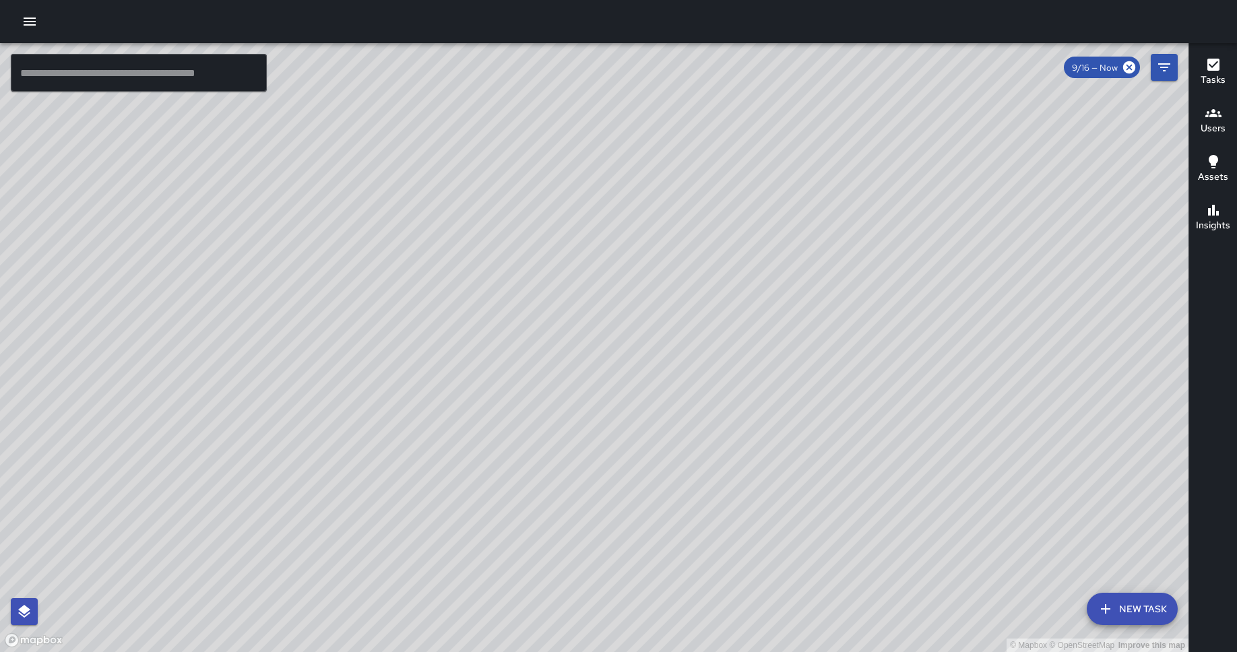
drag, startPoint x: 634, startPoint y: 369, endPoint x: 937, endPoint y: 168, distance: 362.8
click at [937, 168] on div "© Mapbox © OpenStreetMap Improve this map" at bounding box center [594, 347] width 1189 height 609
drag, startPoint x: 414, startPoint y: 335, endPoint x: 679, endPoint y: 157, distance: 319.0
click at [679, 157] on div "© Mapbox © OpenStreetMap Improve this map" at bounding box center [594, 347] width 1189 height 609
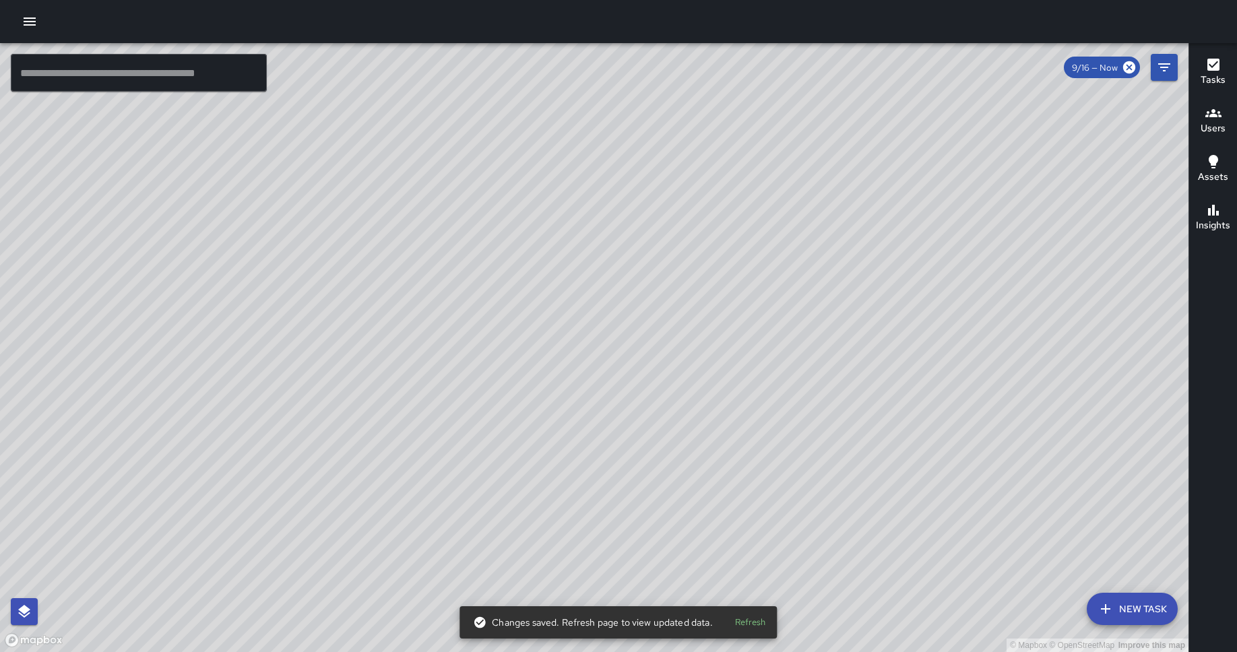
drag, startPoint x: 381, startPoint y: 380, endPoint x: 512, endPoint y: 239, distance: 193.1
click at [512, 239] on div "© Mapbox © OpenStreetMap Improve this map" at bounding box center [594, 347] width 1189 height 609
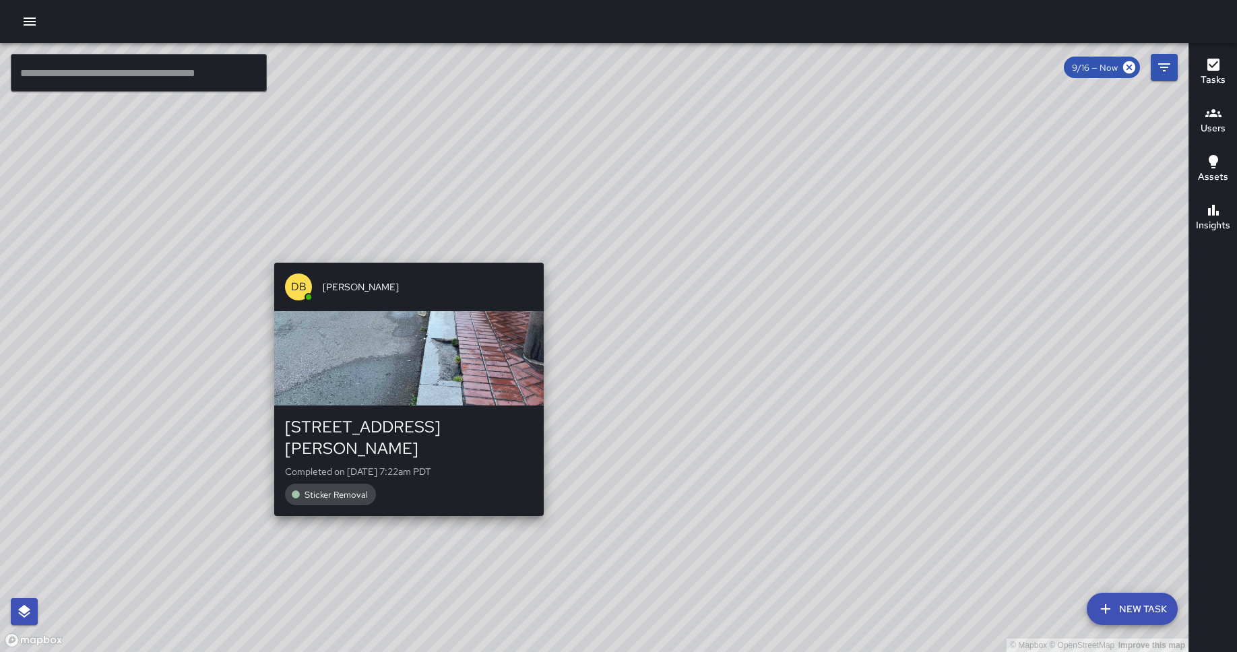
click at [404, 501] on div "© Mapbox © OpenStreetMap Improve this map DB [PERSON_NAME] [STREET_ADDRESS][PER…" at bounding box center [594, 347] width 1189 height 609
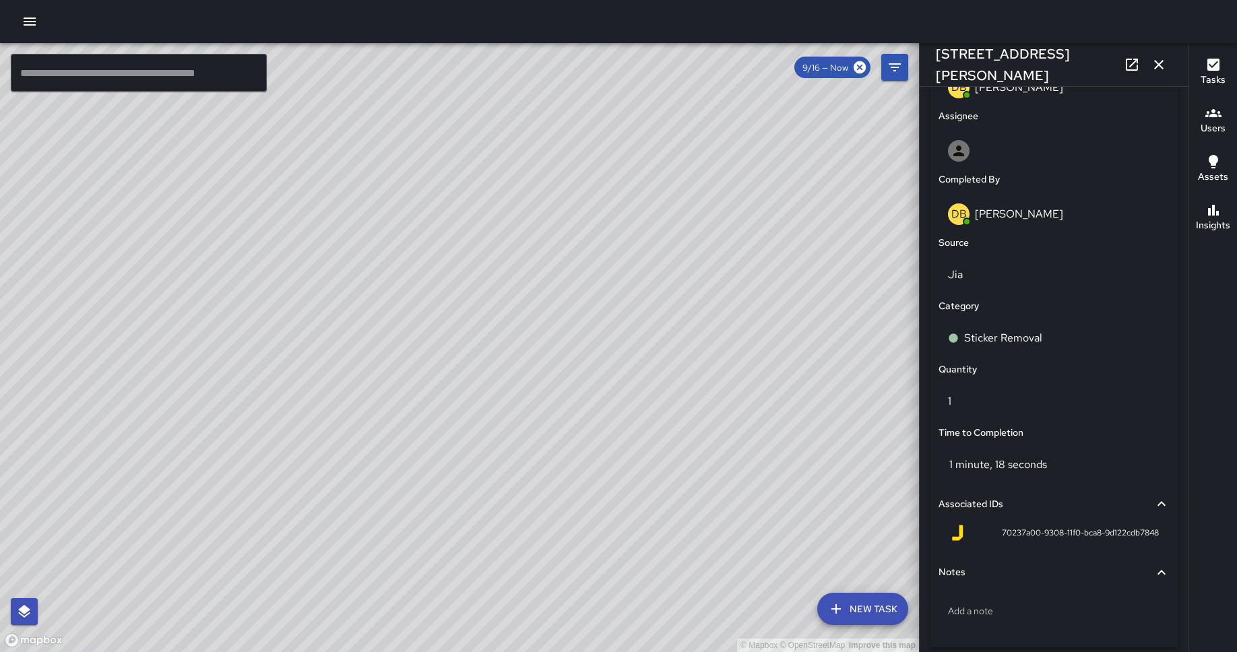
scroll to position [772, 0]
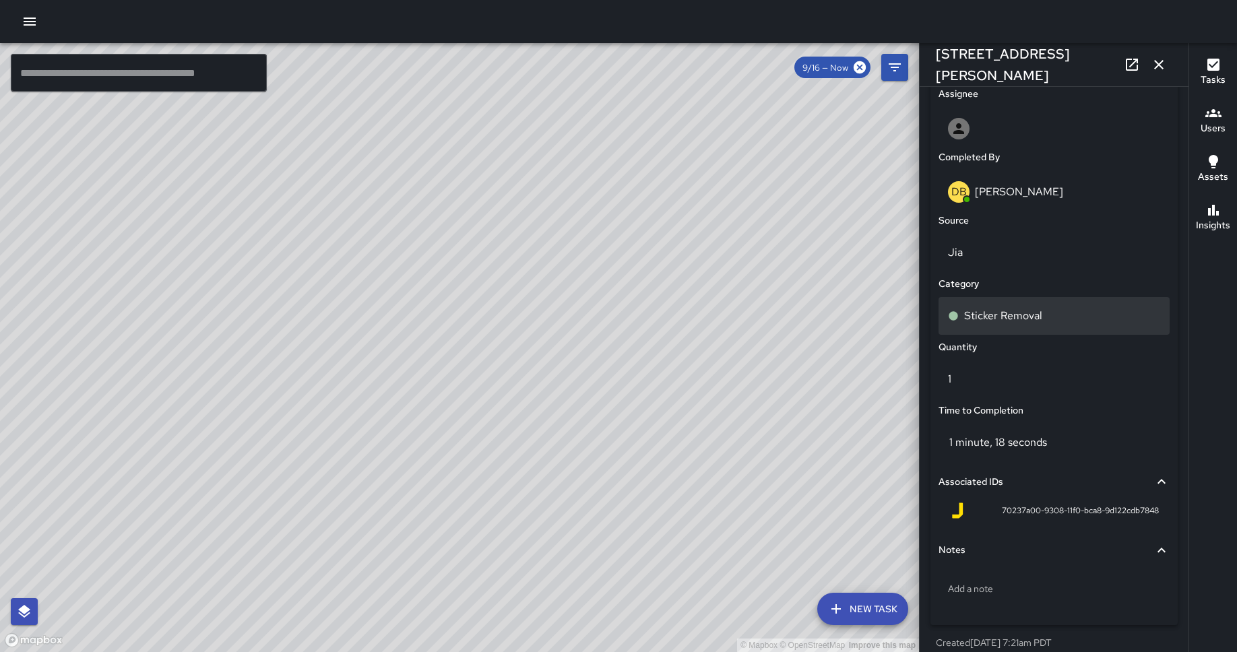
click at [1041, 315] on div "Sticker Removal" at bounding box center [1054, 316] width 212 height 16
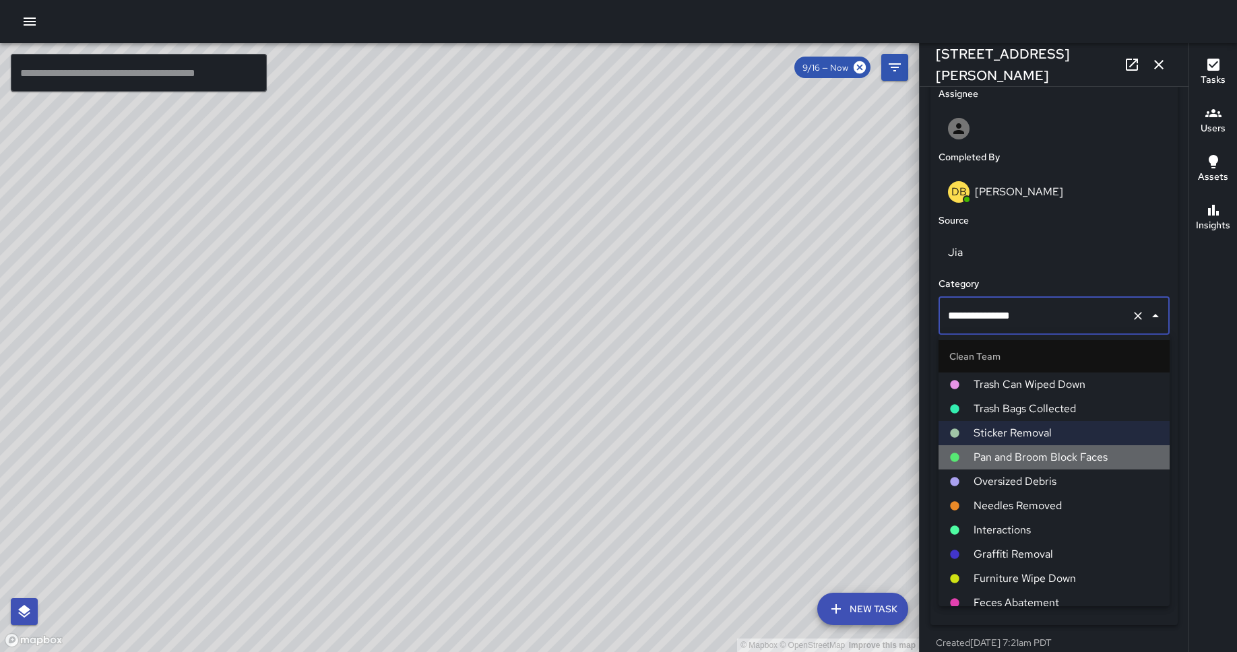
click at [1026, 459] on span "Pan and Broom Block Faces" at bounding box center [1066, 457] width 185 height 16
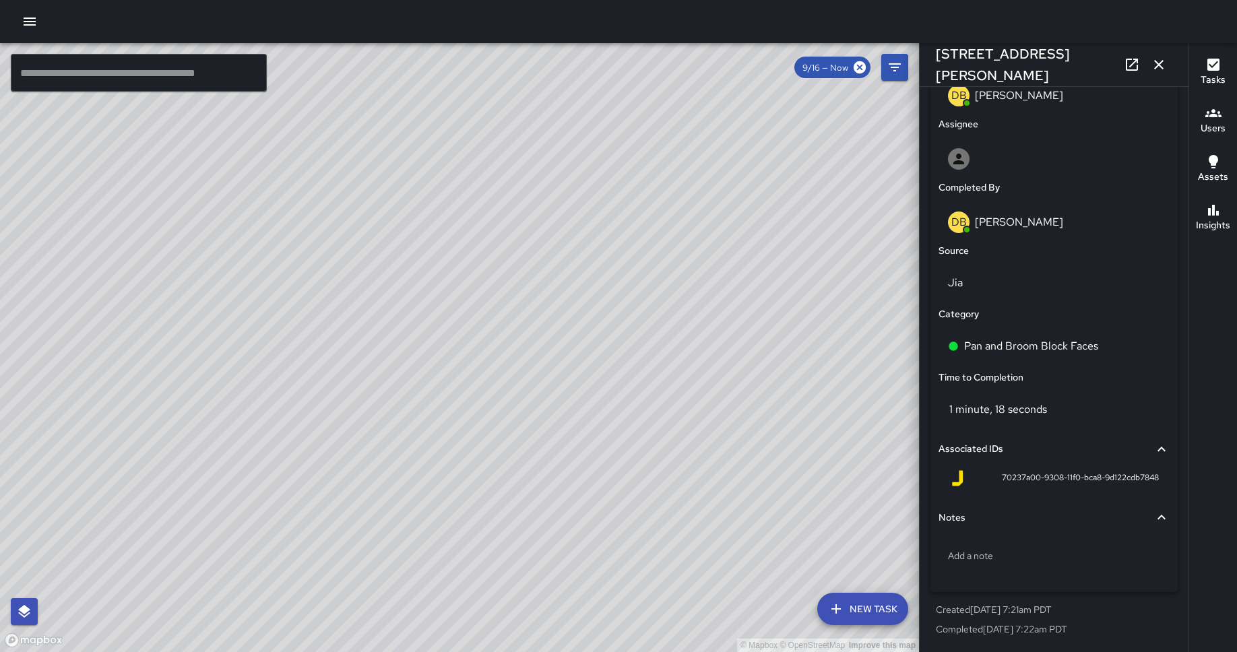
click at [474, 341] on div "© Mapbox © OpenStreetMap Improve this map DB [PERSON_NAME] [STREET_ADDRESS][PER…" at bounding box center [459, 347] width 919 height 609
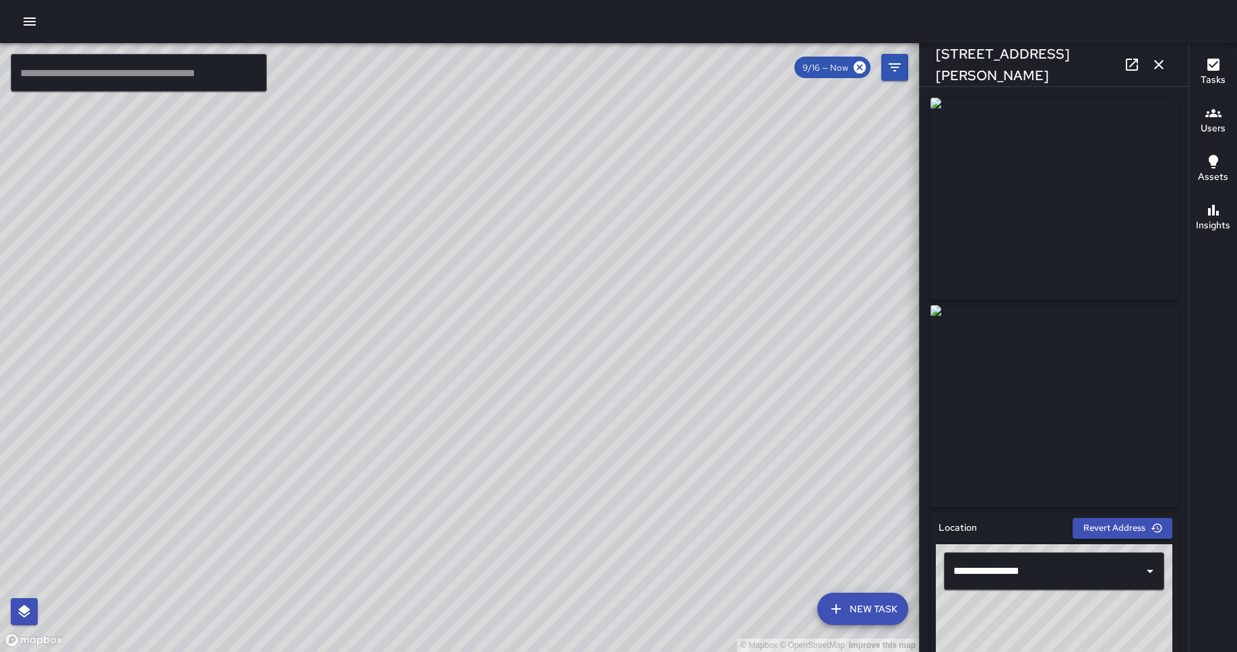
scroll to position [804, 0]
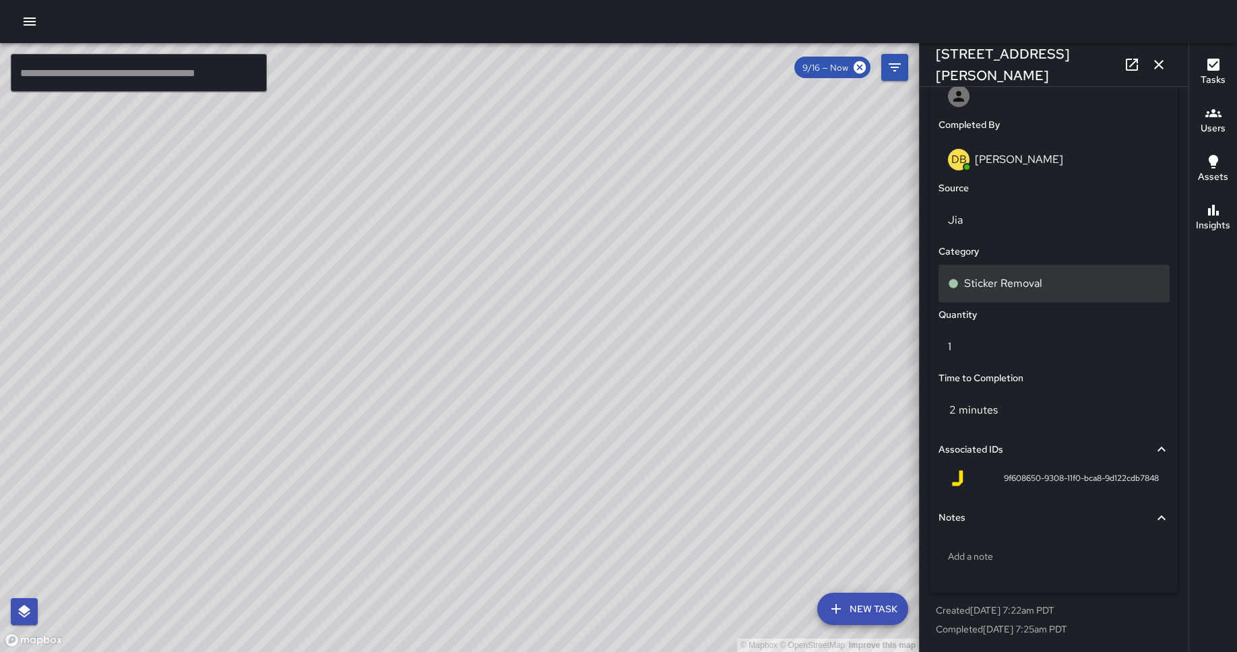
click at [1032, 266] on div "Sticker Removal" at bounding box center [1054, 284] width 231 height 38
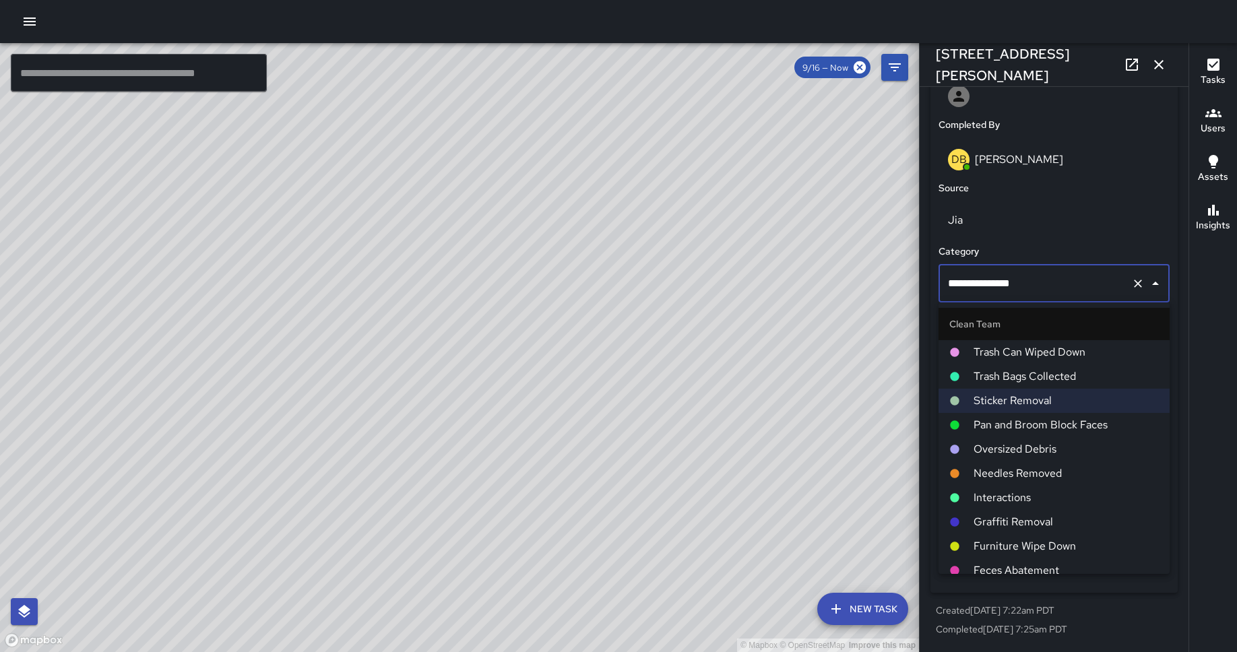
click at [1035, 423] on span "Pan and Broom Block Faces" at bounding box center [1066, 425] width 185 height 16
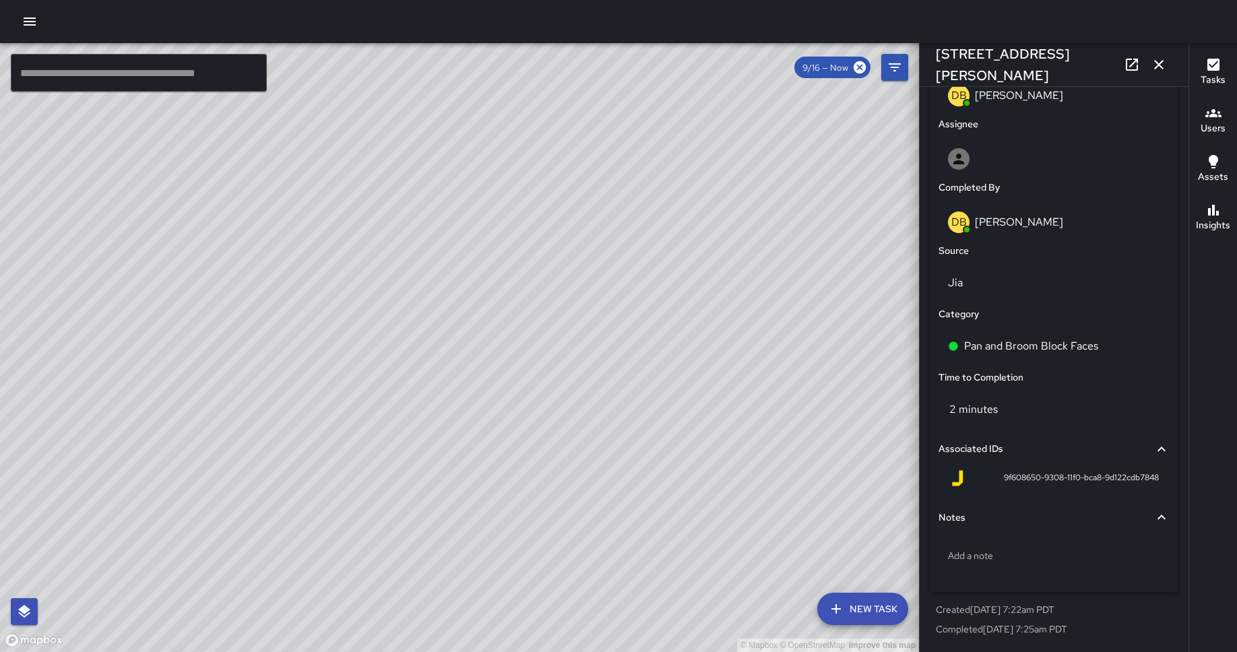
scroll to position [741, 0]
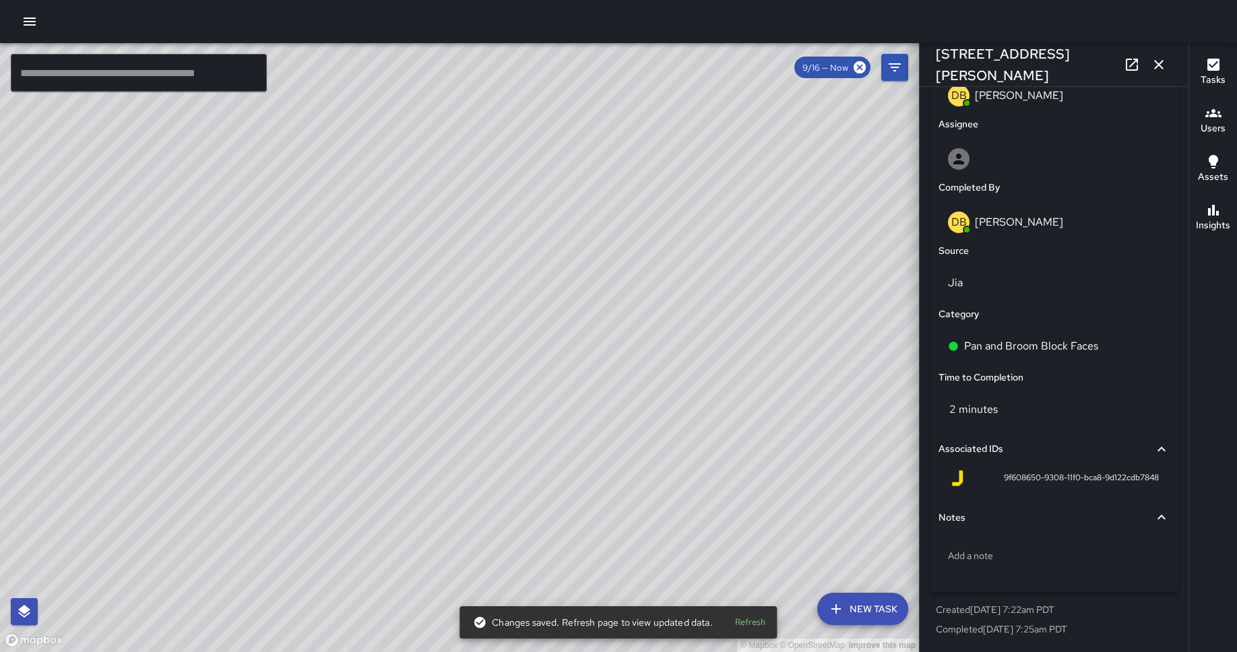
click at [420, 356] on div "© Mapbox © OpenStreetMap Improve this map DB [PERSON_NAME] [STREET_ADDRESS][PER…" at bounding box center [459, 347] width 919 height 609
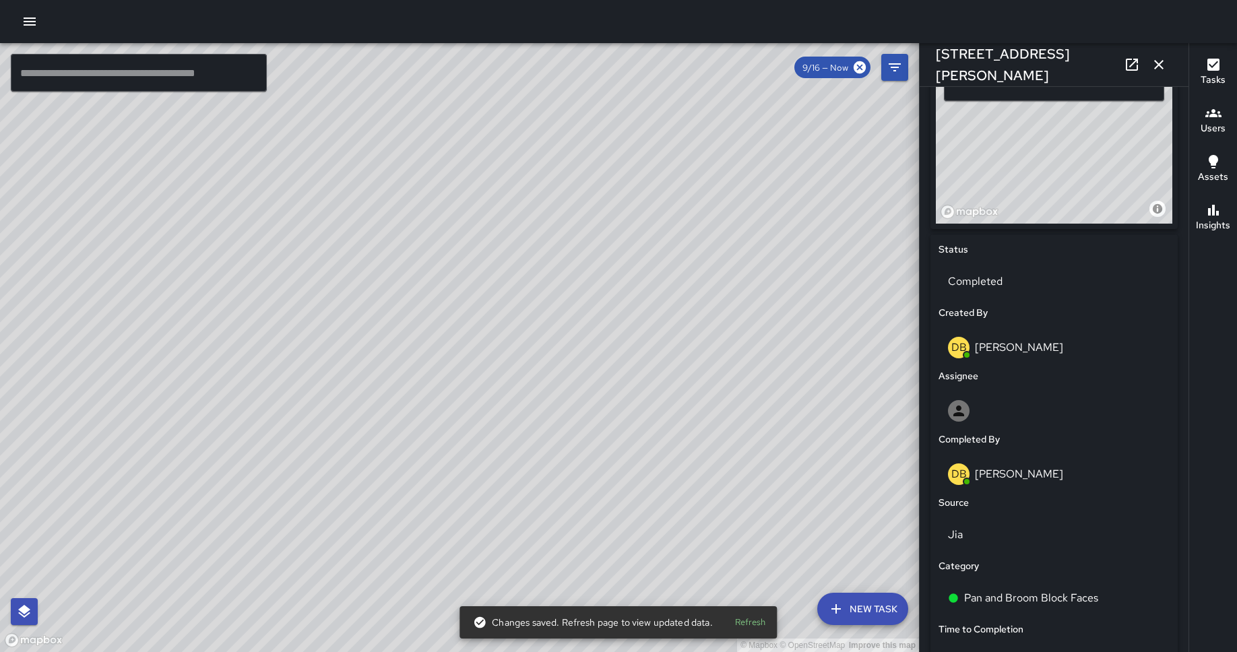
scroll to position [0, 0]
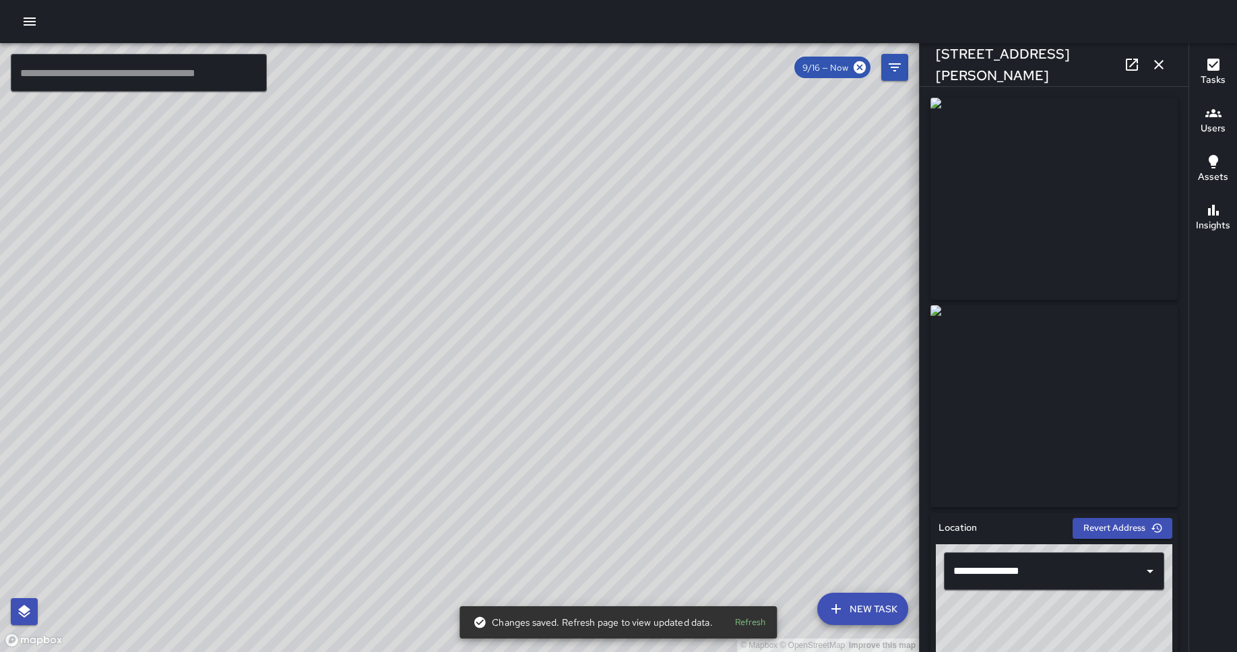
click at [431, 222] on div "© Mapbox © OpenStreetMap Improve this map DB [PERSON_NAME] [STREET_ADDRESS] Com…" at bounding box center [459, 347] width 919 height 609
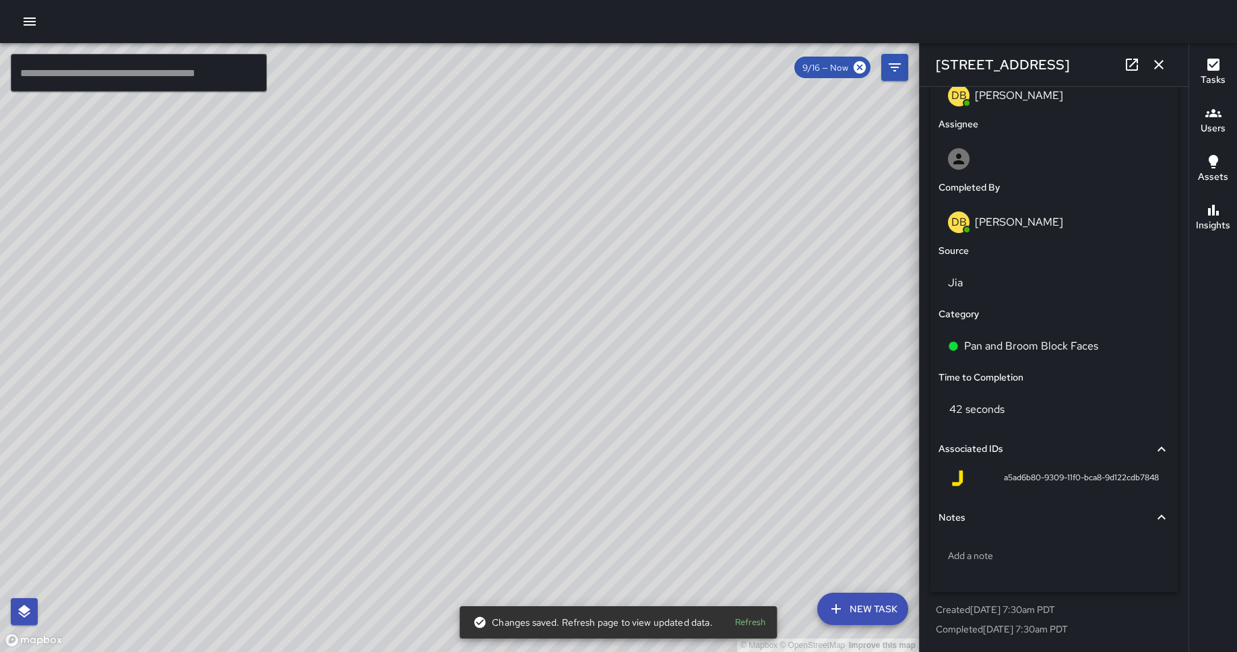
click at [1162, 61] on icon "button" at bounding box center [1158, 64] width 9 height 9
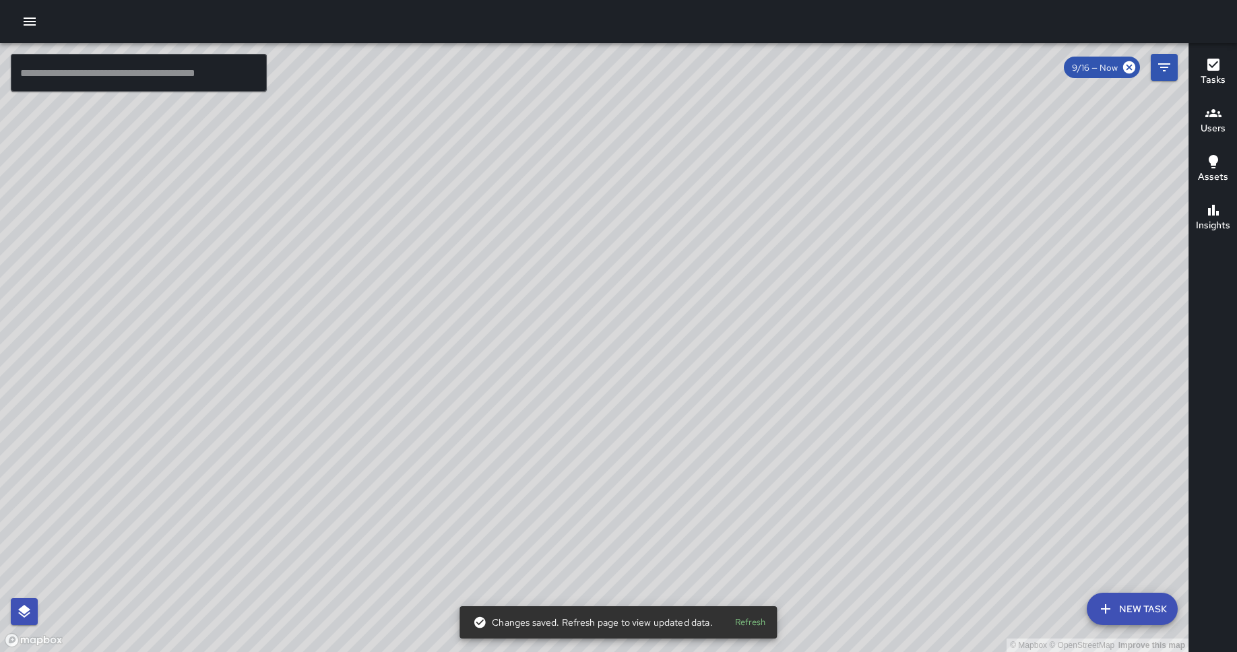
drag, startPoint x: 615, startPoint y: 177, endPoint x: 398, endPoint y: 529, distance: 413.9
click at [398, 529] on div "© Mapbox © OpenStreetMap Improve this map" at bounding box center [594, 347] width 1189 height 609
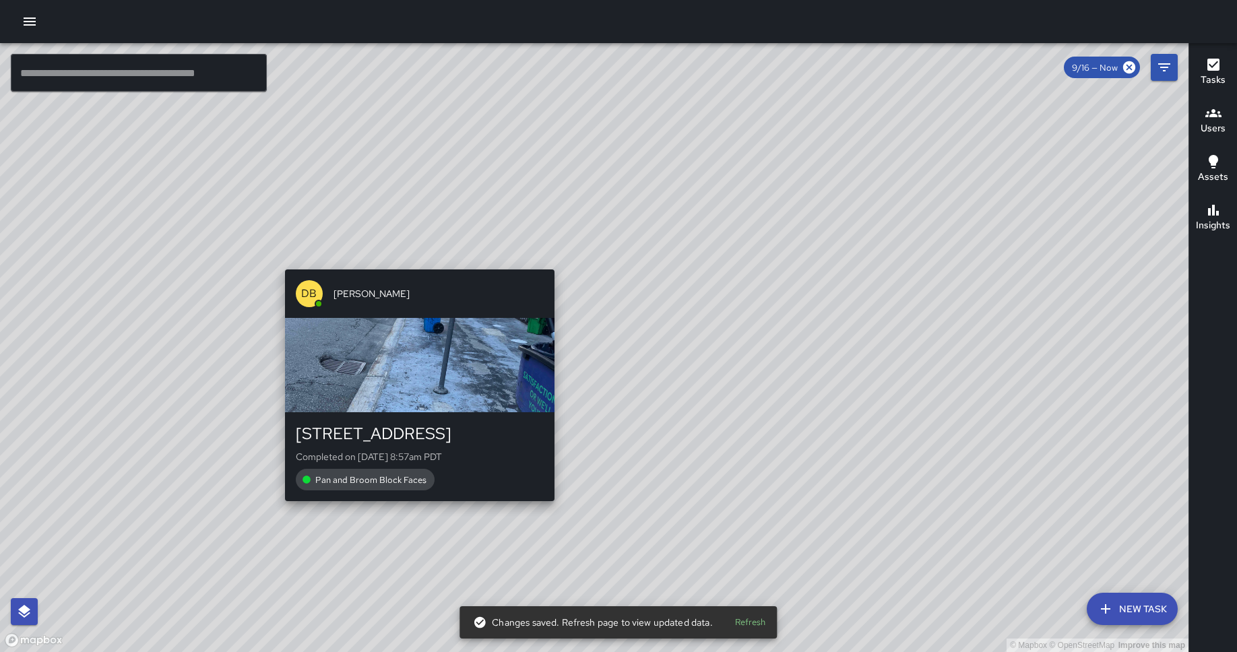
click at [414, 263] on div "© Mapbox © OpenStreetMap Improve this map DB [PERSON_NAME] [STREET_ADDRESS] Com…" at bounding box center [594, 347] width 1189 height 609
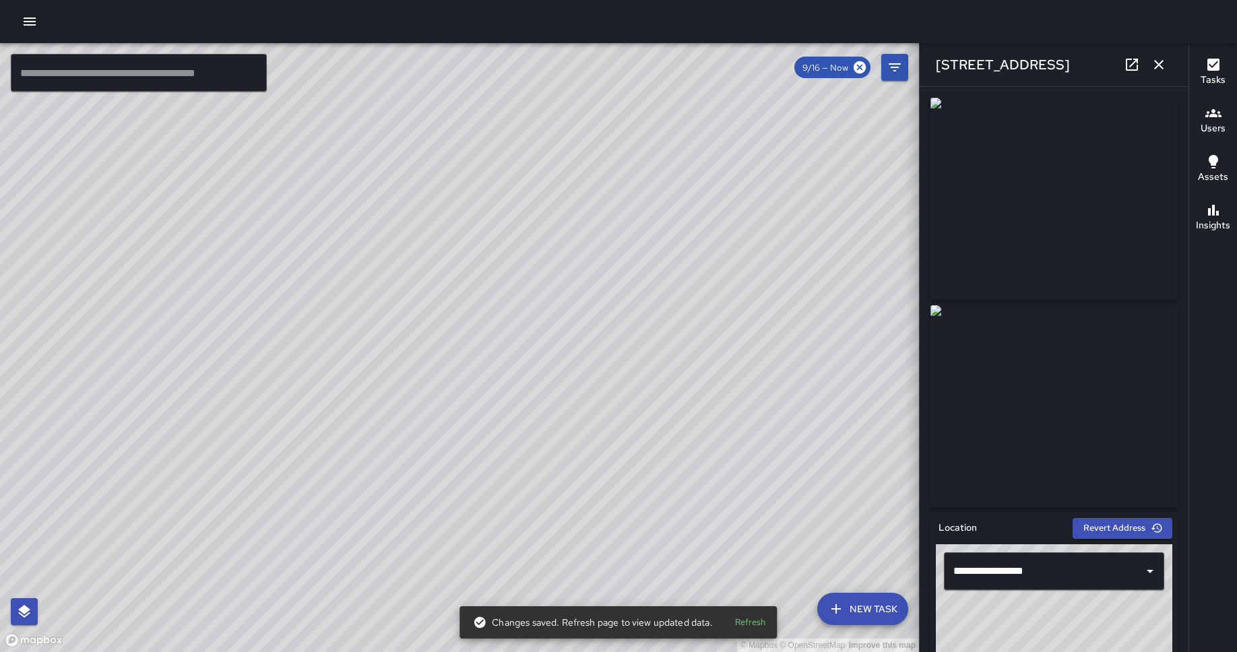
drag, startPoint x: 635, startPoint y: 236, endPoint x: 509, endPoint y: 500, distance: 292.7
click at [509, 500] on div "© Mapbox © OpenStreetMap Improve this map" at bounding box center [459, 347] width 919 height 609
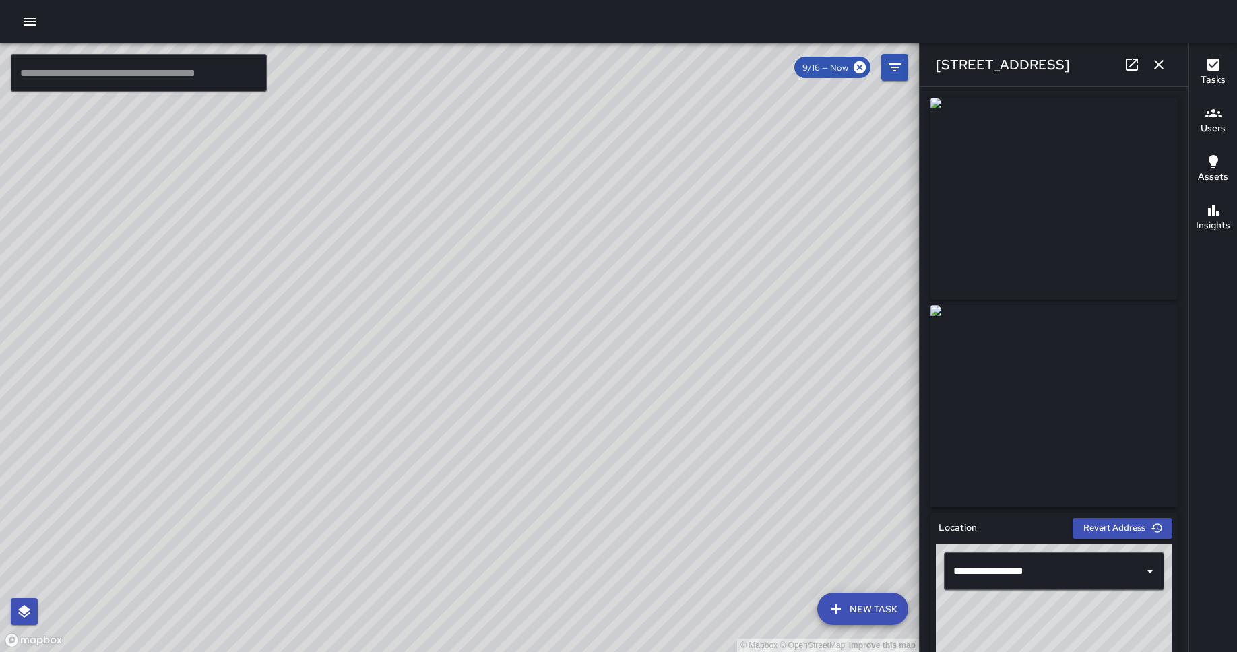
drag, startPoint x: 655, startPoint y: 219, endPoint x: 446, endPoint y: 480, distance: 334.7
click at [446, 480] on div "© Mapbox © OpenStreetMap Improve this map" at bounding box center [459, 347] width 919 height 609
drag, startPoint x: 513, startPoint y: 247, endPoint x: 480, endPoint y: 526, distance: 280.9
click at [480, 526] on div "© Mapbox © OpenStreetMap Improve this map" at bounding box center [459, 347] width 919 height 609
drag, startPoint x: 556, startPoint y: 478, endPoint x: 464, endPoint y: 123, distance: 367.6
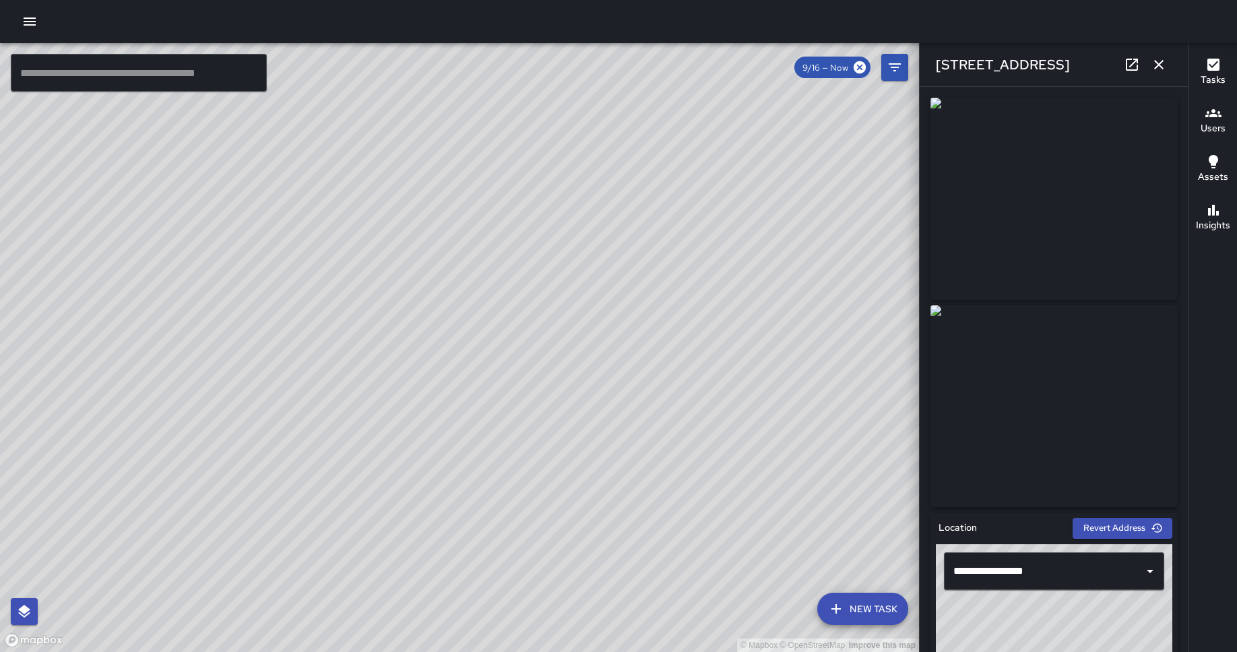
click at [464, 123] on div "© Mapbox © OpenStreetMap Improve this map" at bounding box center [459, 347] width 919 height 609
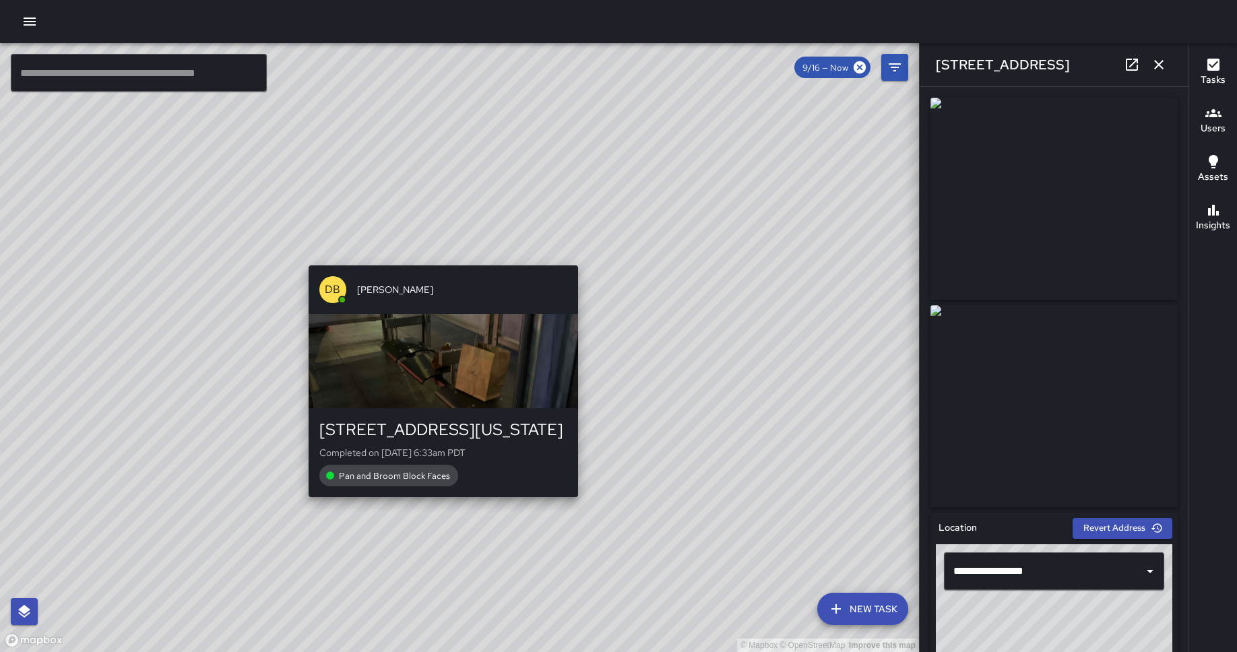
click at [439, 257] on div "© Mapbox © OpenStreetMap Improve this map DB [PERSON_NAME] [STREET_ADDRESS][US_…" at bounding box center [459, 347] width 919 height 609
type input "**********"
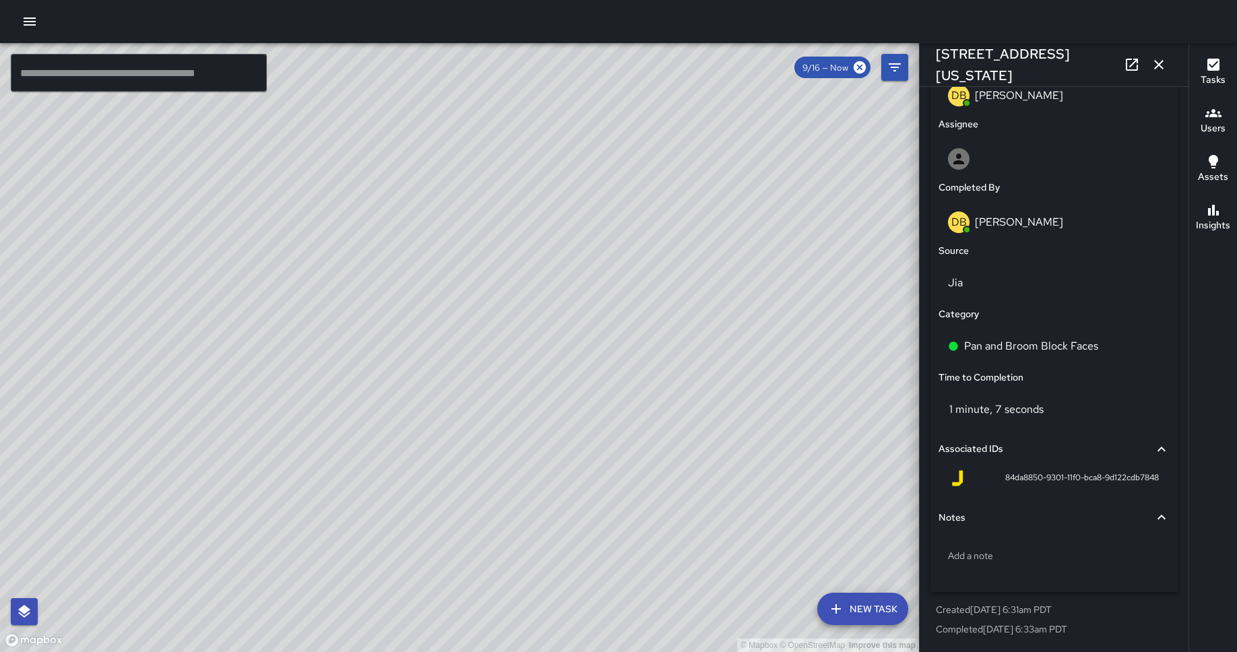
click at [1161, 67] on icon "button" at bounding box center [1158, 64] width 9 height 9
